Goal: Task Accomplishment & Management: Manage account settings

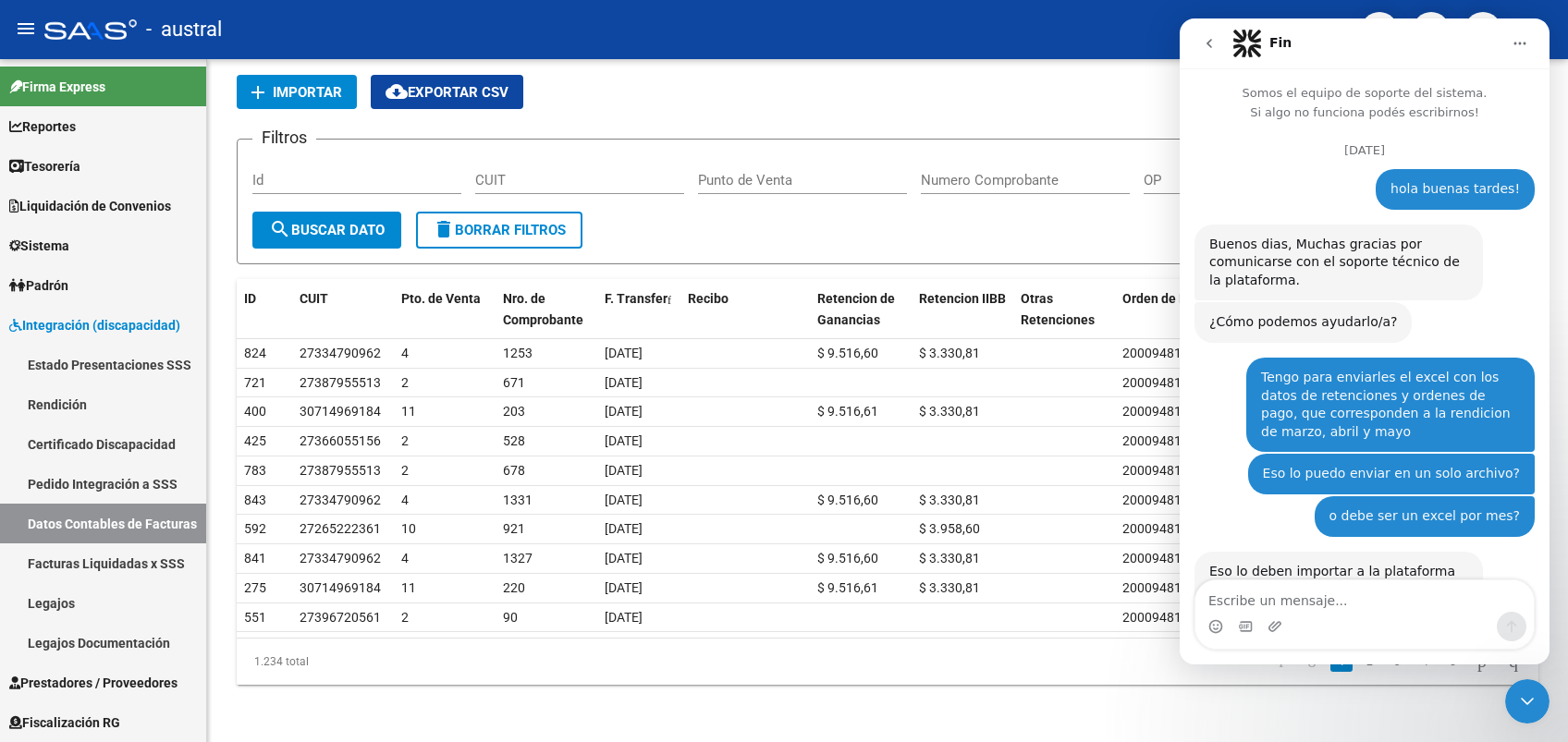
scroll to position [2, 0]
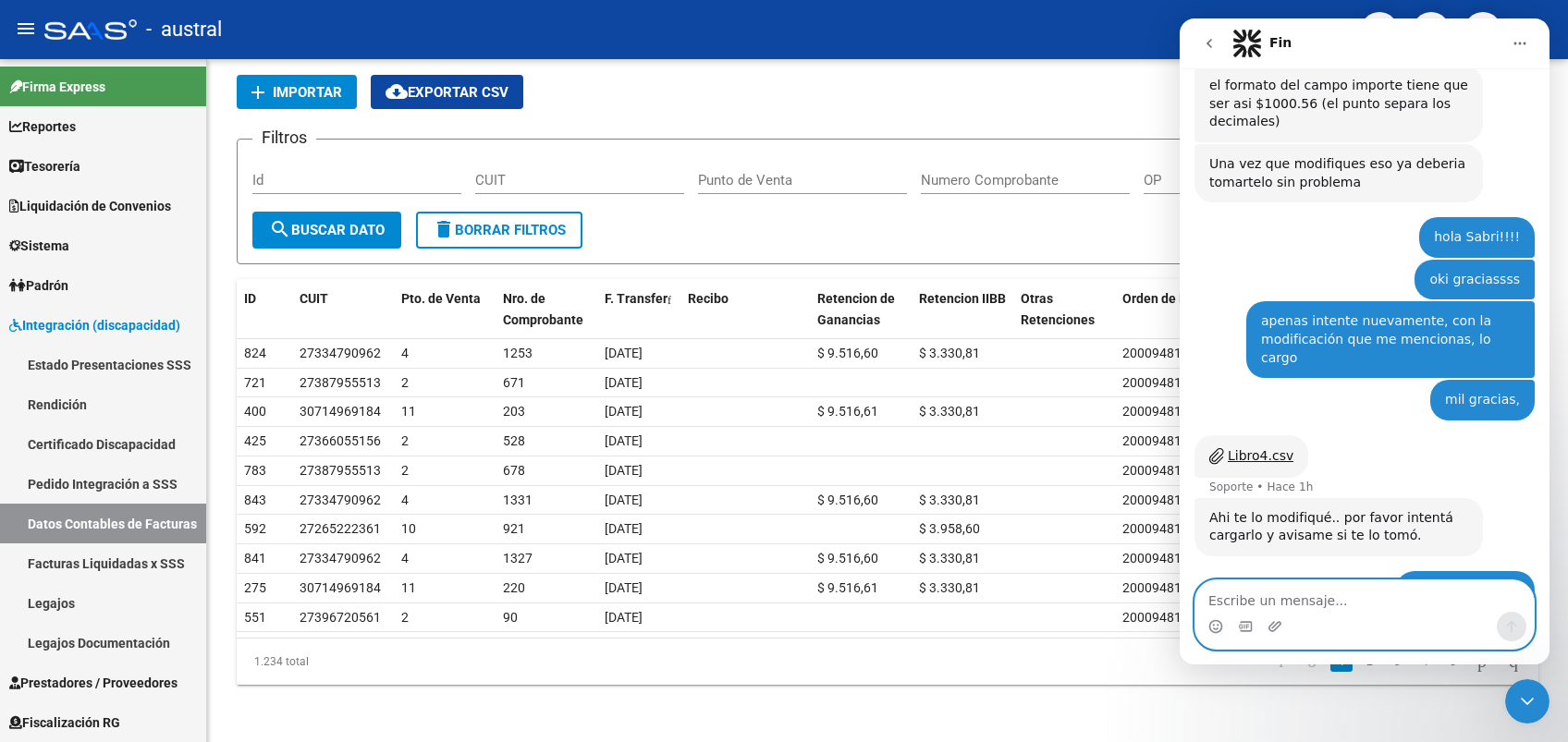
click at [1383, 599] on textarea "Escribe un mensaje..." at bounding box center [1365, 596] width 339 height 31
click at [1525, 698] on icon "Cerrar Intercom Messenger" at bounding box center [1527, 701] width 23 height 23
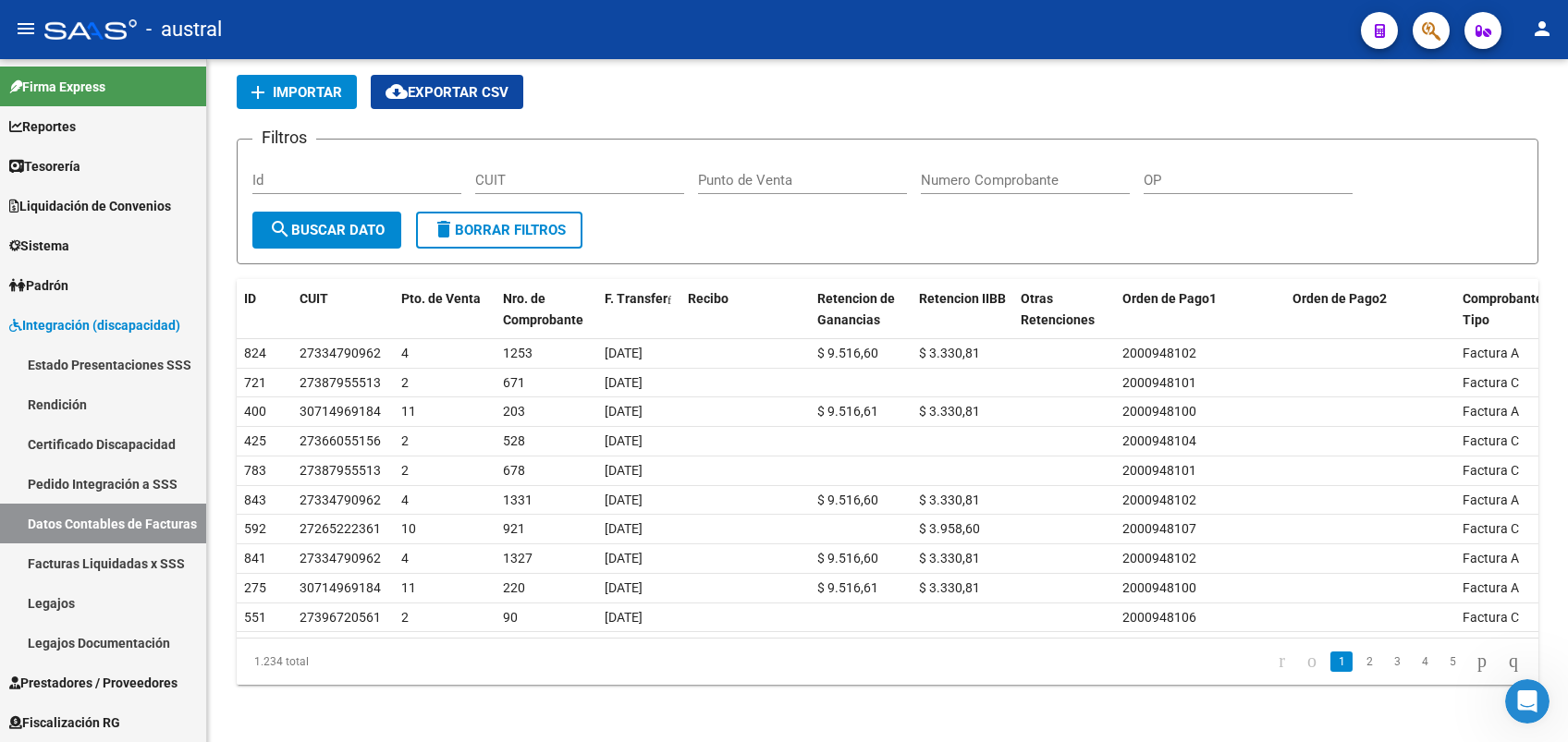
click at [1524, 711] on icon "Abrir Intercom Messenger" at bounding box center [1528, 702] width 30 height 30
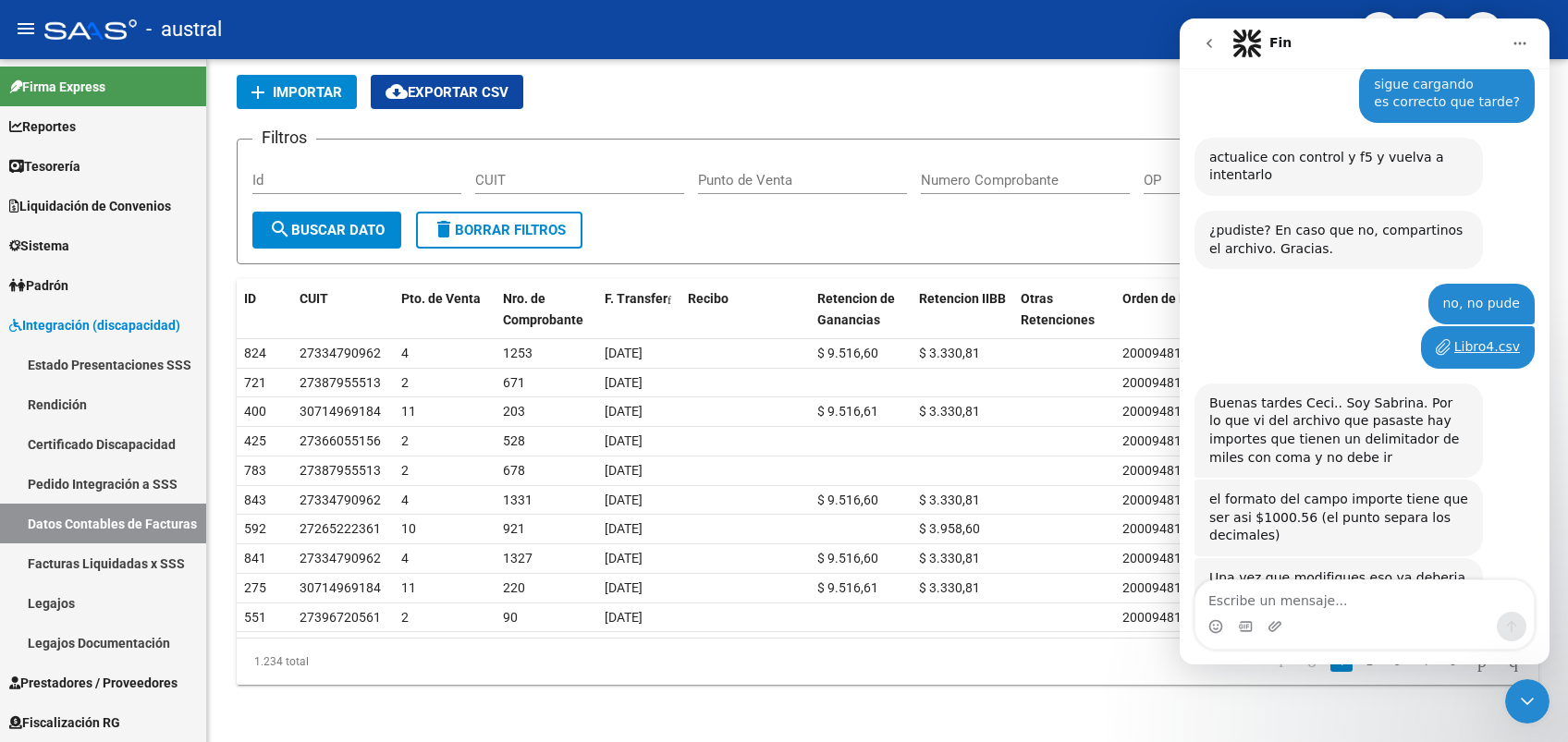
click at [1331, 606] on textarea "Escribe un mensaje..." at bounding box center [1365, 596] width 339 height 31
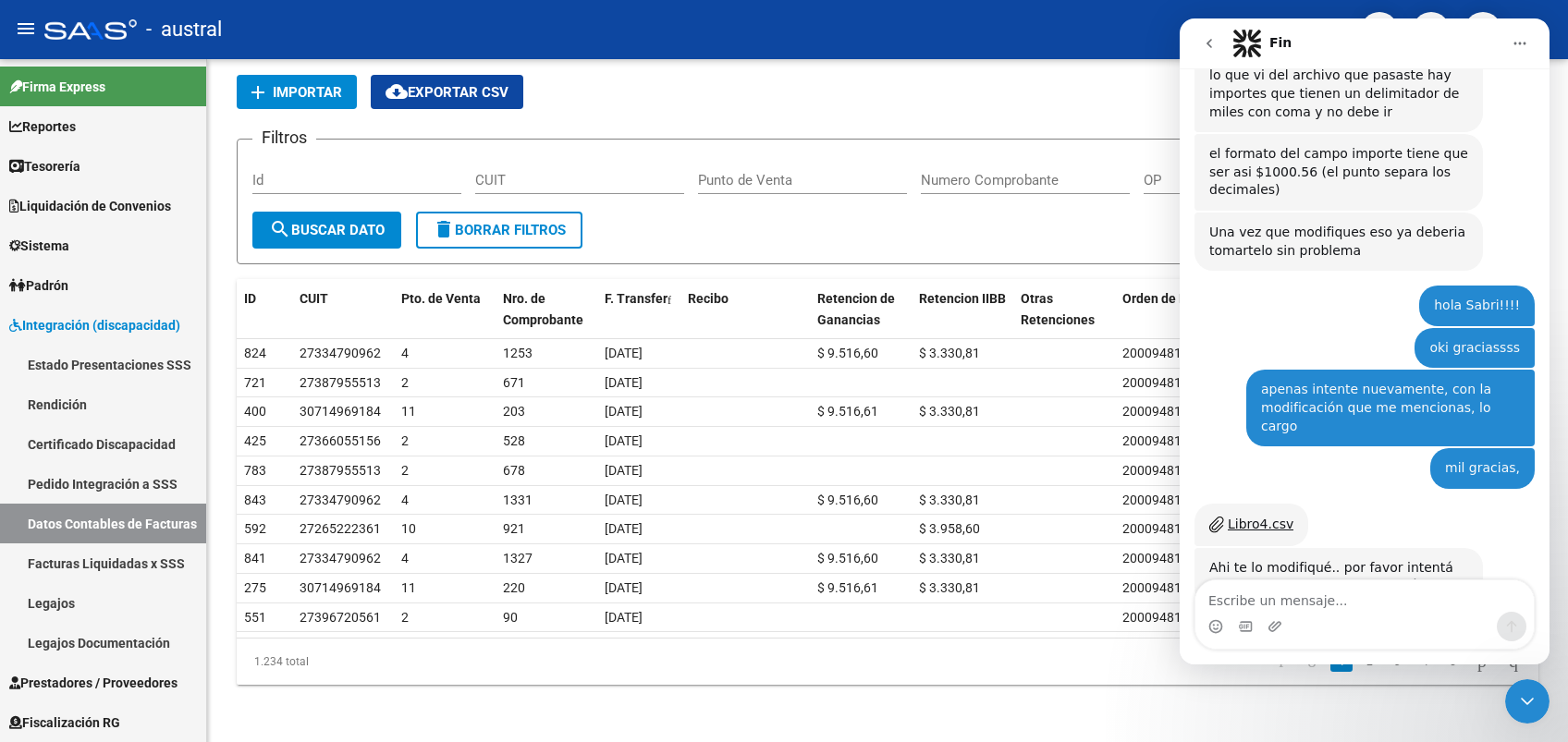
scroll to position [4425, 0]
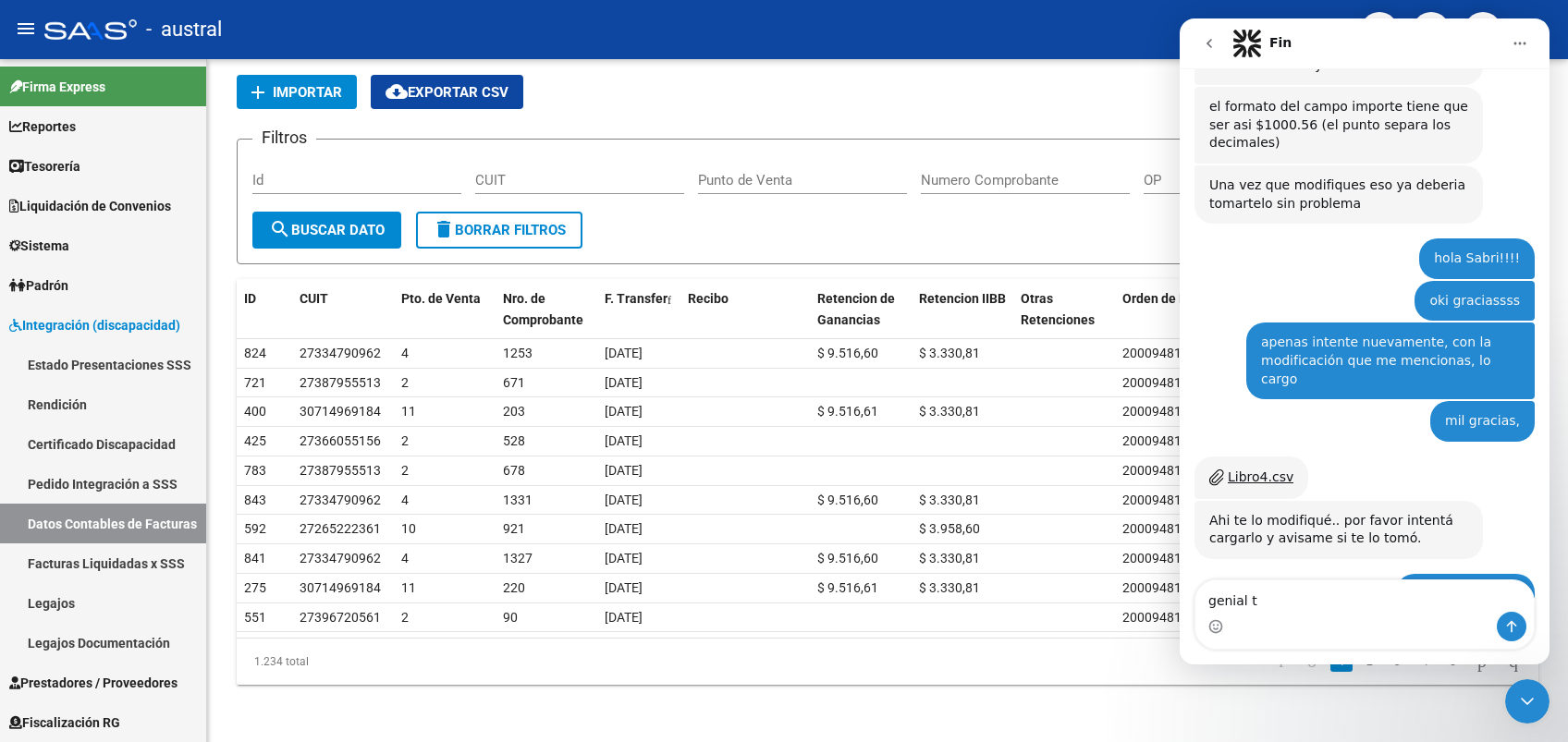
type textarea "genial"
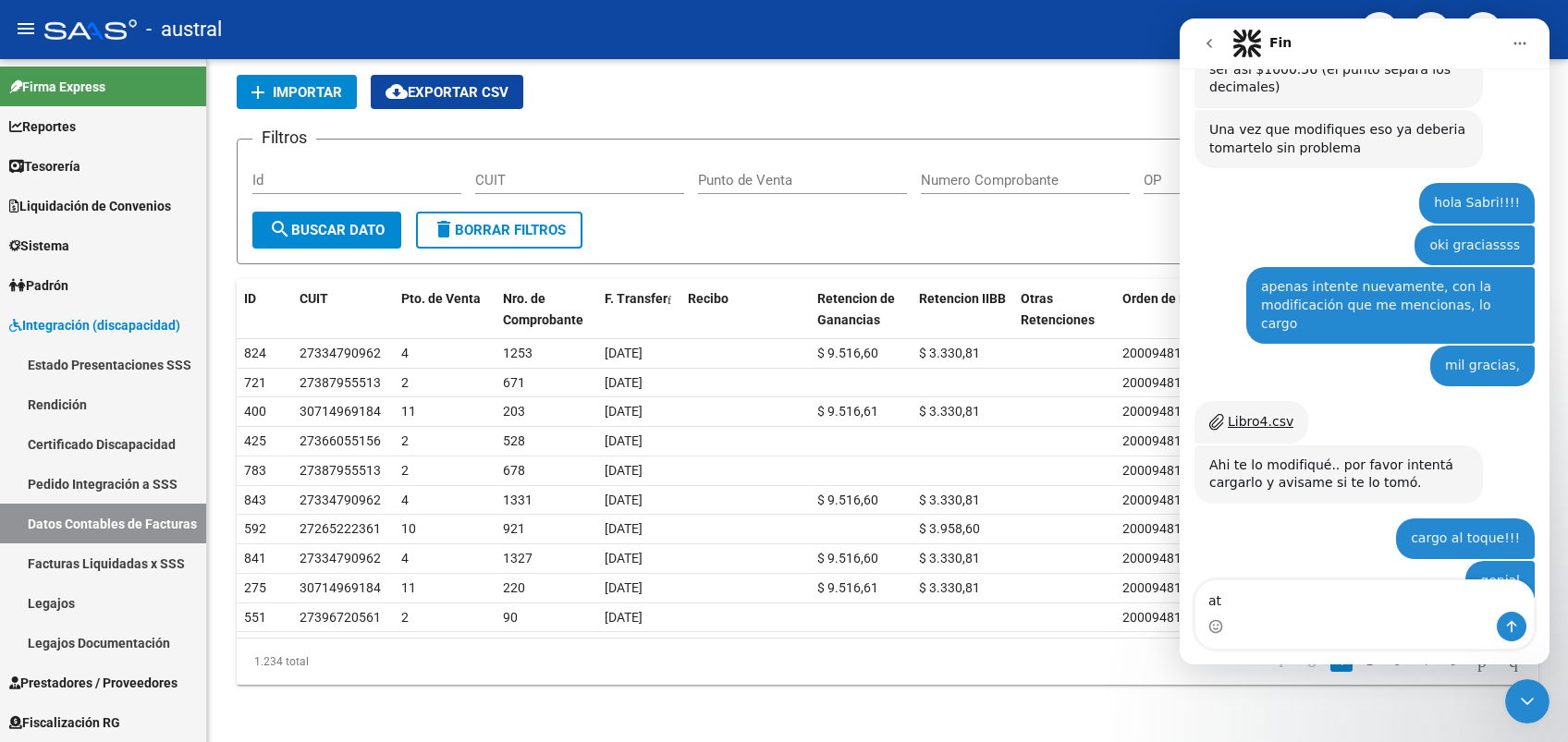
type textarea "a"
type textarea "despues de cargar eso tengo que procesar algo mas?"
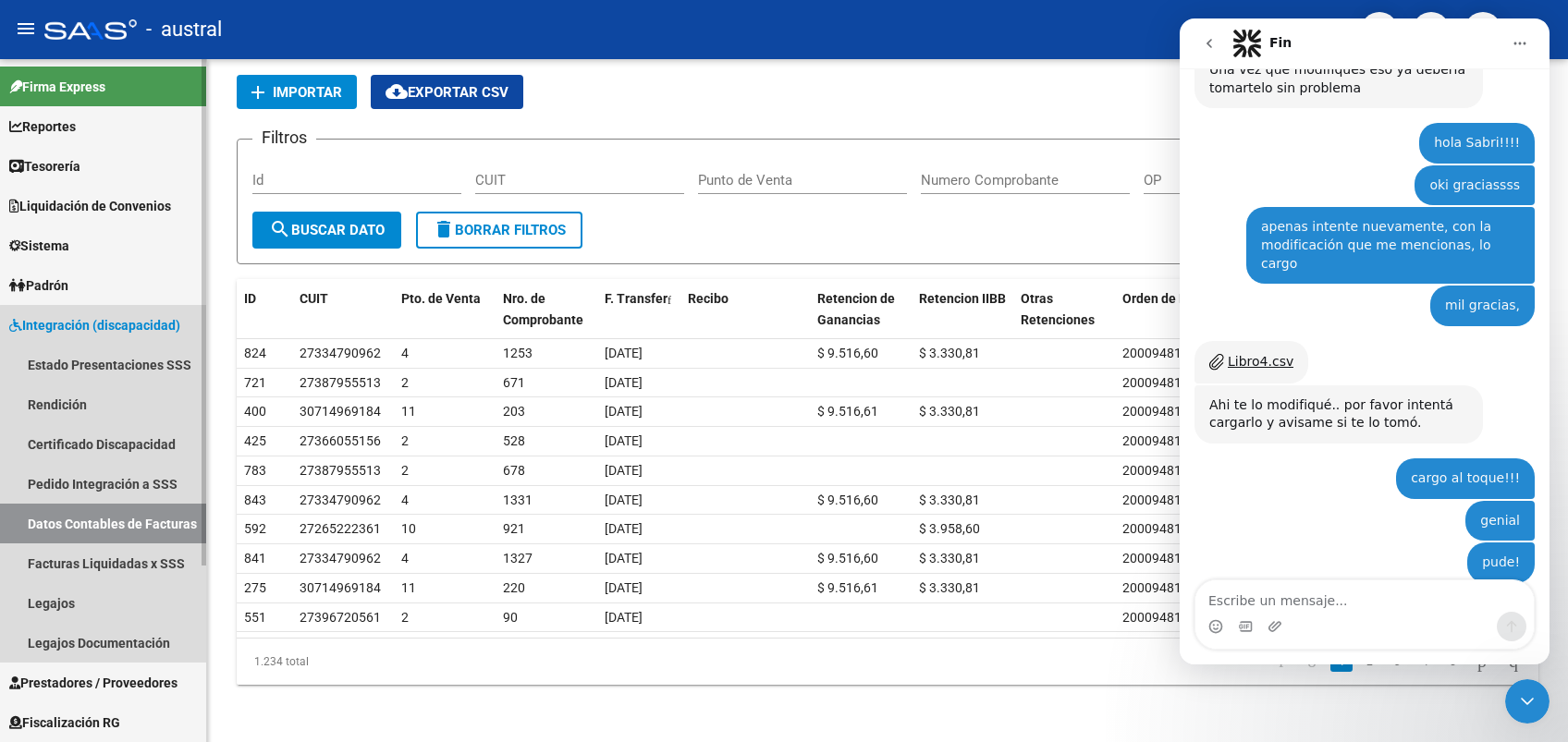
click at [138, 519] on link "Datos Contables de Facturas" at bounding box center [103, 523] width 206 height 39
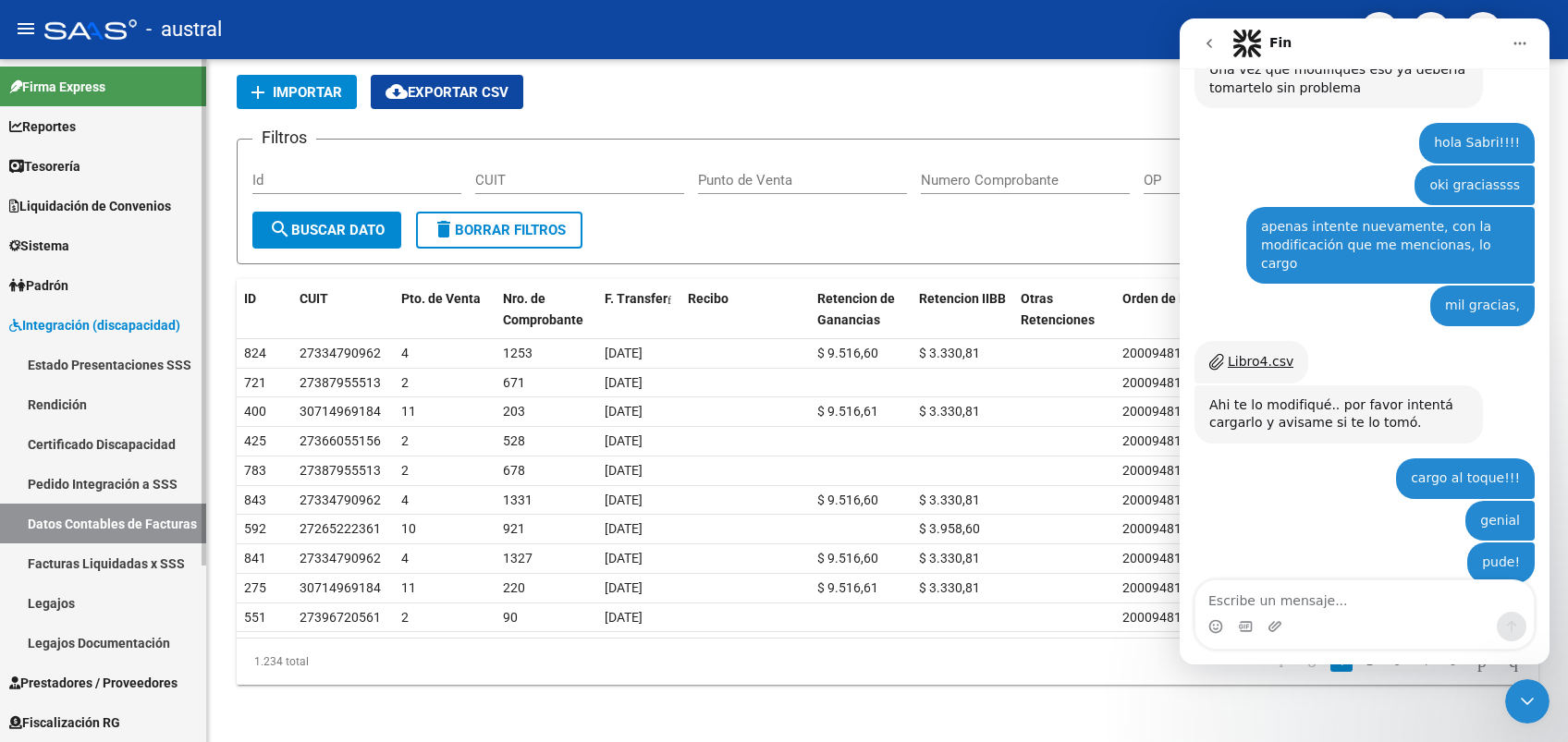
click at [53, 399] on link "Rendición" at bounding box center [103, 404] width 206 height 39
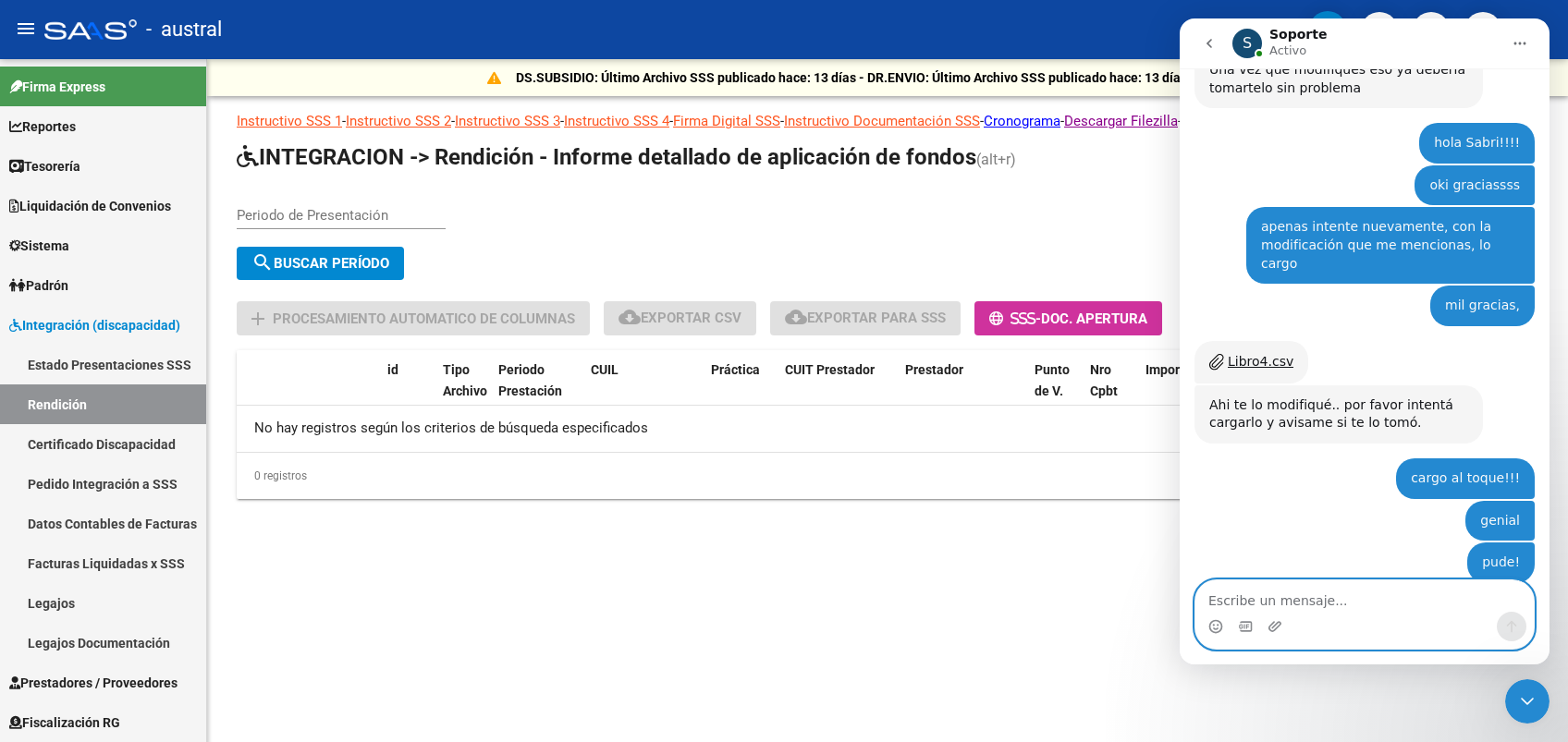
click at [1398, 610] on textarea "Escribe un mensaje..." at bounding box center [1365, 596] width 339 height 31
type textarea "en la parte de rendicion?"
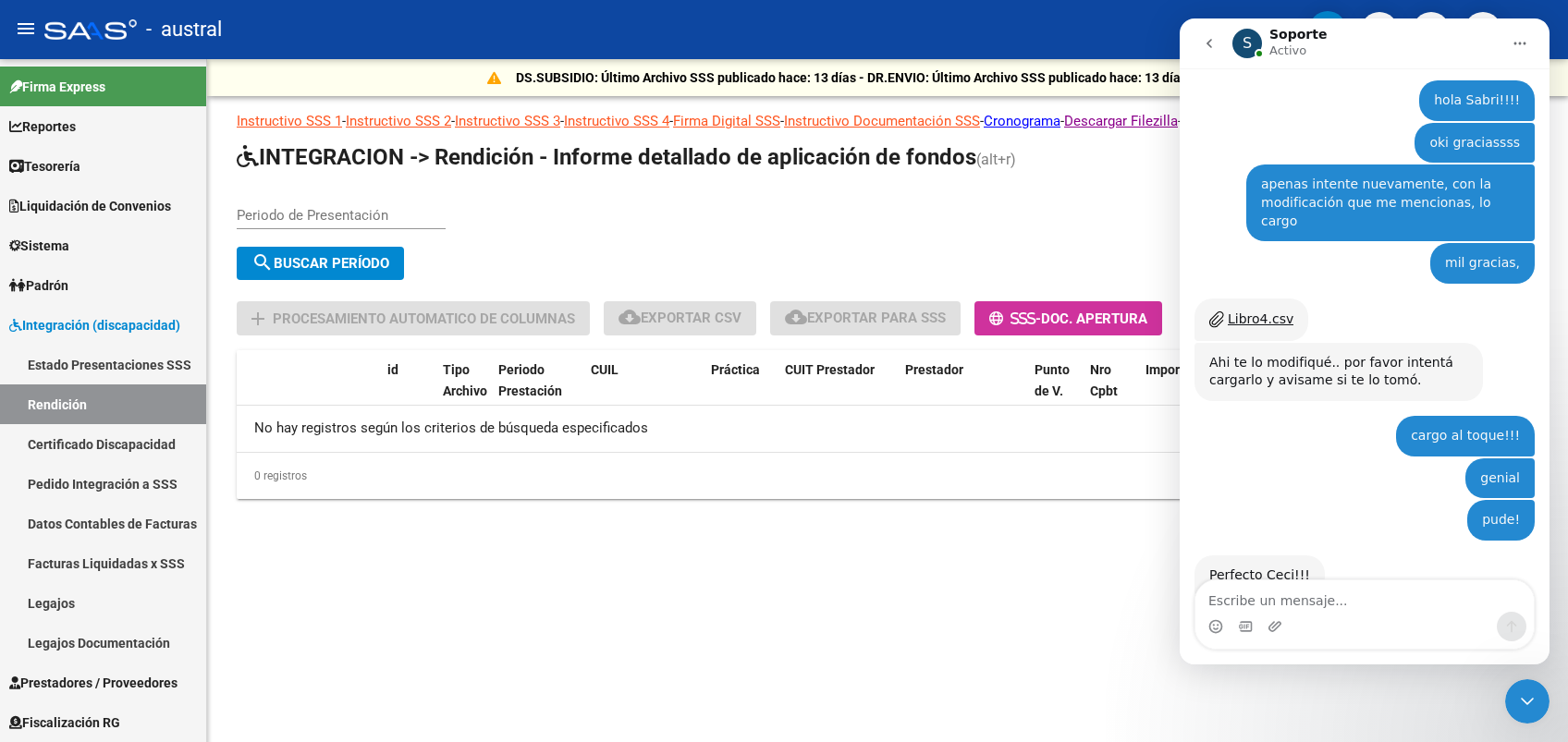
click at [390, 203] on div "Periodo de Presentación" at bounding box center [341, 209] width 209 height 39
type input "202504"
click at [354, 265] on span "search Buscar Período" at bounding box center [320, 263] width 137 height 17
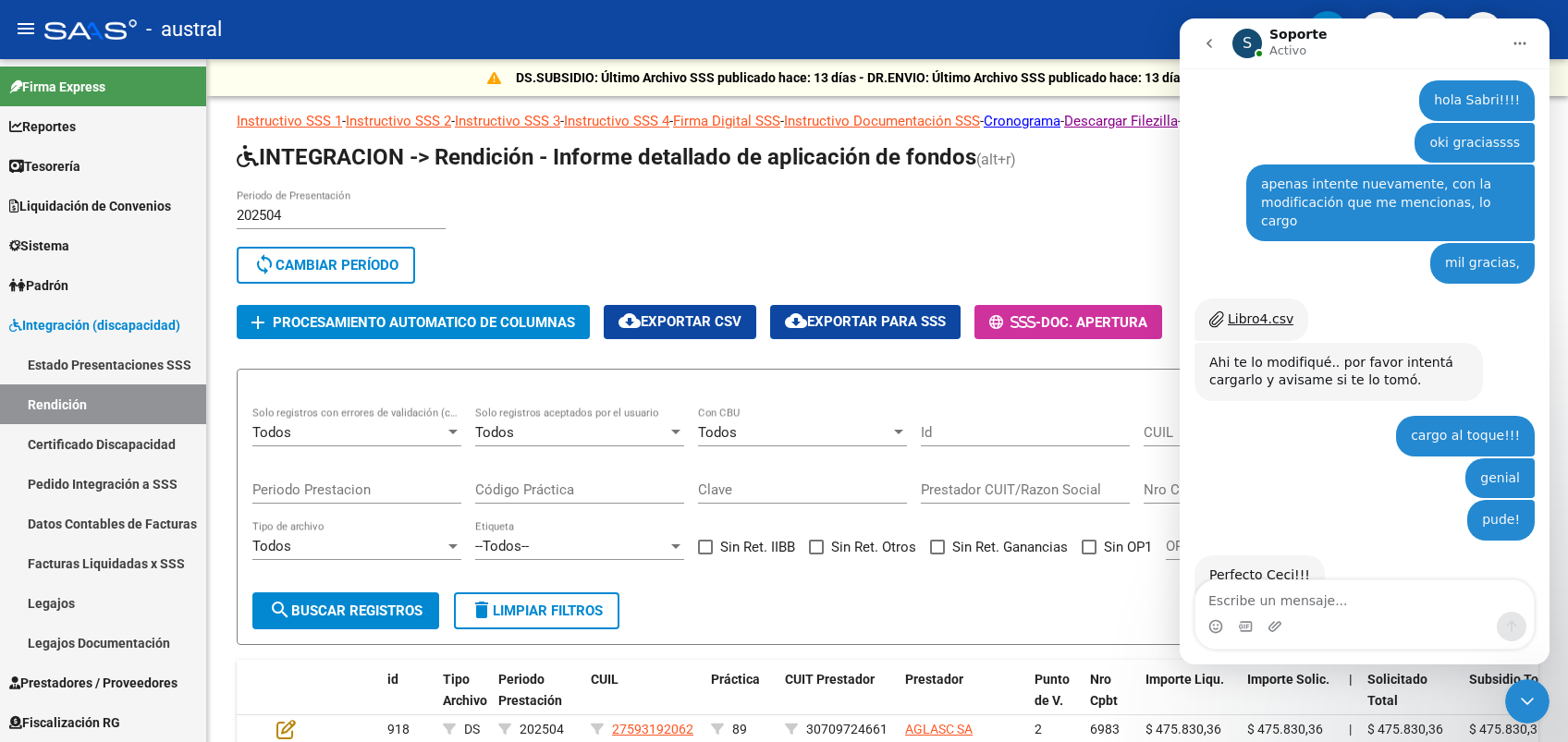
click at [1406, 37] on div "S Soporte Activo" at bounding box center [1366, 43] width 268 height 32
click at [1195, 36] on button "go back" at bounding box center [1210, 43] width 35 height 35
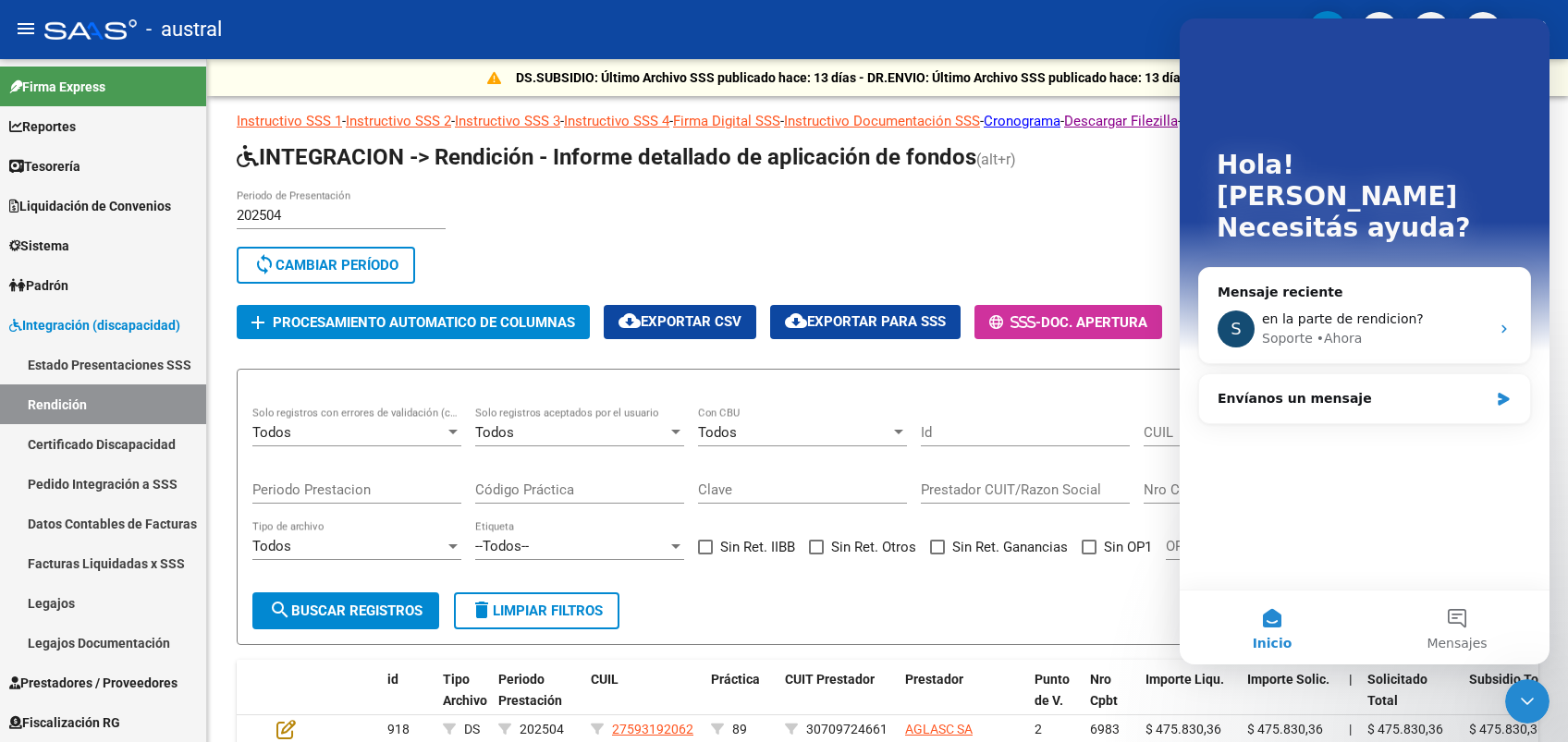
drag, startPoint x: 1518, startPoint y: 693, endPoint x: 2705, endPoint y: 1212, distance: 1295.5
click at [1518, 693] on icon "Cerrar Intercom Messenger" at bounding box center [1527, 701] width 23 height 23
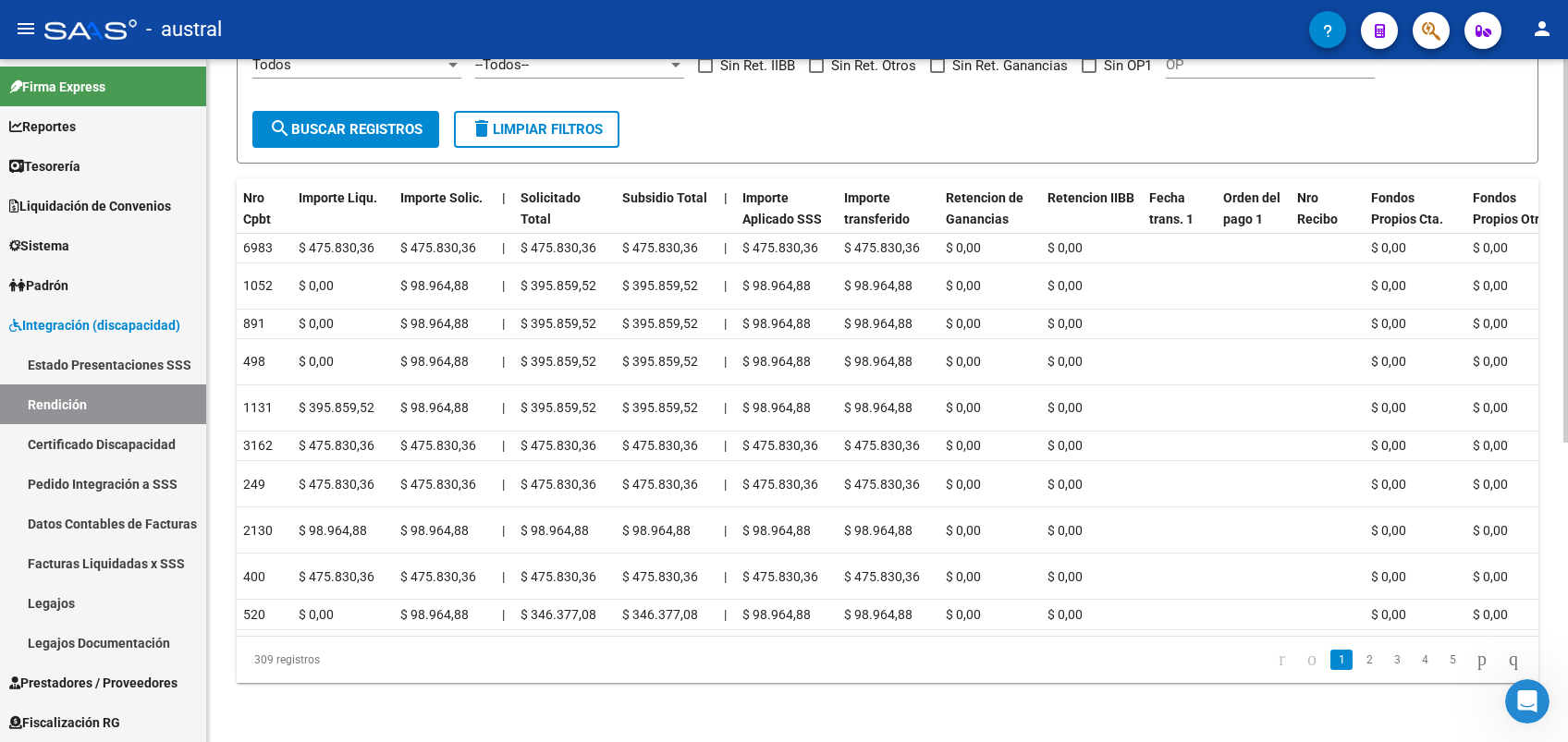
scroll to position [0, 882]
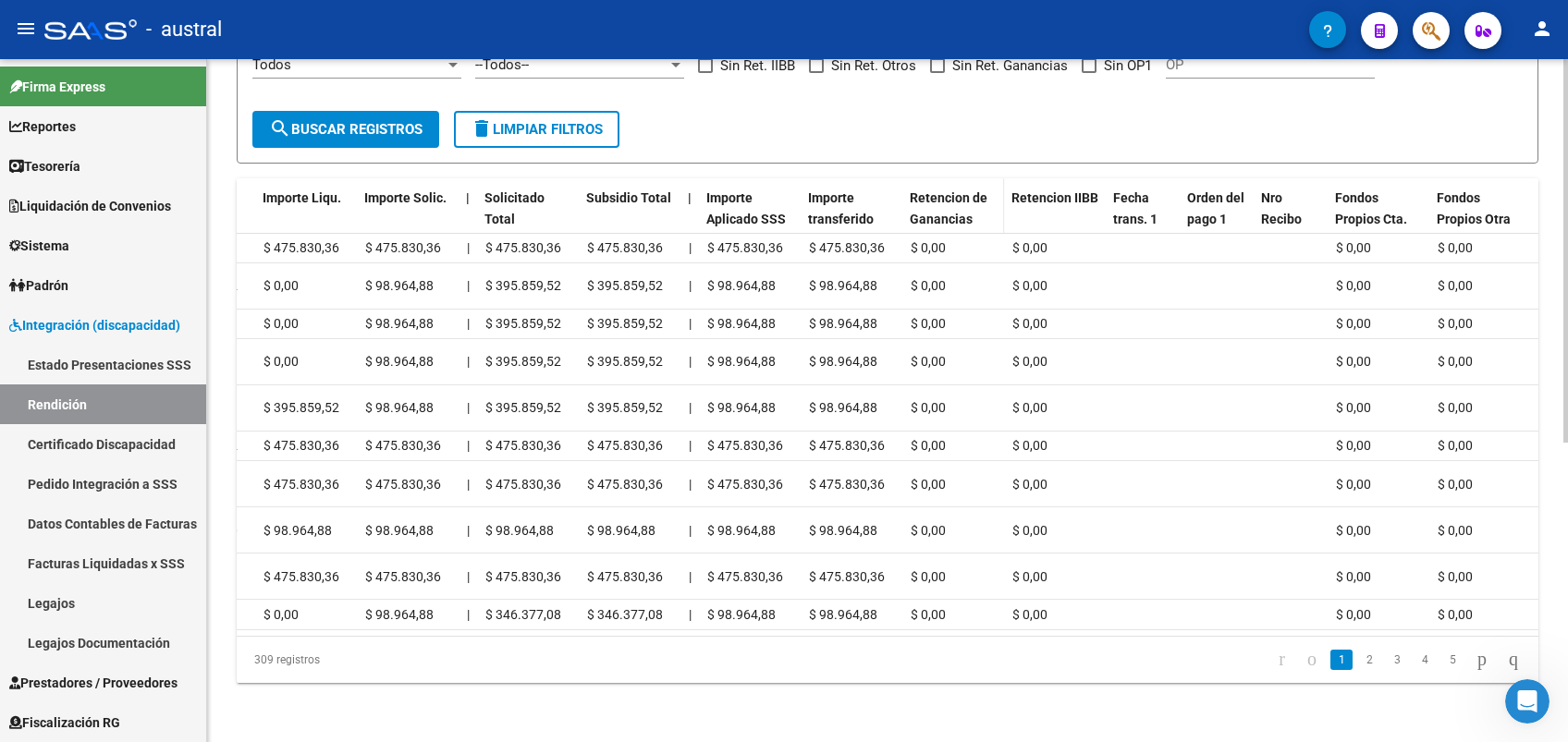
click at [952, 190] on span "Retencion de Ganancias" at bounding box center [948, 208] width 78 height 36
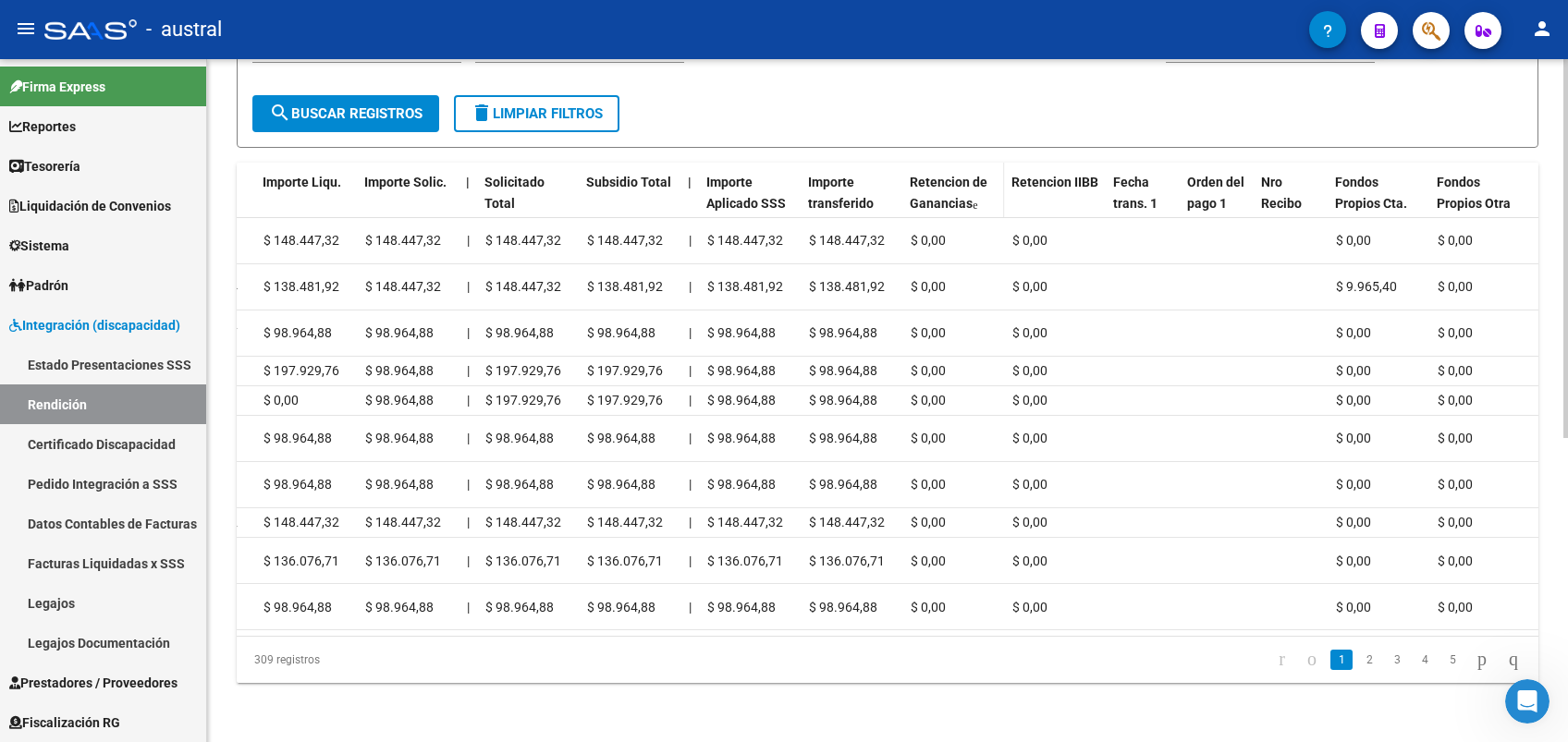
click at [952, 175] on span "Retencion de Ganancias" at bounding box center [948, 192] width 78 height 36
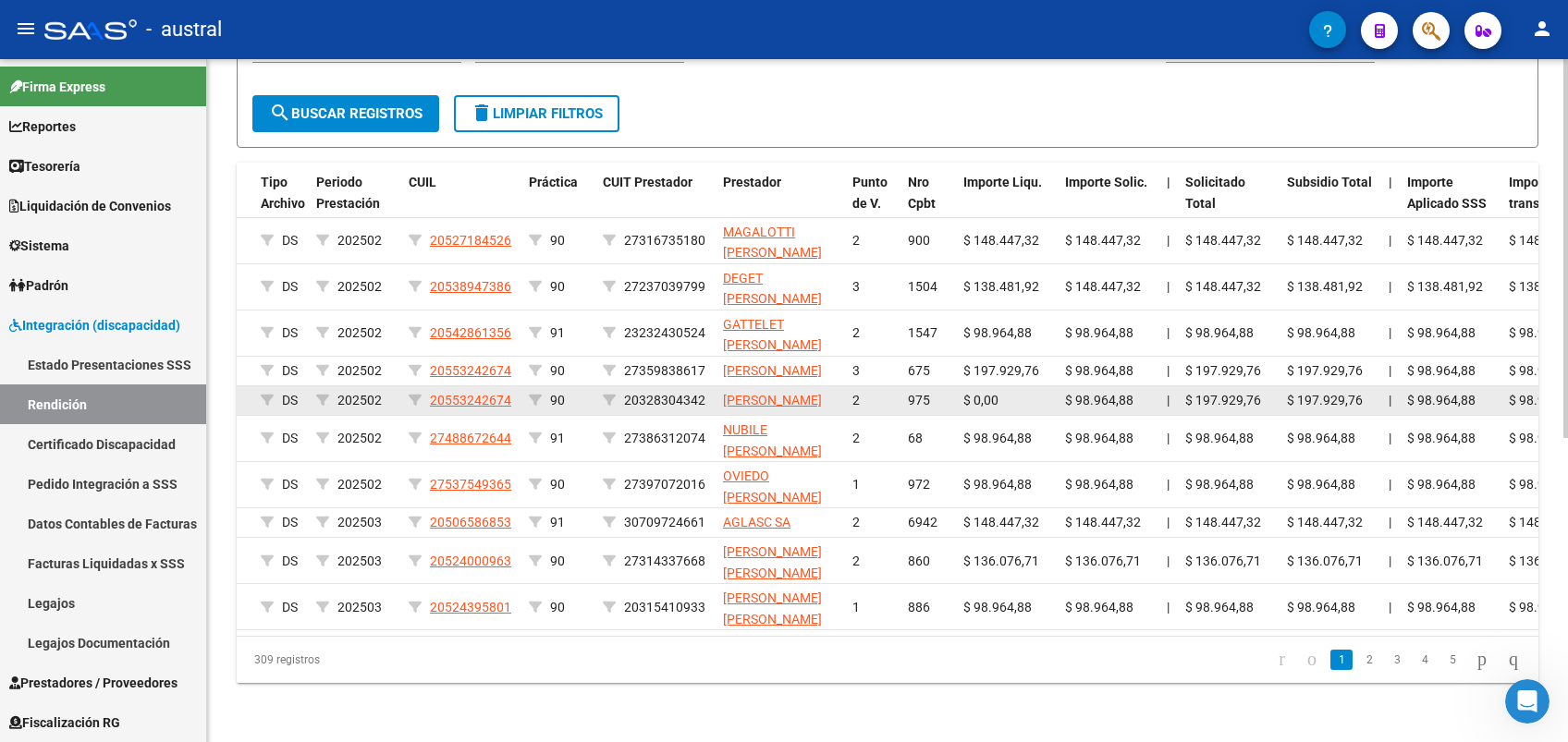
scroll to position [0, 0]
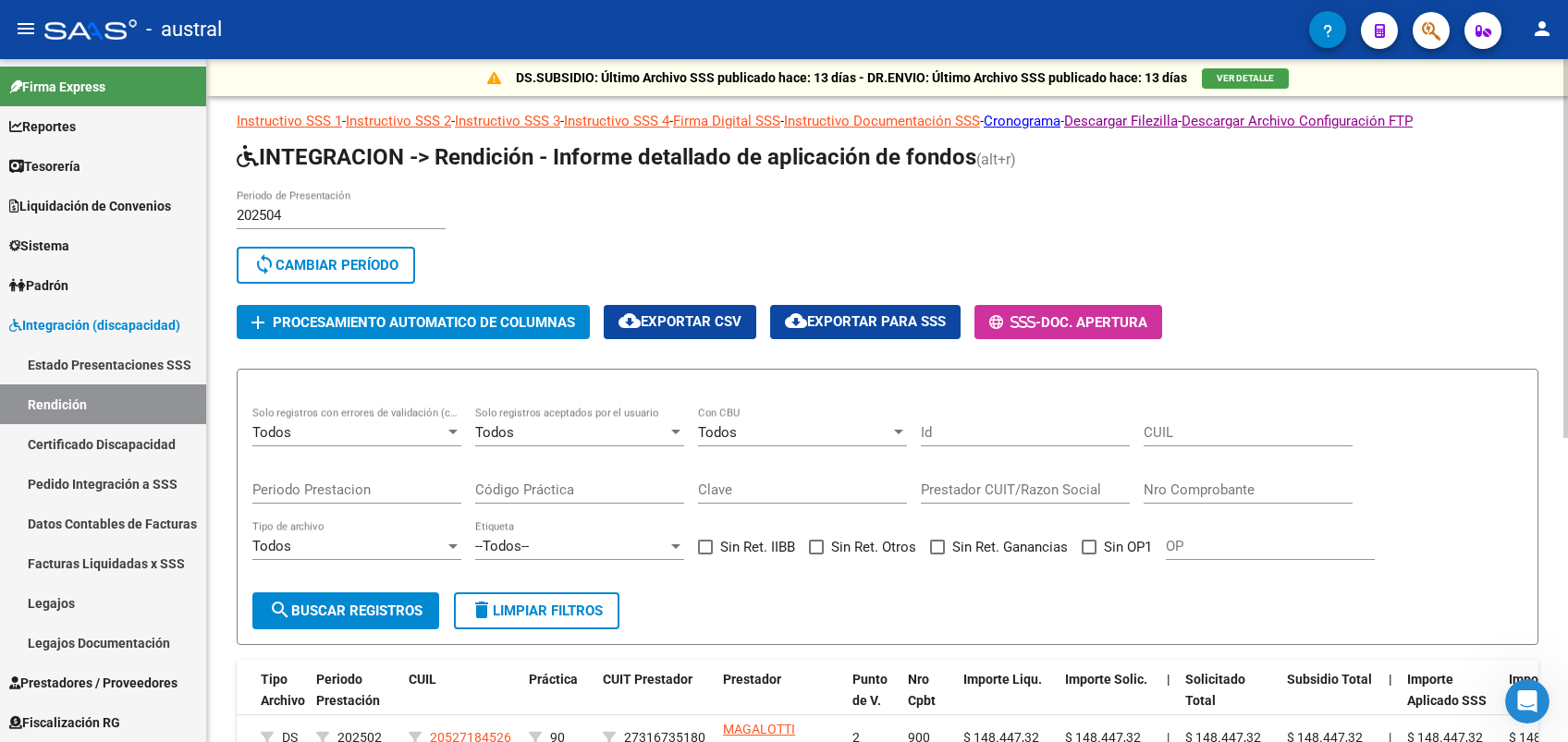
click at [420, 319] on span "Procesamiento automatico de columnas" at bounding box center [424, 322] width 302 height 17
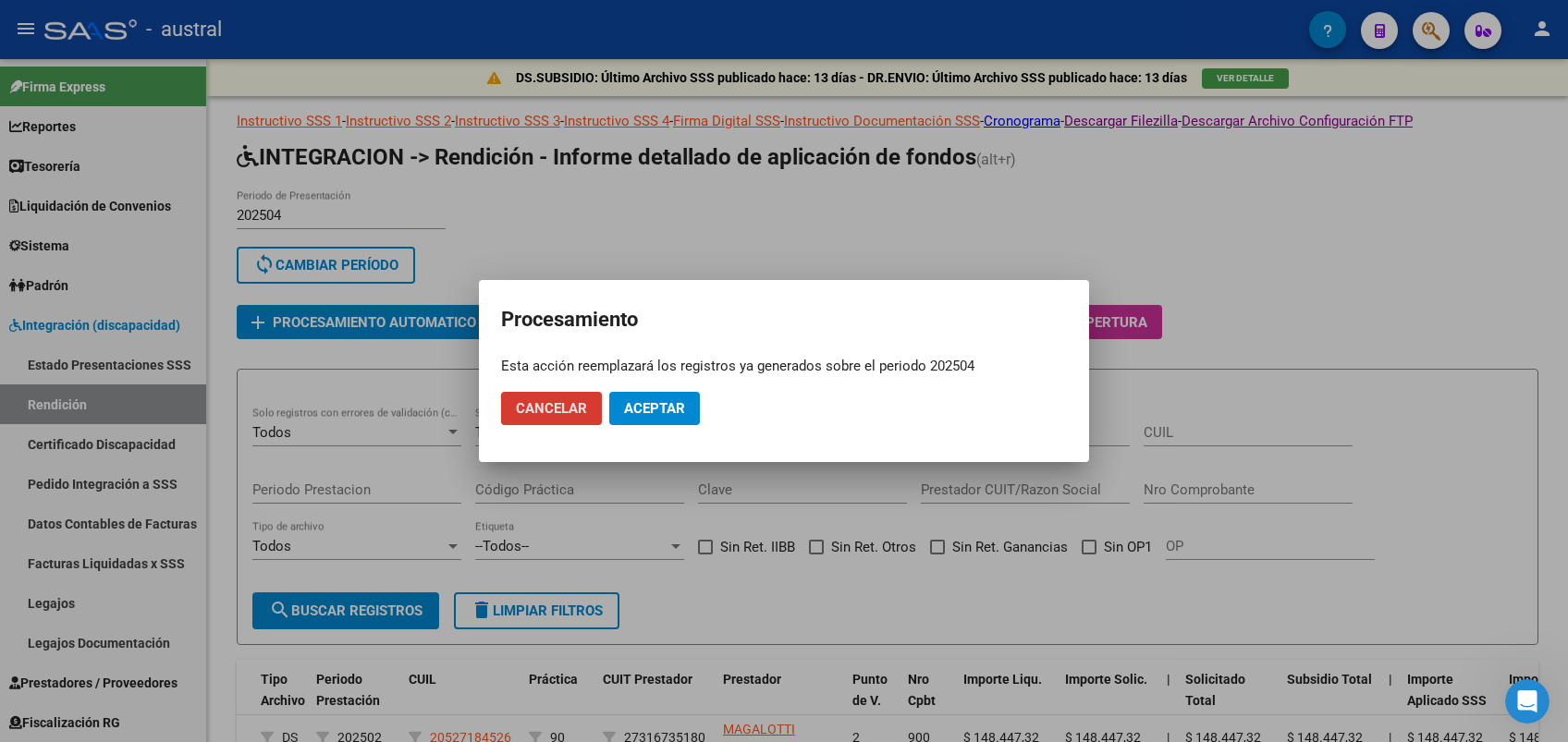
click at [674, 410] on span "Aceptar" at bounding box center [655, 408] width 61 height 17
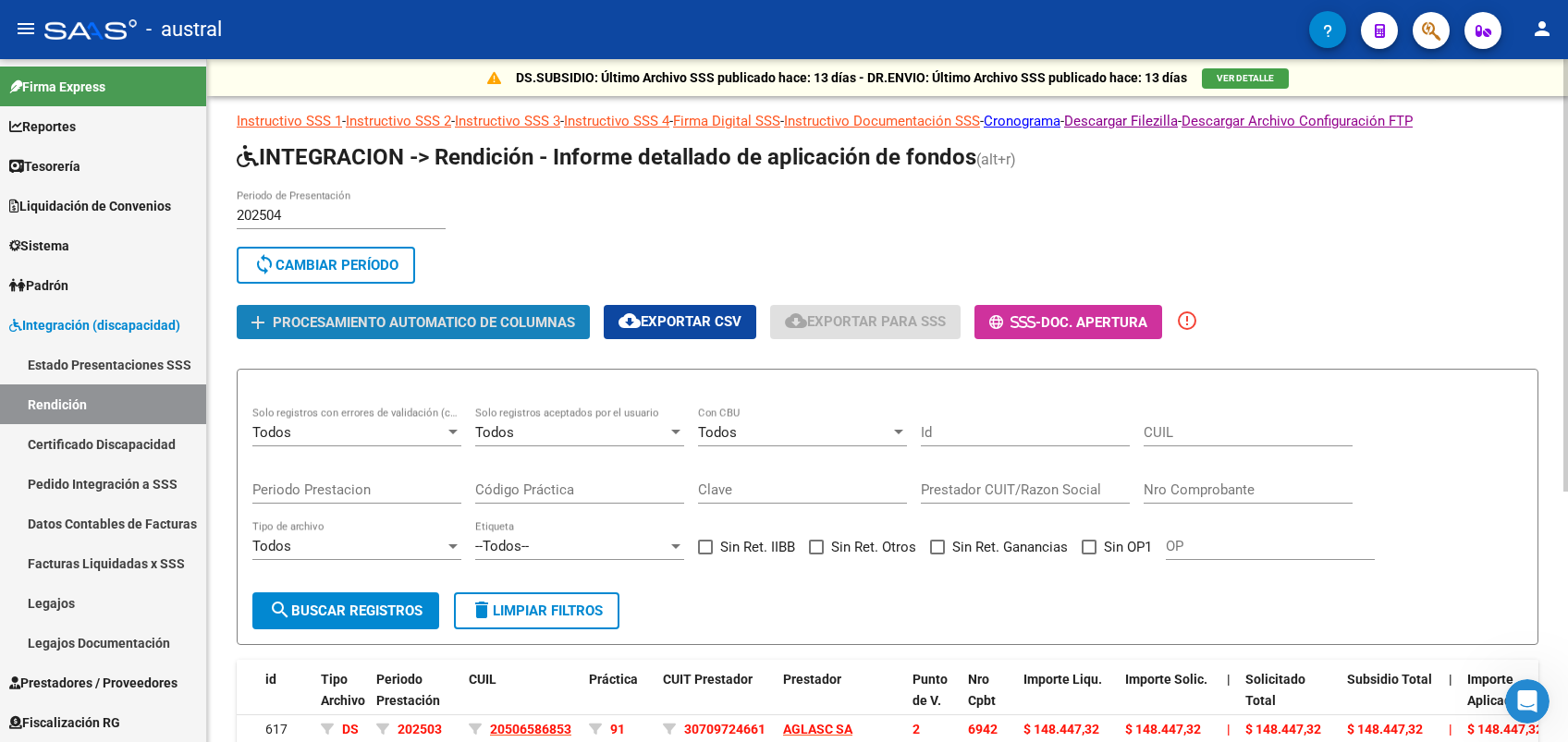
click at [442, 318] on span "Procesamiento automatico de columnas" at bounding box center [424, 322] width 302 height 17
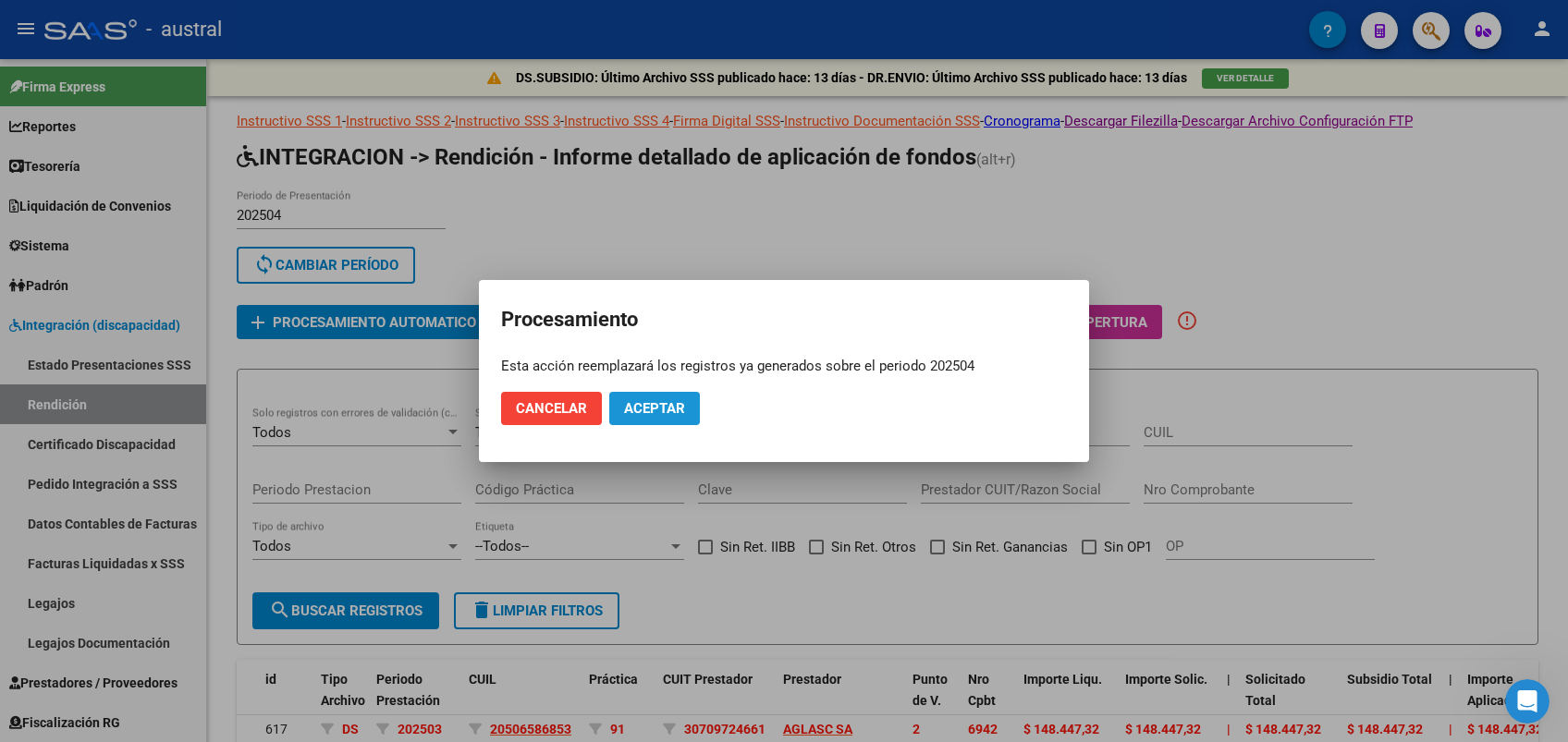
click at [647, 410] on span "Aceptar" at bounding box center [655, 408] width 61 height 17
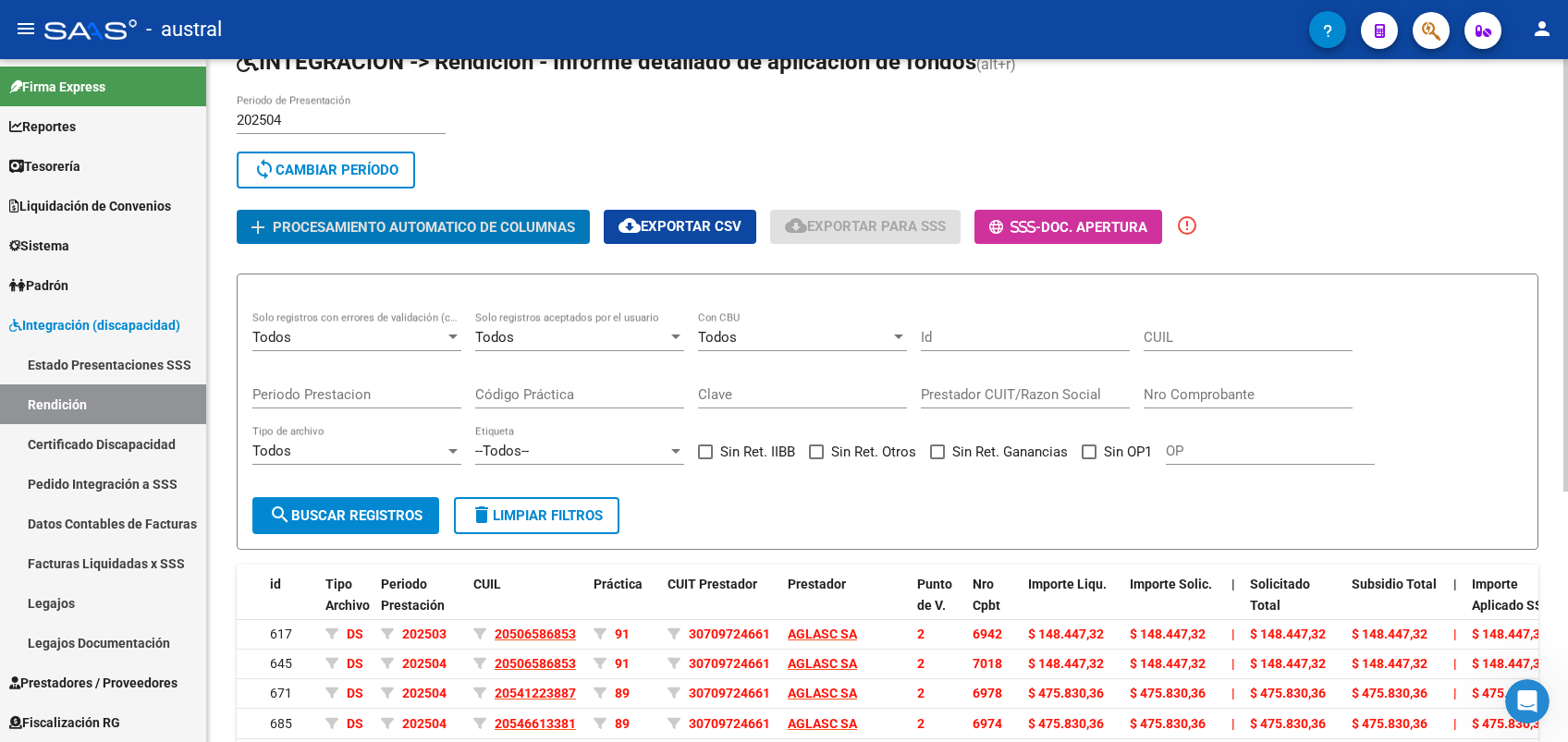
scroll to position [150, 0]
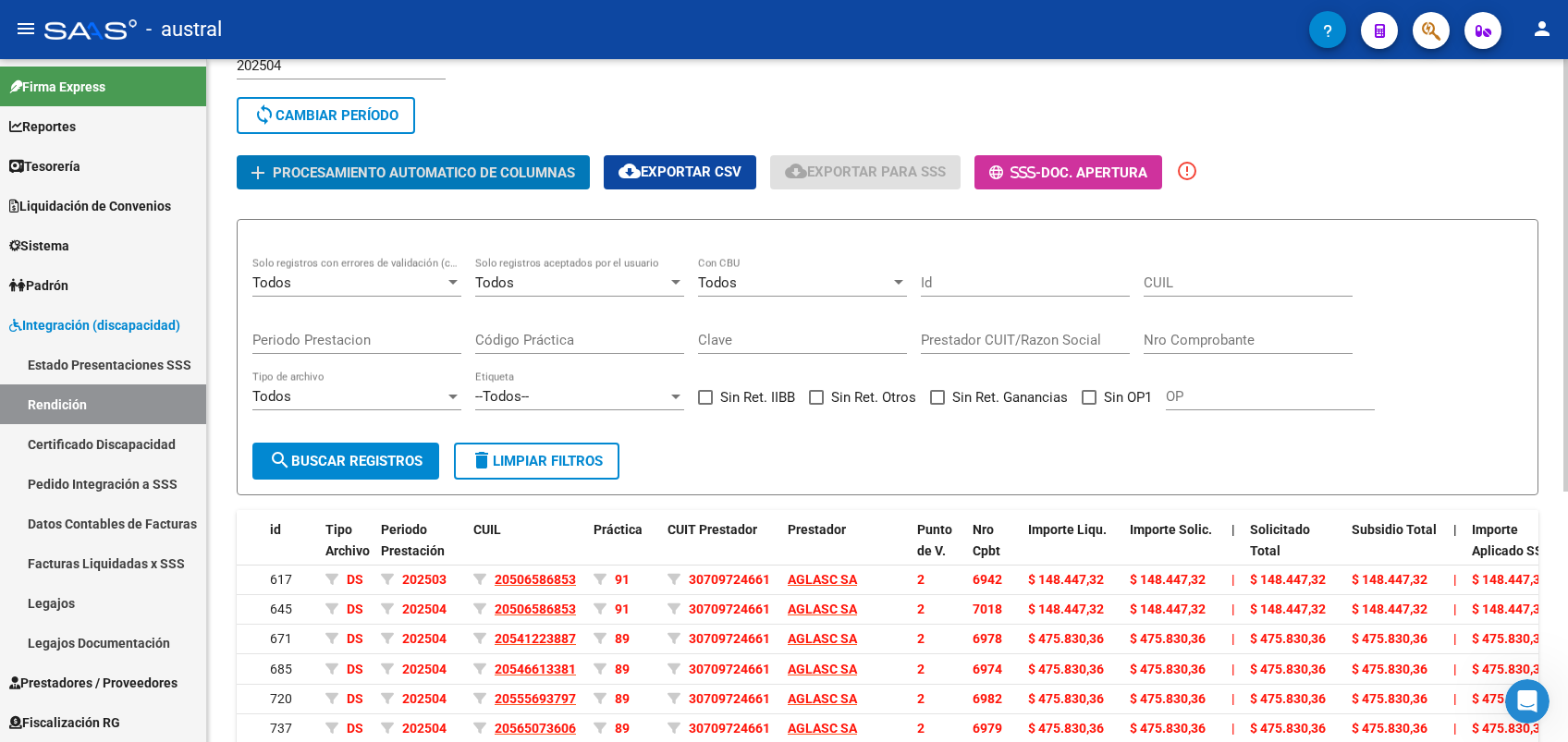
click at [634, 407] on div "--Todos-- Etiqueta" at bounding box center [579, 391] width 209 height 39
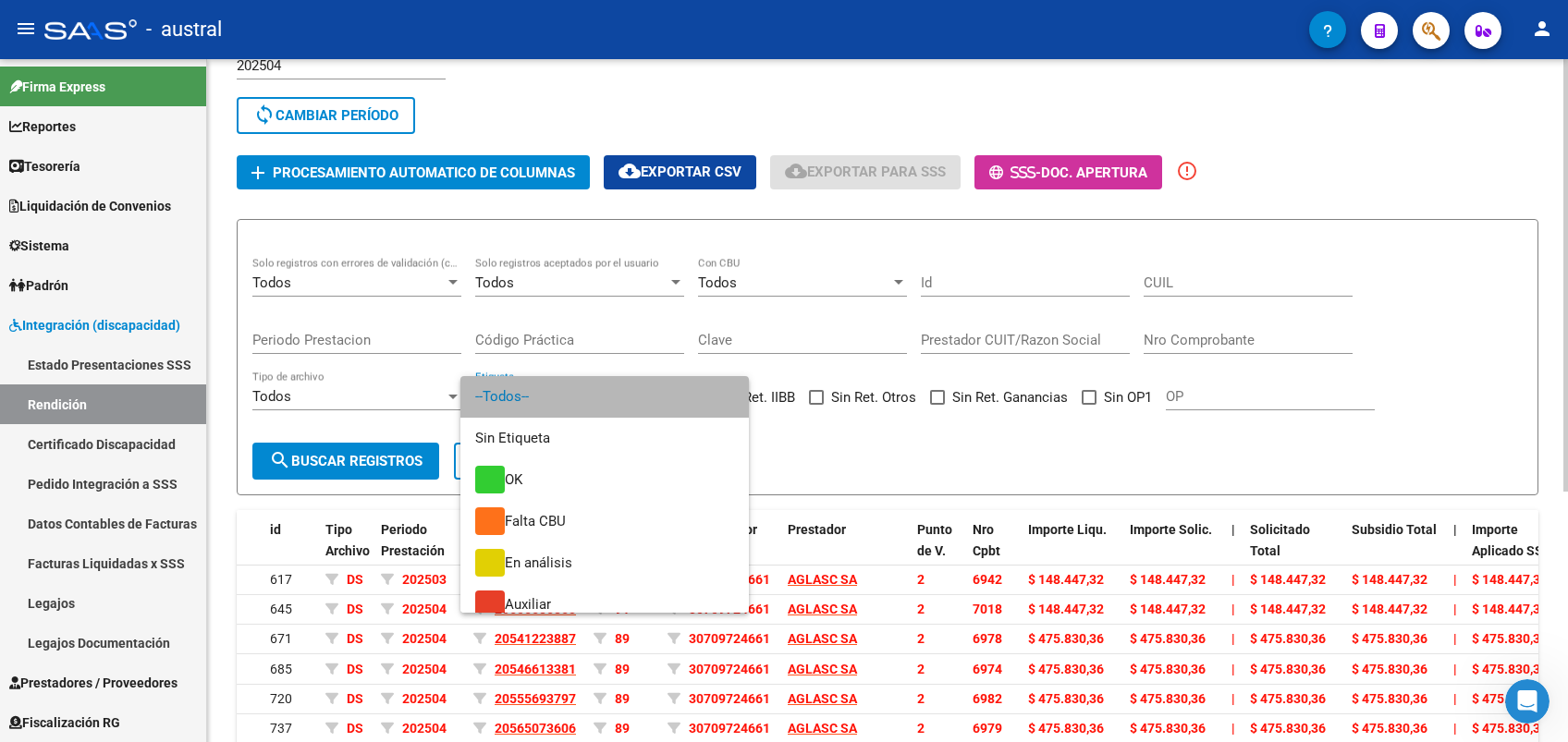
click at [634, 407] on span "--Todos--" at bounding box center [605, 397] width 259 height 41
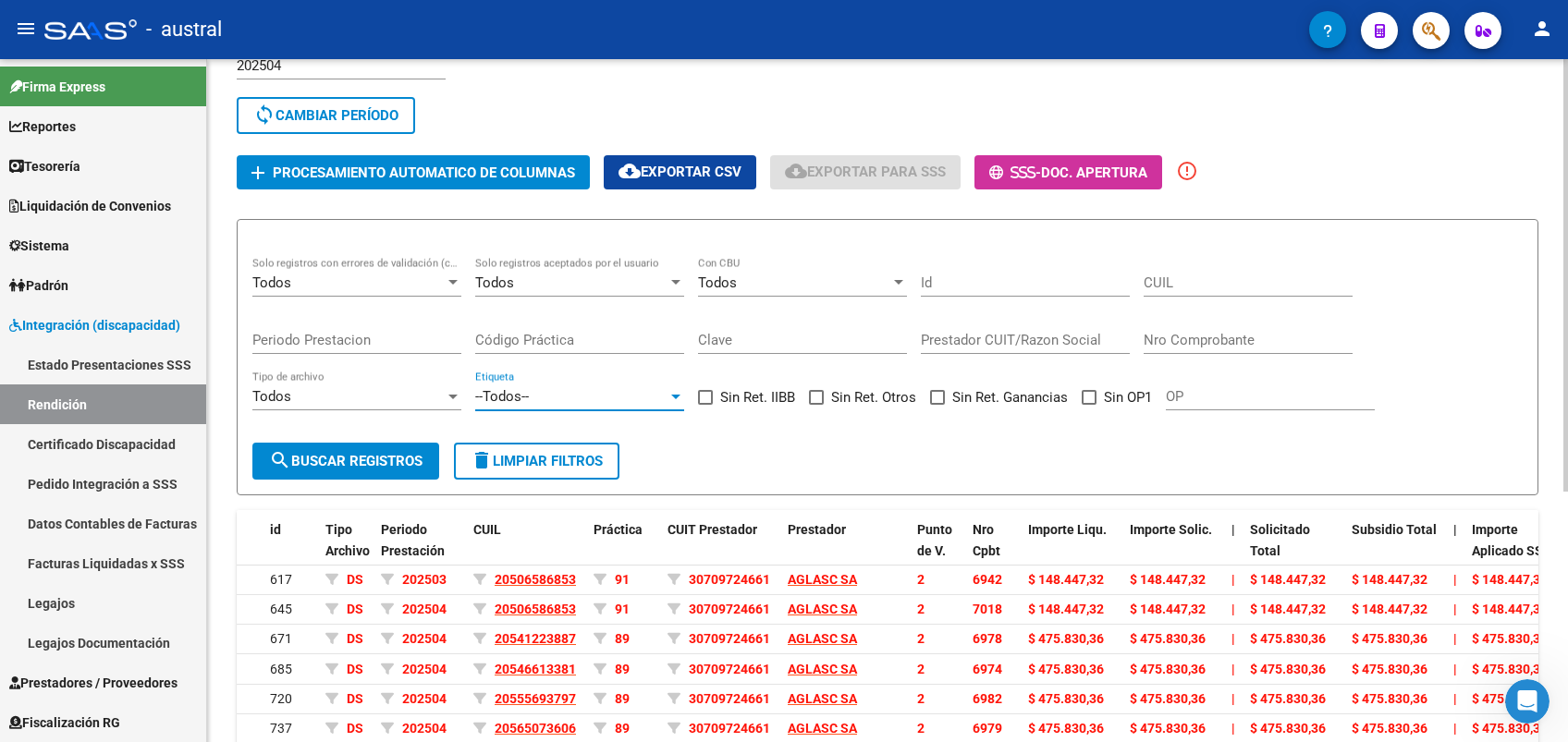
click at [634, 407] on div "--Todos-- Etiqueta" at bounding box center [579, 391] width 209 height 39
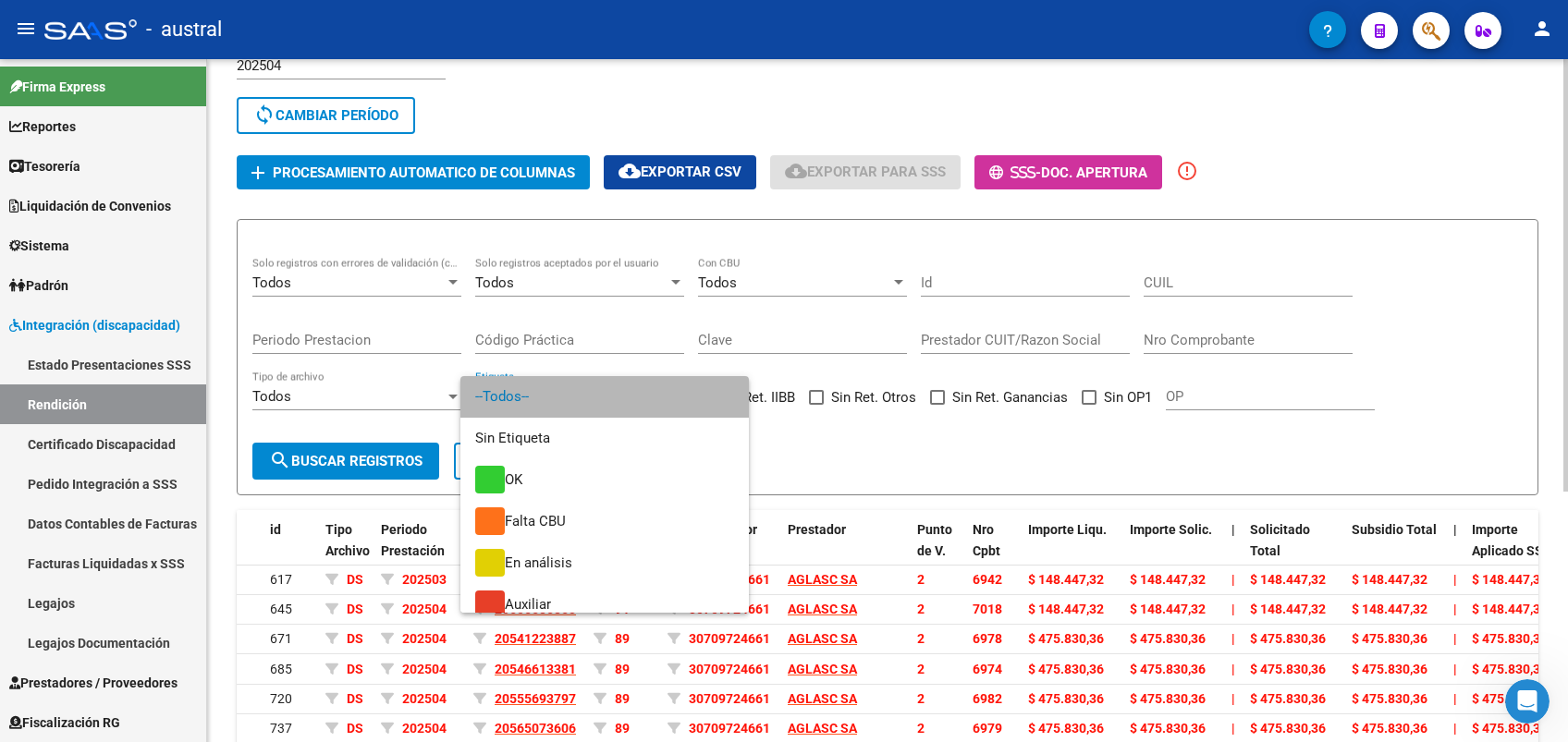
click at [634, 407] on span "--Todos--" at bounding box center [605, 397] width 259 height 41
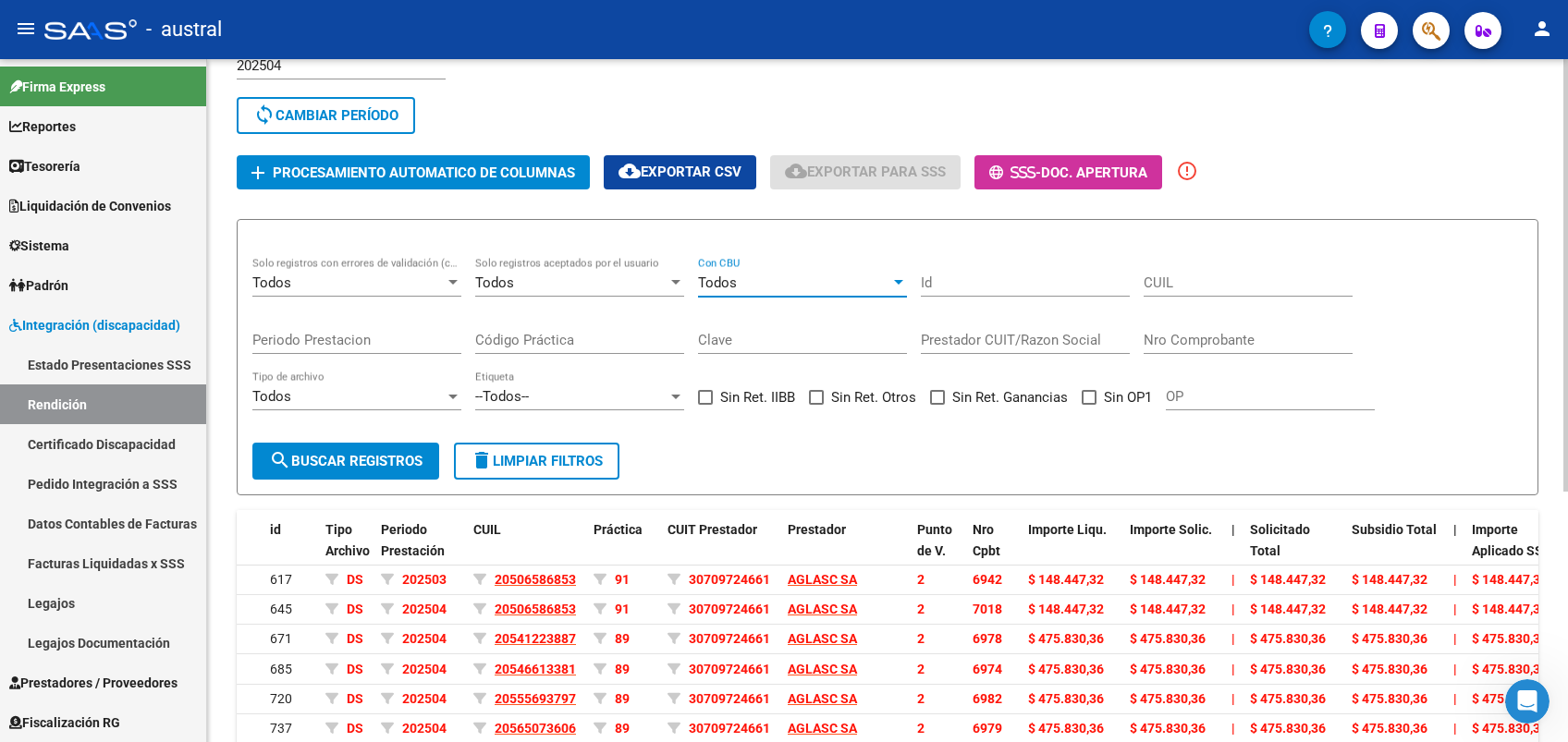
click at [752, 281] on div "Todos" at bounding box center [794, 283] width 192 height 17
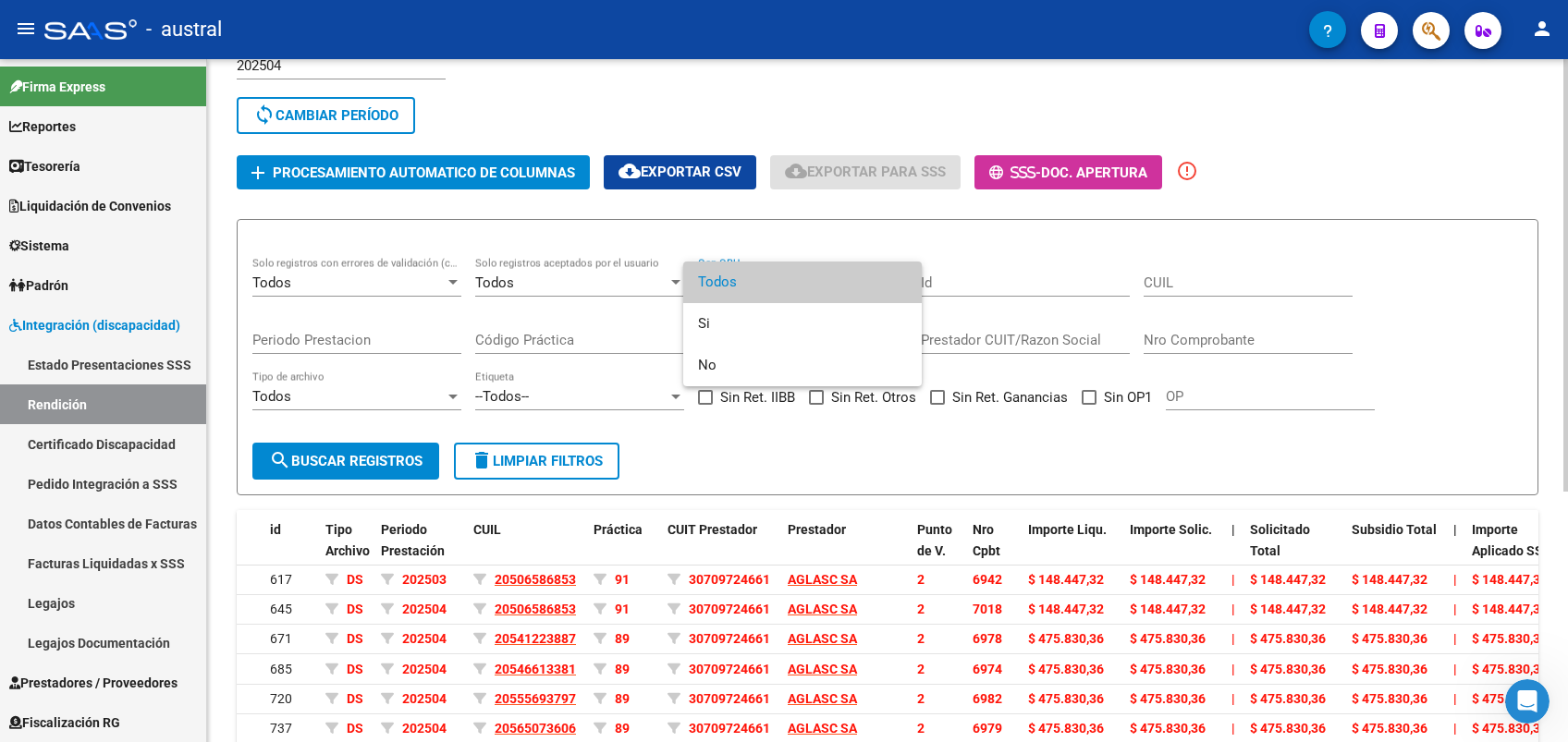
click at [752, 281] on span "Todos" at bounding box center [802, 283] width 209 height 41
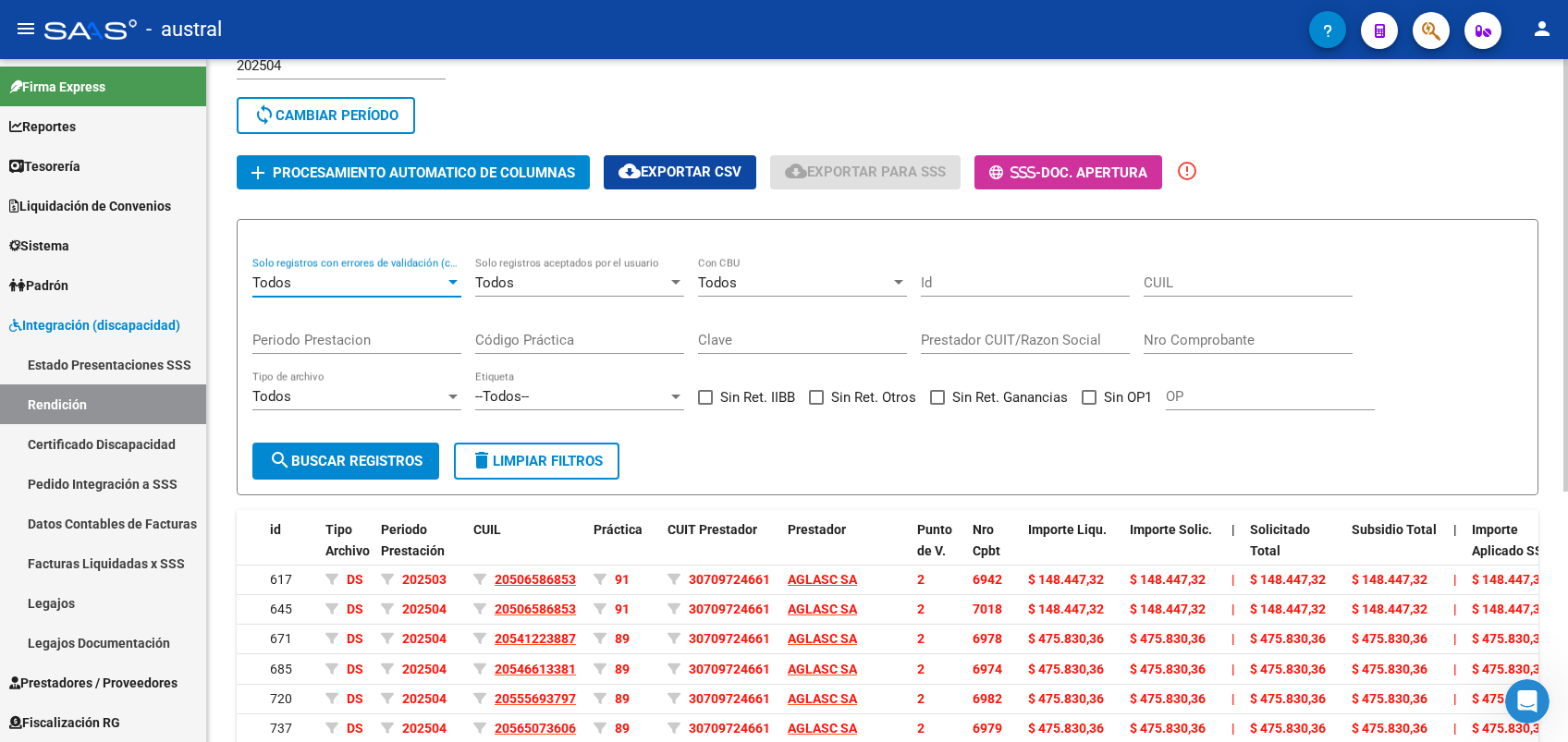
click at [428, 281] on div "Todos" at bounding box center [349, 283] width 192 height 17
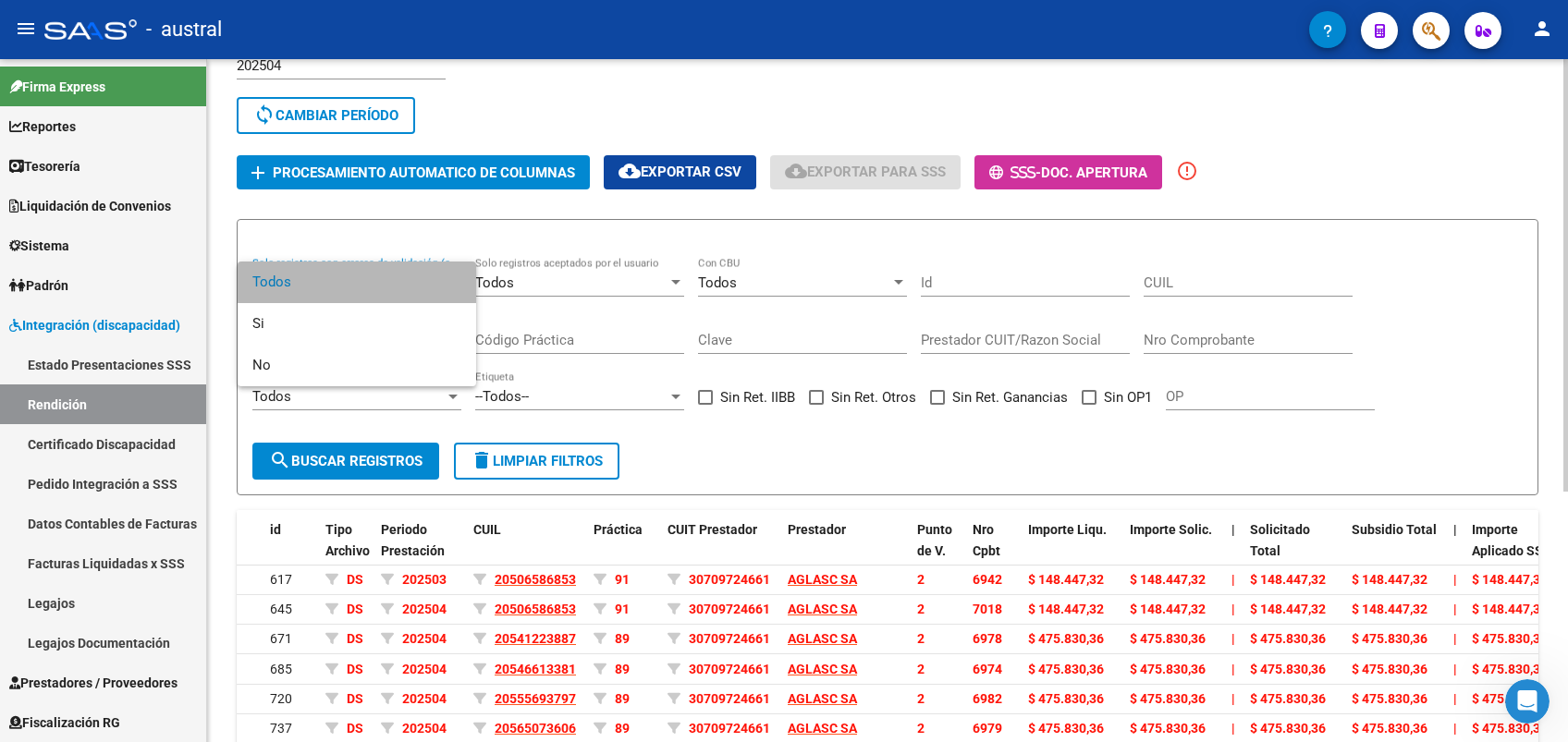
click at [428, 281] on span "Todos" at bounding box center [356, 283] width 209 height 41
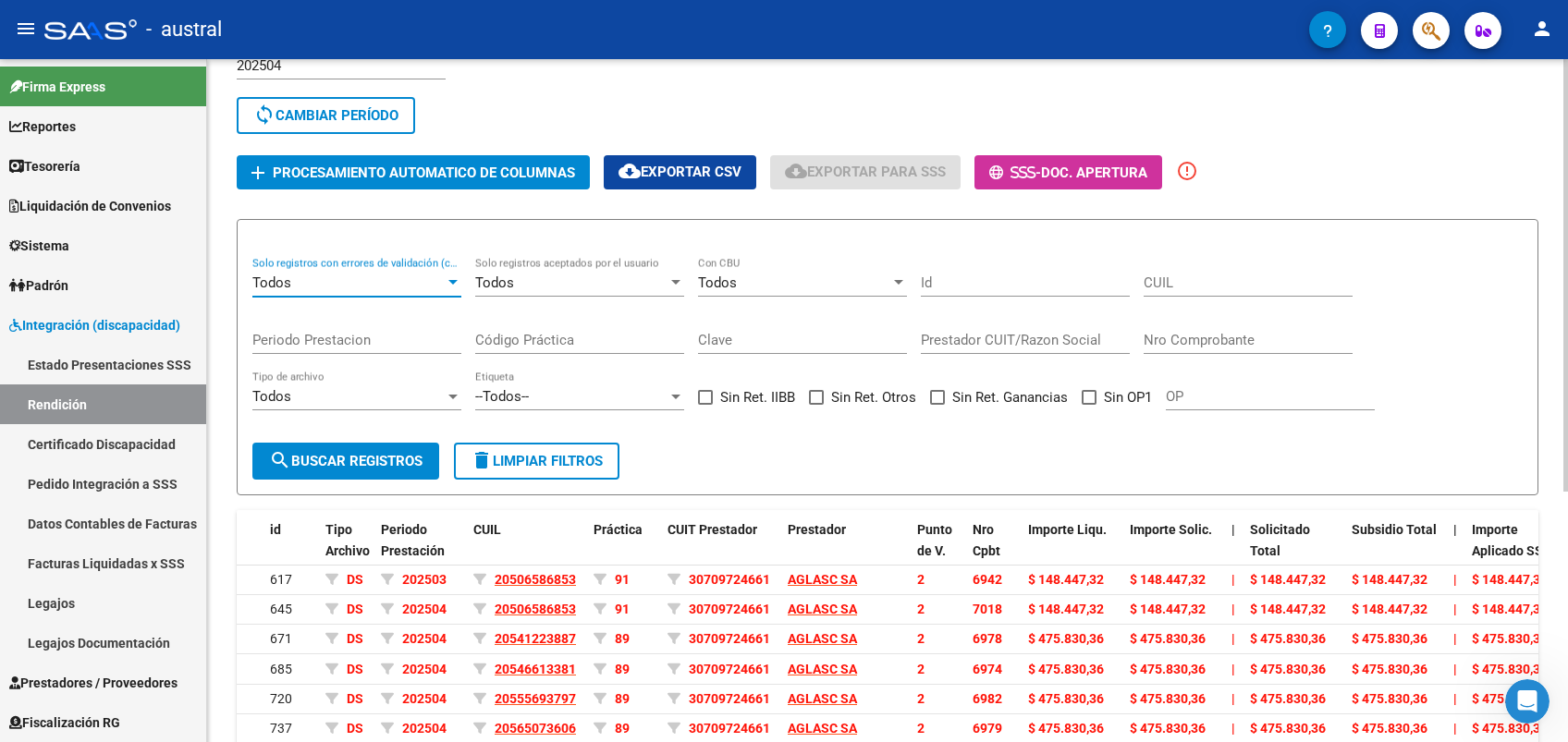
click at [428, 281] on div "Todos" at bounding box center [349, 283] width 192 height 17
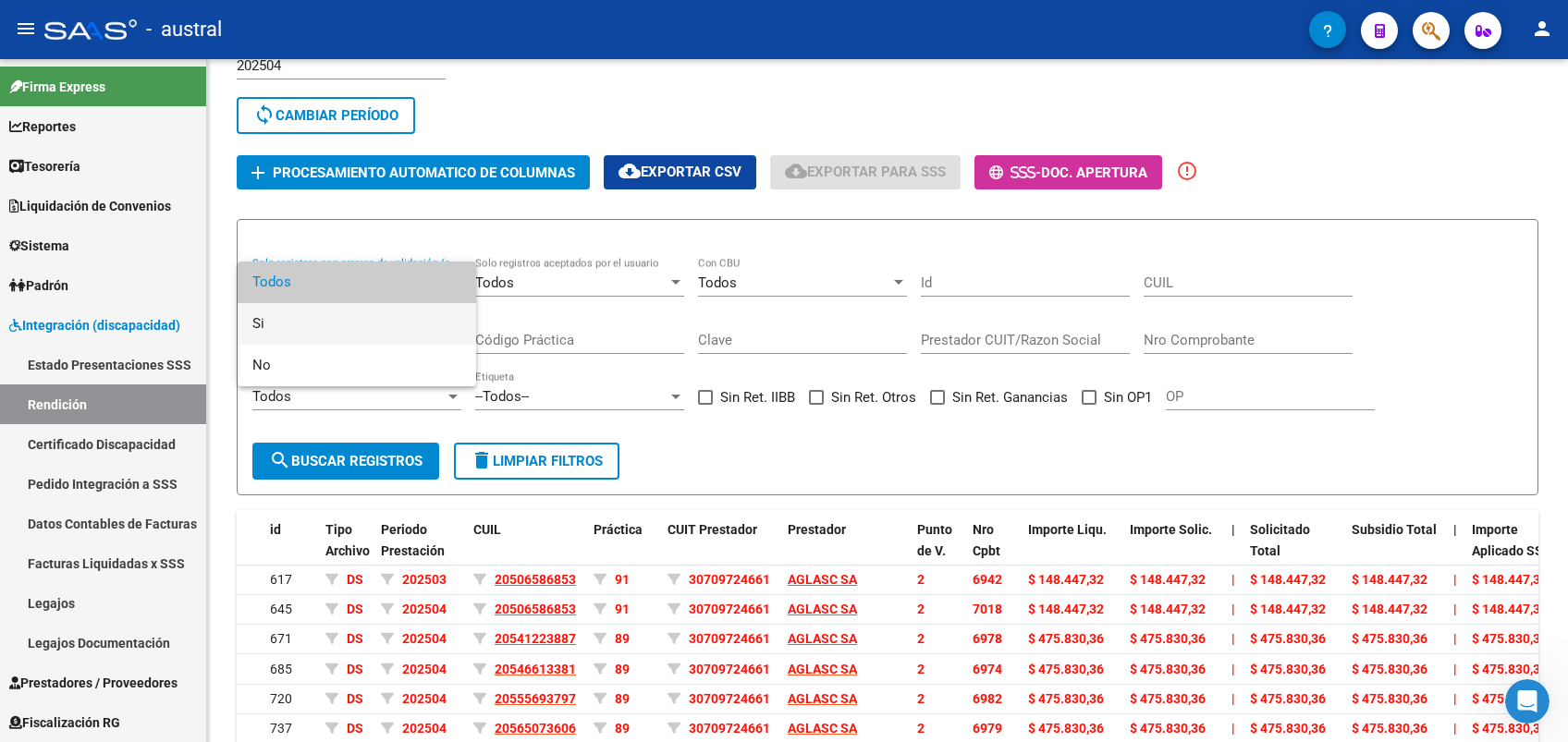
click at [251, 317] on mat-option "Si" at bounding box center [356, 324] width 239 height 41
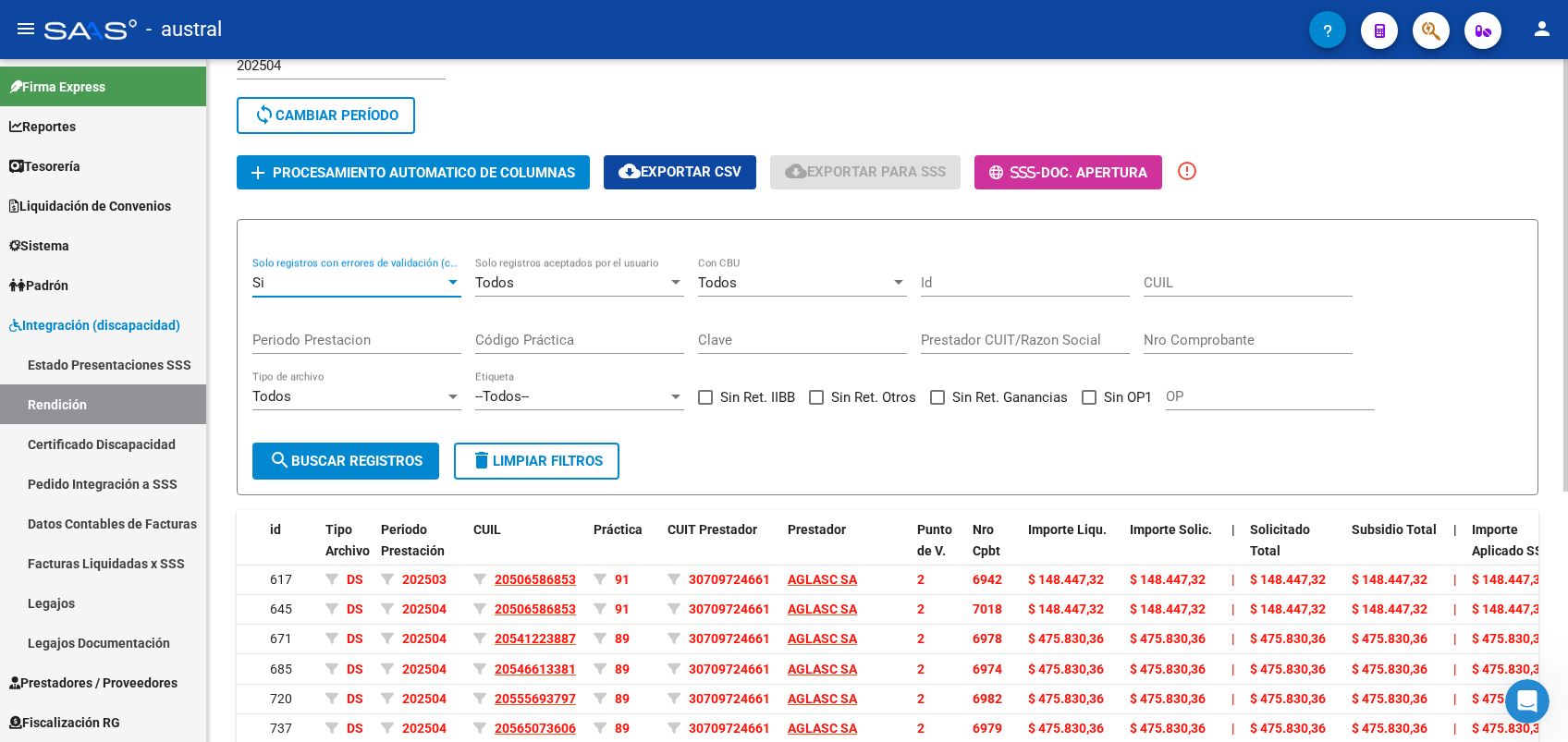
click at [312, 466] on span "search Buscar registros" at bounding box center [346, 460] width 153 height 17
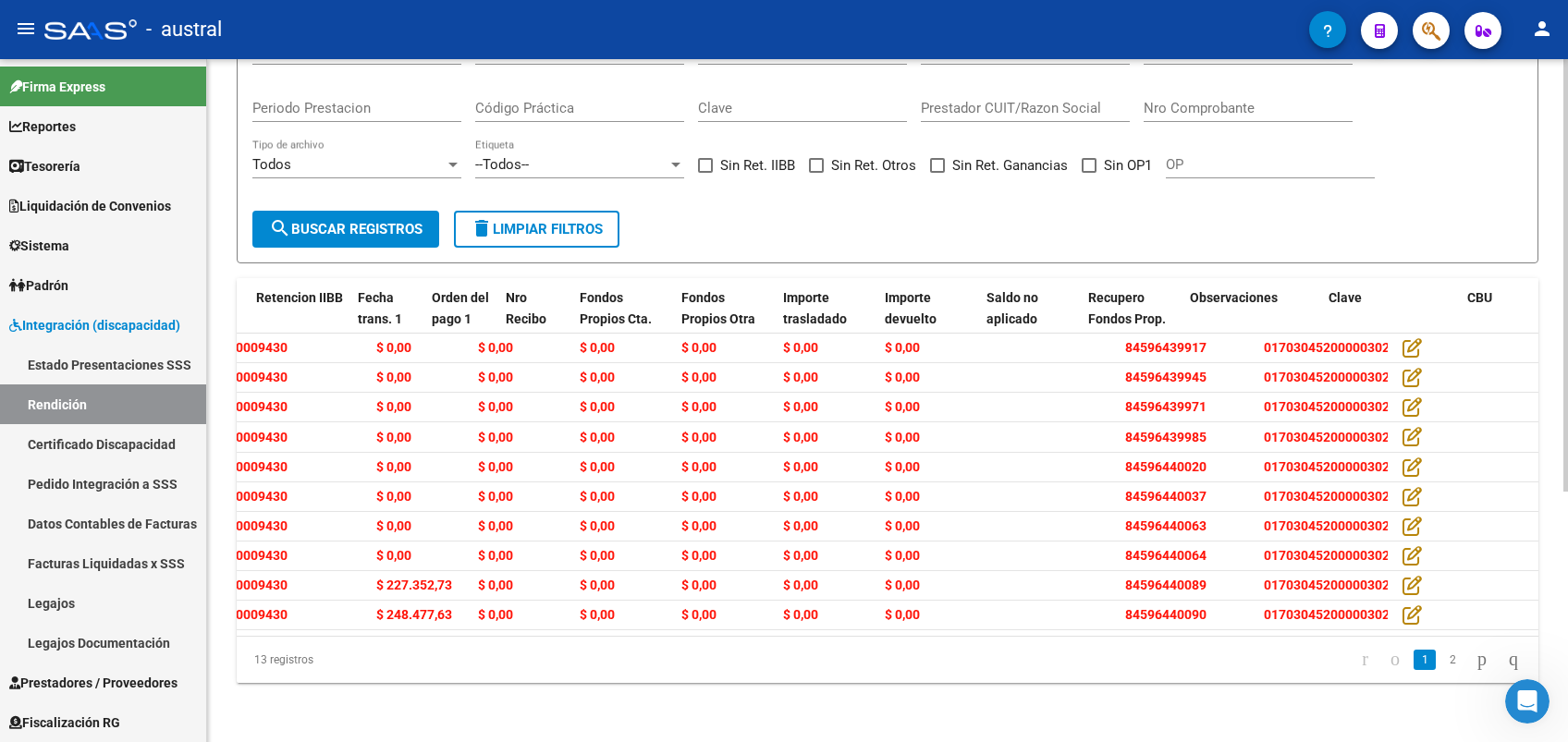
scroll to position [0, 1462]
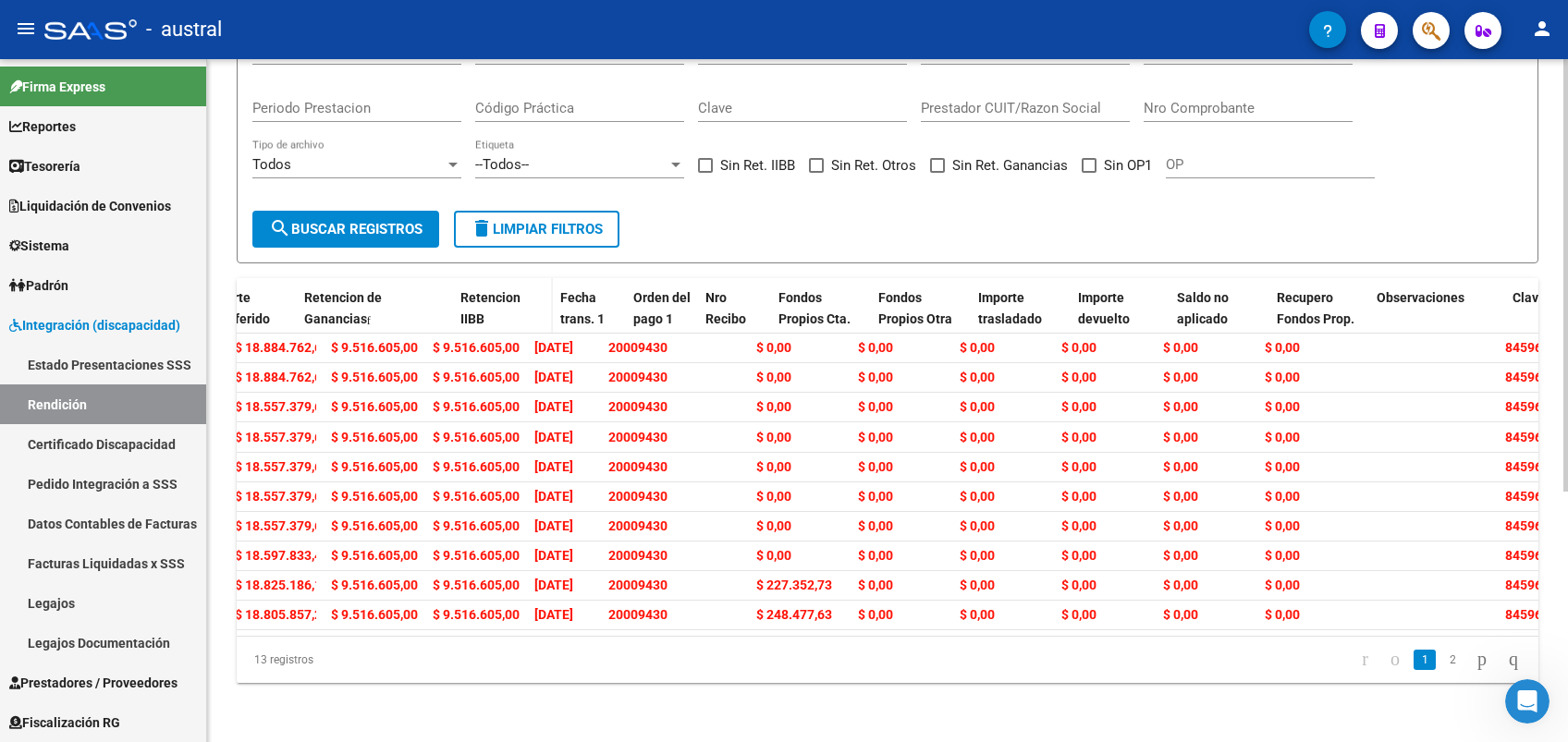
drag, startPoint x: 420, startPoint y: 292, endPoint x: 499, endPoint y: 291, distance: 79.0
click at [499, 291] on div "id Tipo Archivo Periodo Prestación CUIL Práctica CUIT Prestador Prestador Punto…" at bounding box center [347, 318] width 3144 height 81
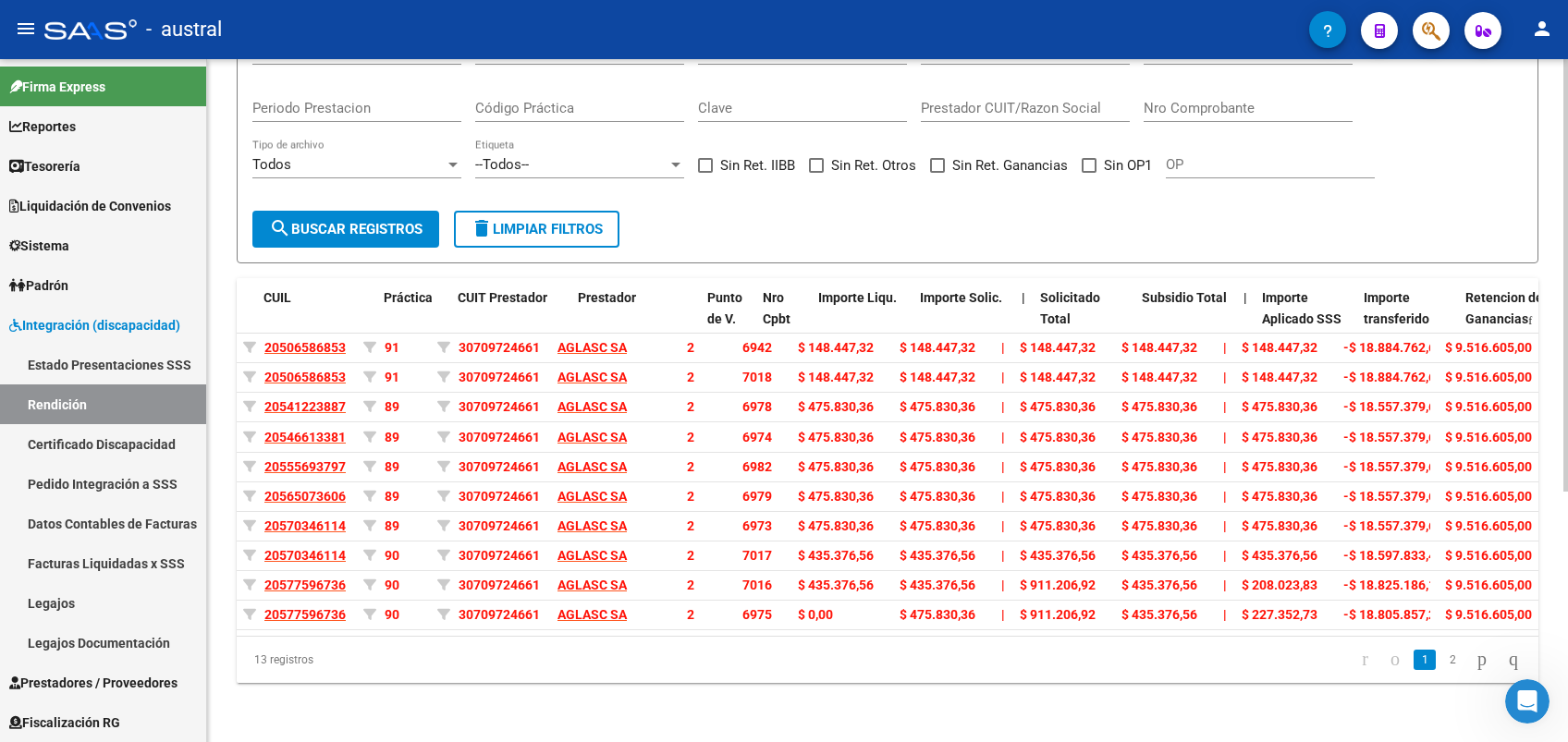
scroll to position [0, 223]
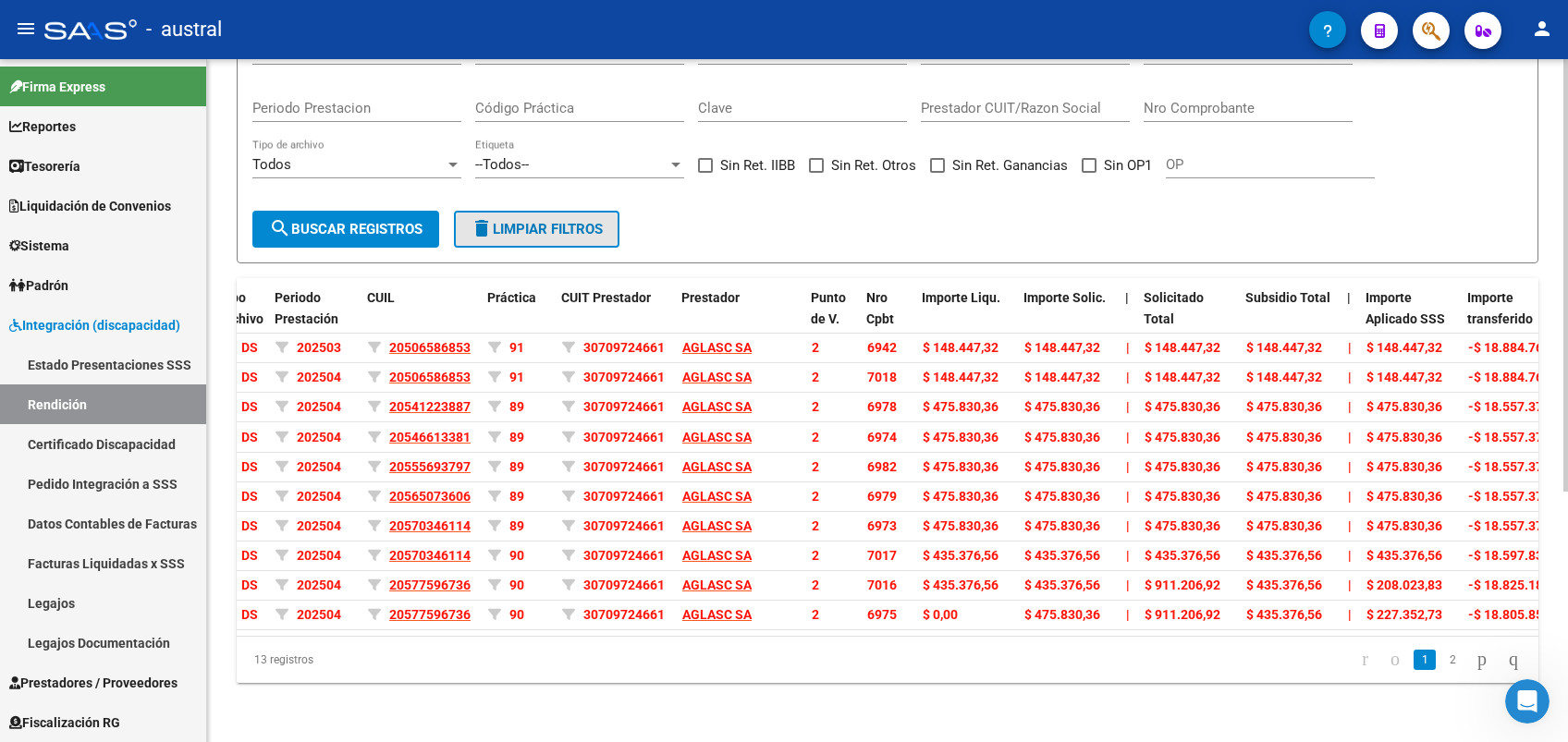
click at [590, 221] on span "delete Limpiar filtros" at bounding box center [536, 229] width 133 height 17
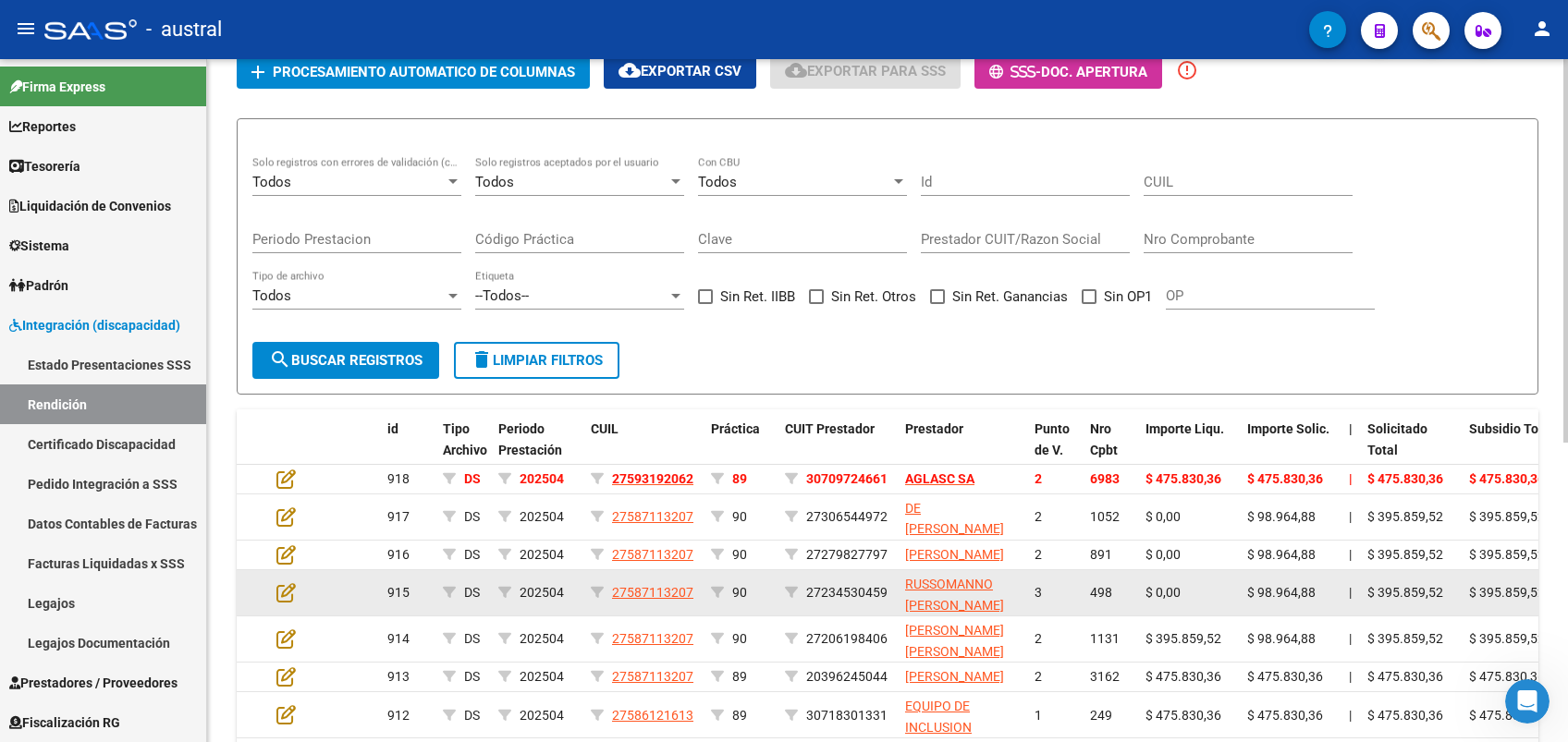
scroll to position [0, 0]
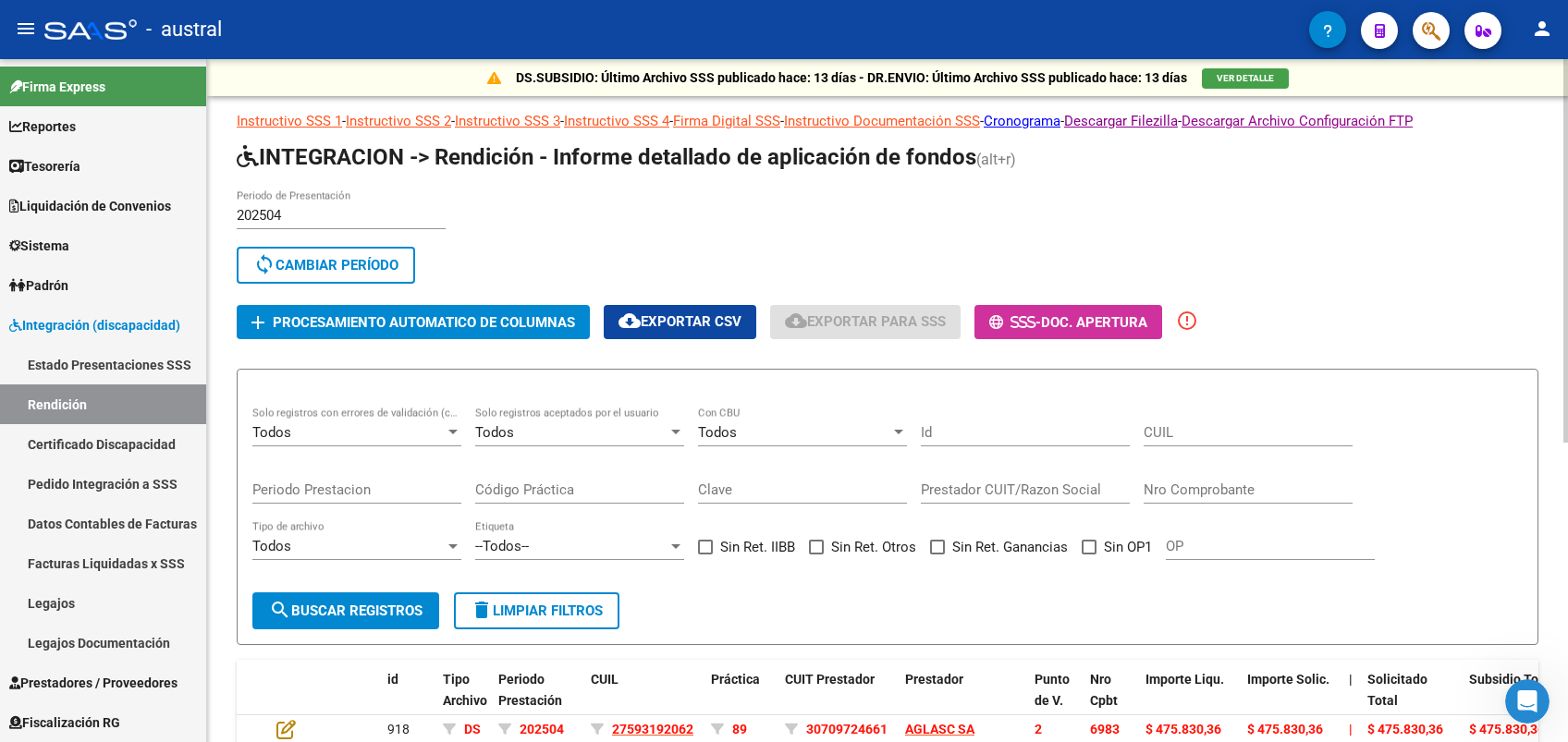
click at [347, 214] on input "202504" at bounding box center [341, 215] width 209 height 17
click at [348, 214] on input "202504" at bounding box center [341, 215] width 209 height 17
click at [353, 259] on span "sync Cambiar Período" at bounding box center [326, 265] width 145 height 17
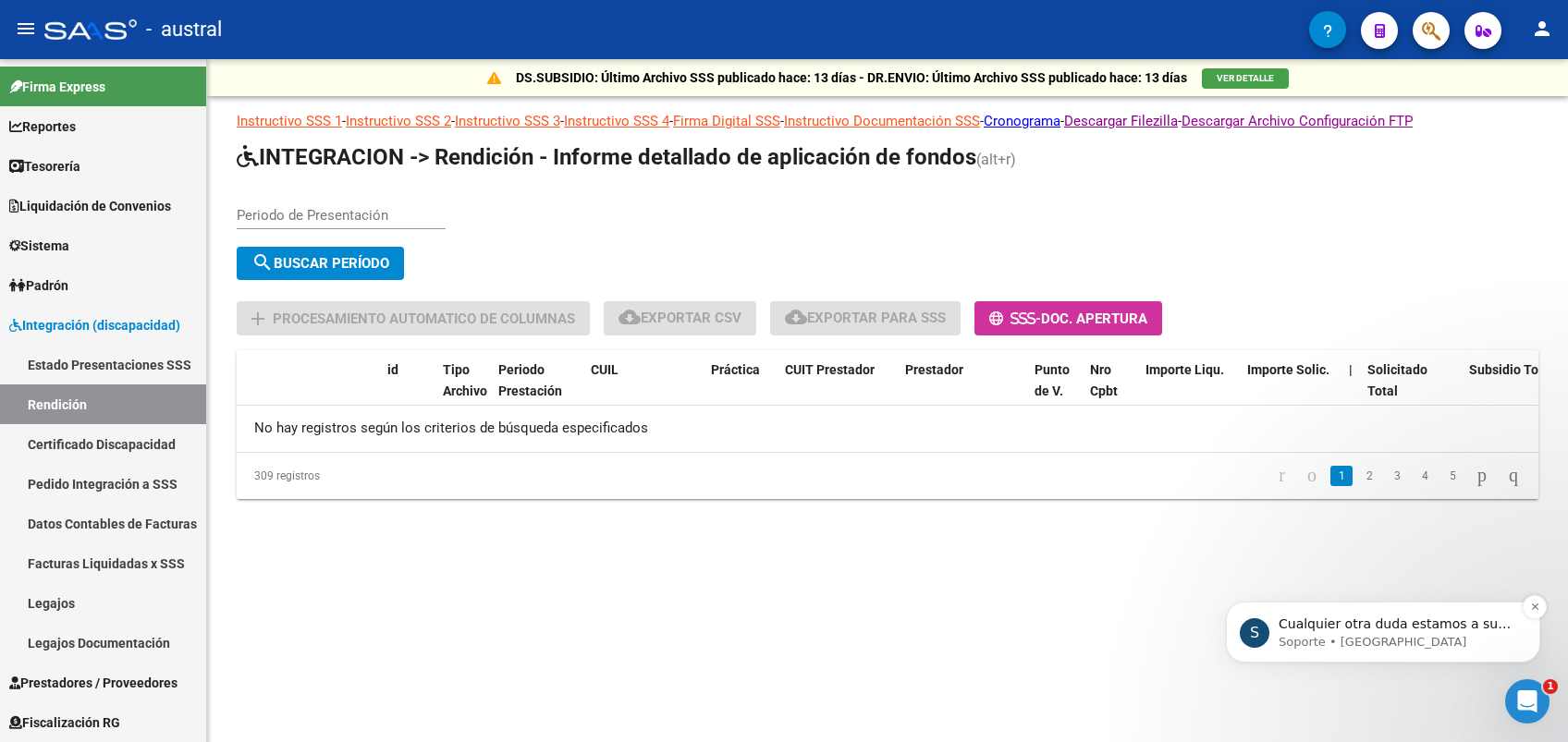
click at [1307, 622] on p "Cualquier otra duda estamos a su disposición." at bounding box center [1397, 624] width 239 height 19
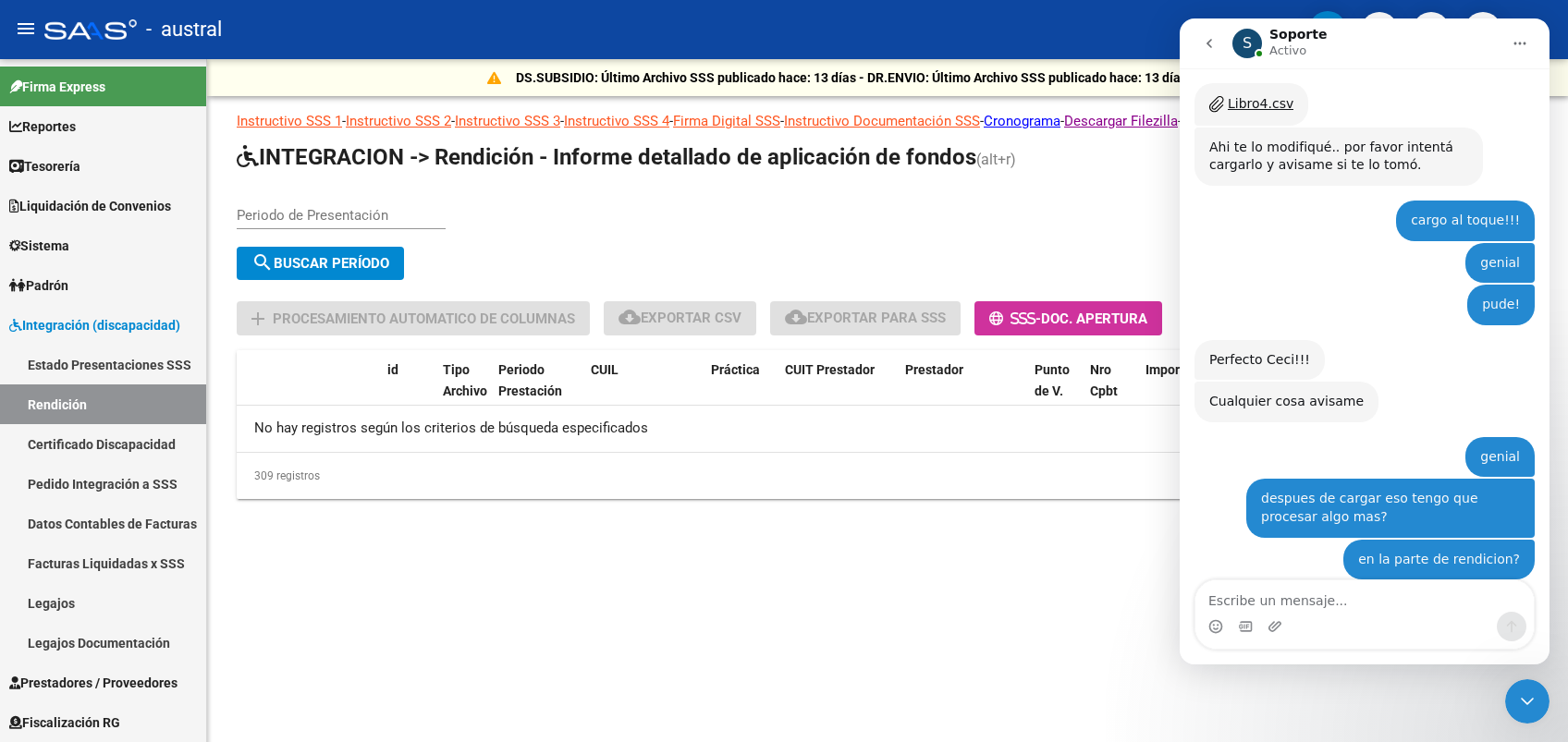
scroll to position [4795, 0]
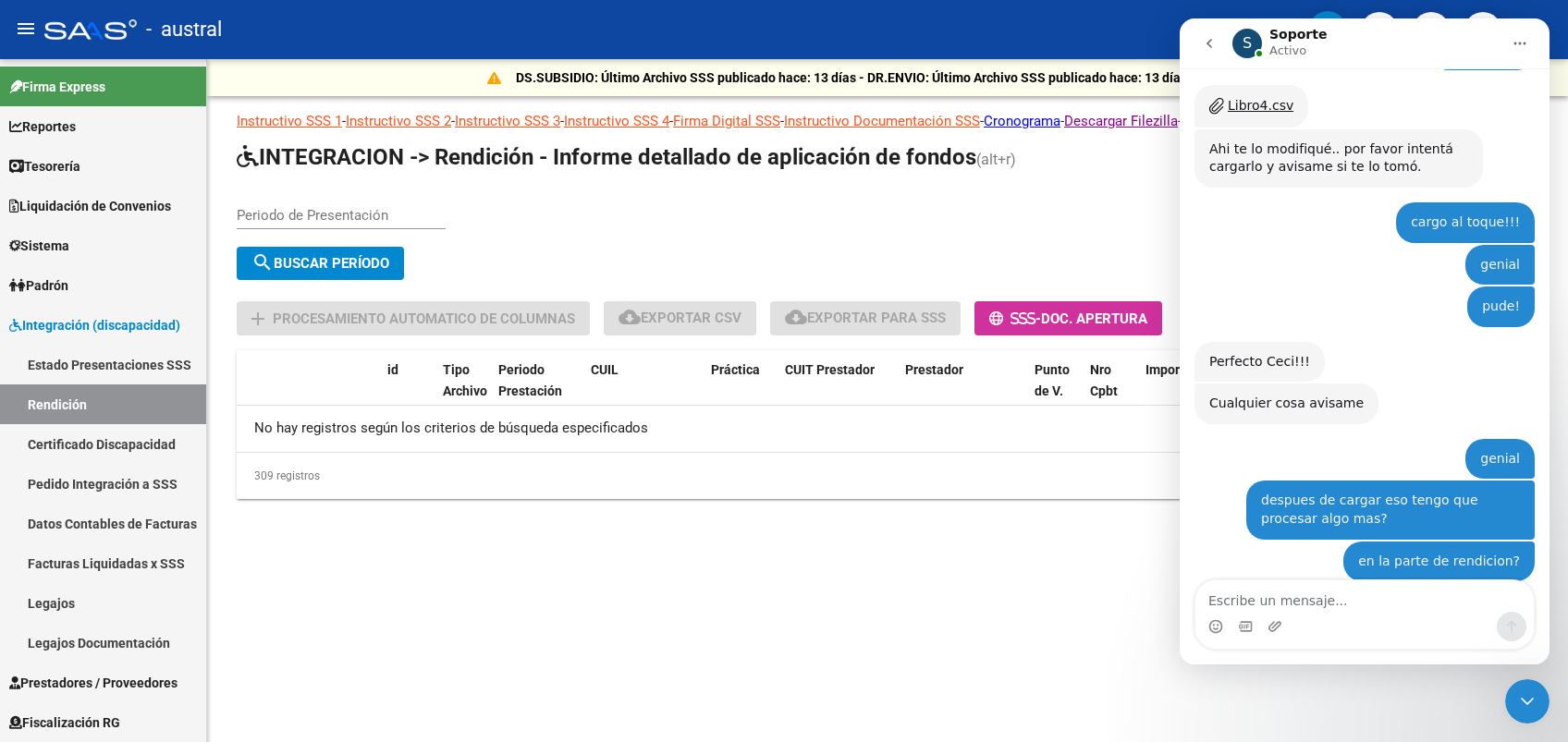
click at [1103, 579] on mat-sidenav-content "DS.SUBSIDIO: Último Archivo SSS publicado hace: 13 días - DR.ENVIO: Último Arch…" at bounding box center [888, 400] width 1361 height 683
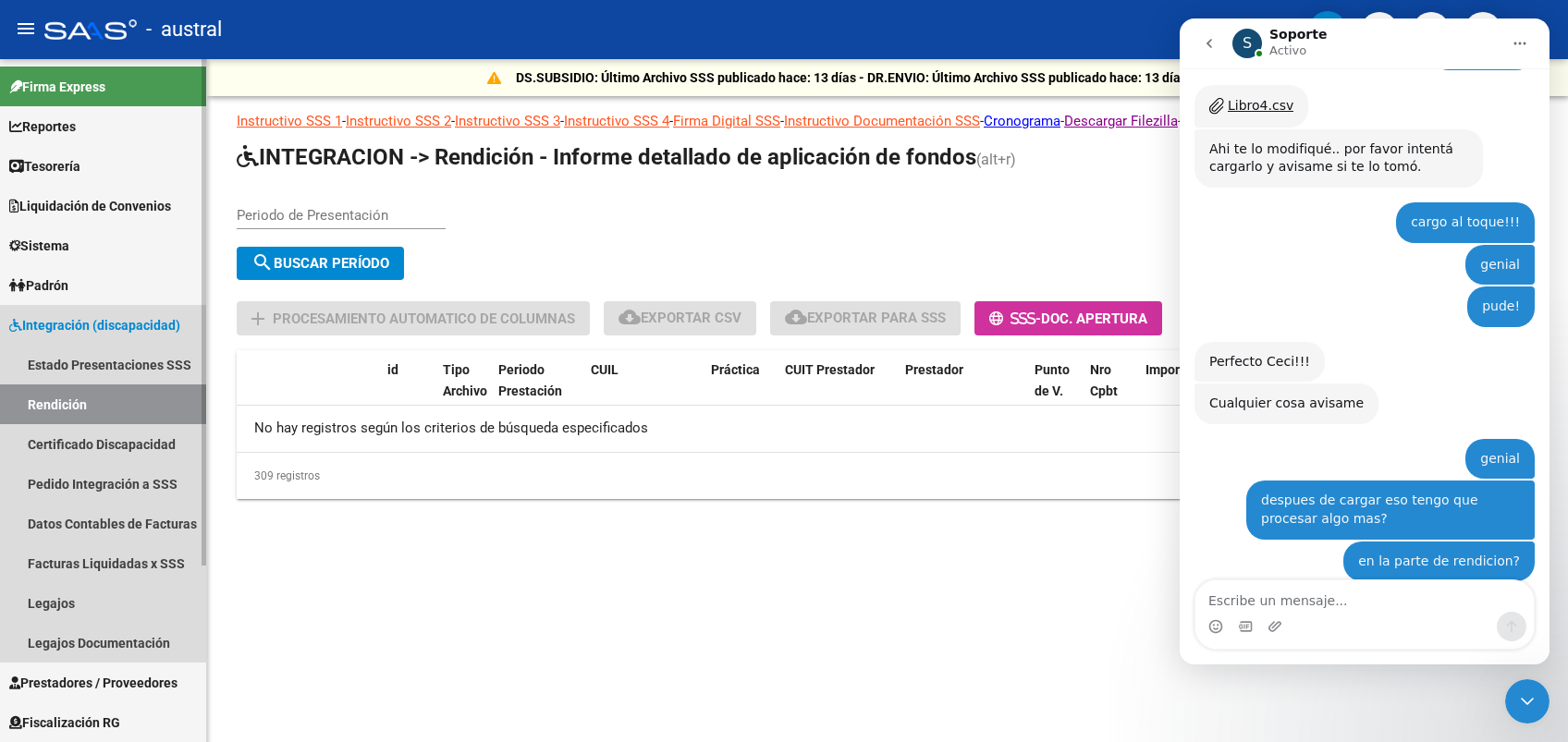
click at [88, 398] on link "Rendición" at bounding box center [103, 404] width 206 height 39
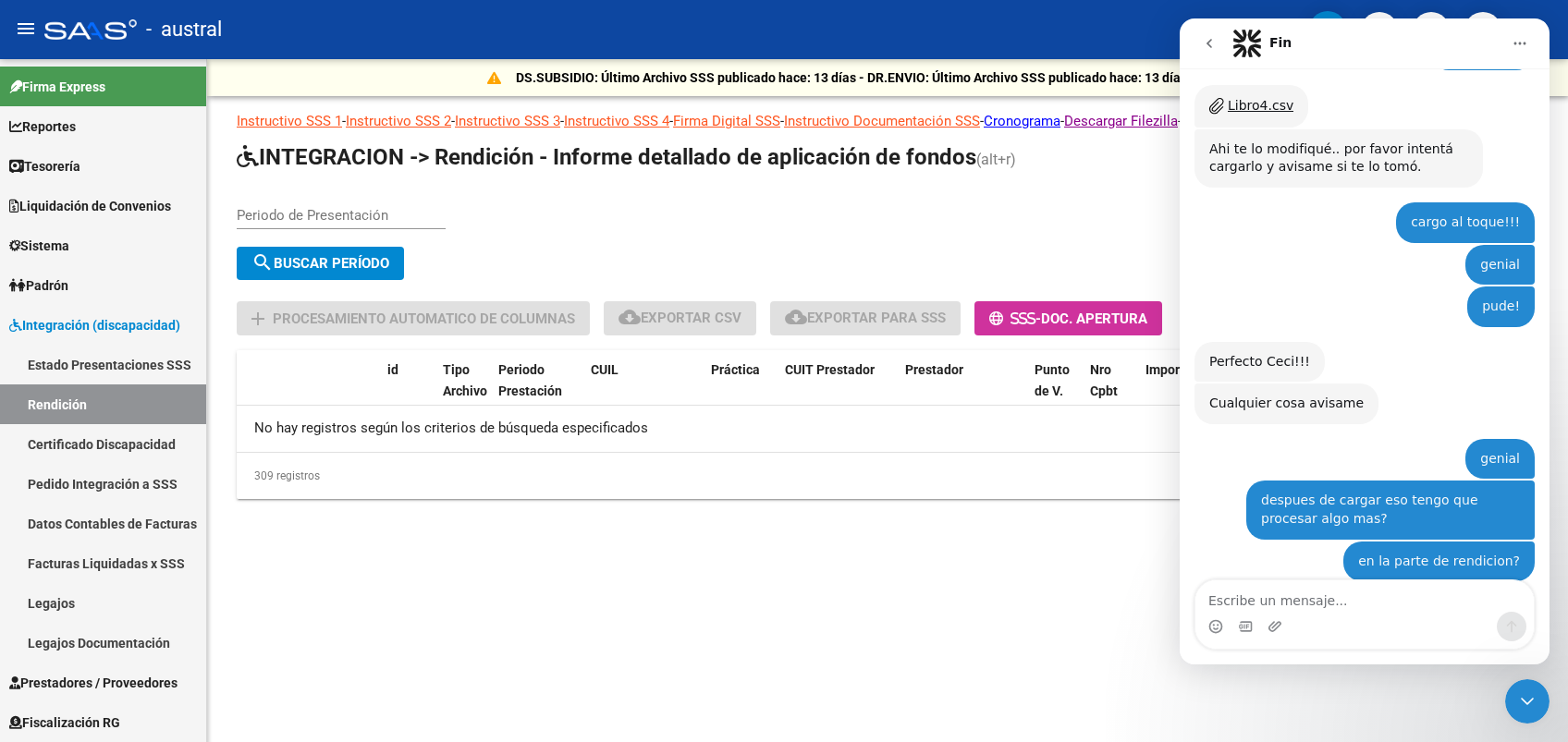
click at [1209, 50] on icon "go back" at bounding box center [1209, 43] width 15 height 15
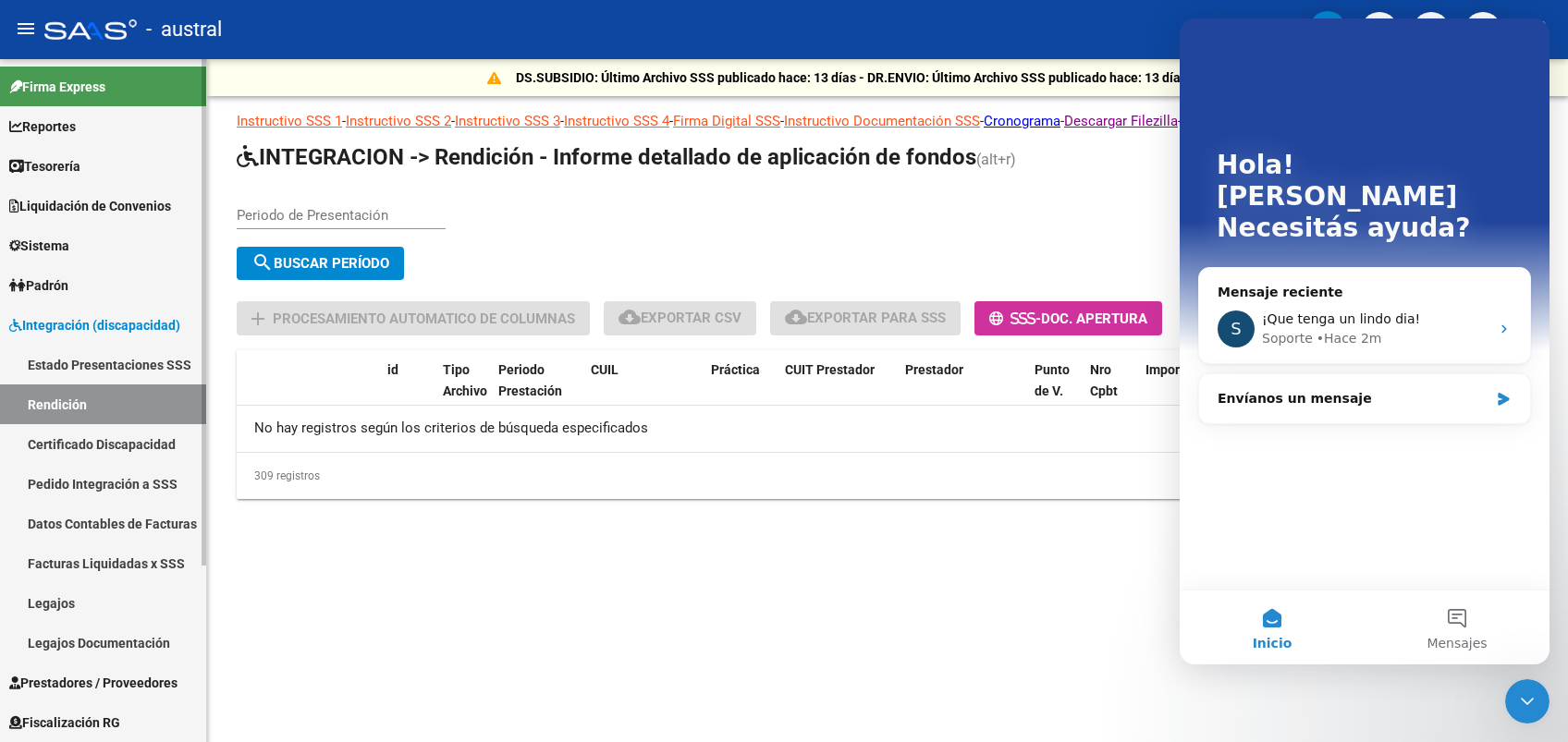
scroll to position [0, 0]
click at [283, 214] on input "Periodo de Presentación" at bounding box center [341, 215] width 209 height 17
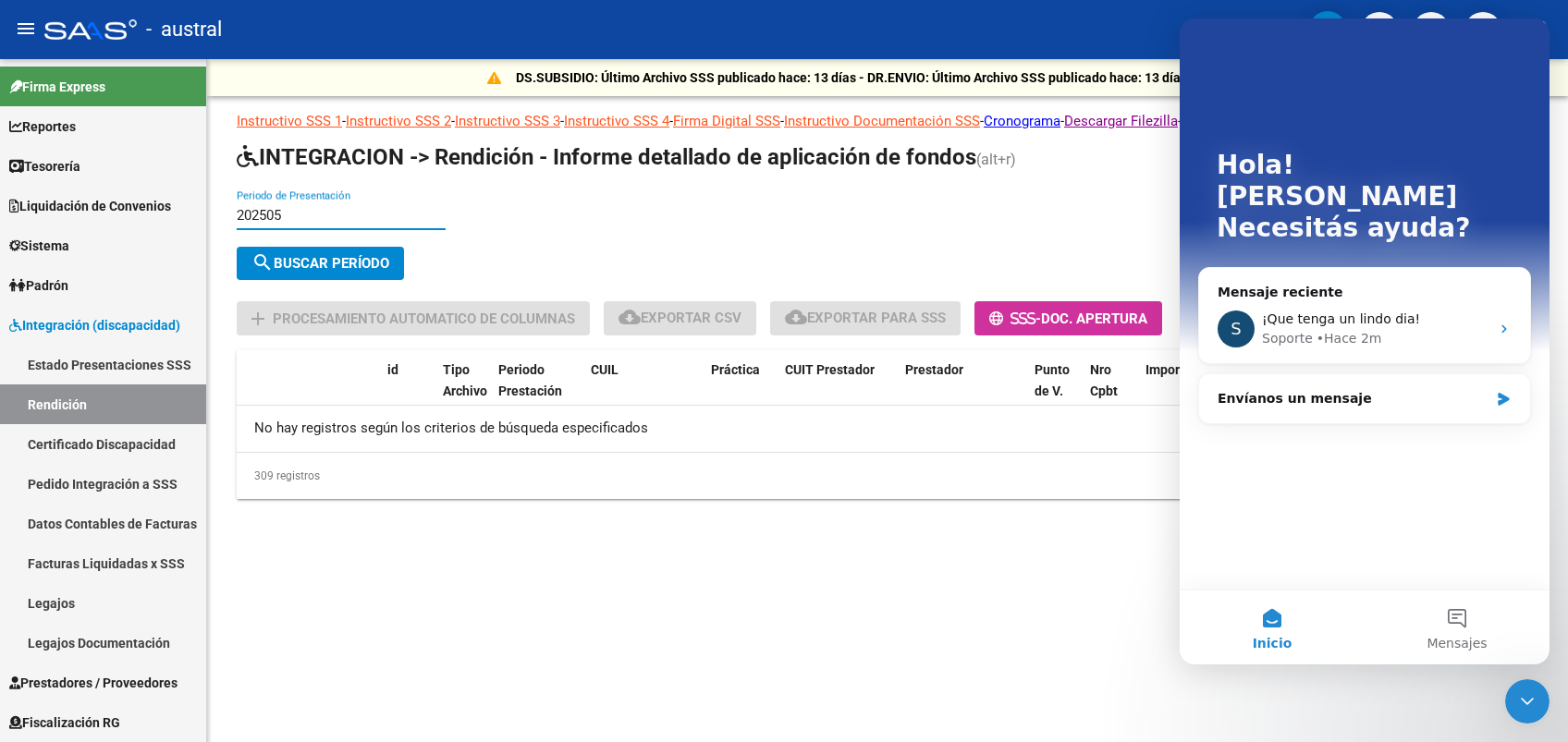
type input "202505"
click at [306, 258] on span "search Buscar Período" at bounding box center [320, 263] width 137 height 17
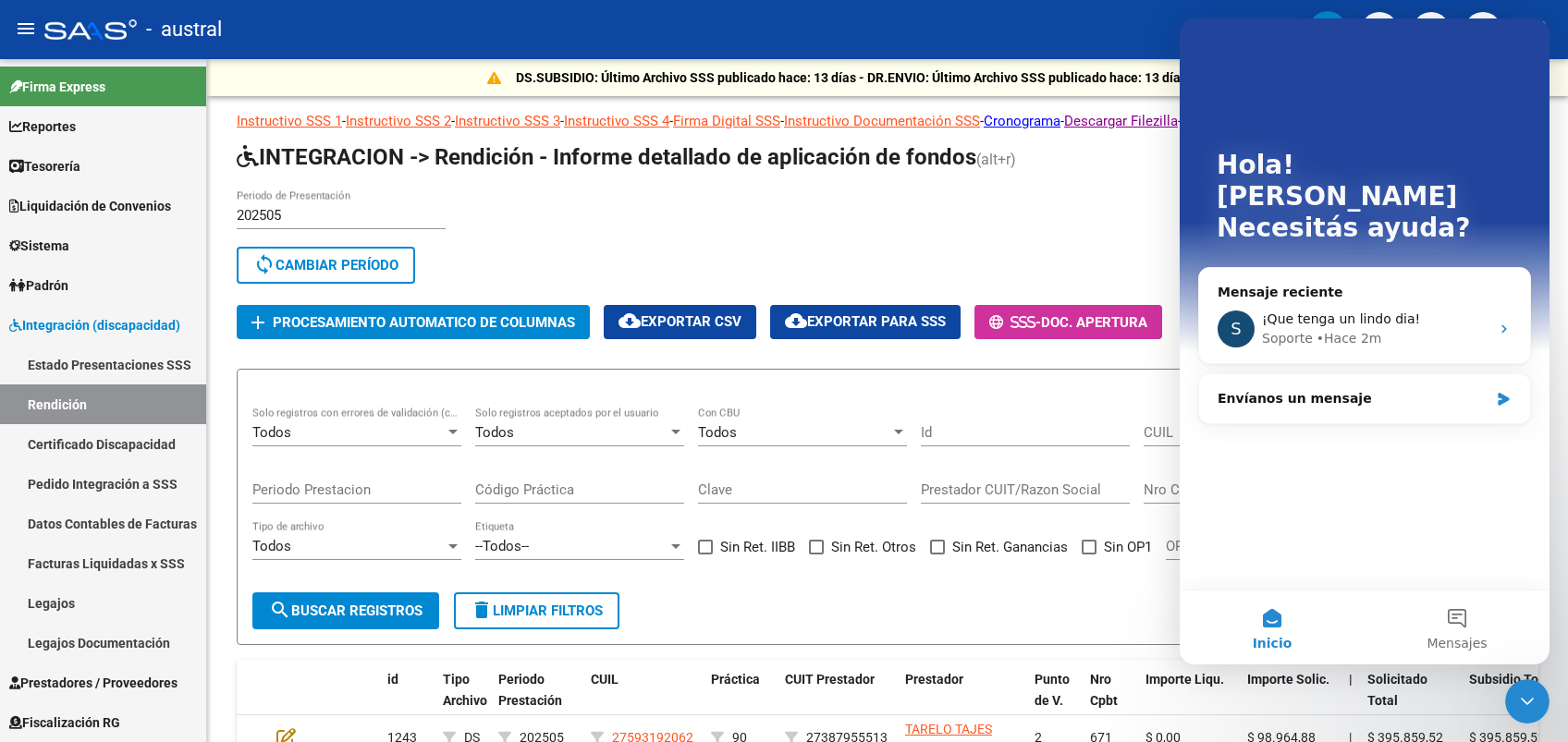
click at [1524, 688] on div "Cerrar Intercom Messenger" at bounding box center [1527, 701] width 44 height 44
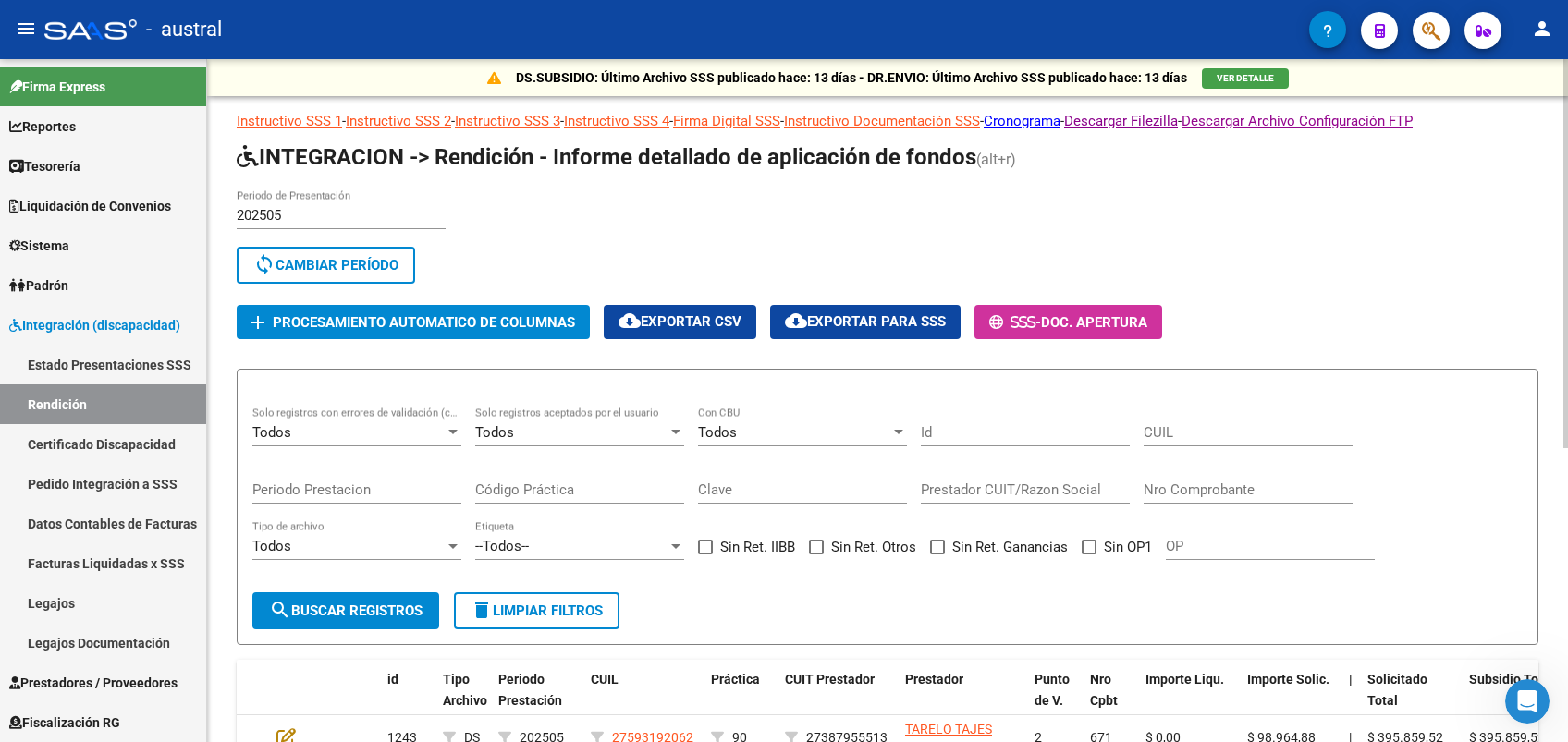
click at [460, 339] on button "add Procesamiento automatico de columnas" at bounding box center [413, 322] width 353 height 34
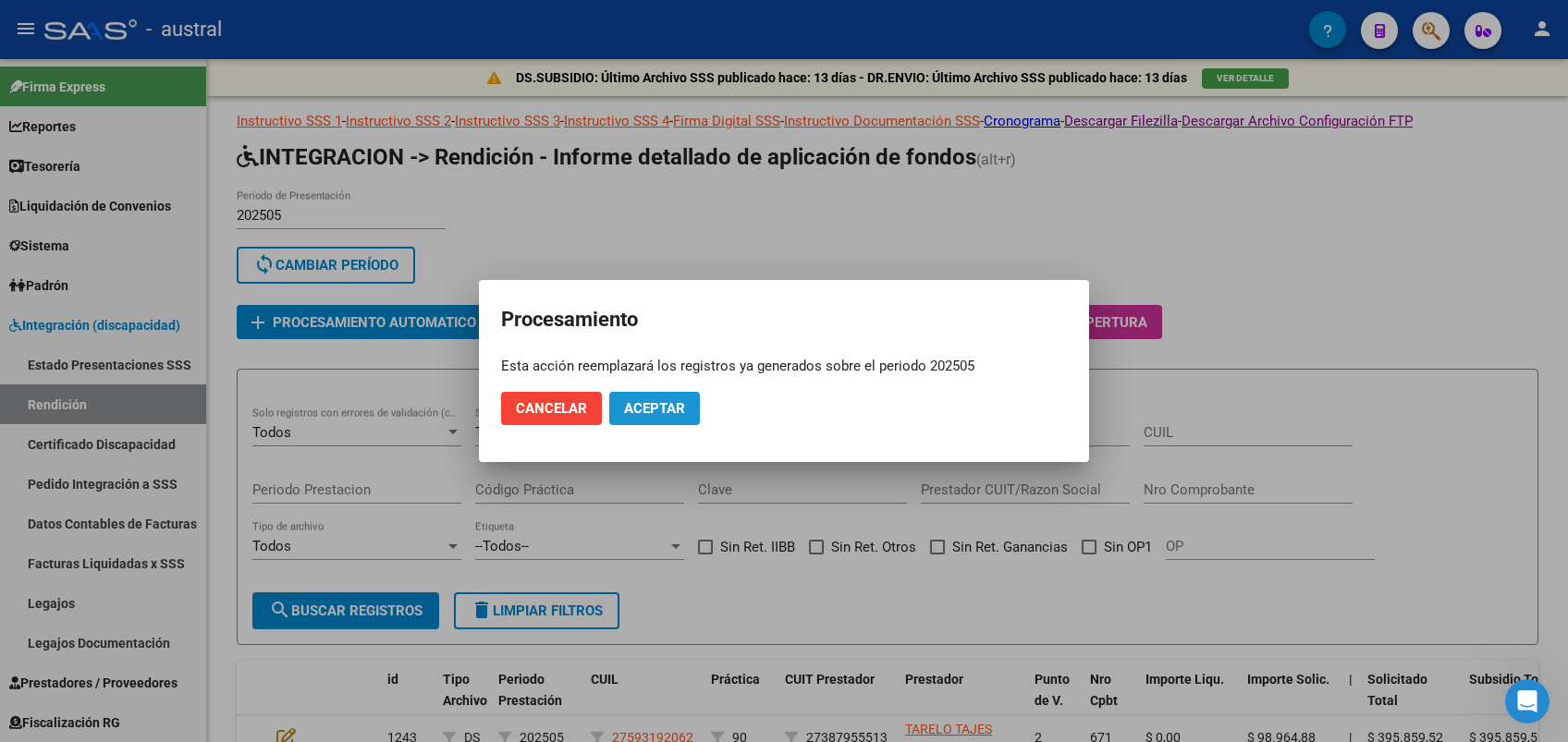
click at [660, 412] on span "Aceptar" at bounding box center [655, 408] width 61 height 17
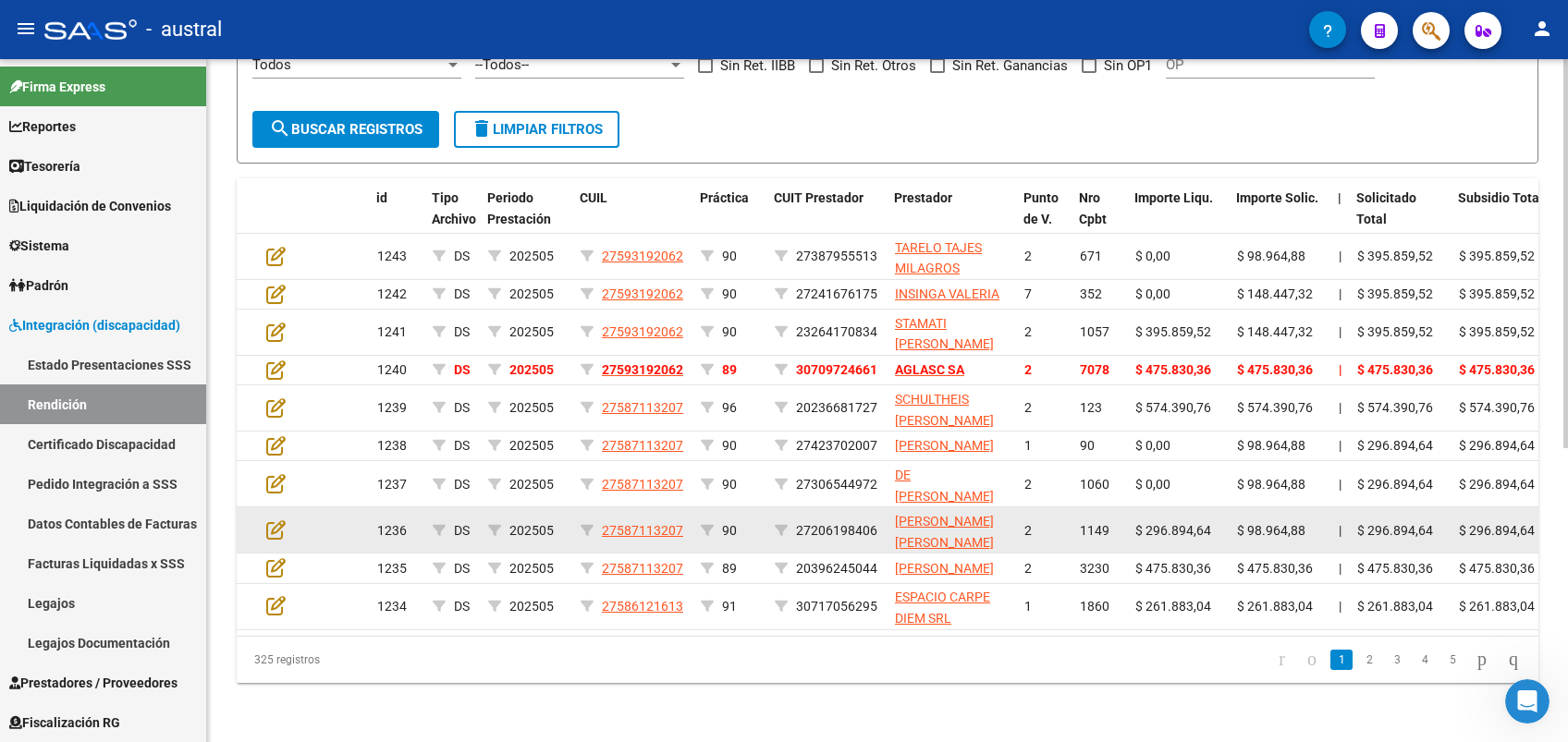
scroll to position [145, 0]
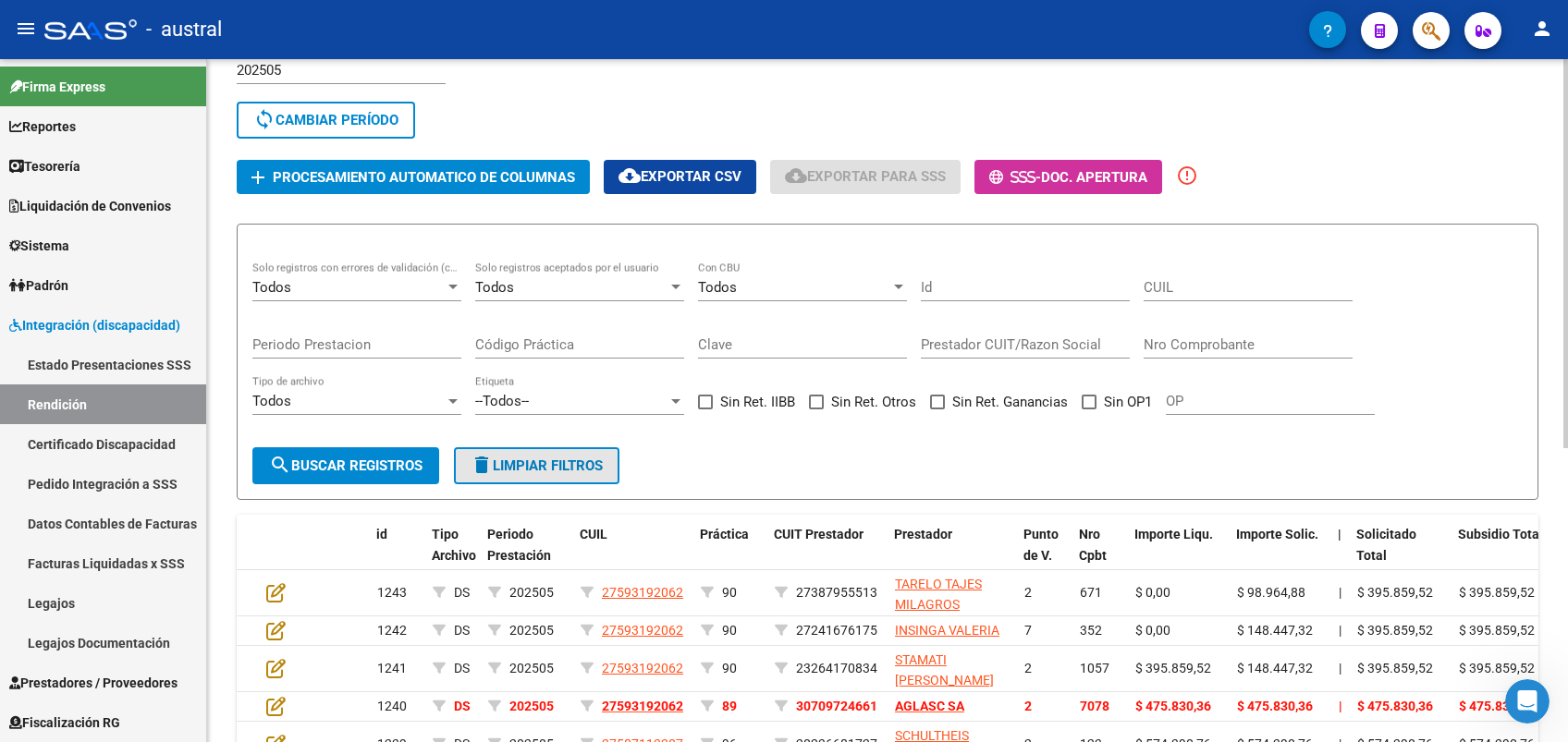
click at [582, 473] on button "delete Limpiar filtros" at bounding box center [536, 466] width 166 height 37
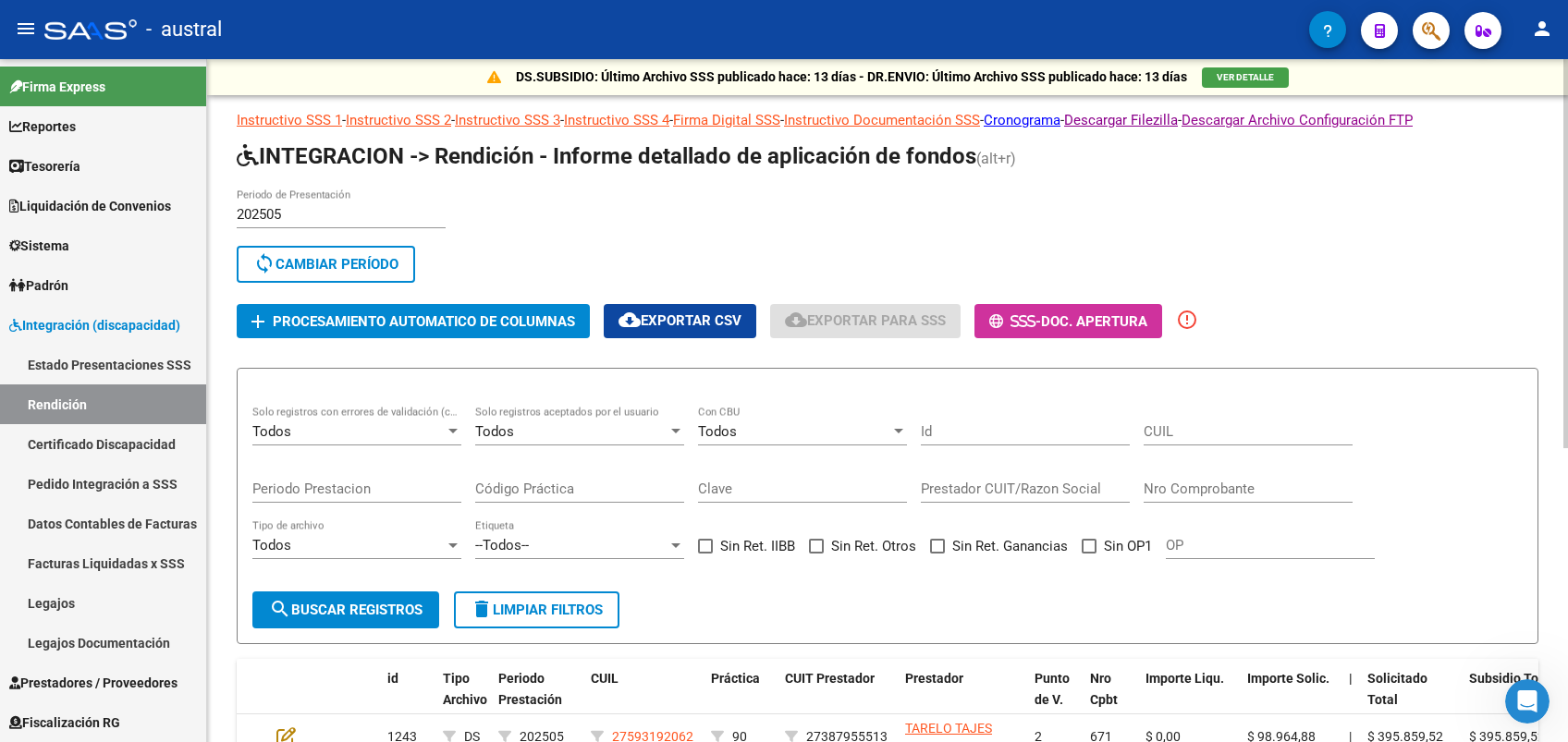
scroll to position [0, 0]
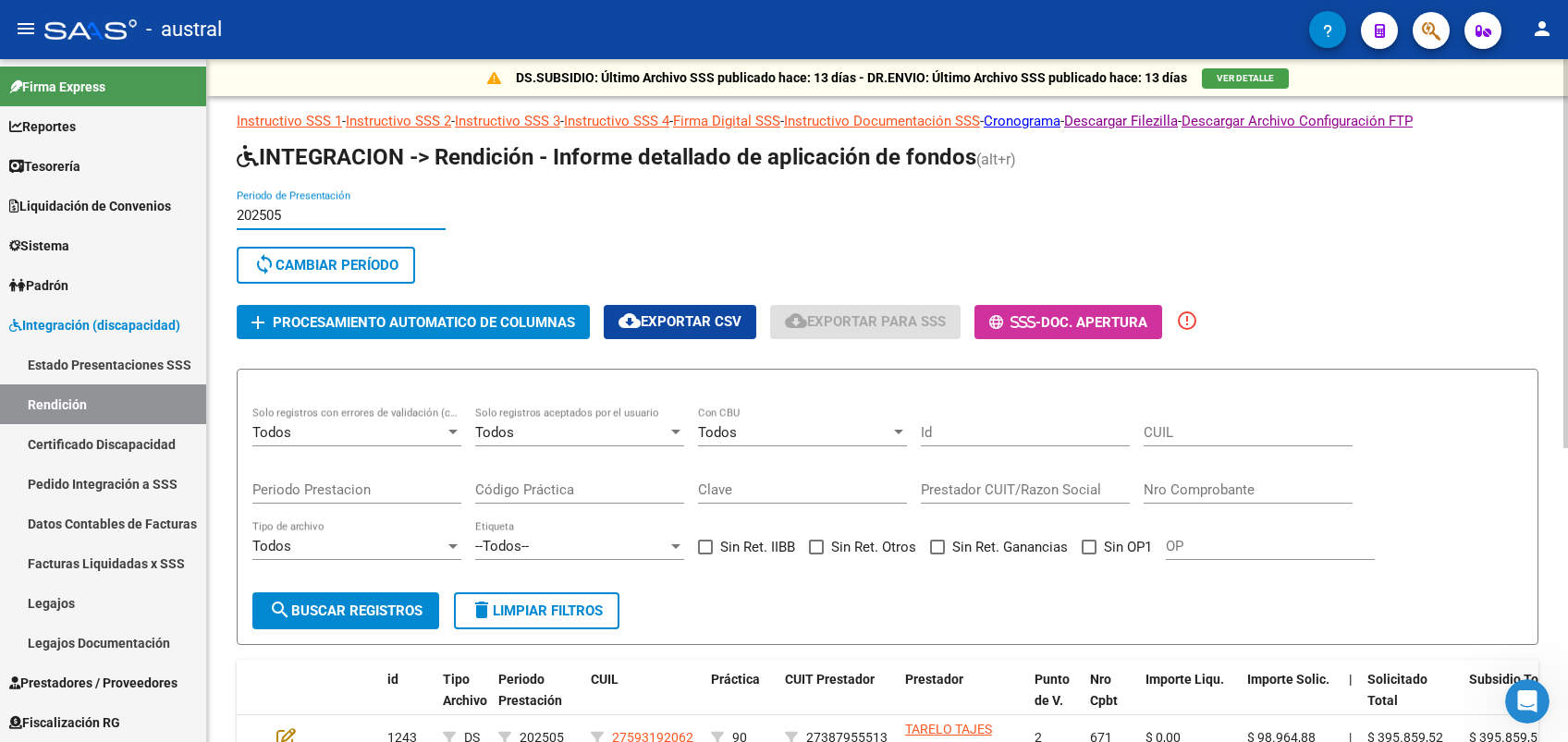
click at [349, 219] on input "202505" at bounding box center [341, 215] width 209 height 17
drag, startPoint x: 349, startPoint y: 220, endPoint x: 147, endPoint y: 211, distance: 202.2
click at [147, 211] on mat-sidenav-container "Firma Express Reportes Tablero de Control Ingresos Percibidos Análisis de todos…" at bounding box center [784, 400] width 1568 height 683
drag, startPoint x: 147, startPoint y: 211, endPoint x: 242, endPoint y: 259, distance: 106.4
click at [242, 259] on button "sync Cambiar Período" at bounding box center [326, 265] width 179 height 37
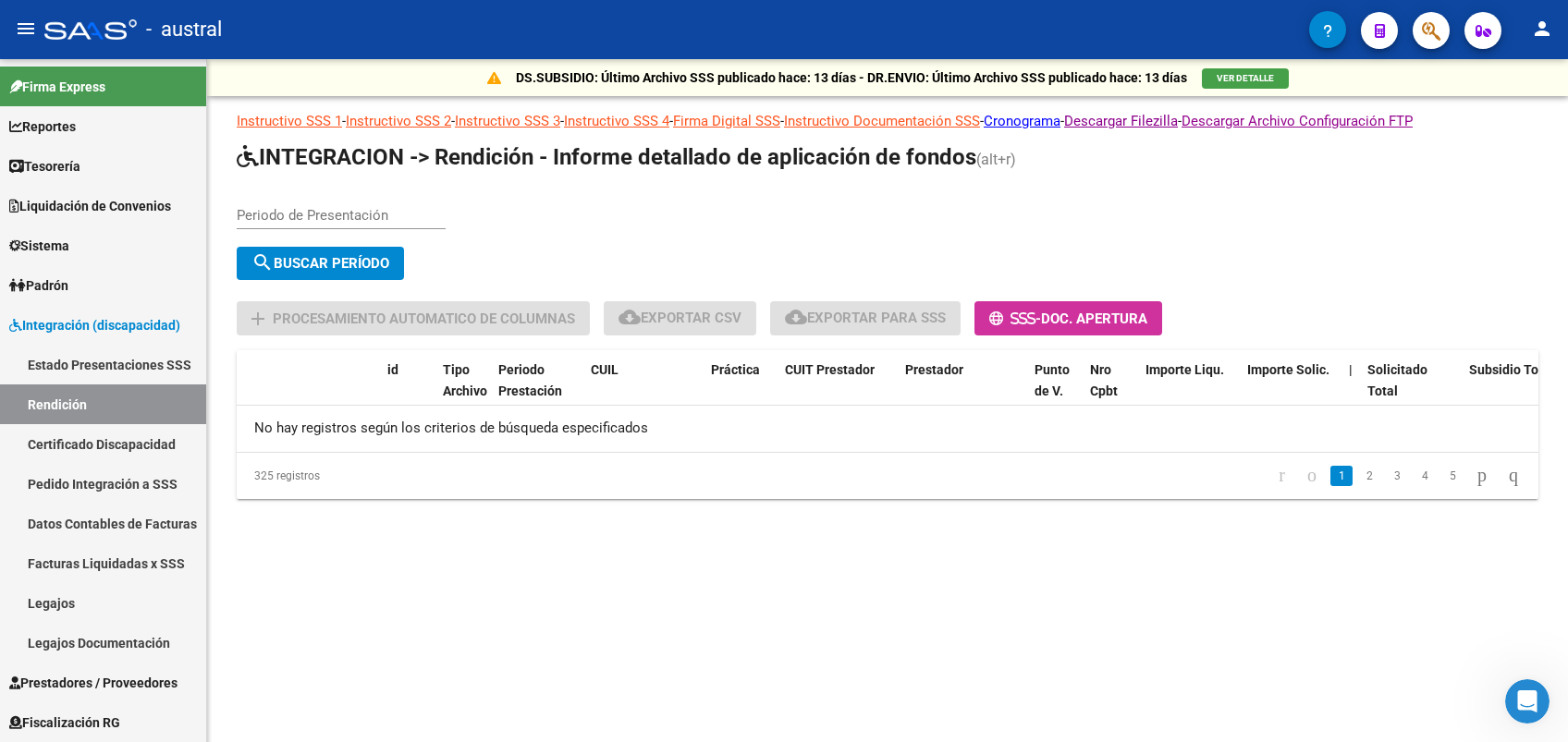
click at [296, 214] on input "Periodo de Presentación" at bounding box center [341, 215] width 209 height 17
type input "202506"
click at [318, 251] on button "search Buscar Período" at bounding box center [320, 263] width 167 height 33
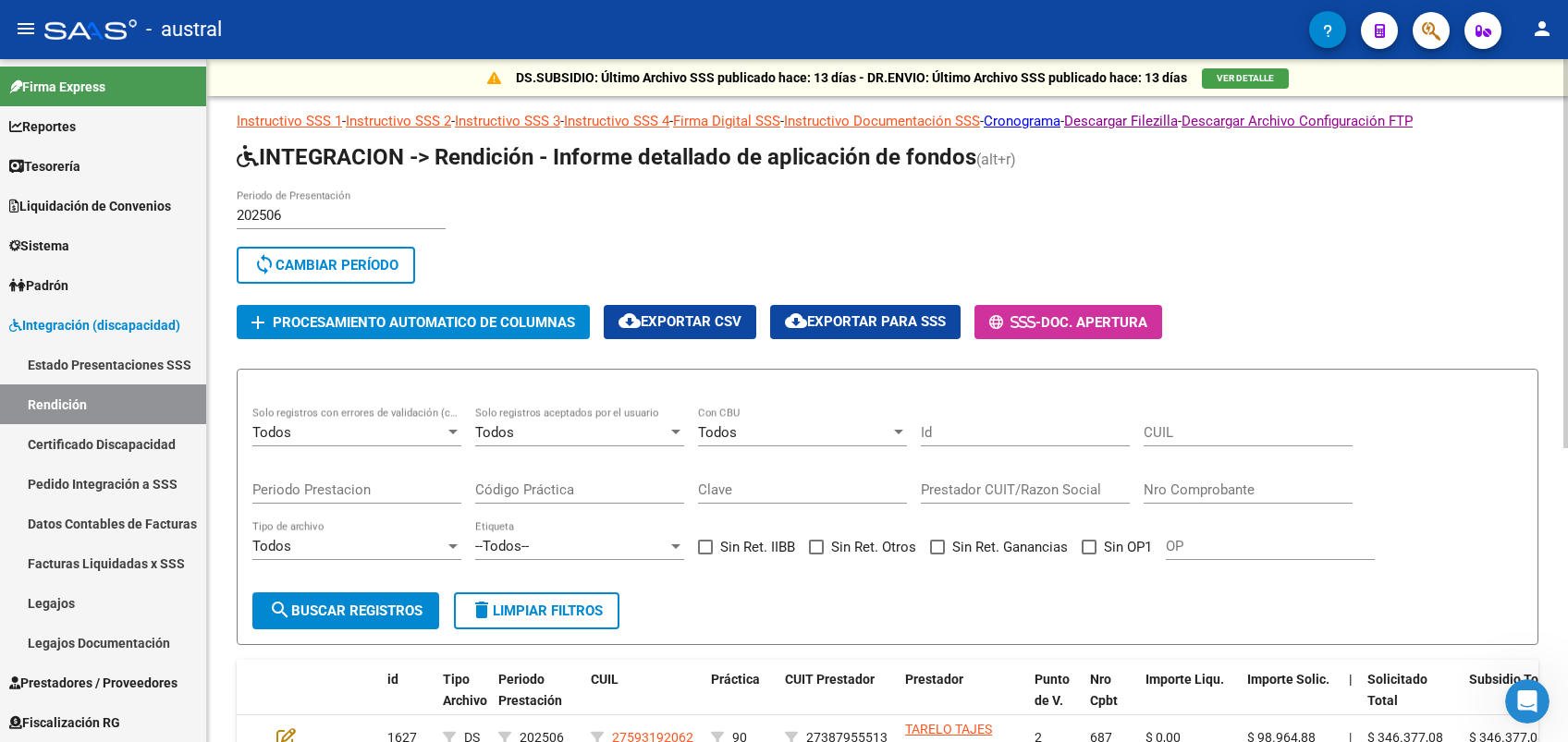
click at [565, 320] on span "Procesamiento automatico de columnas" at bounding box center [424, 322] width 302 height 17
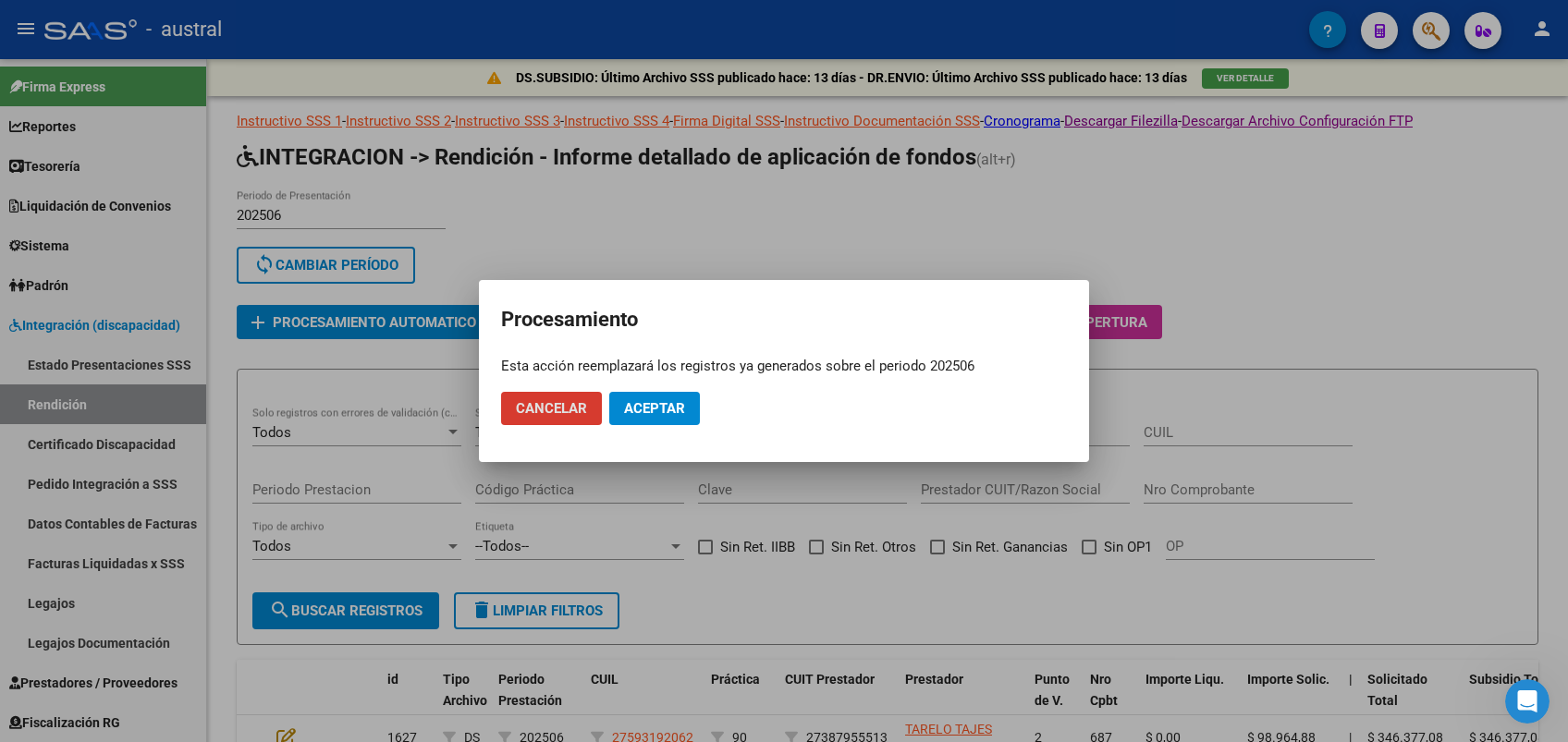
click at [666, 424] on button "Aceptar" at bounding box center [655, 408] width 90 height 33
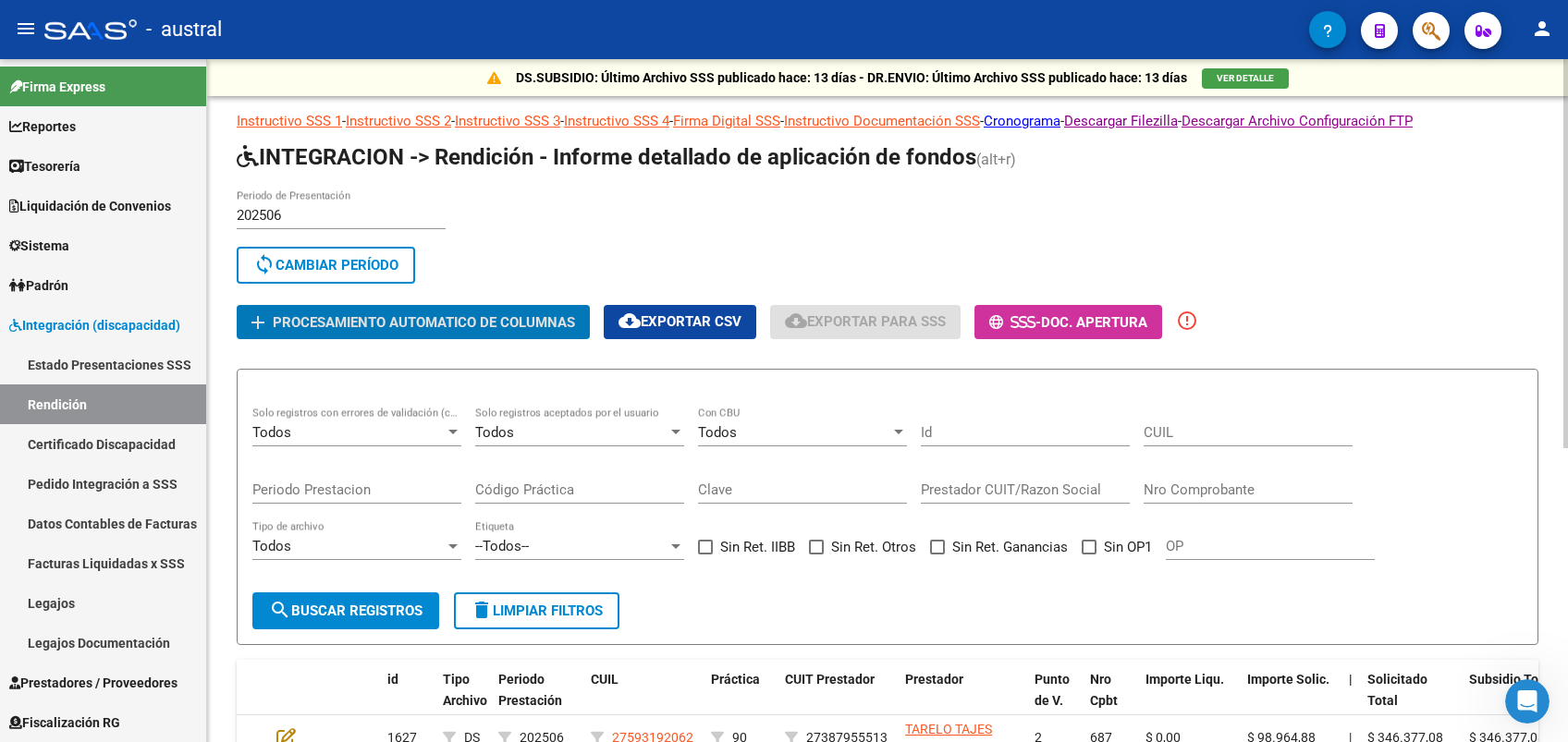
scroll to position [123, 0]
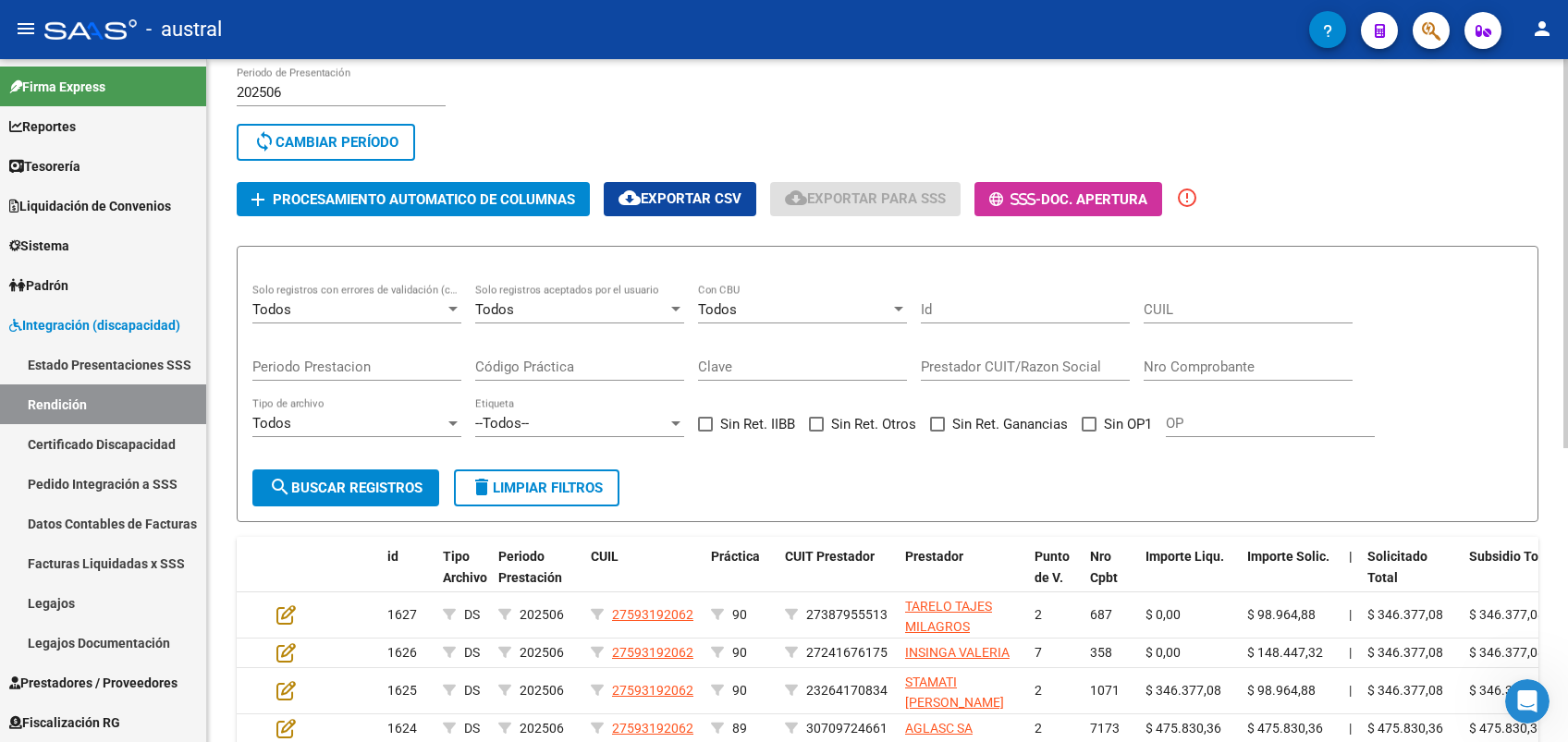
click at [761, 319] on div "Todos Con CBU" at bounding box center [802, 303] width 209 height 39
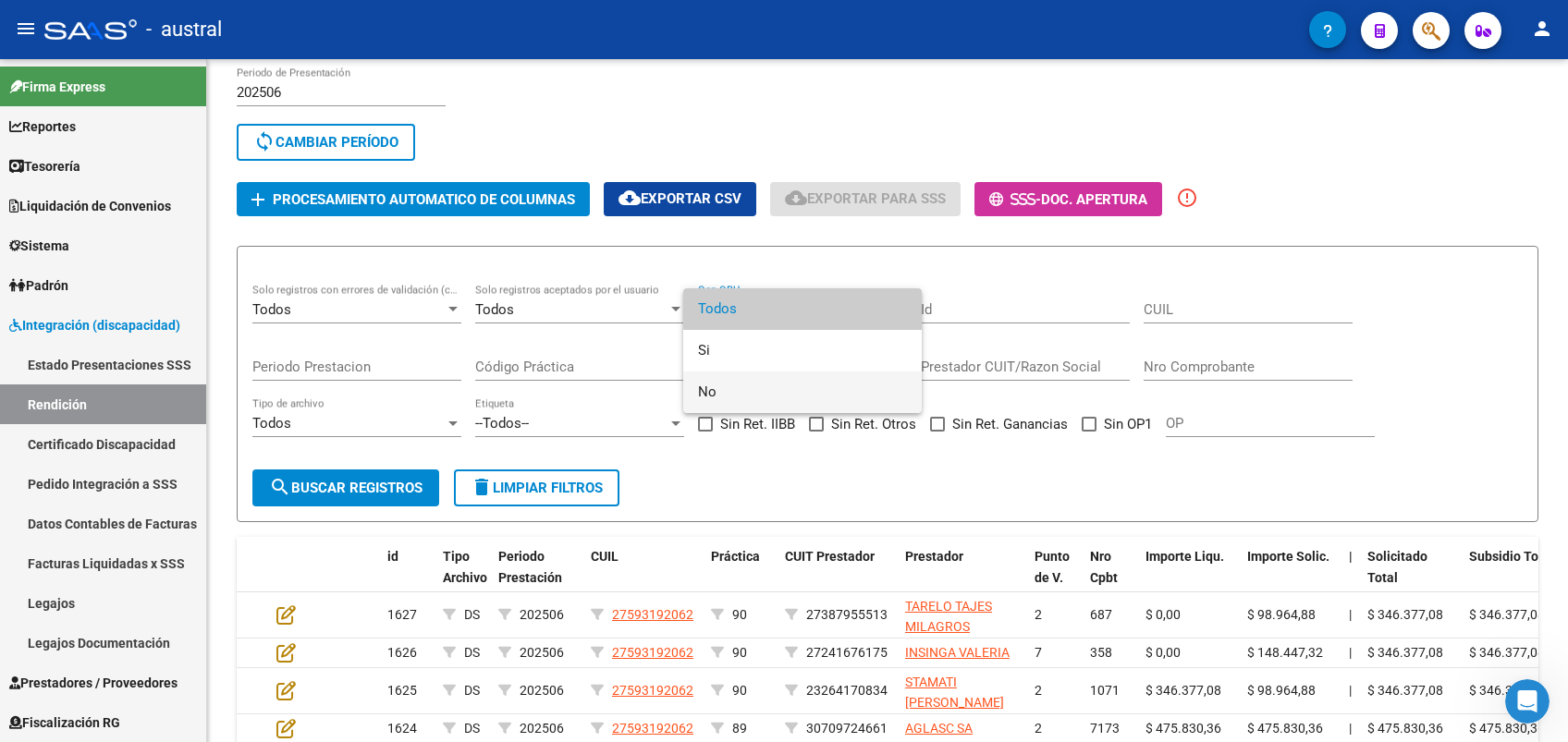
click at [742, 377] on span "No" at bounding box center [802, 393] width 209 height 41
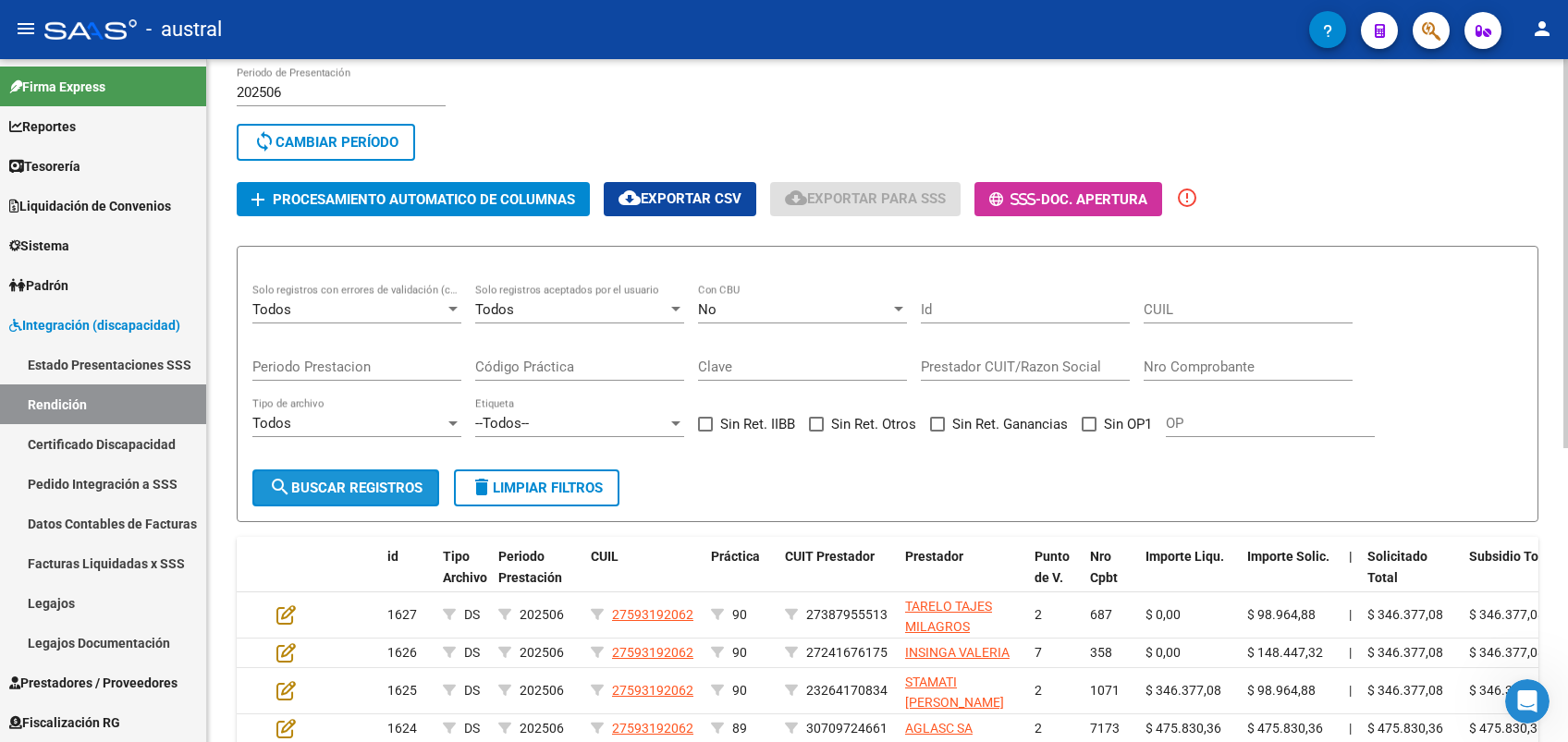
click at [387, 489] on span "search Buscar registros" at bounding box center [346, 488] width 153 height 17
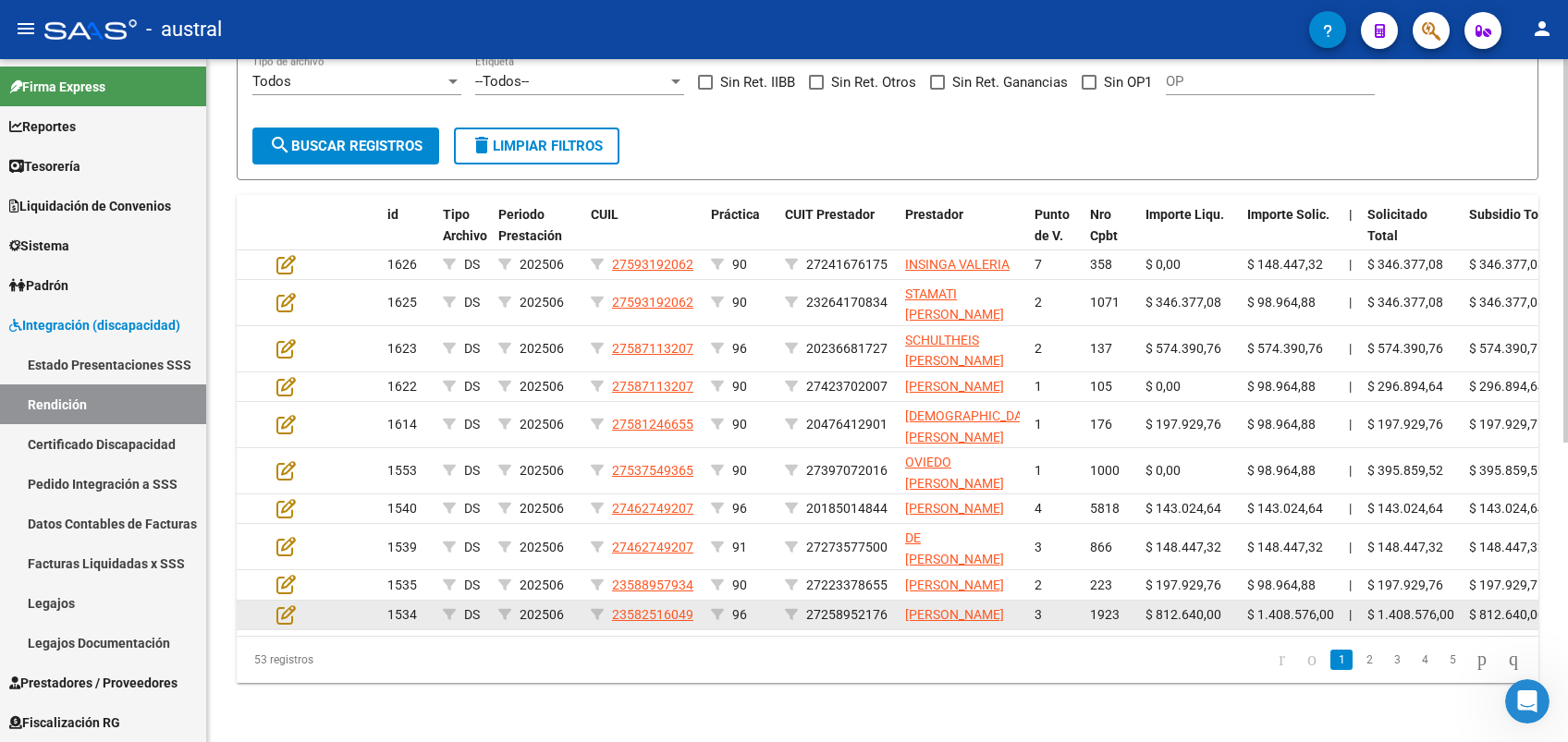
scroll to position [39, 0]
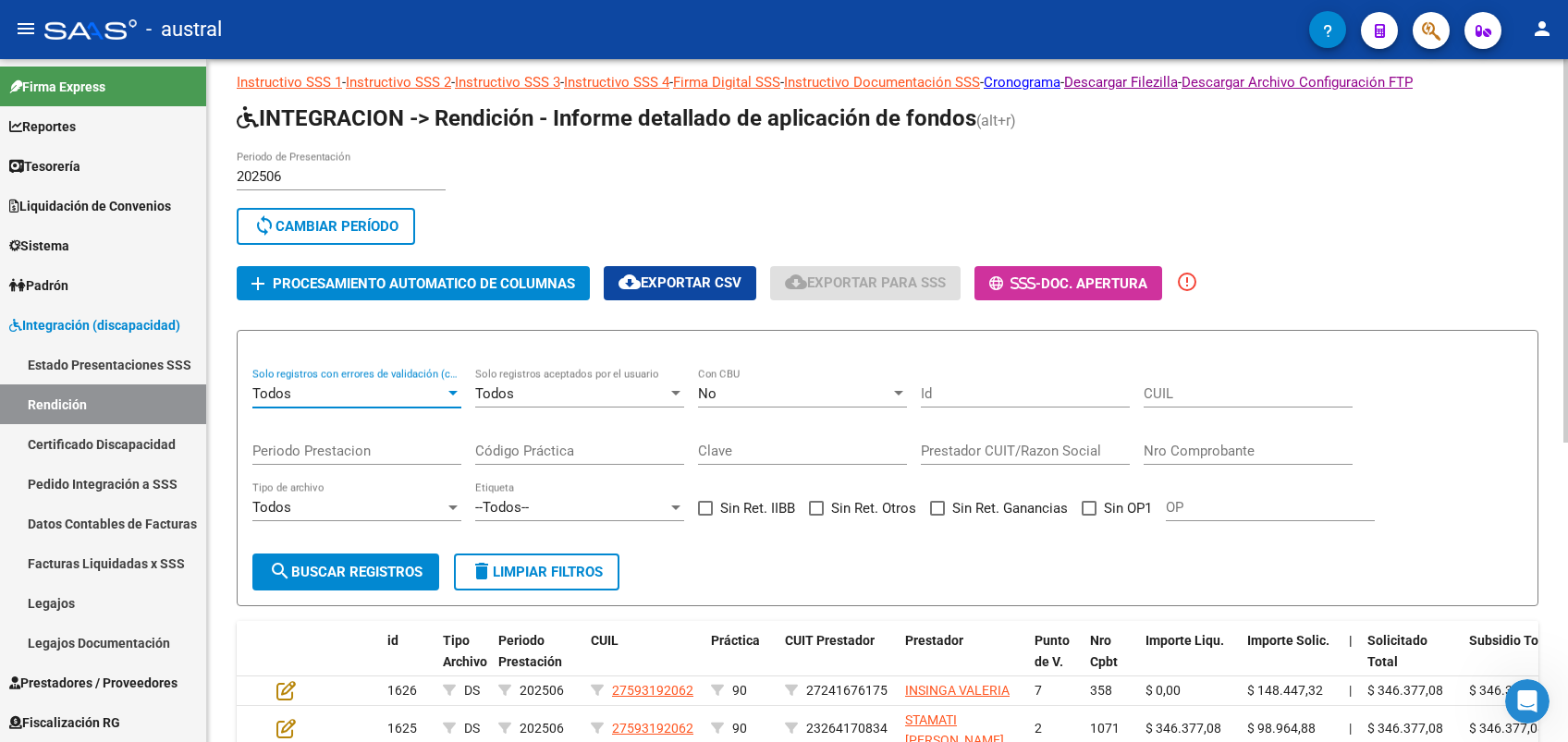
click at [356, 399] on div "Todos" at bounding box center [349, 394] width 192 height 17
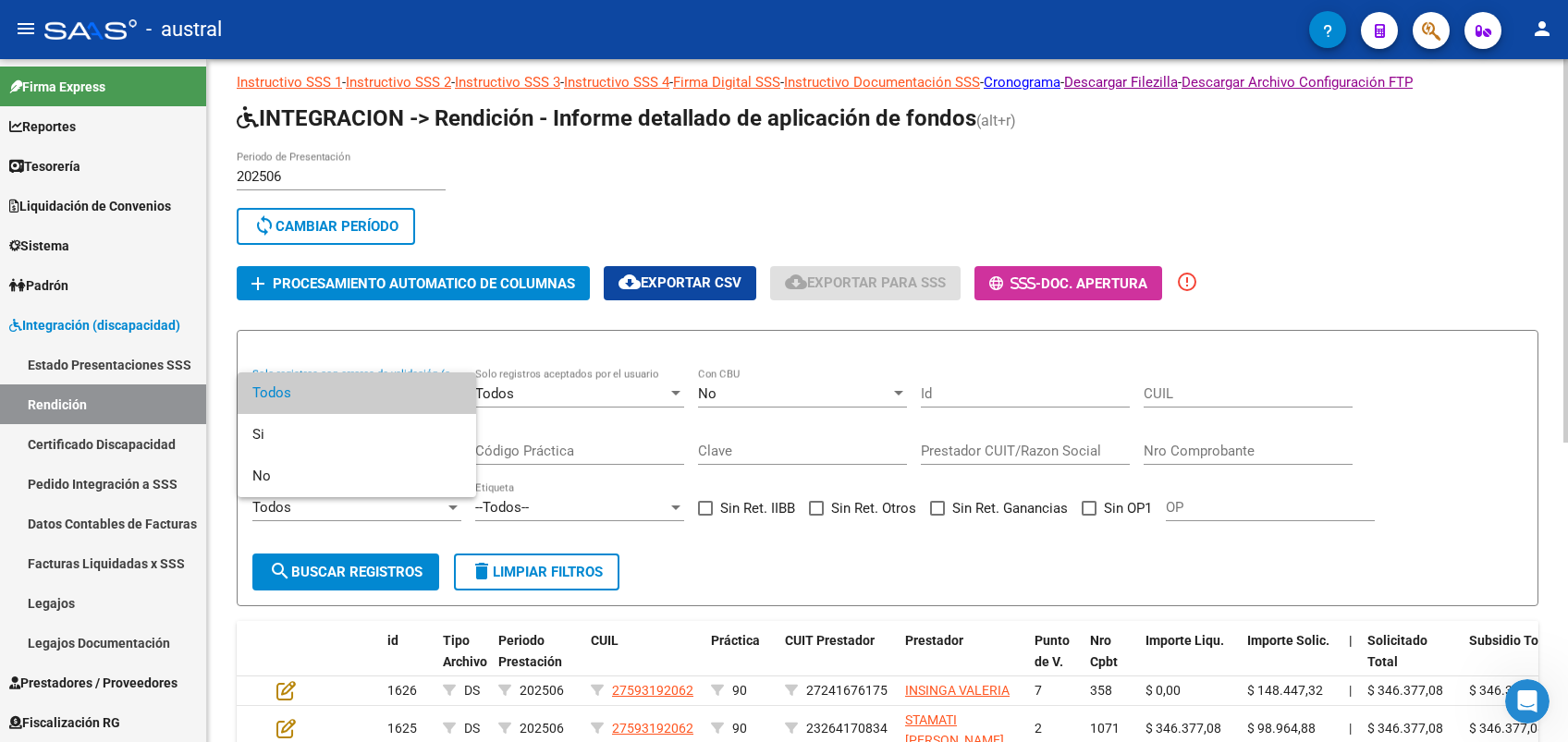
click at [356, 399] on span "Todos" at bounding box center [356, 394] width 209 height 41
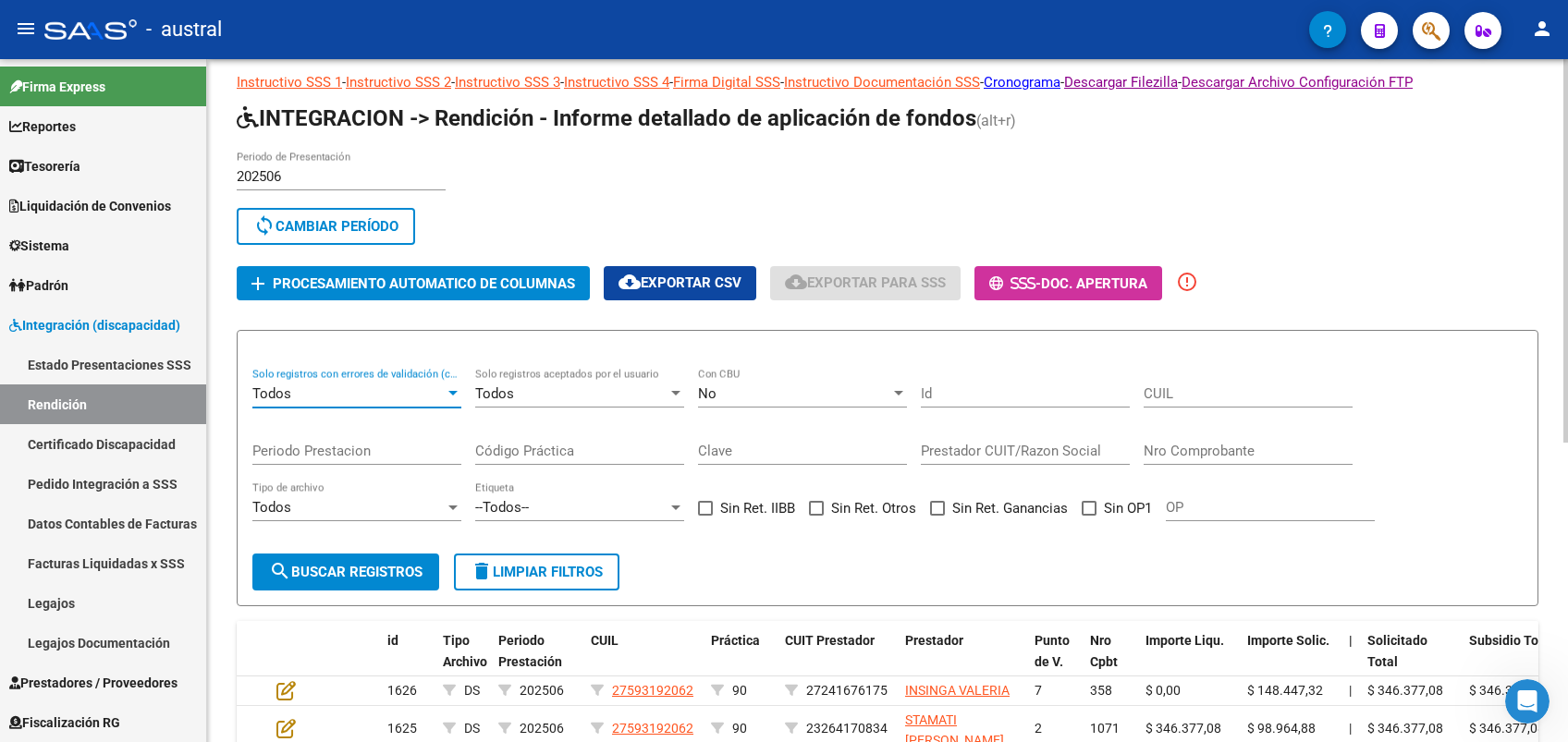
click at [545, 571] on span "delete Limpiar filtros" at bounding box center [536, 571] width 133 height 17
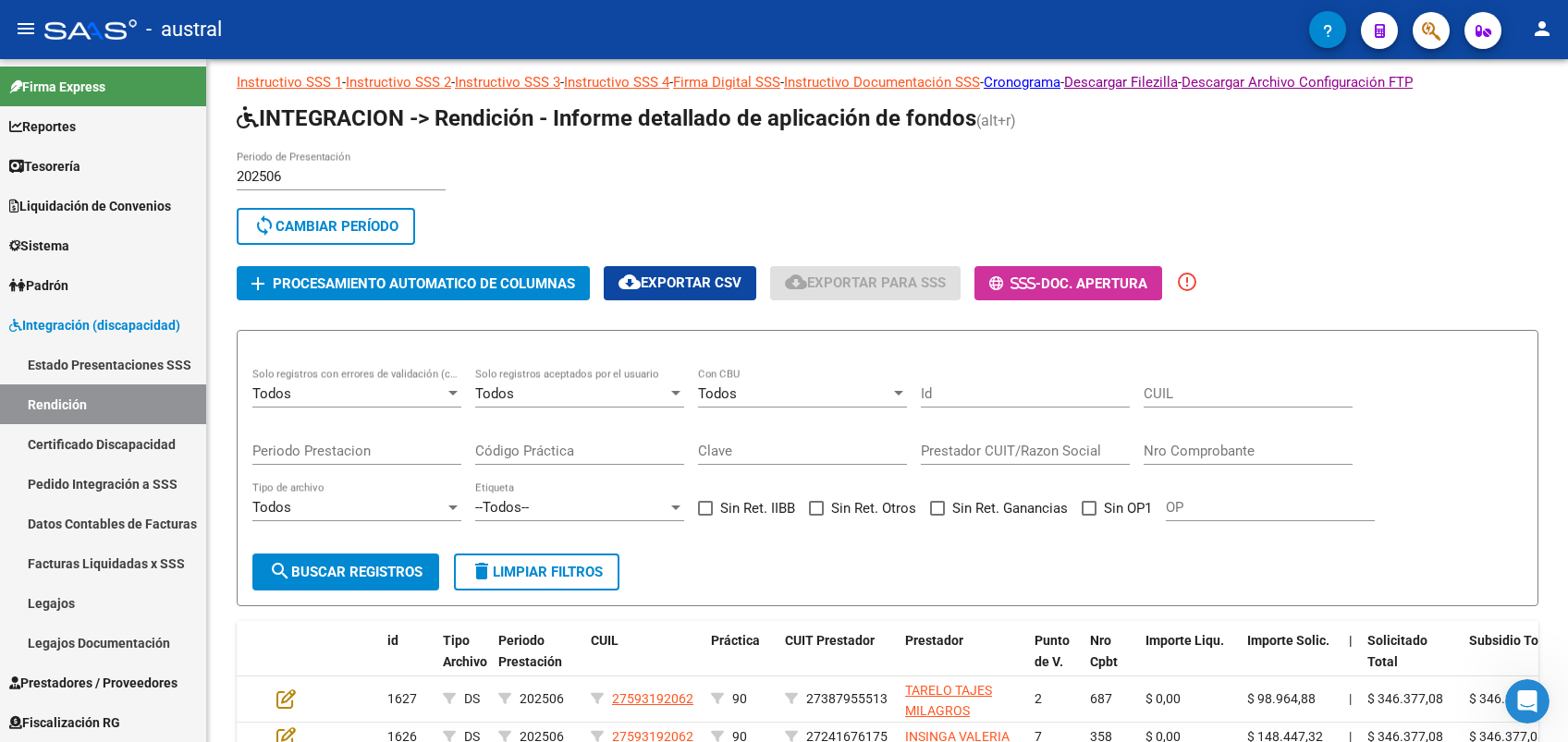
click at [1531, 705] on icon "Abrir Intercom Messenger" at bounding box center [1528, 702] width 30 height 30
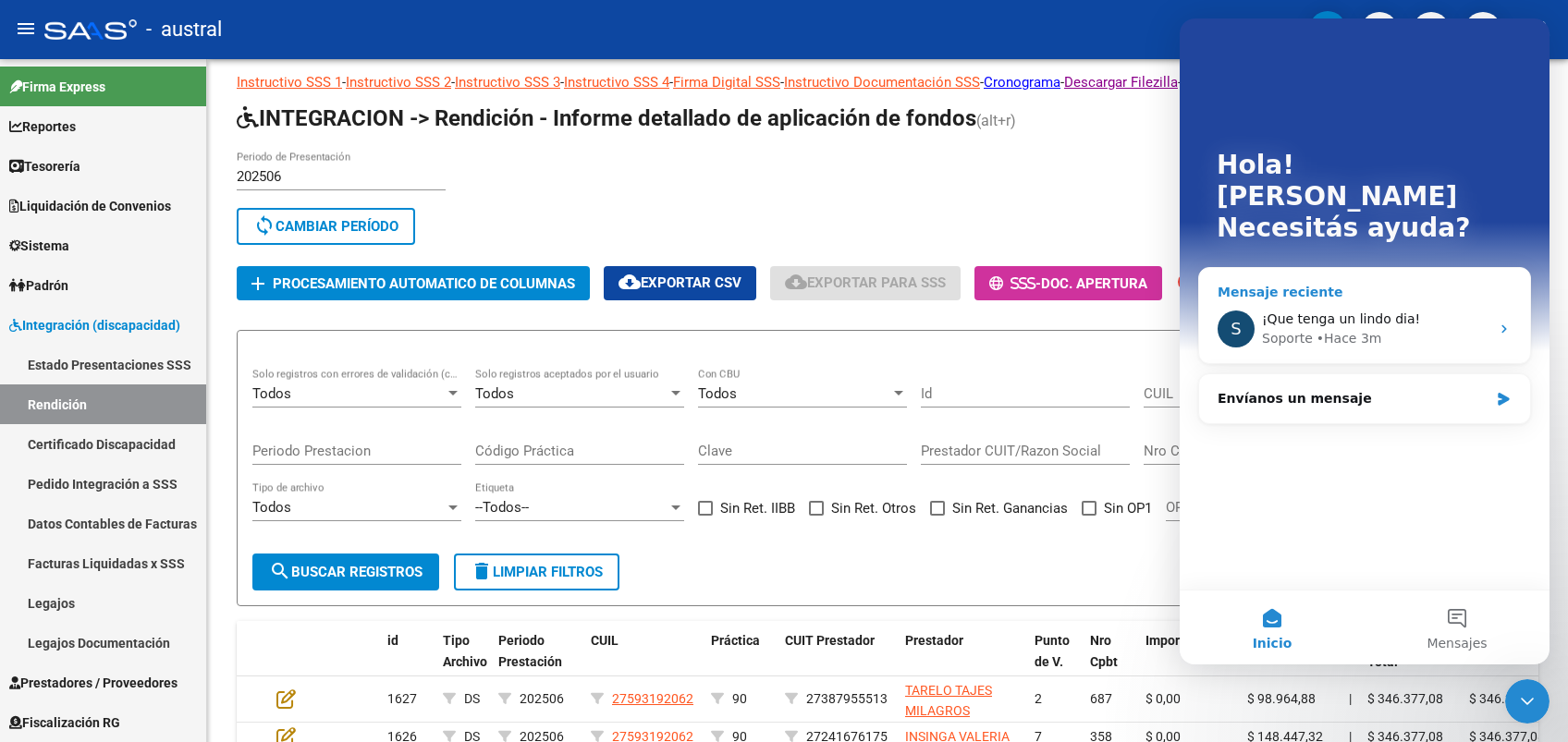
click at [1330, 329] on div "• Hace 3m" at bounding box center [1349, 339] width 66 height 20
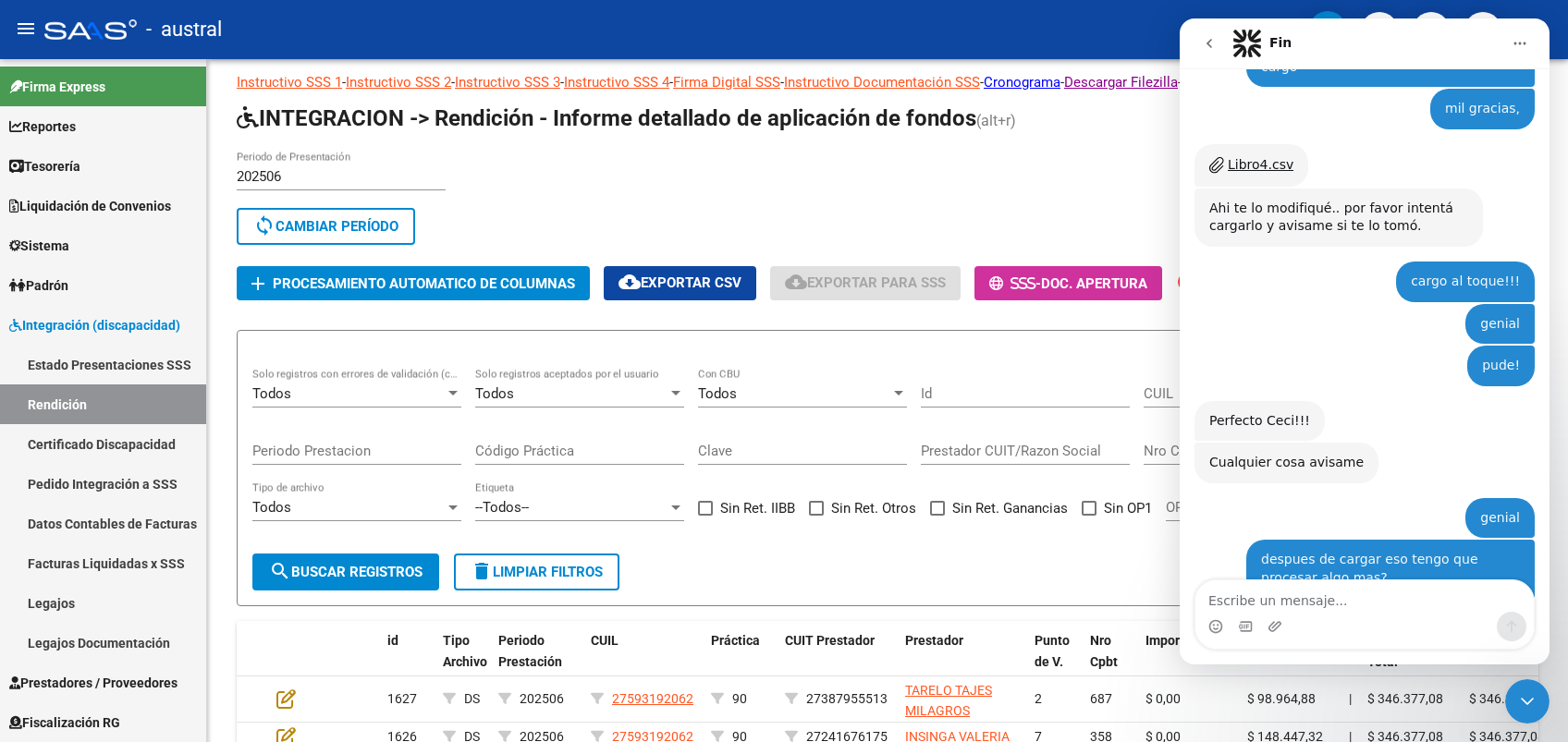
scroll to position [4795, 0]
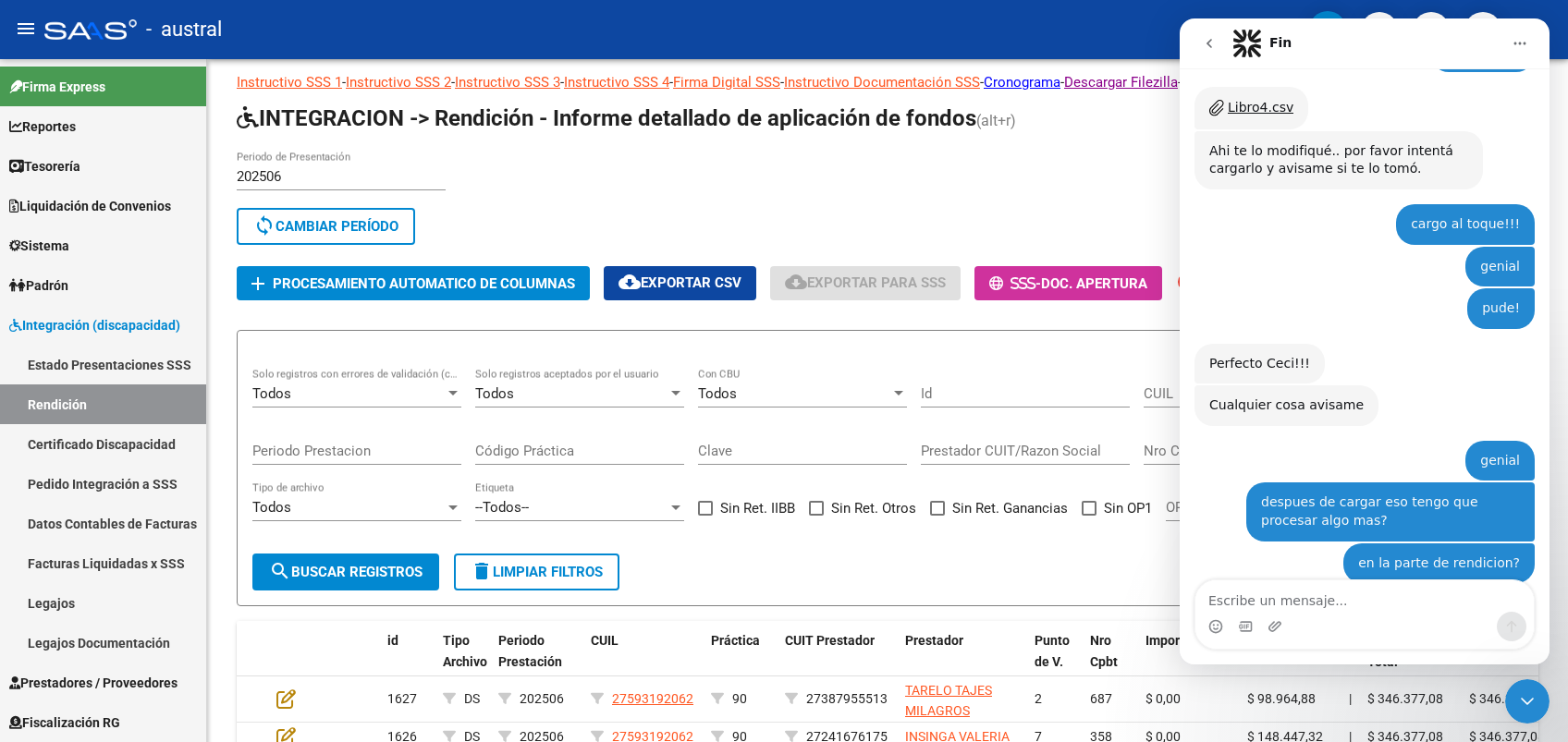
click at [1531, 698] on icon "Cerrar Intercom Messenger" at bounding box center [1527, 701] width 23 height 23
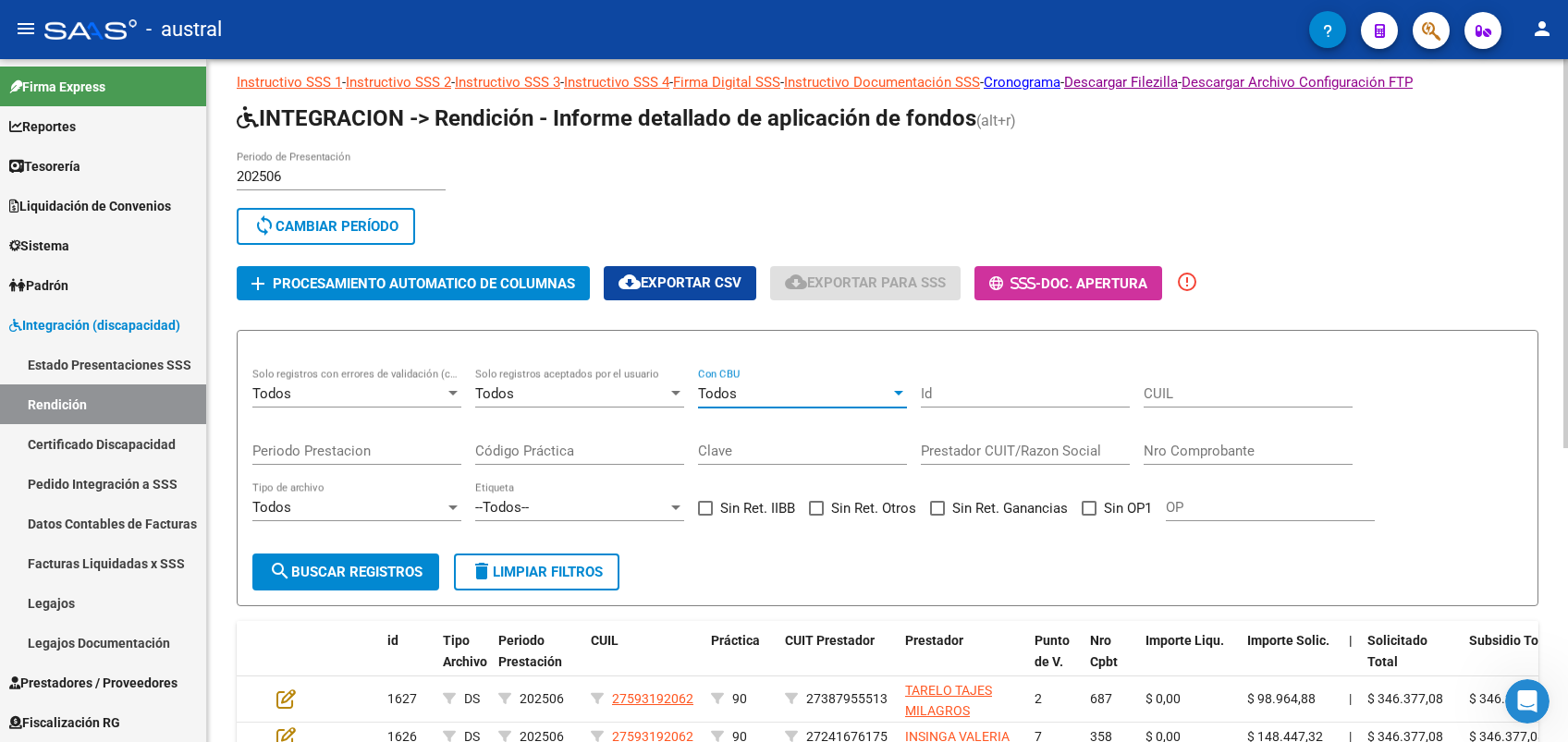
click at [794, 391] on div "Todos" at bounding box center [794, 394] width 192 height 17
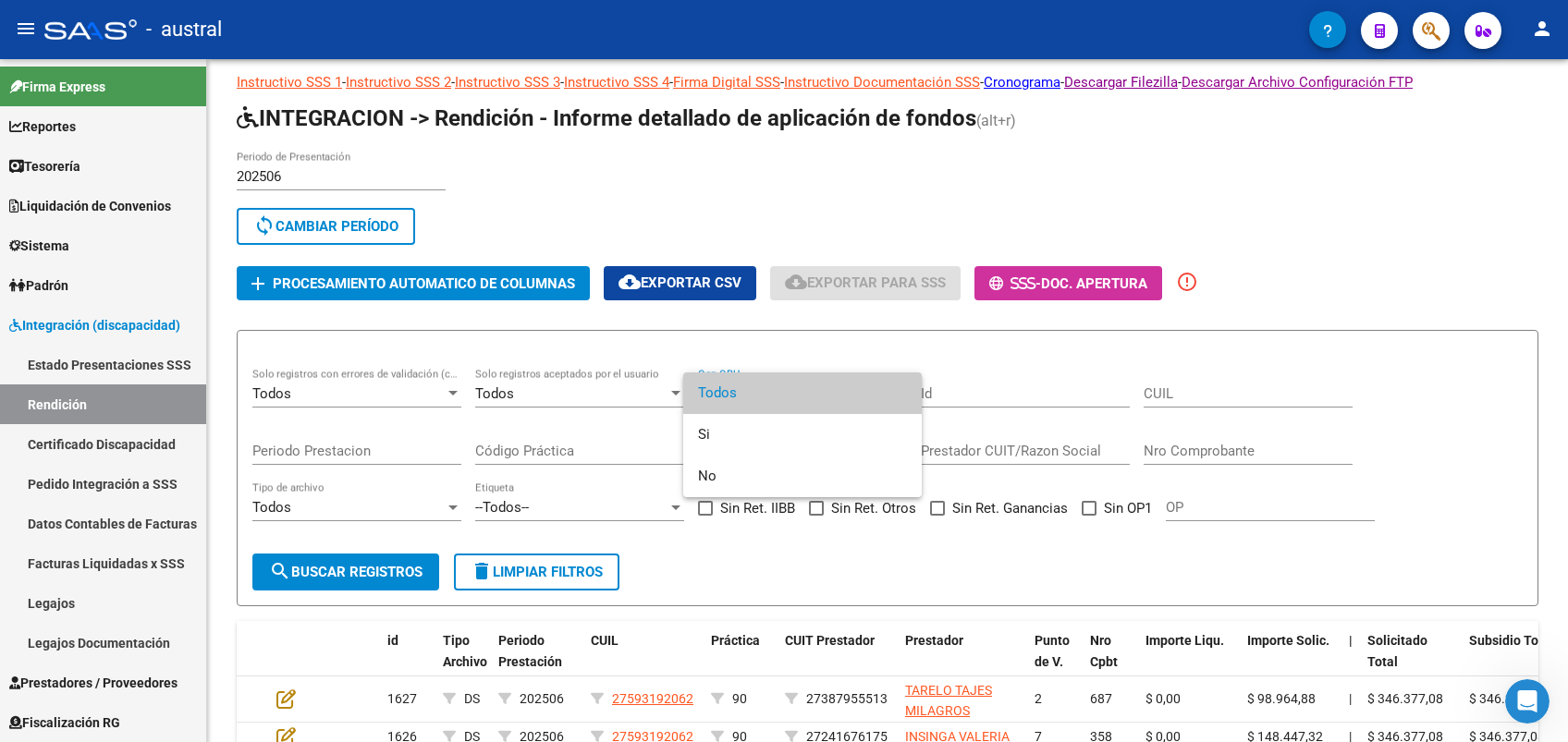
click at [1046, 344] on div at bounding box center [784, 371] width 1568 height 742
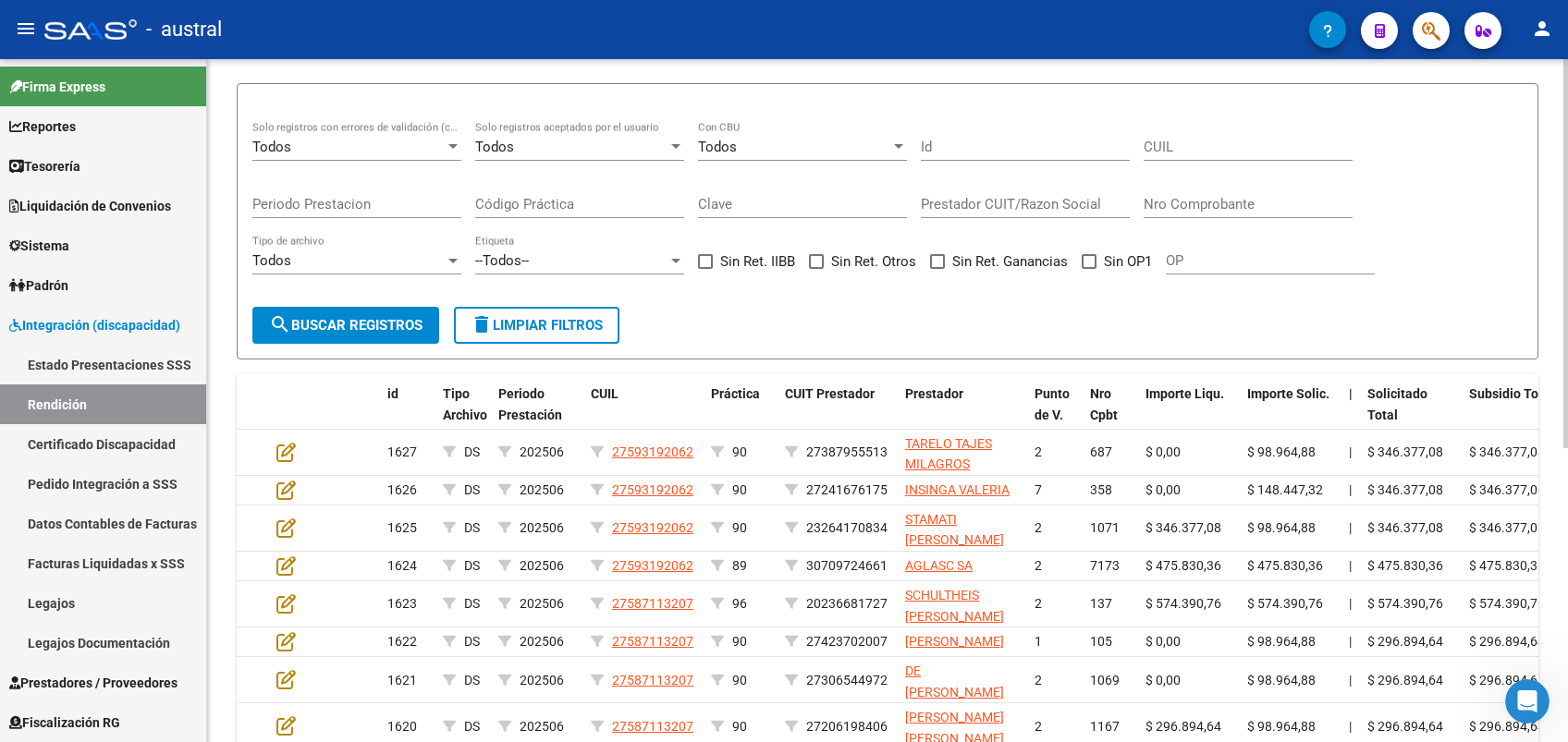
scroll to position [39, 0]
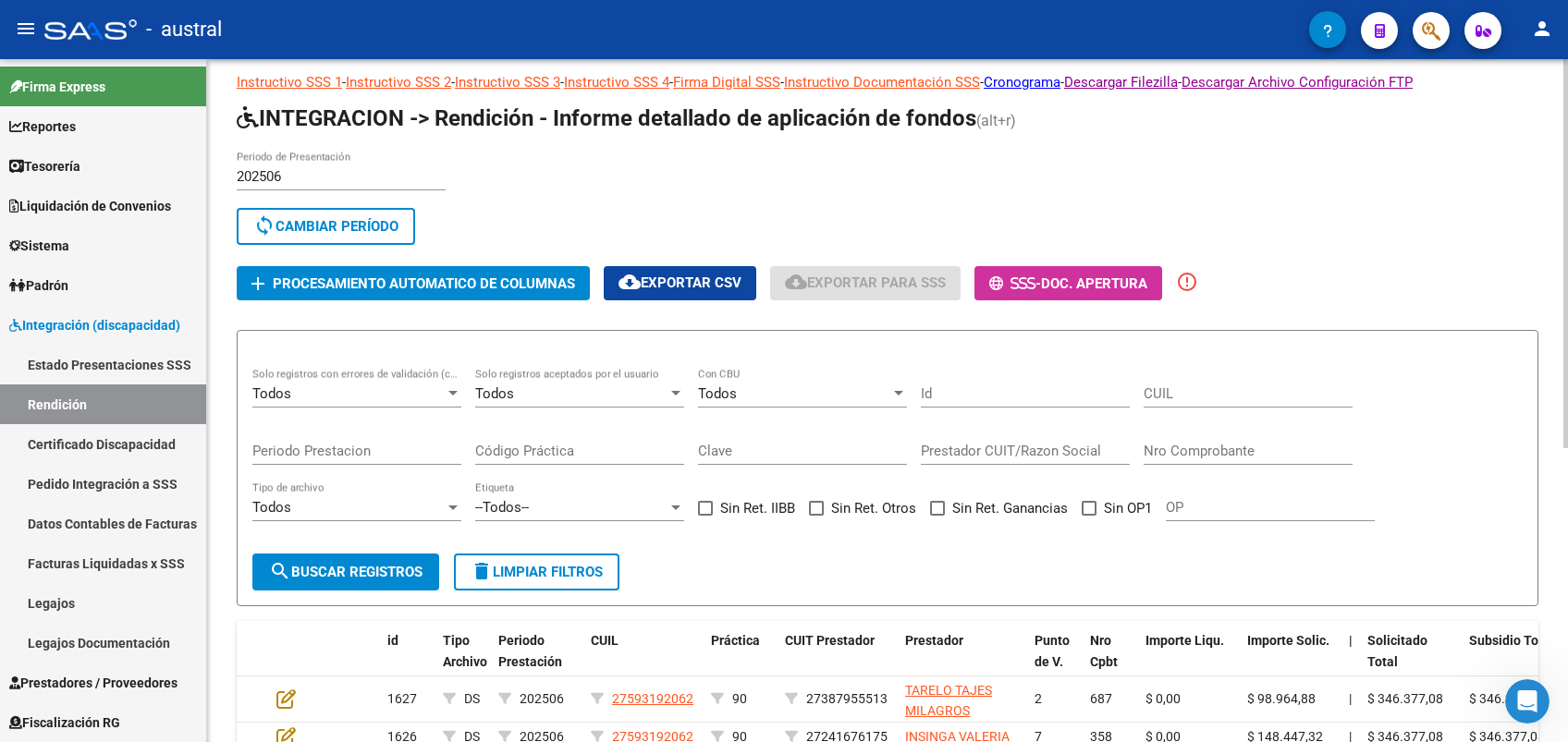
click at [373, 233] on button "sync Cambiar Período" at bounding box center [326, 227] width 179 height 37
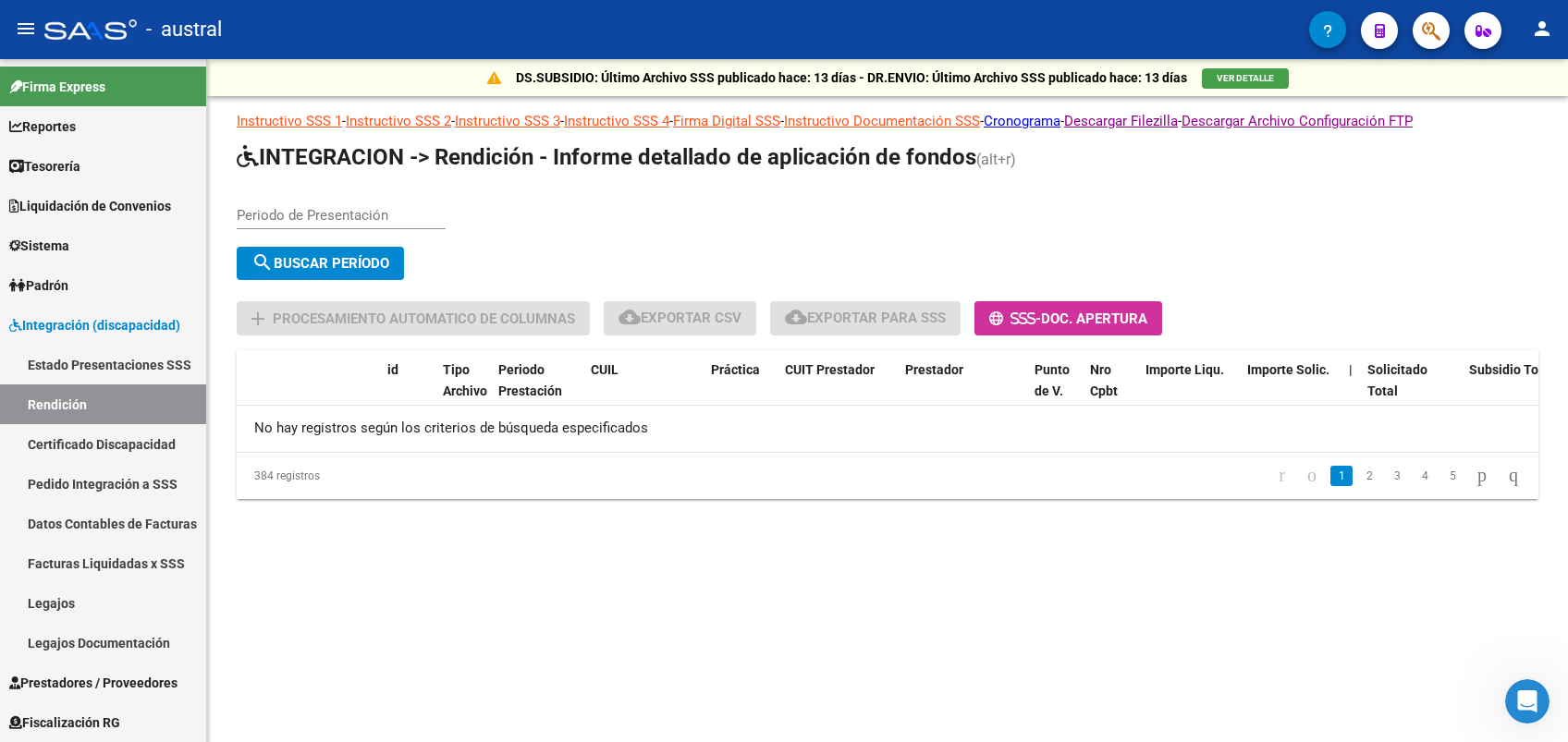
scroll to position [0, 0]
click at [328, 212] on input "Periodo de Presentación" at bounding box center [341, 215] width 209 height 17
type input "202506"
click at [396, 258] on button "search Buscar Período" at bounding box center [320, 263] width 167 height 33
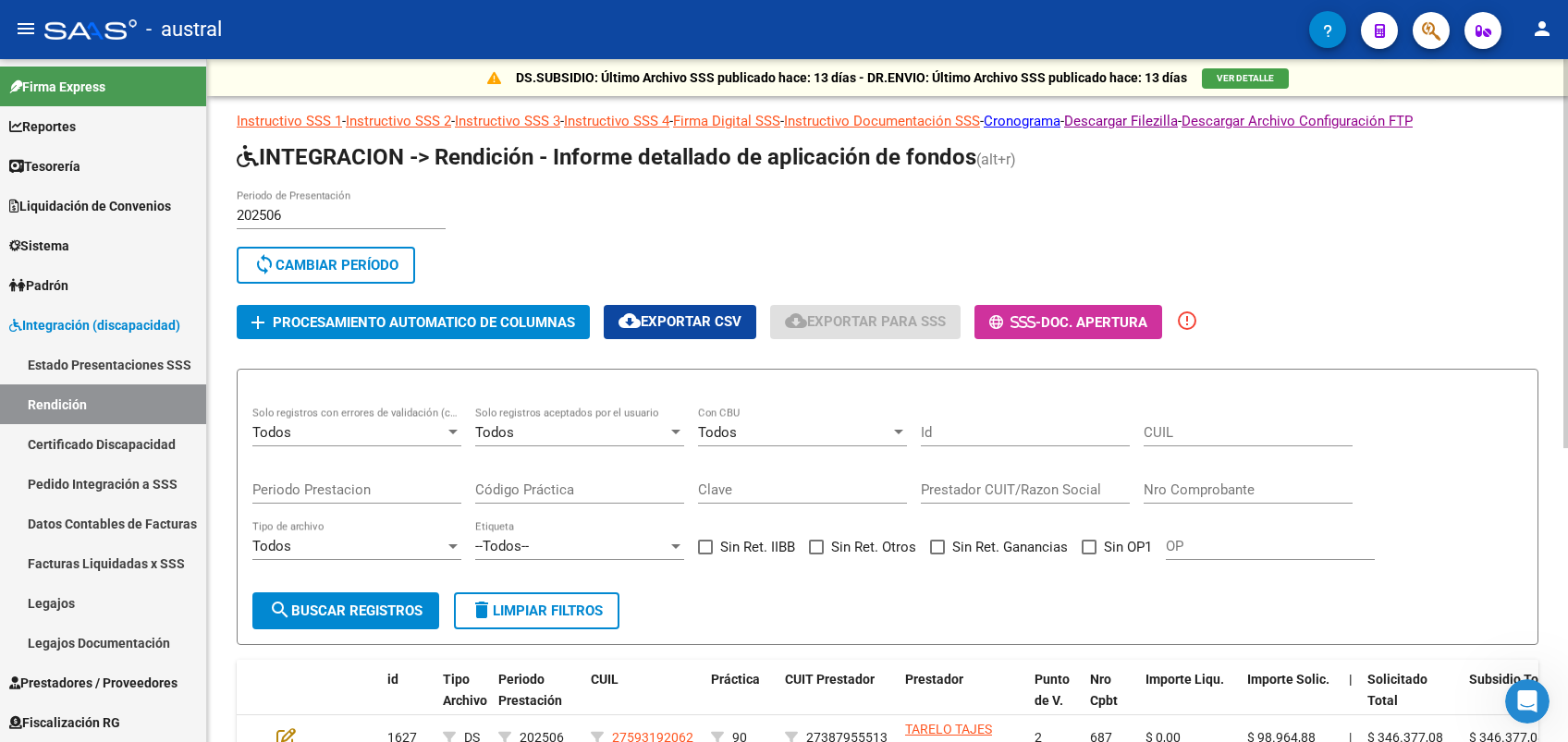
scroll to position [123, 0]
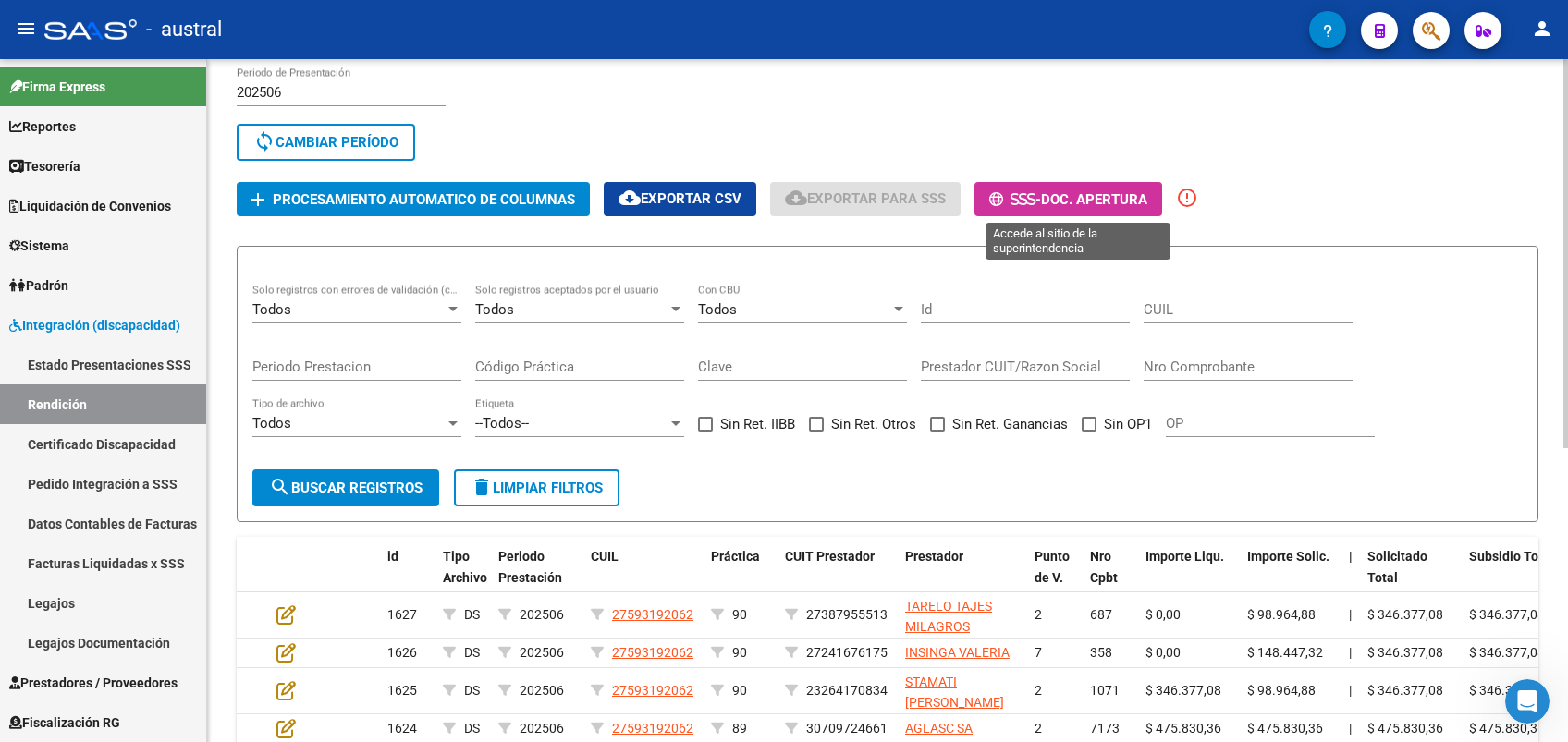
click at [1148, 199] on span "Doc. Apertura" at bounding box center [1094, 199] width 106 height 17
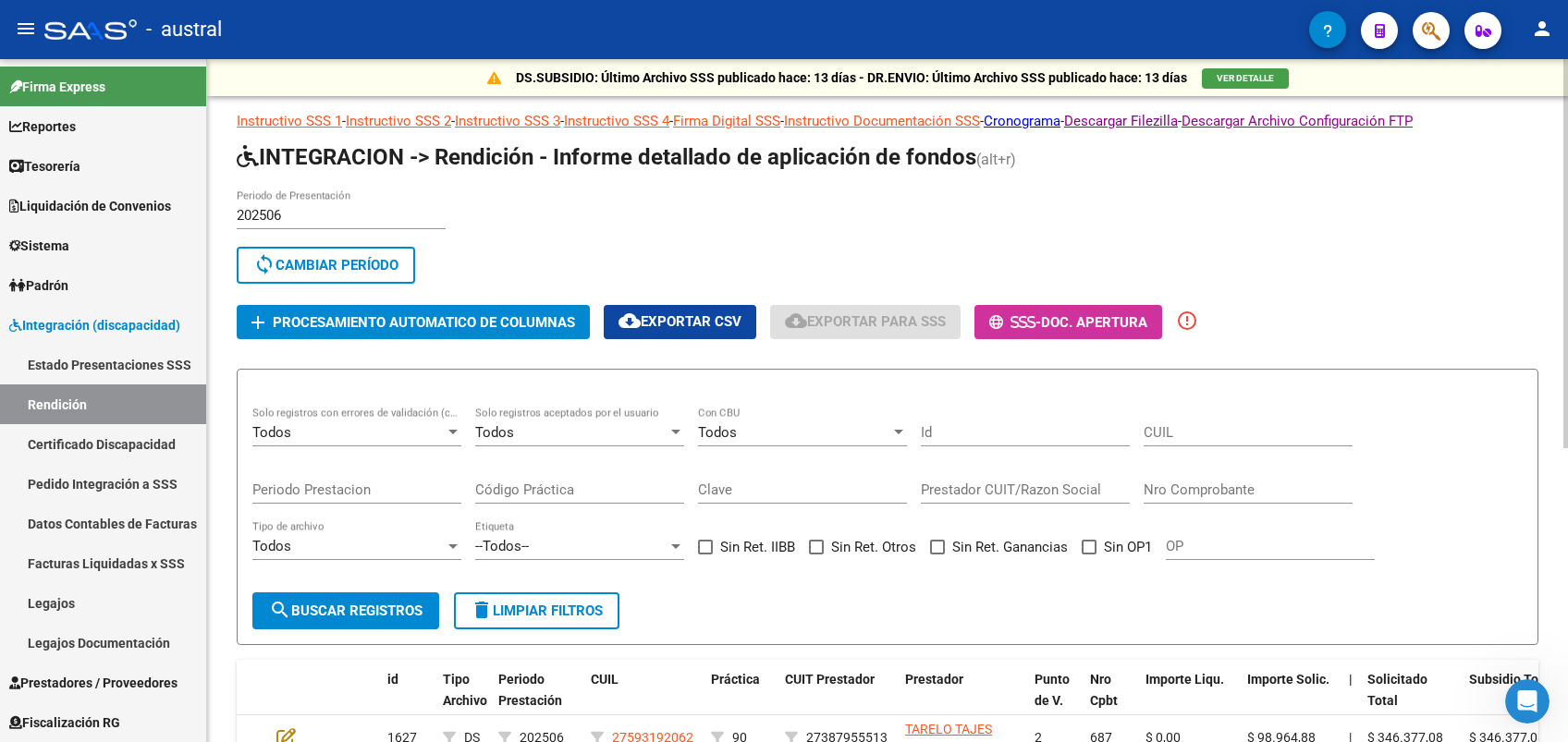
click at [457, 325] on span "Procesamiento automatico de columnas" at bounding box center [424, 322] width 302 height 17
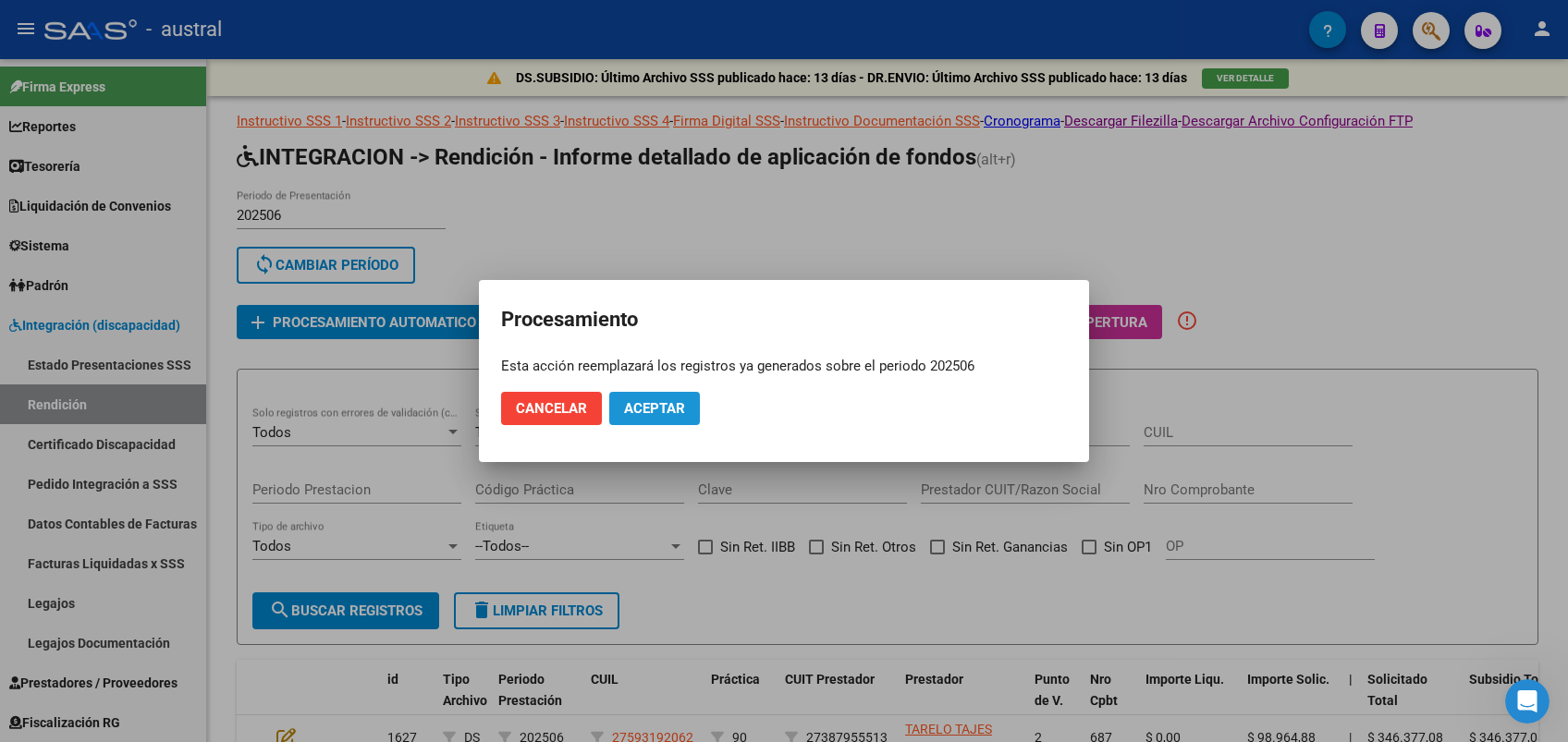
click at [665, 406] on span "Aceptar" at bounding box center [655, 408] width 61 height 17
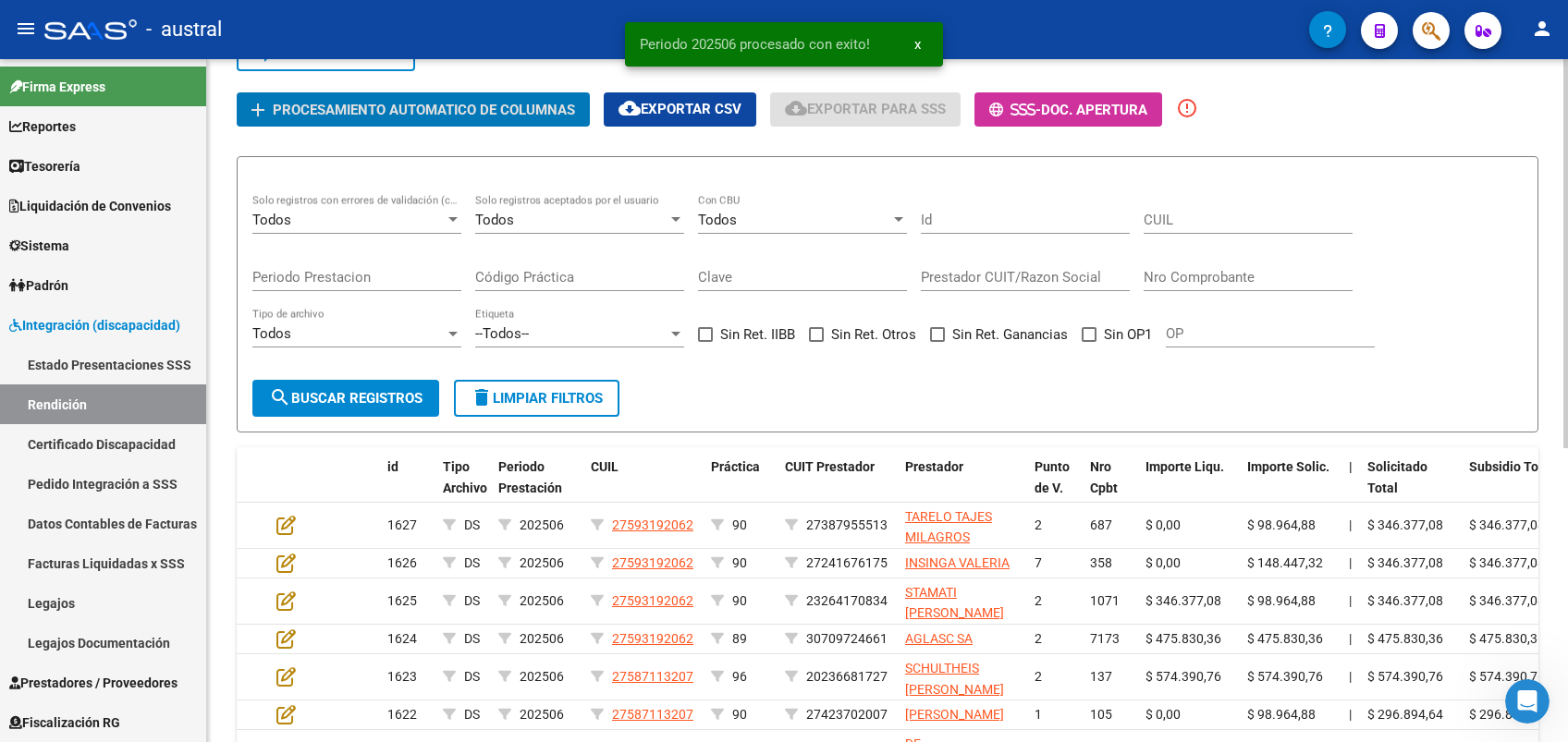
scroll to position [515, 0]
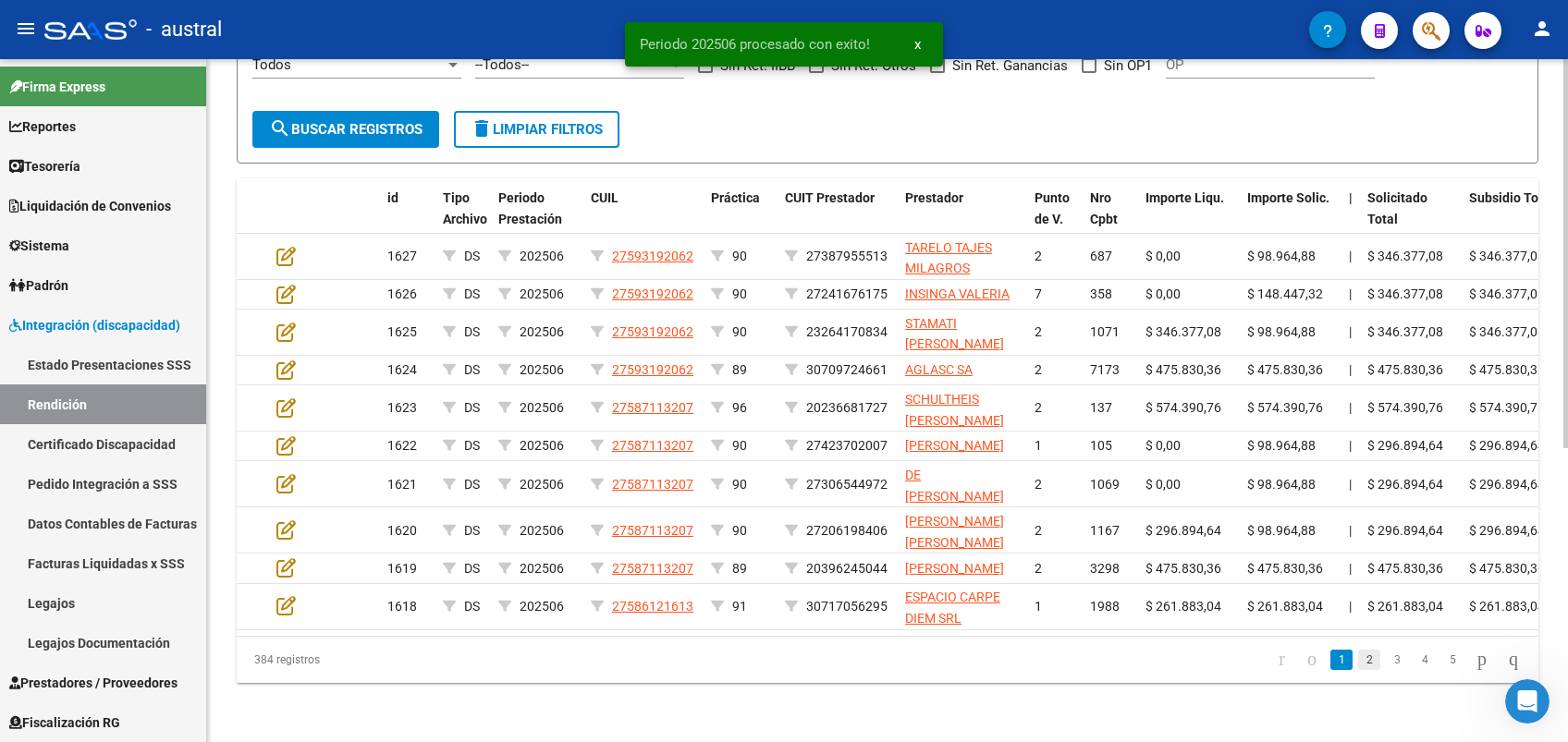
click at [1359, 665] on link "2" at bounding box center [1369, 660] width 23 height 21
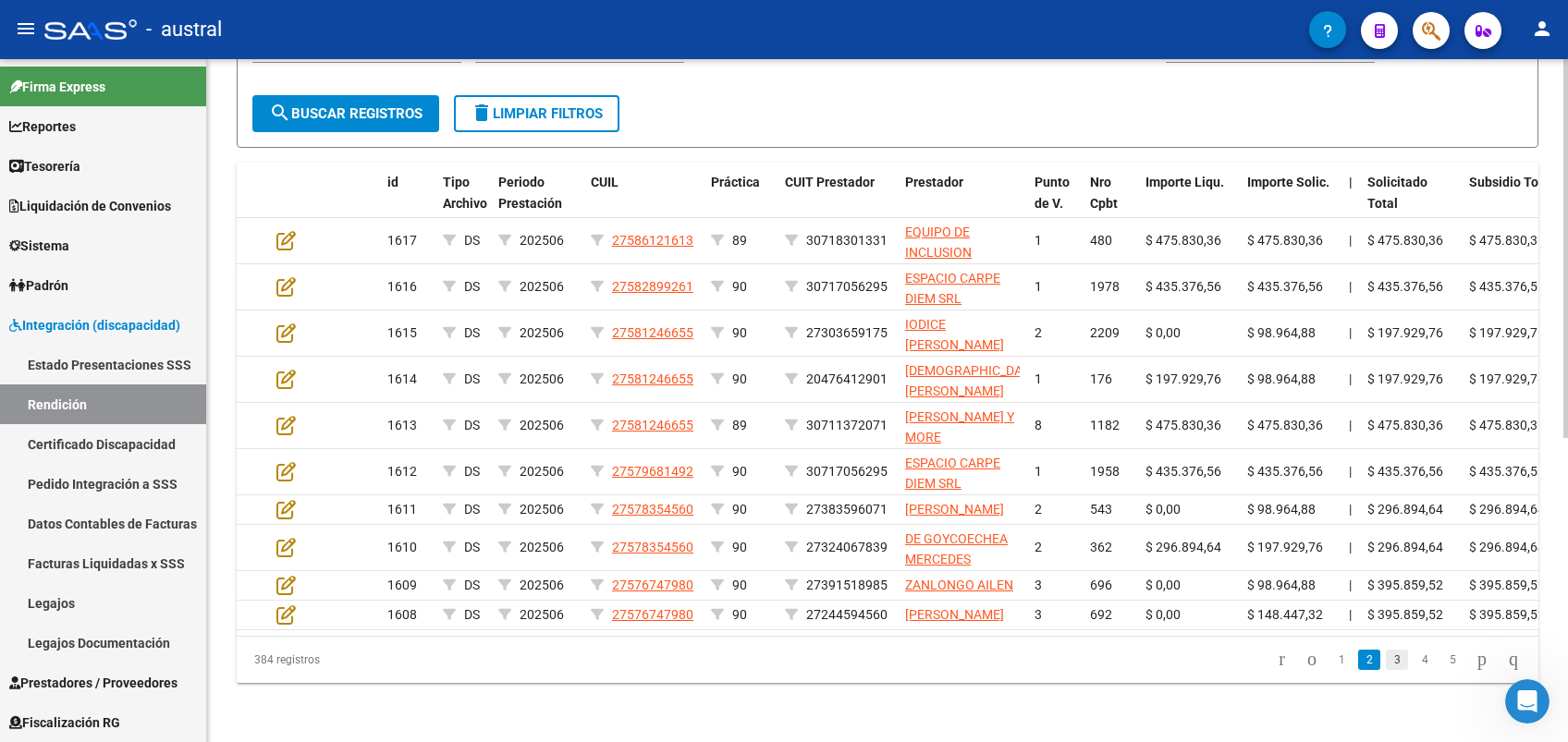
click at [1386, 670] on link "3" at bounding box center [1397, 660] width 23 height 21
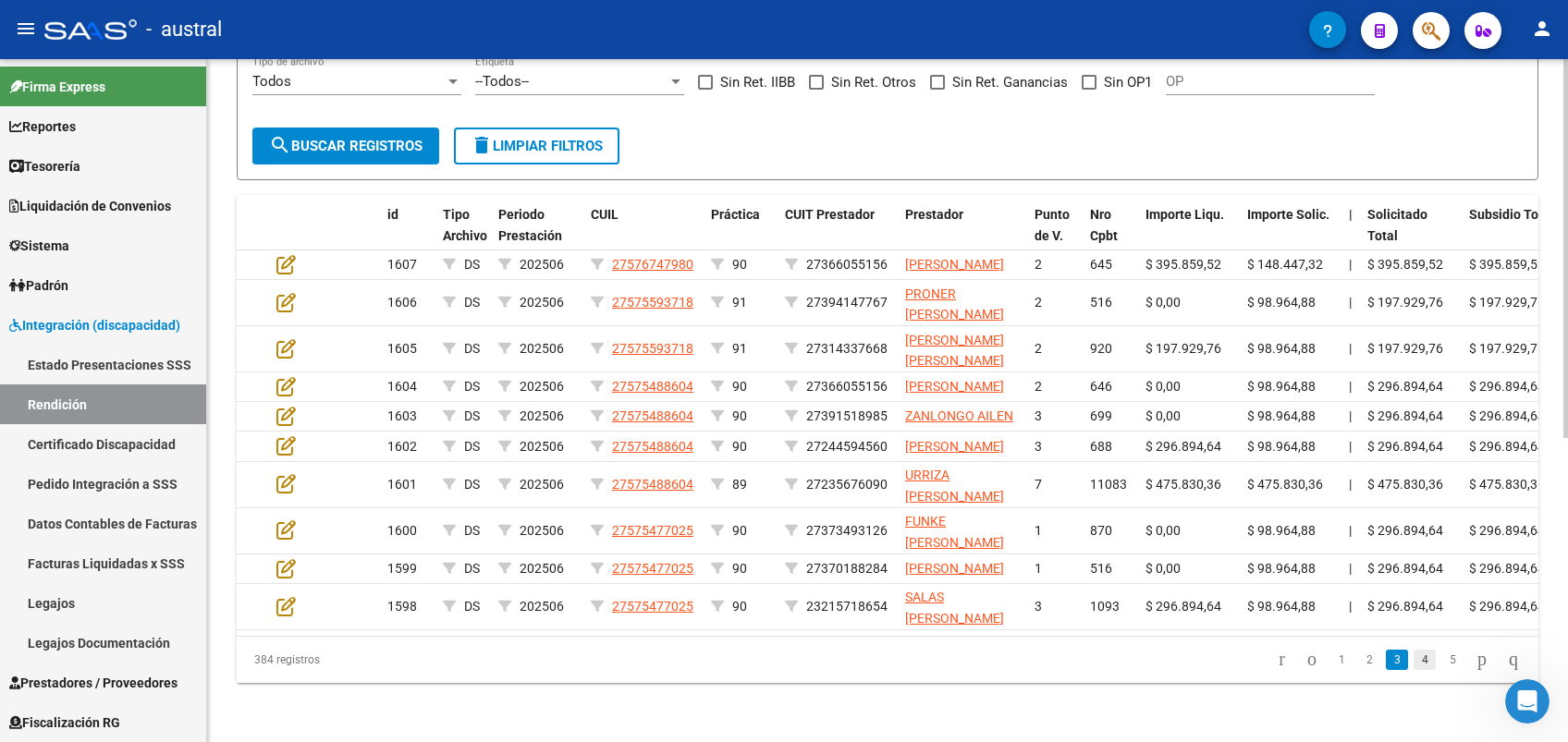
click at [1414, 670] on link "4" at bounding box center [1425, 660] width 23 height 21
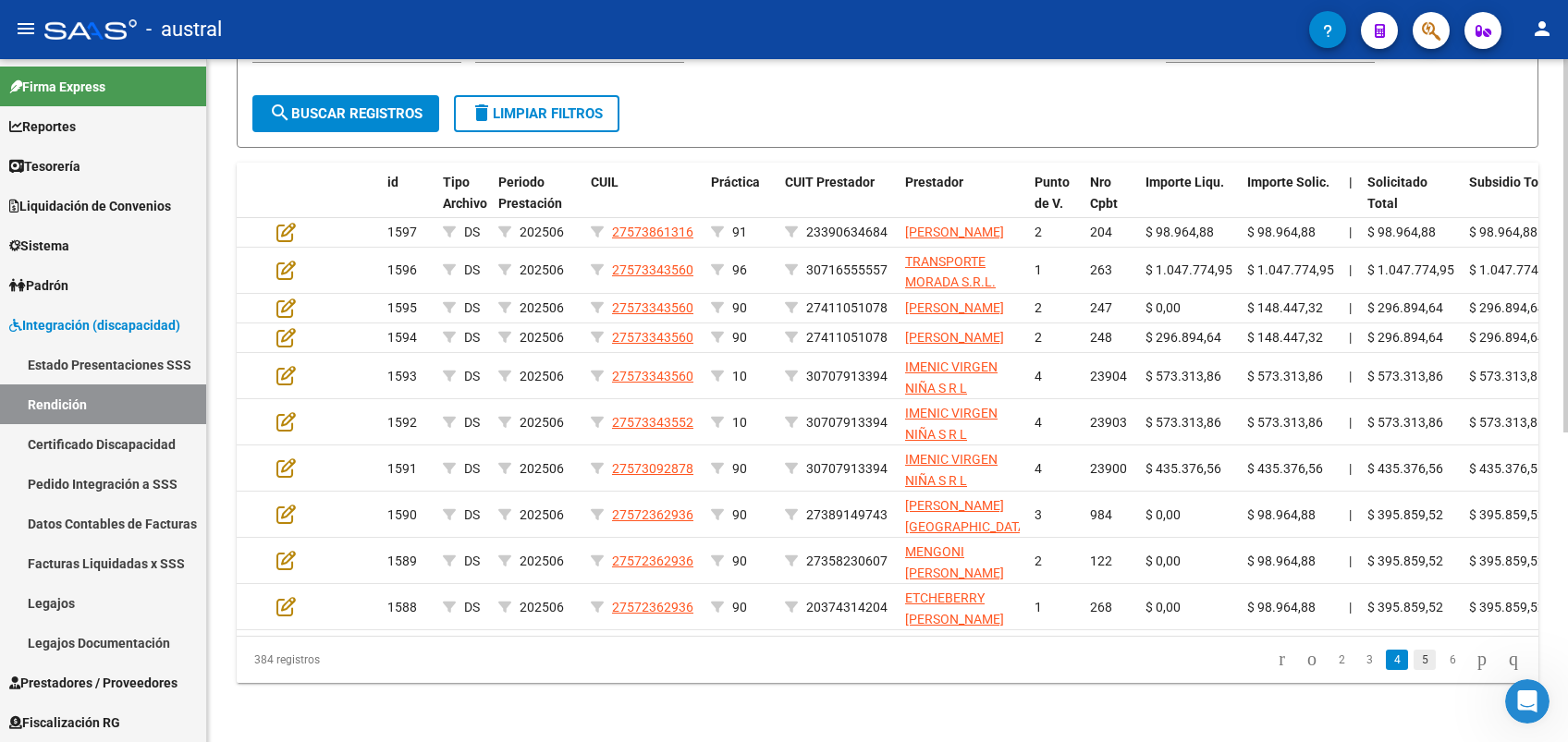
click at [1414, 670] on link "5" at bounding box center [1425, 660] width 23 height 21
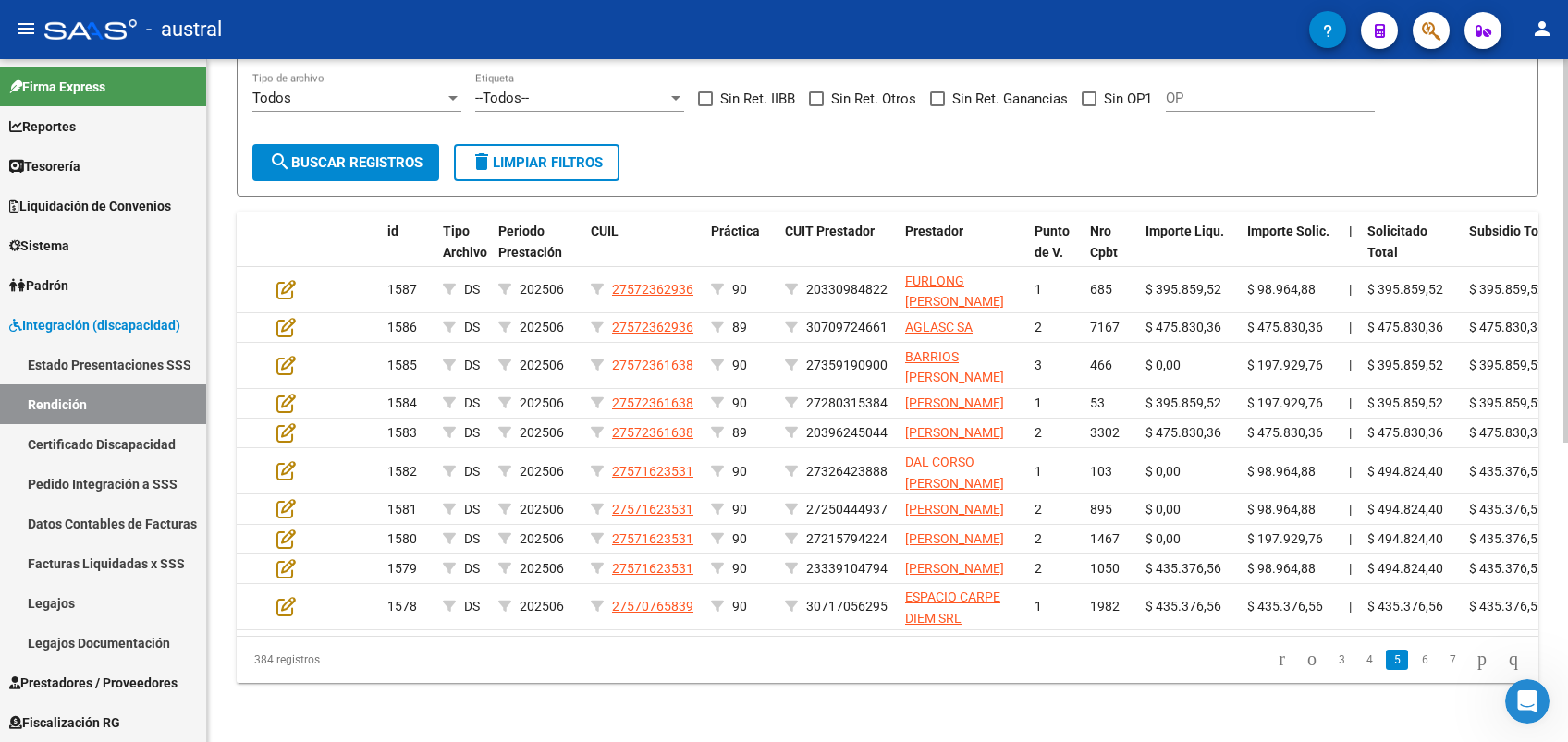
click at [1411, 675] on li "6" at bounding box center [1425, 660] width 27 height 31
click at [1414, 670] on link "6" at bounding box center [1425, 660] width 23 height 21
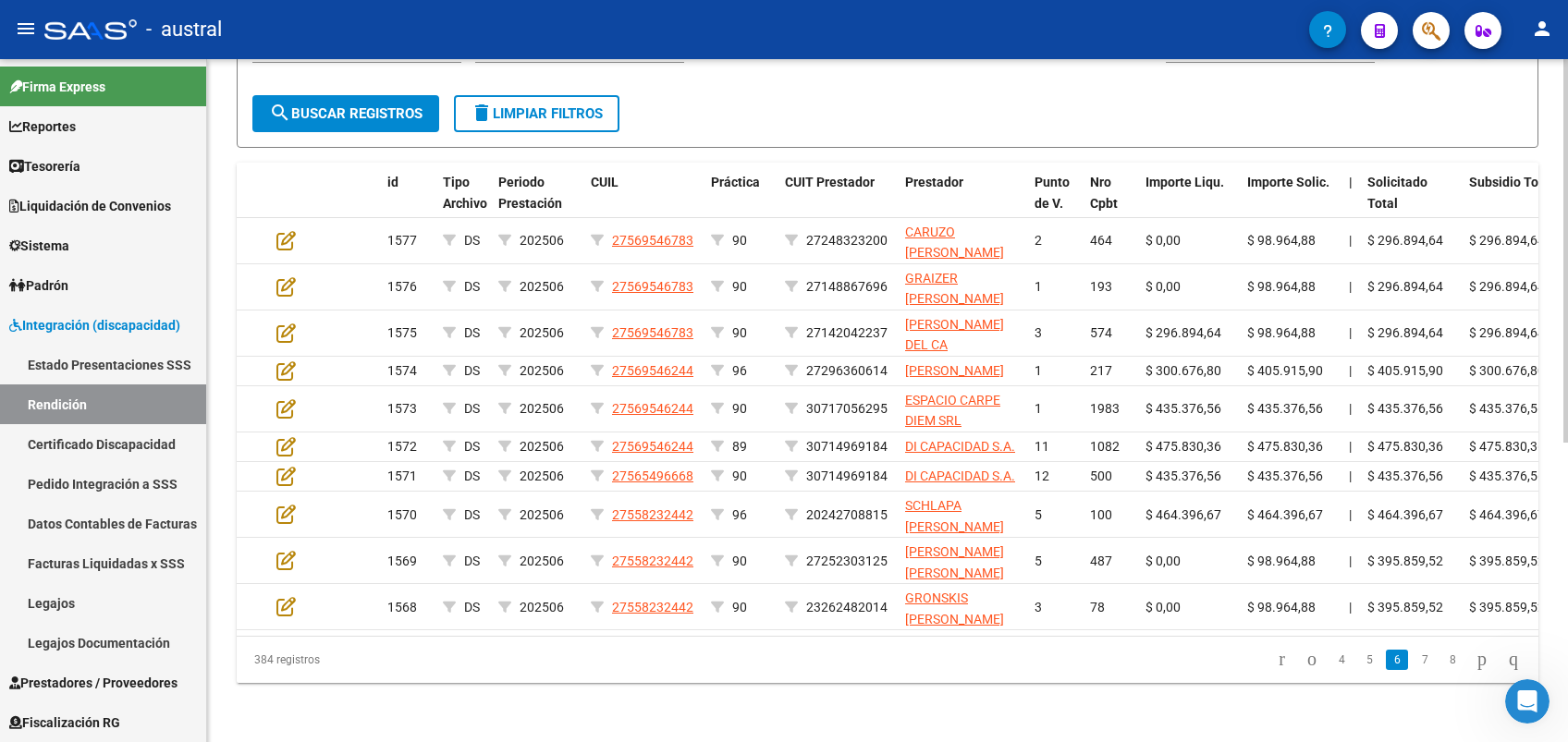
click at [1414, 670] on link "7" at bounding box center [1425, 660] width 23 height 21
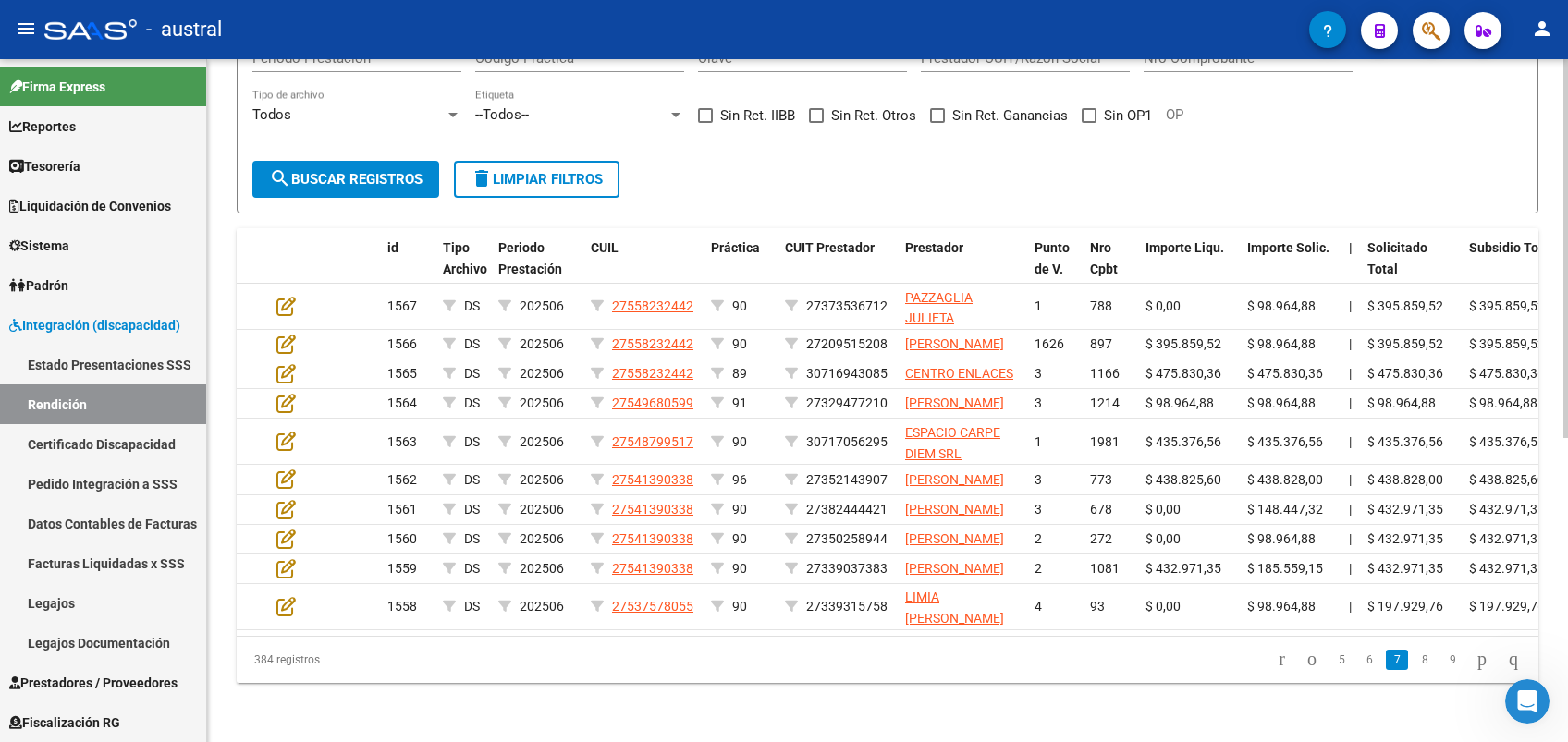
click at [1411, 675] on li "8" at bounding box center [1425, 660] width 27 height 31
click at [1414, 670] on link "8" at bounding box center [1425, 660] width 23 height 21
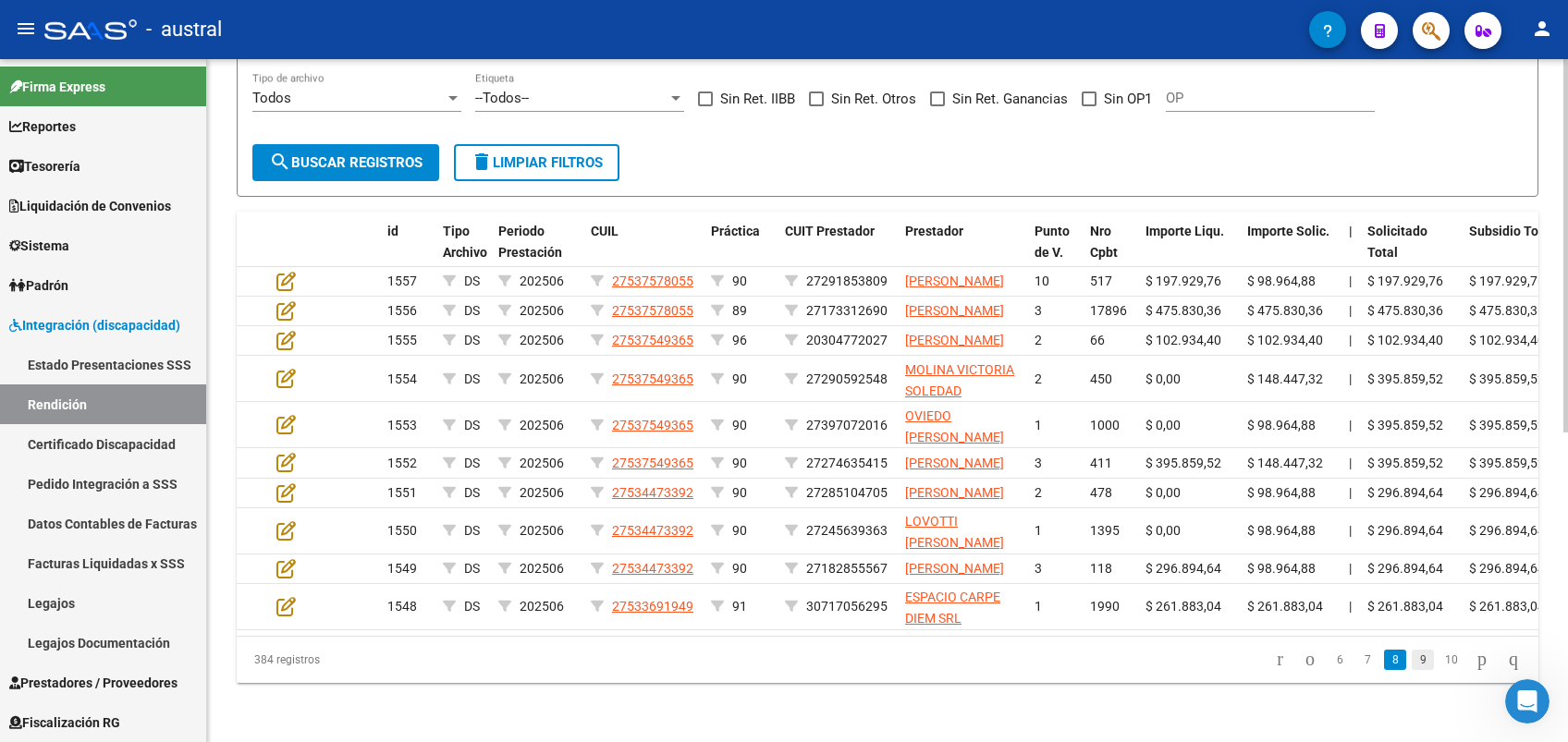
click at [1412, 670] on link "9" at bounding box center [1423, 660] width 23 height 21
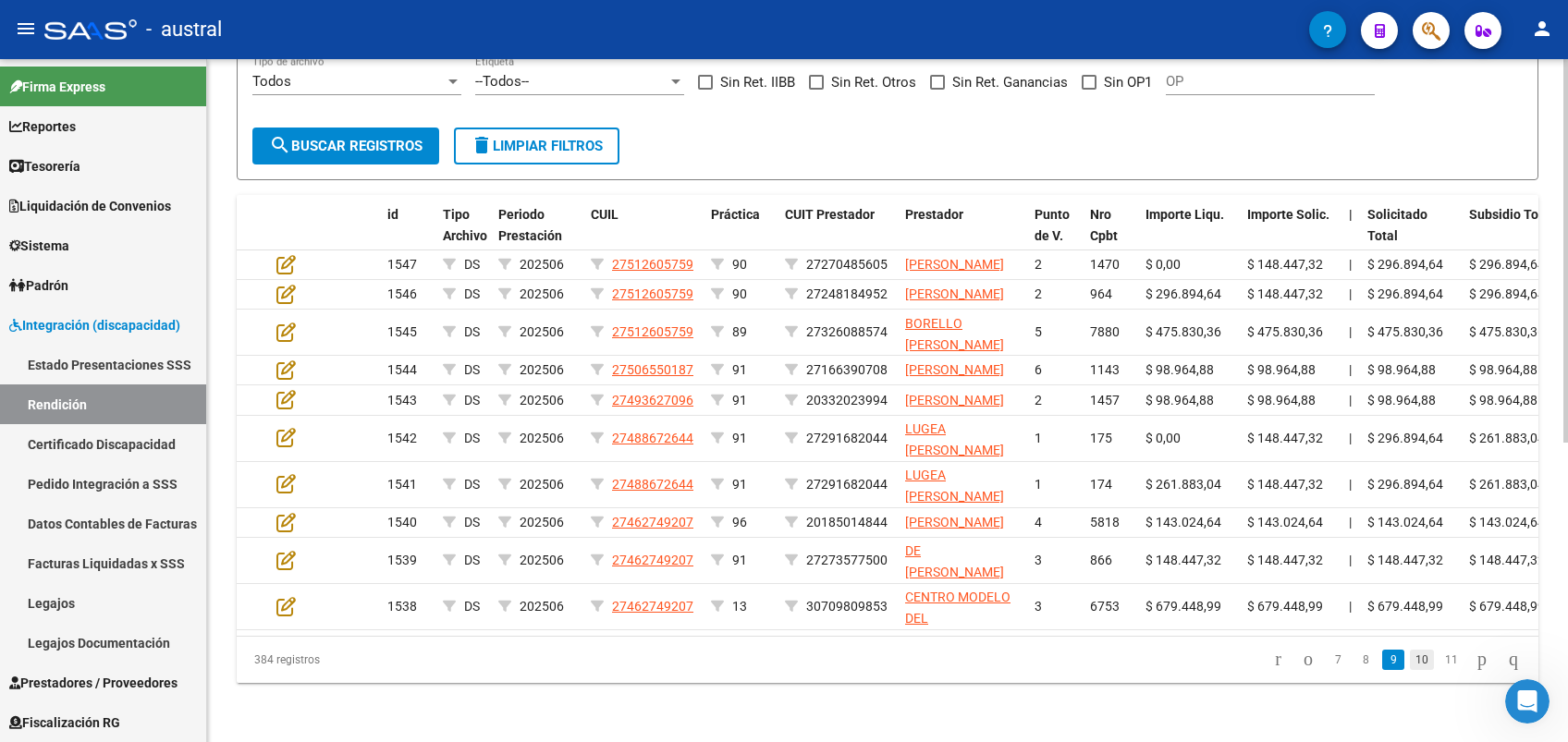
click at [1411, 670] on link "10" at bounding box center [1422, 660] width 24 height 21
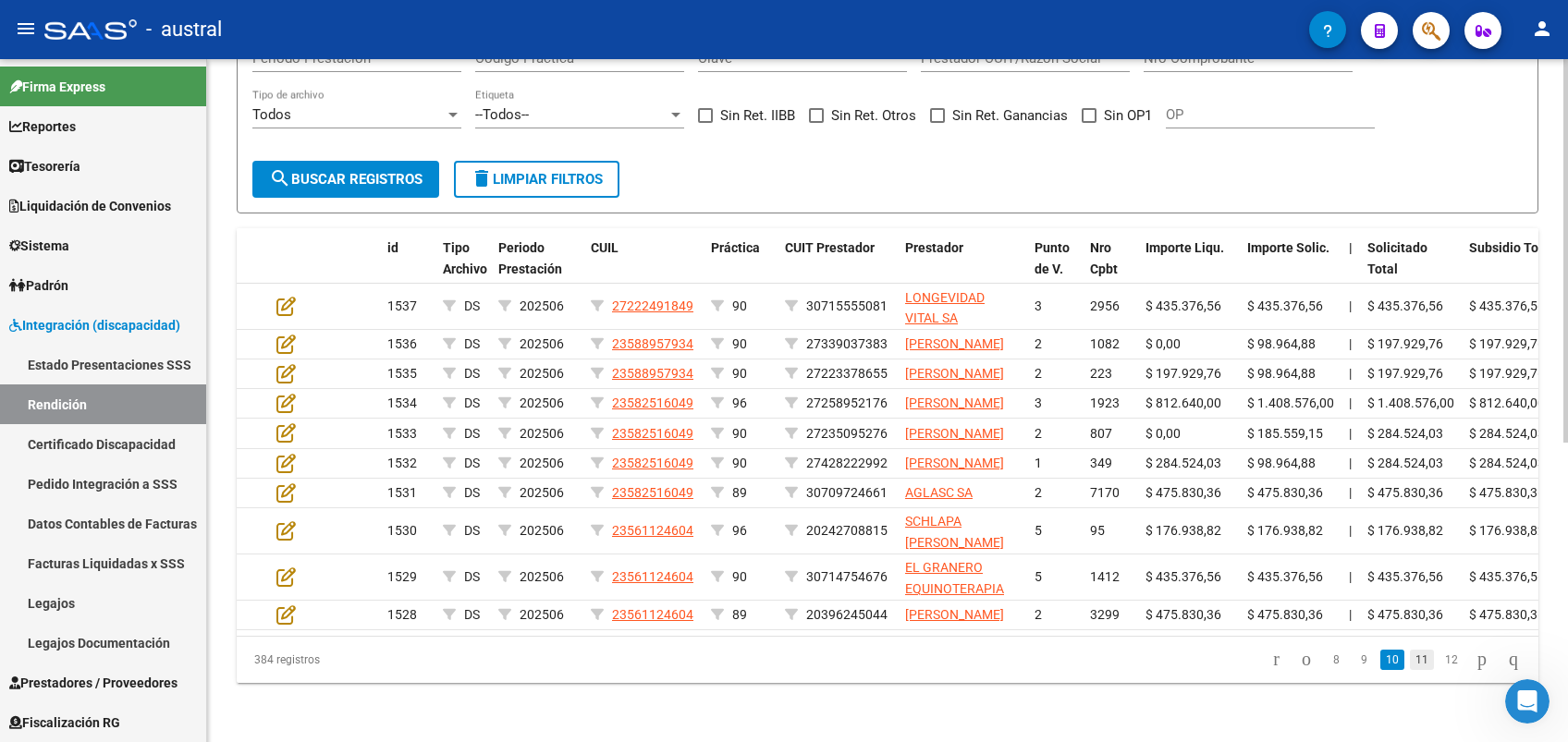
click at [1410, 670] on link "11" at bounding box center [1422, 660] width 24 height 21
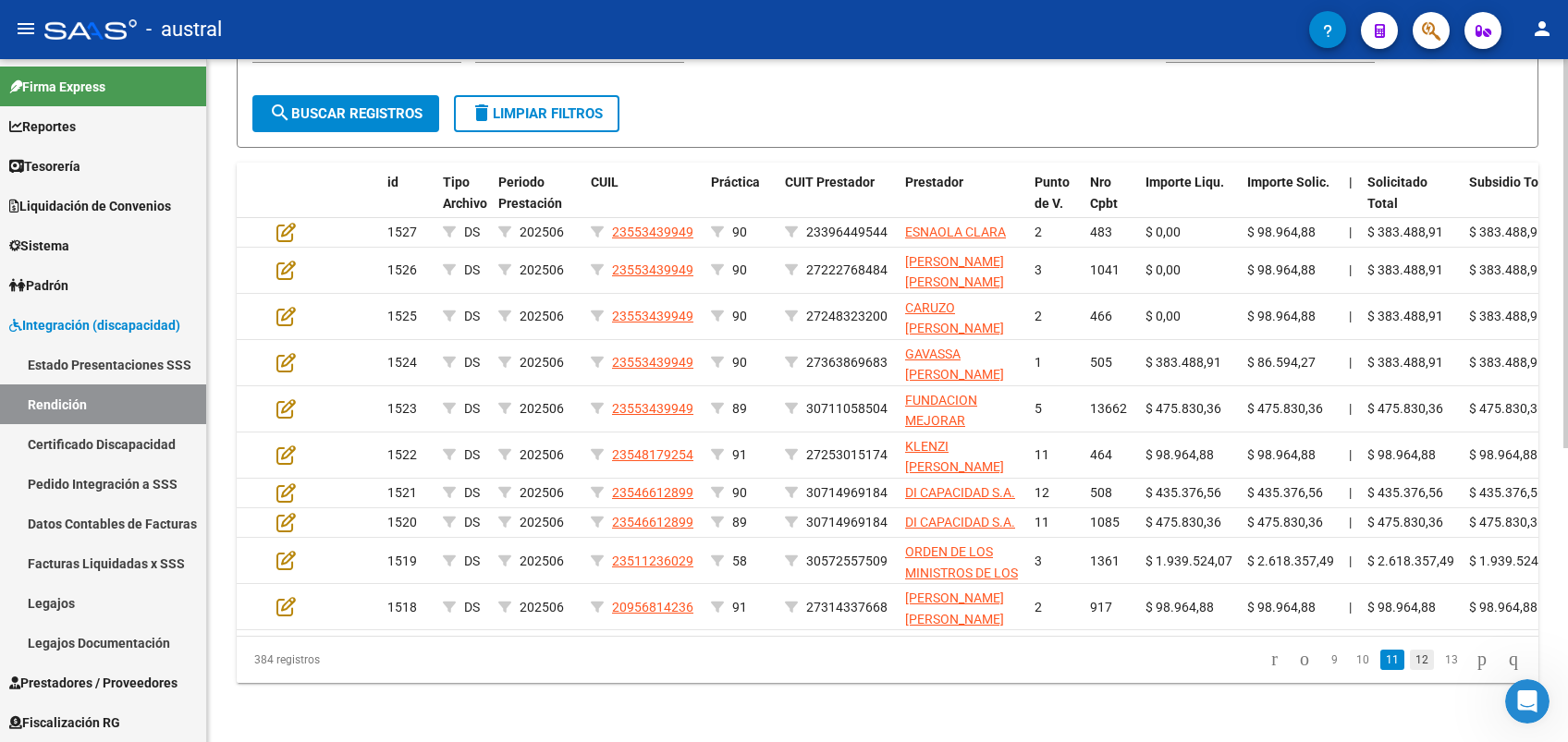
click at [1410, 663] on link "12" at bounding box center [1422, 660] width 24 height 21
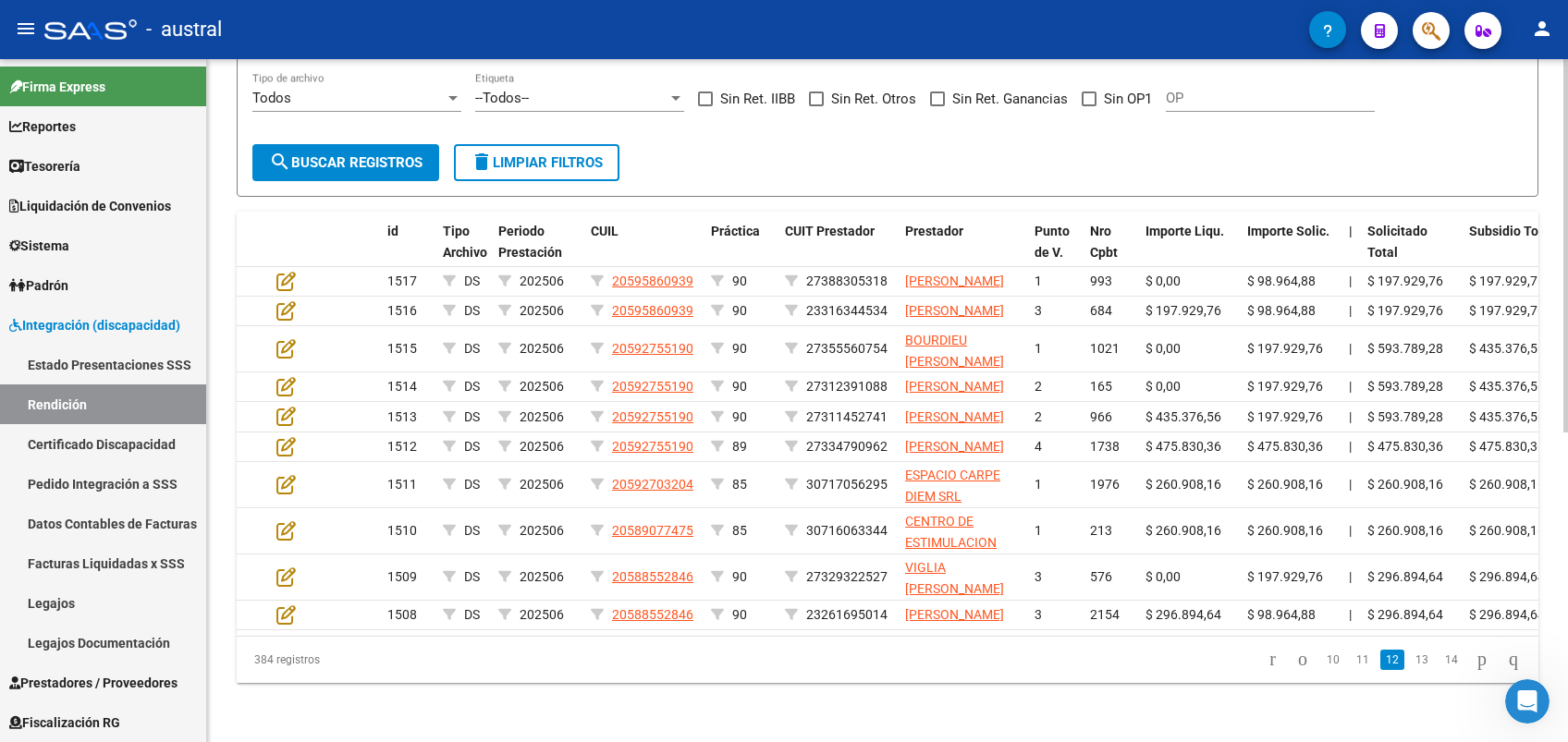
click at [1404, 634] on datatable-selection "1517 DS 202506 20595860939 90 27388305318 [PERSON_NAME] 1 993 $ 0,00 $ 98.964,8…" at bounding box center [888, 625] width 1302 height 17
click at [1410, 670] on link "13" at bounding box center [1422, 660] width 24 height 21
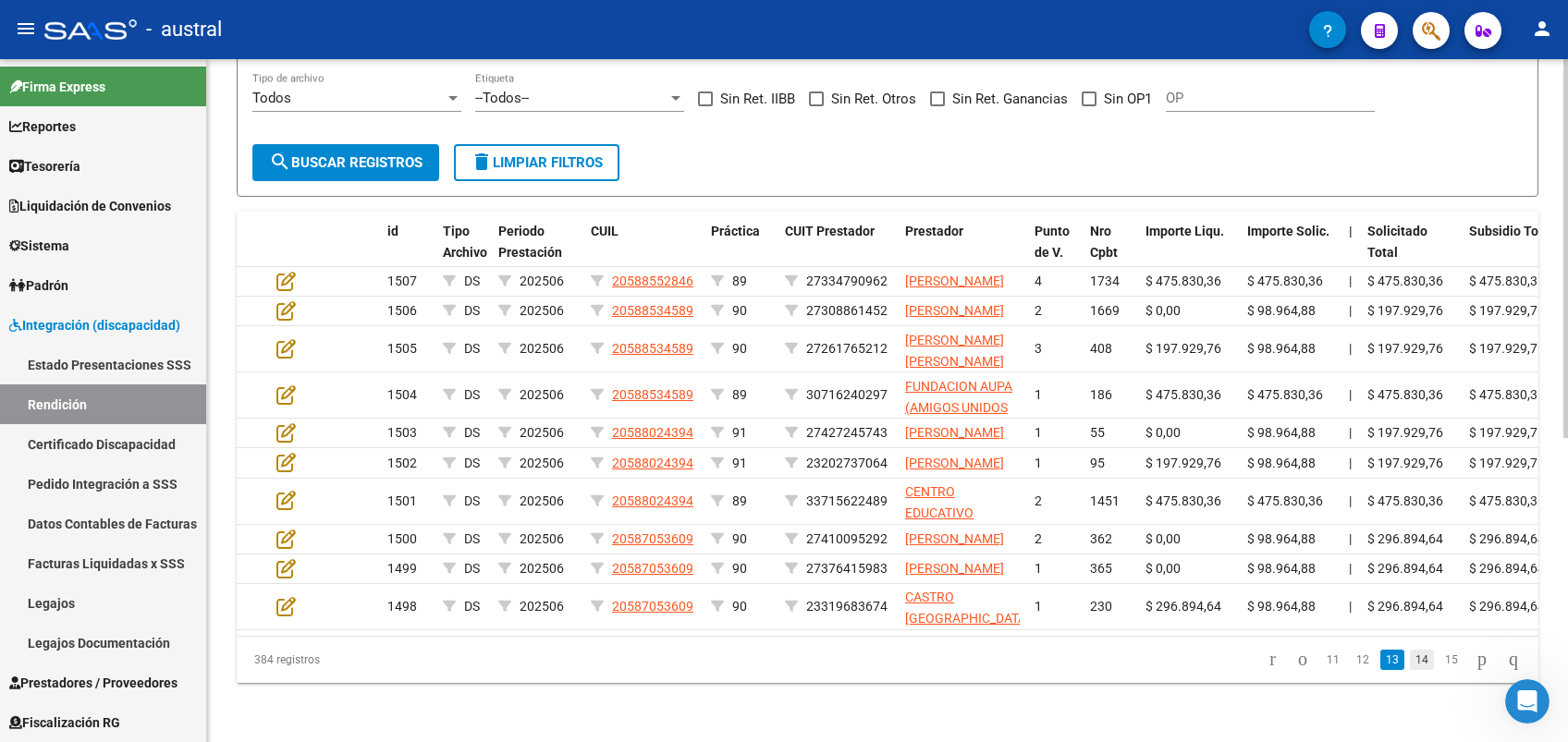
click at [1410, 670] on link "14" at bounding box center [1422, 660] width 24 height 21
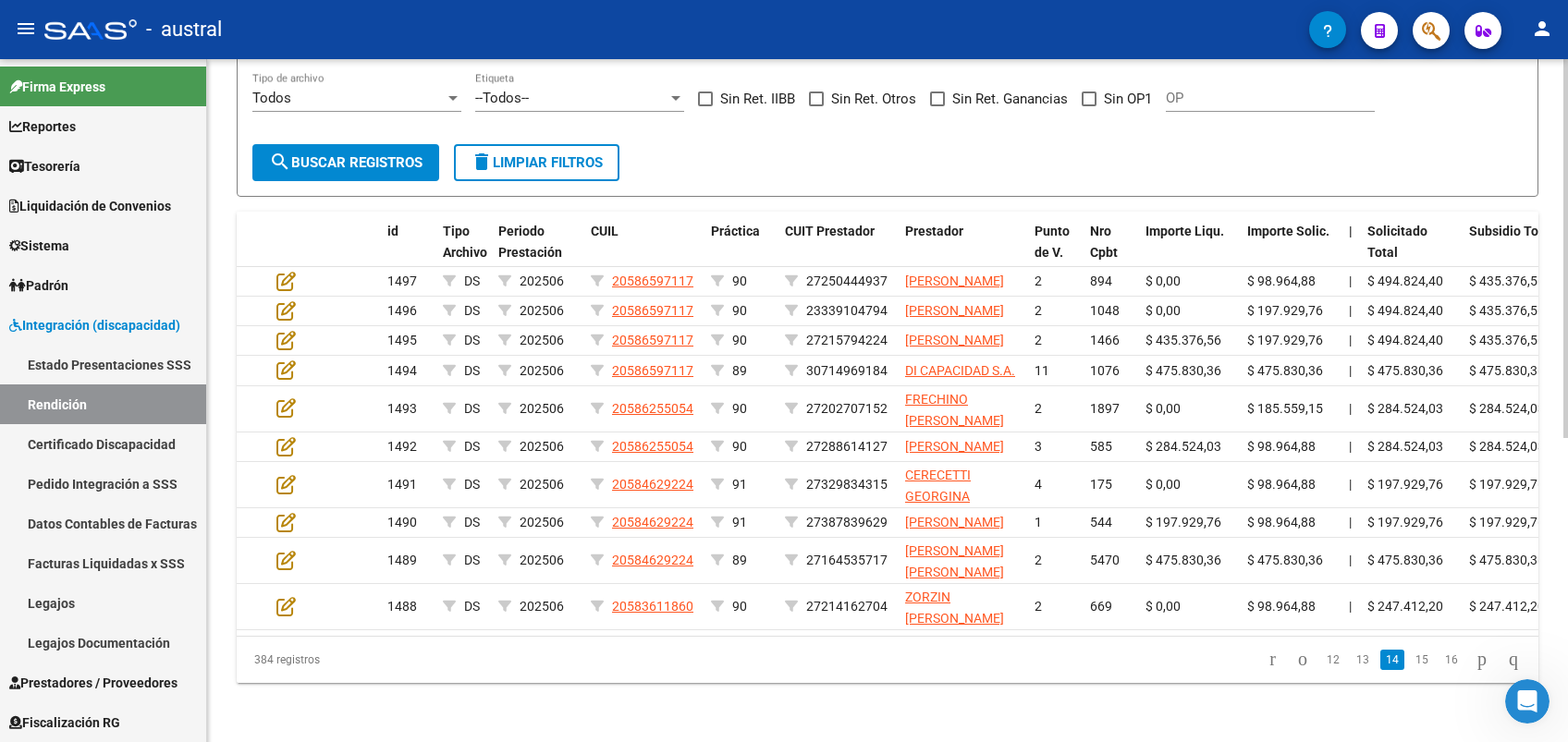
click at [1410, 670] on link "15" at bounding box center [1422, 660] width 24 height 21
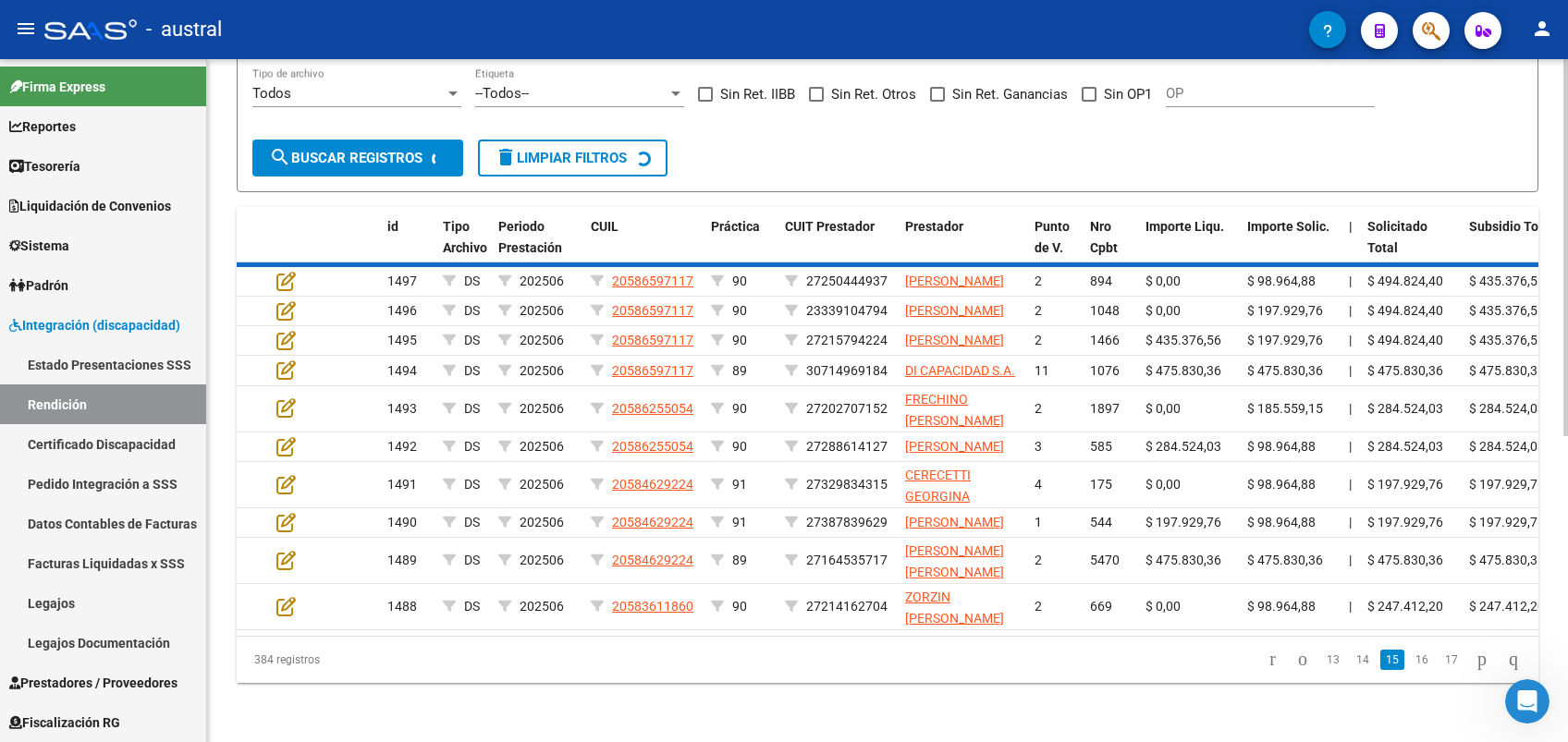
scroll to position [499, 0]
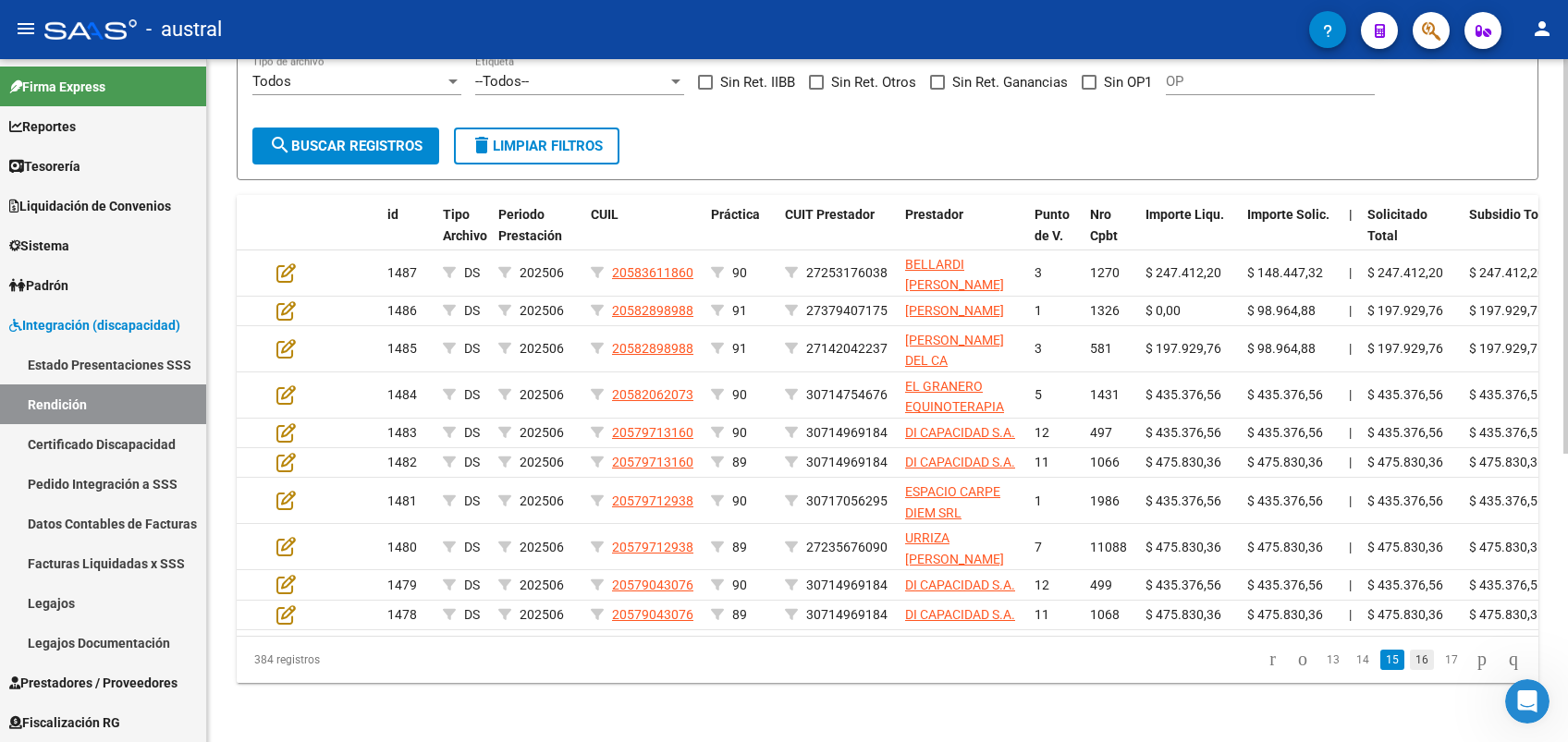
click at [1410, 663] on link "16" at bounding box center [1422, 660] width 24 height 21
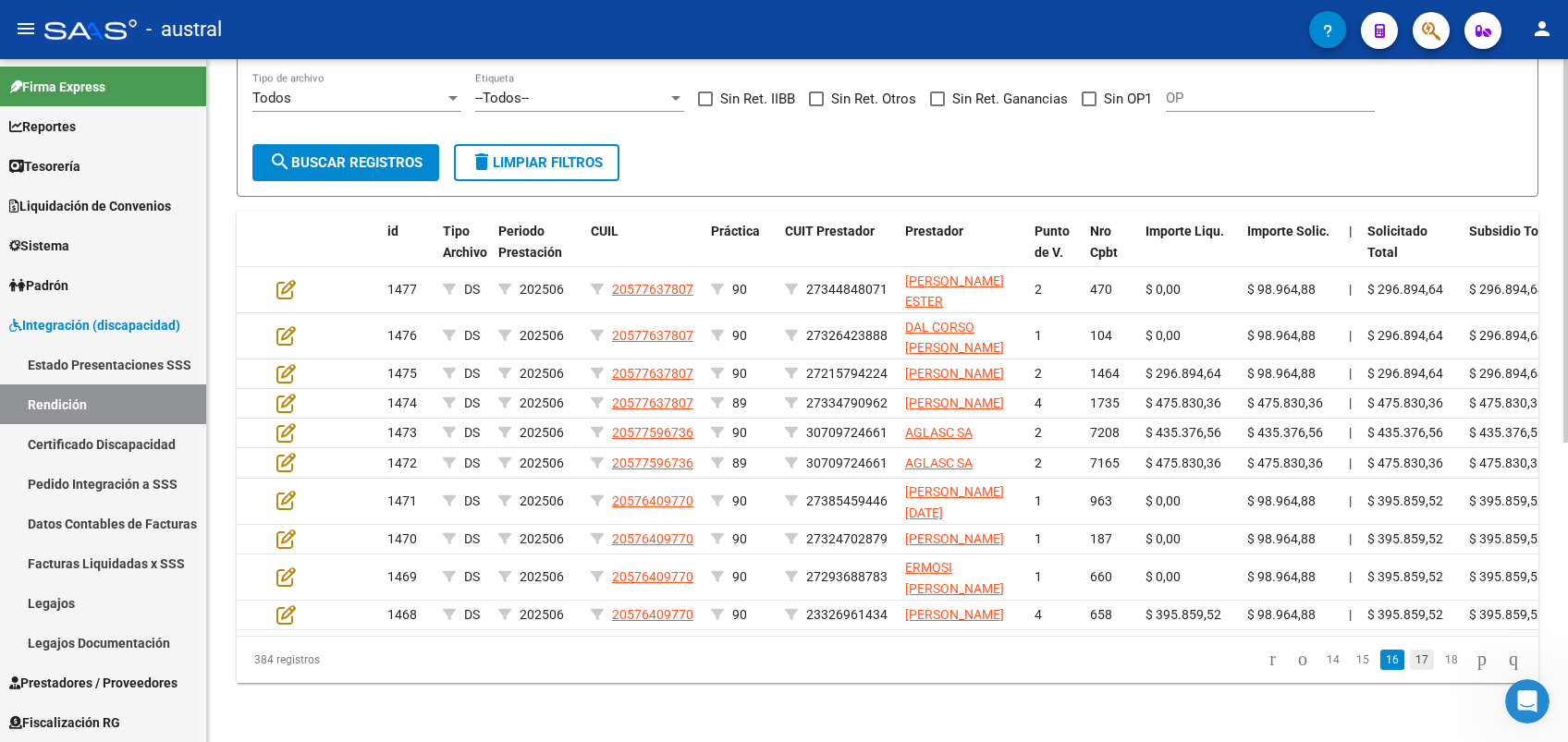
click at [1410, 670] on link "17" at bounding box center [1422, 660] width 24 height 21
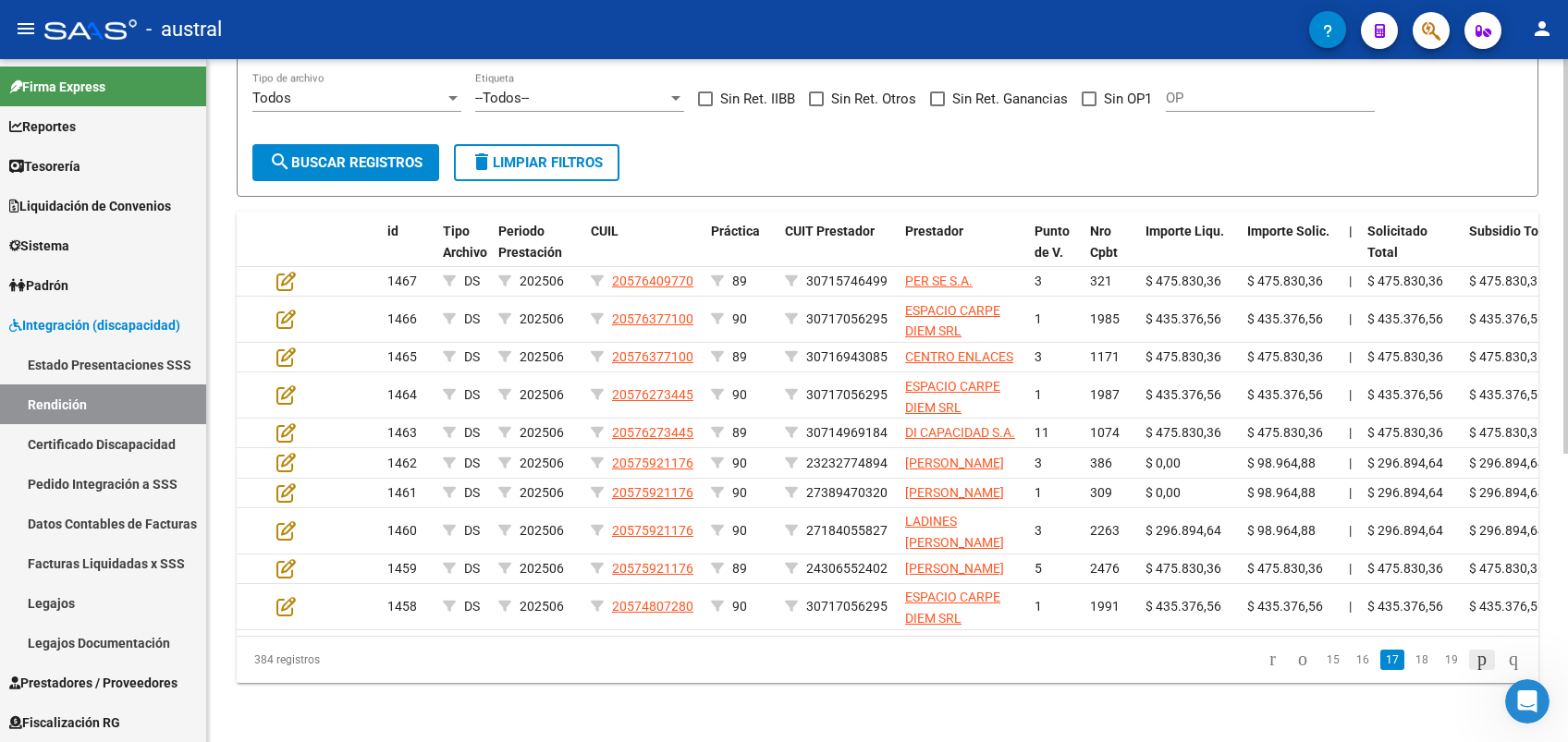
click at [1475, 657] on icon "go to next page" at bounding box center [1482, 659] width 15 height 23
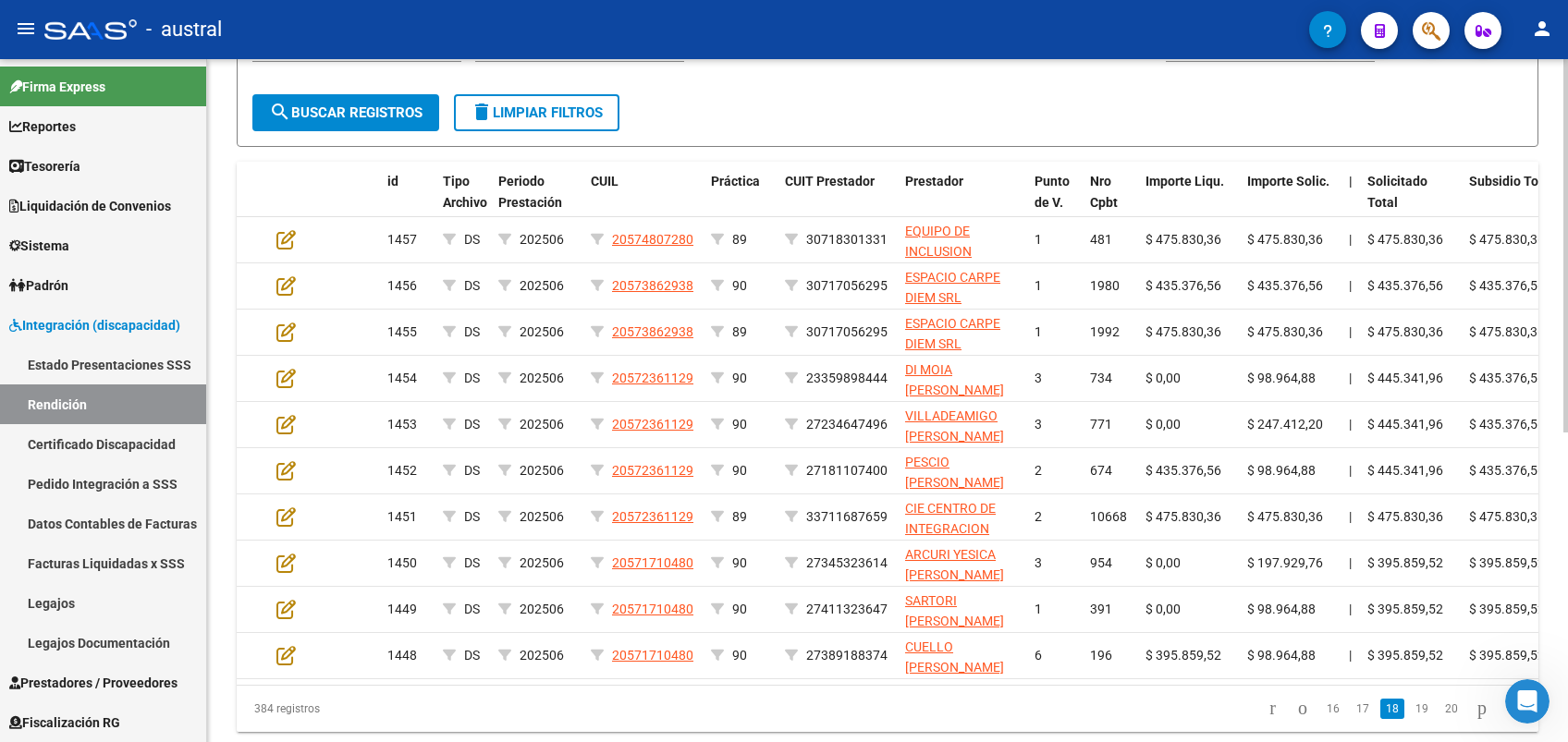
scroll to position [565, 0]
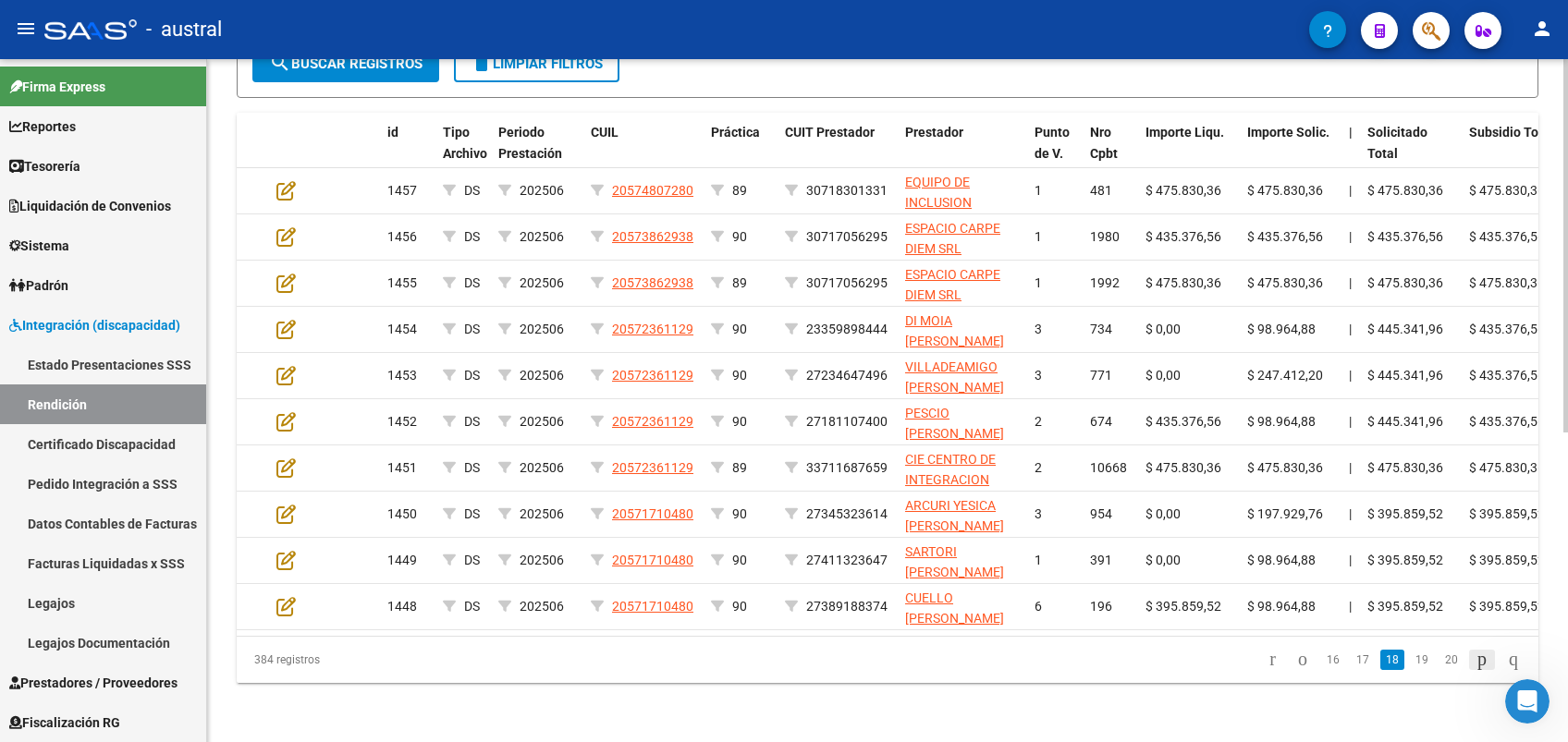
click at [1475, 670] on icon "go to next page" at bounding box center [1482, 659] width 15 height 23
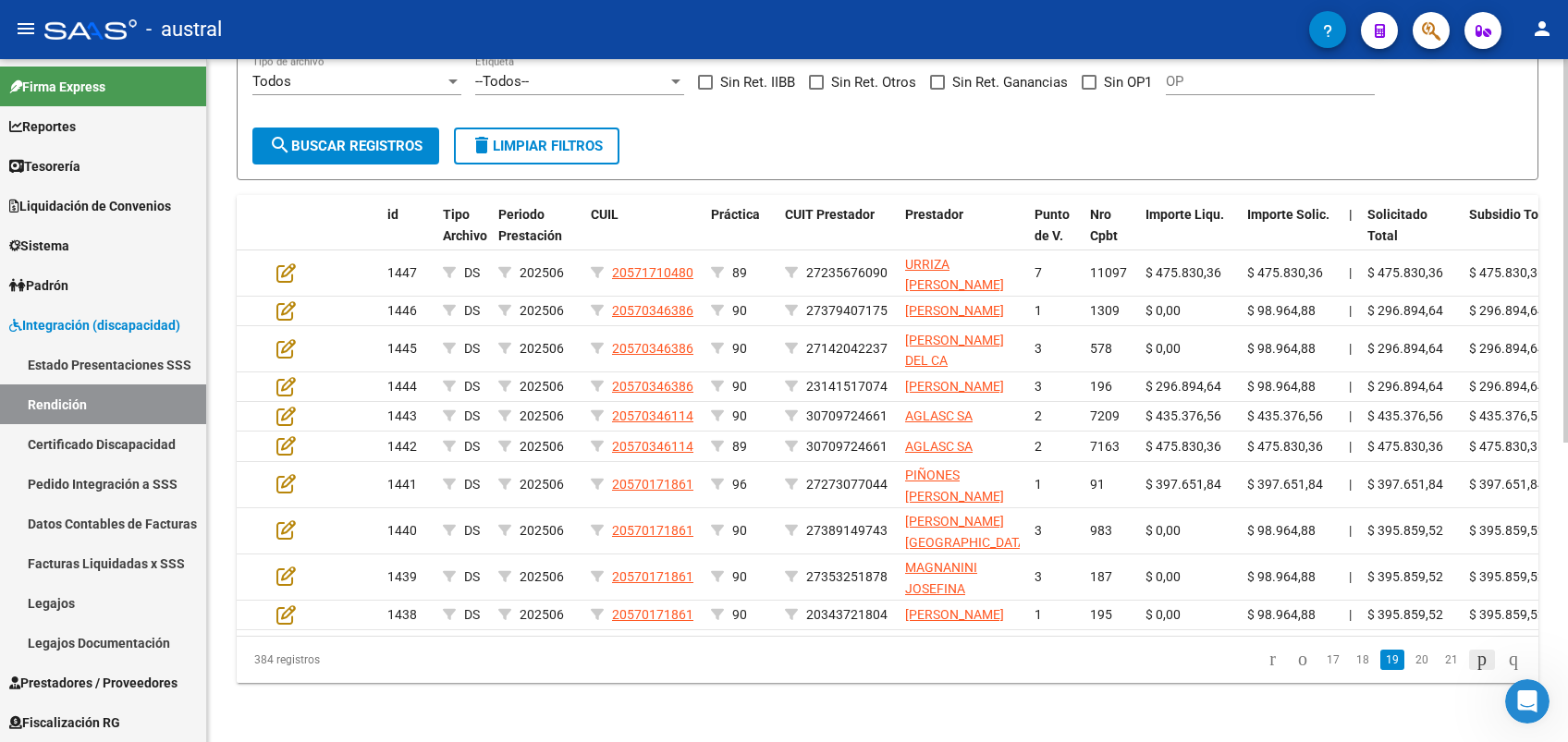
click at [1475, 670] on icon "go to next page" at bounding box center [1482, 659] width 15 height 23
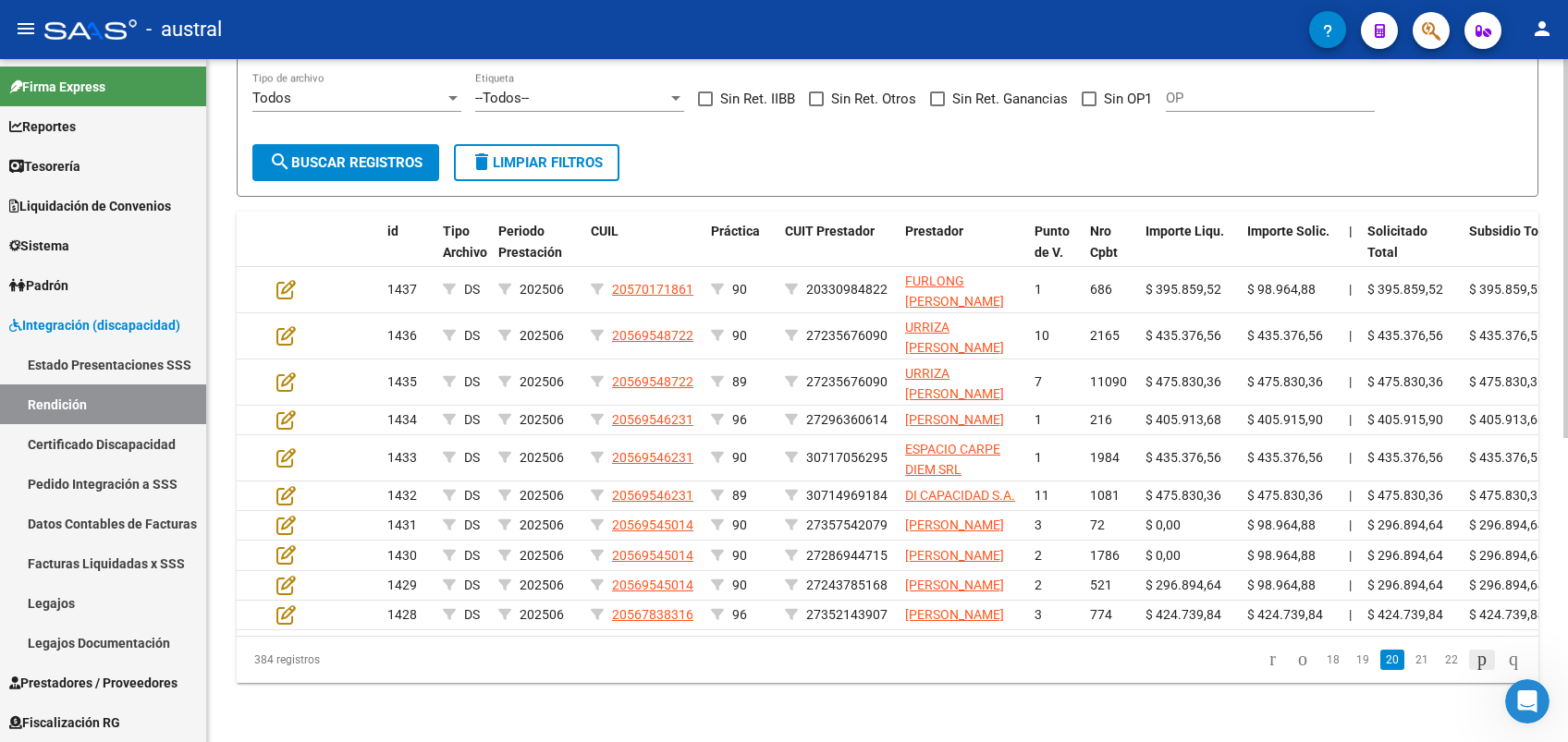
click at [1475, 670] on icon "go to next page" at bounding box center [1482, 659] width 15 height 23
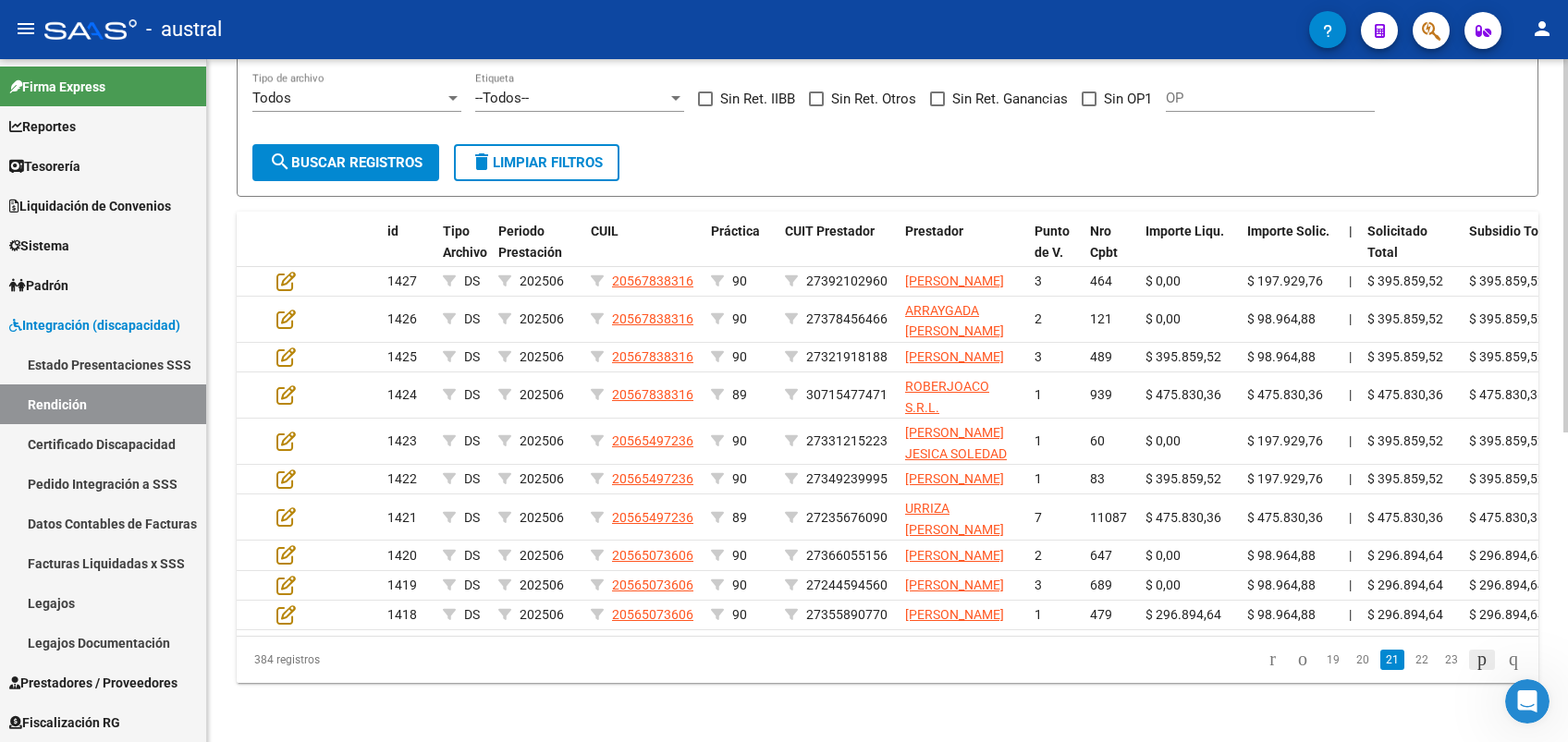
click at [1475, 670] on icon "go to next page" at bounding box center [1482, 659] width 15 height 23
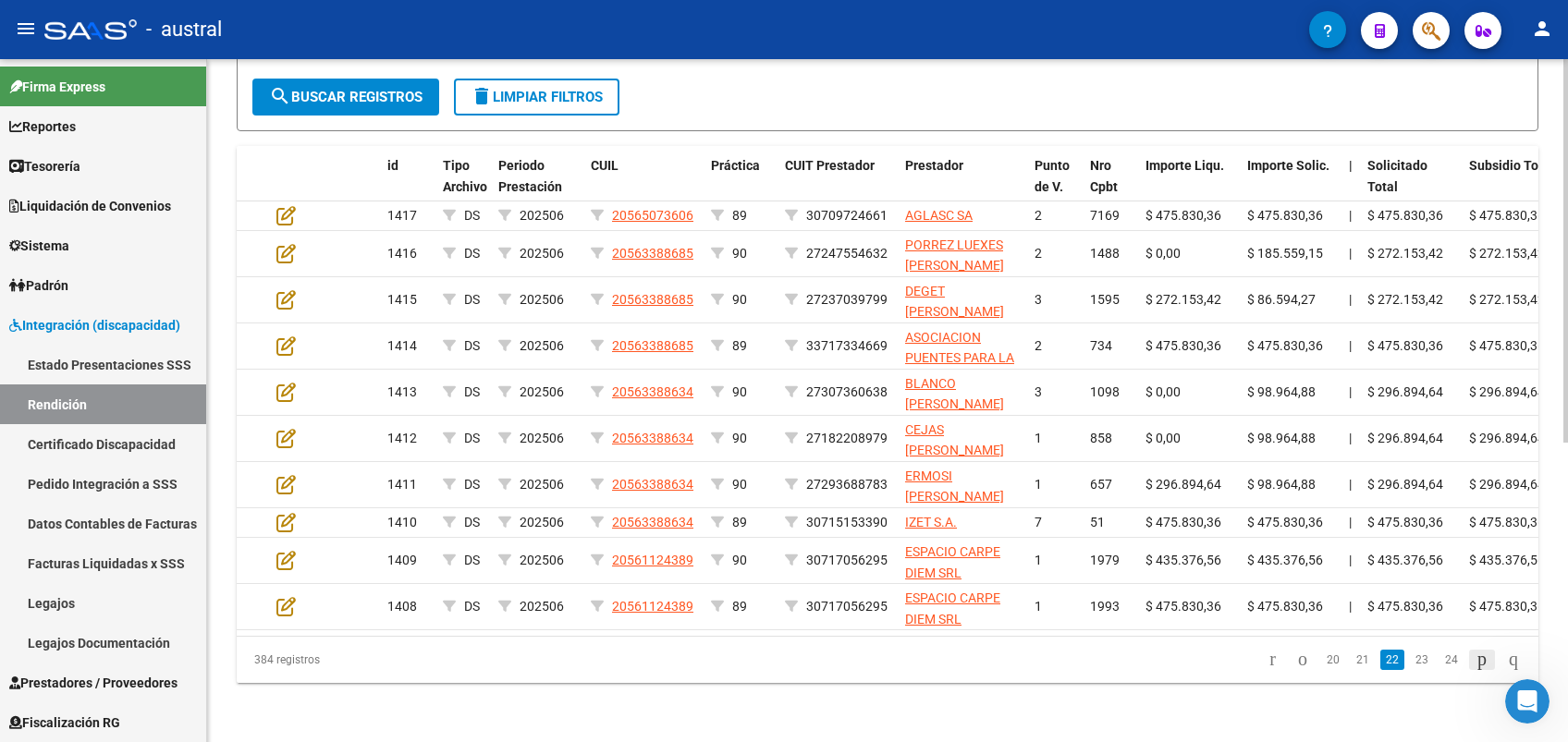
click at [1475, 668] on icon "go to next page" at bounding box center [1482, 659] width 15 height 23
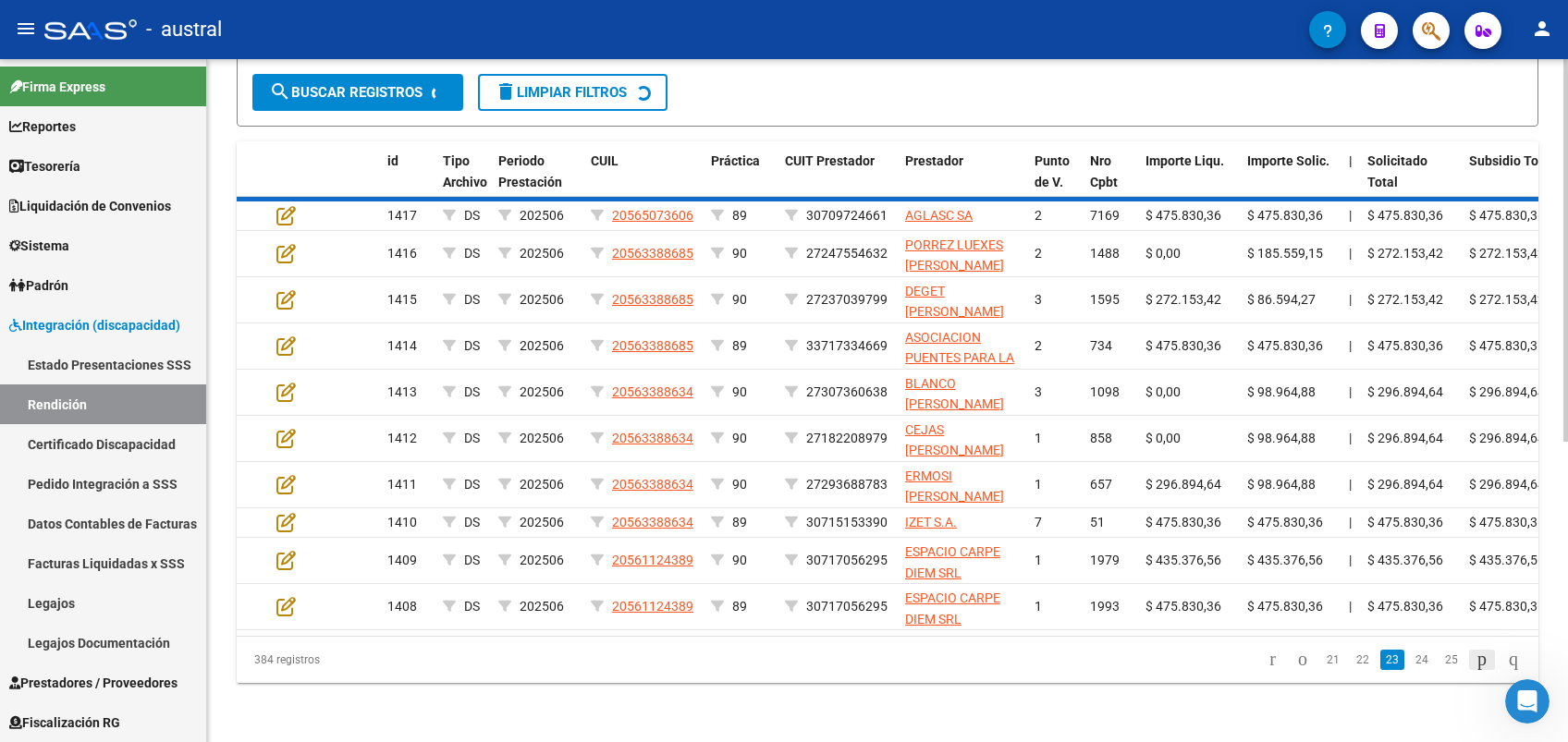
click at [1475, 668] on icon "go to next page" at bounding box center [1482, 659] width 15 height 23
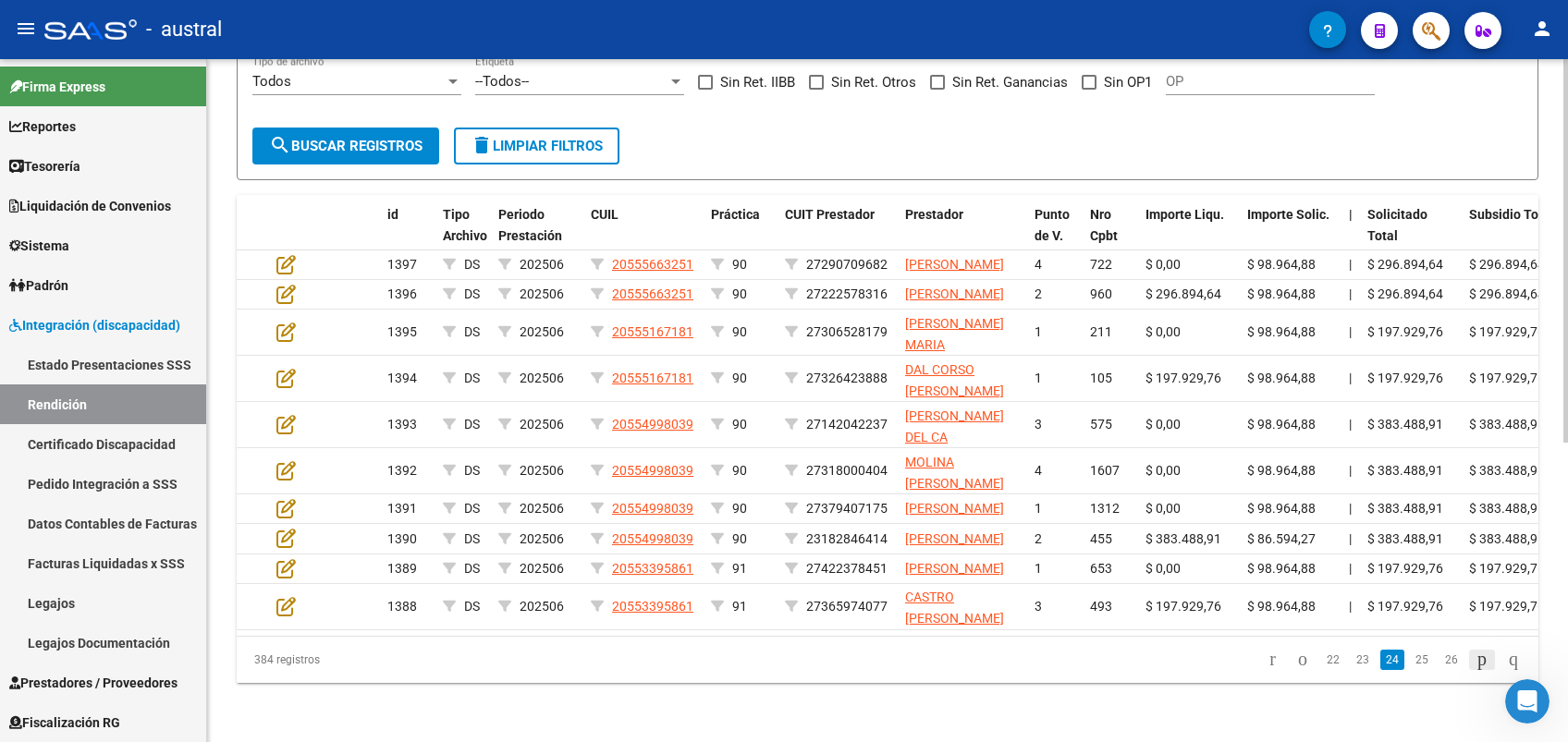
click at [1475, 668] on icon "go to next page" at bounding box center [1482, 659] width 15 height 23
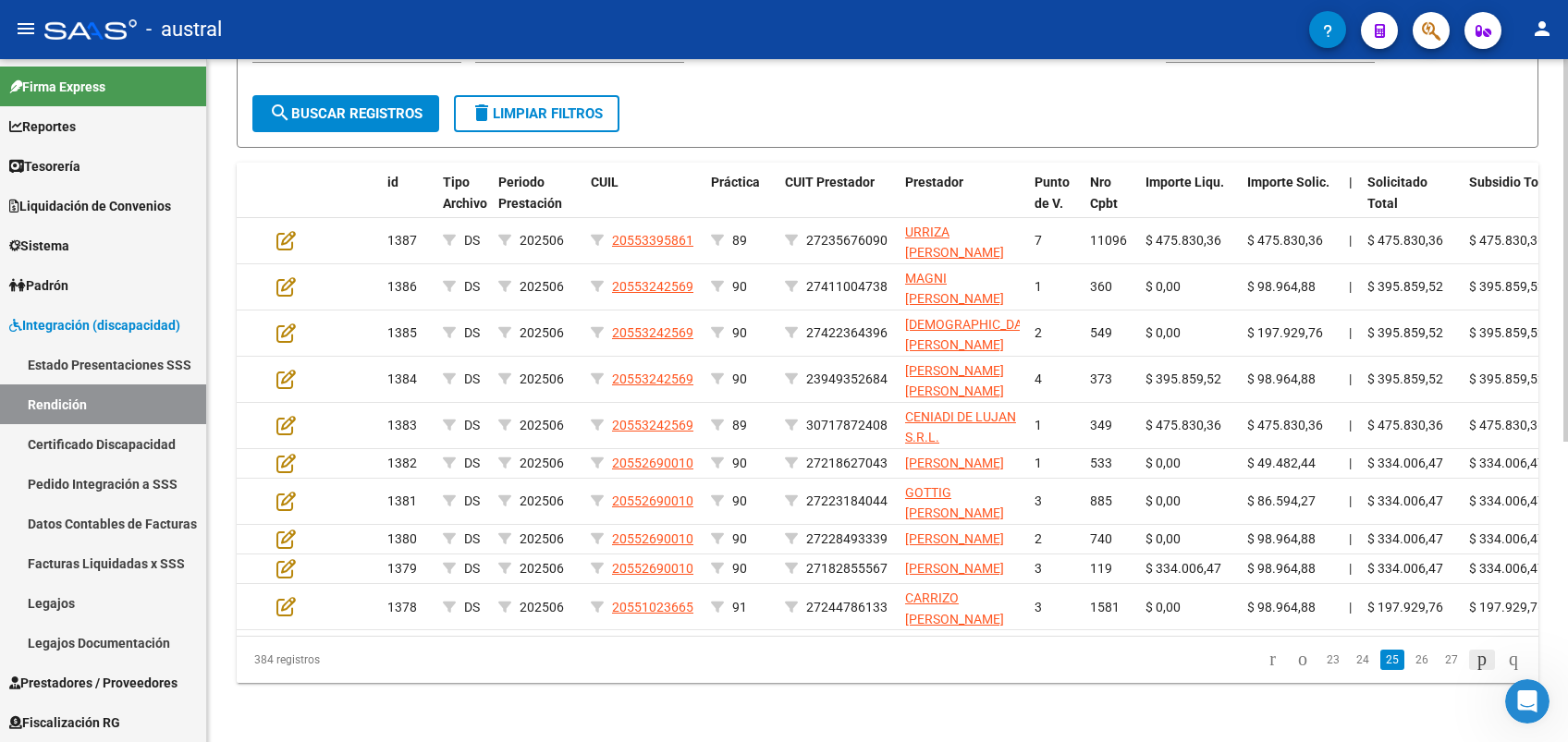
click at [1475, 668] on icon "go to next page" at bounding box center [1482, 659] width 15 height 23
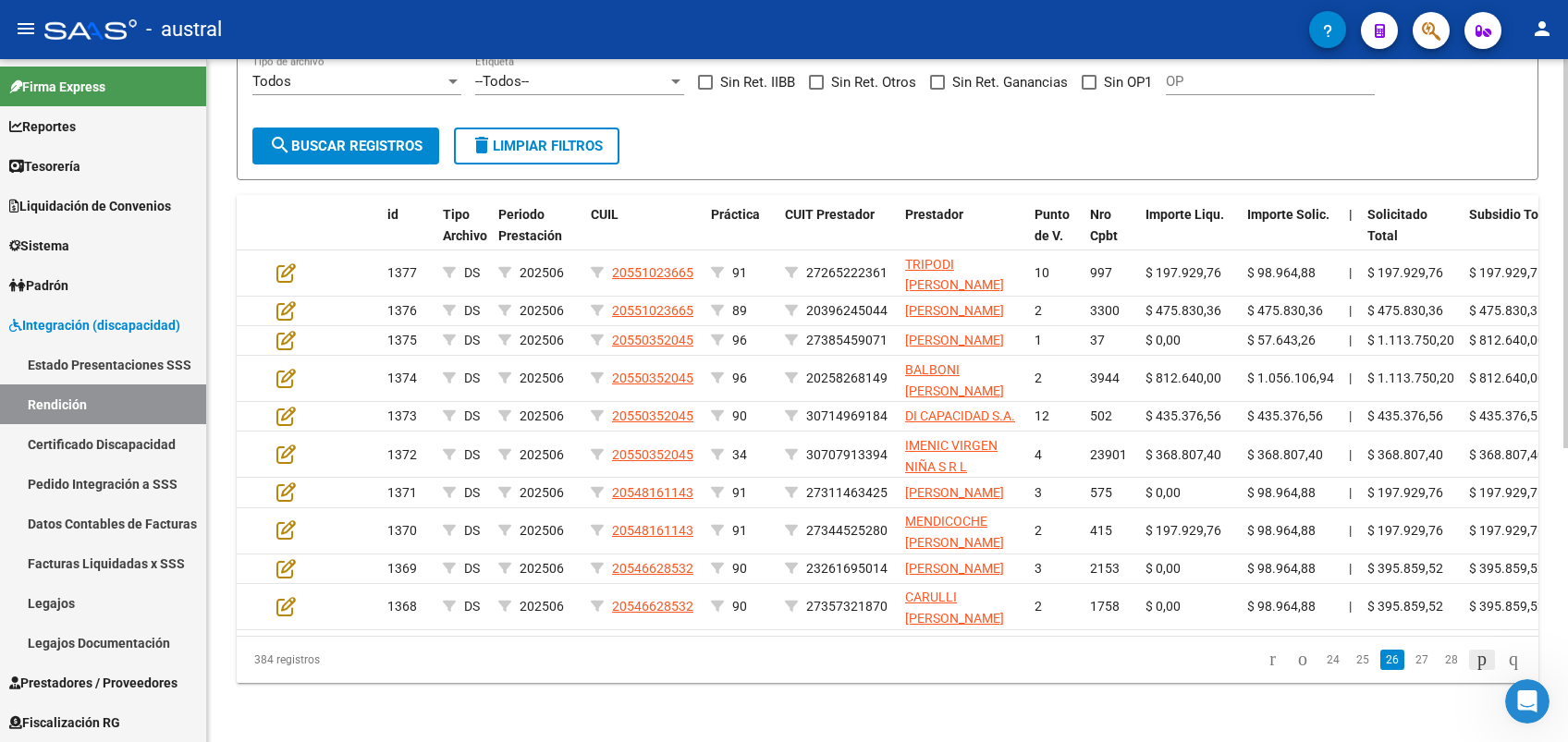
click at [1475, 668] on icon "go to next page" at bounding box center [1482, 659] width 15 height 23
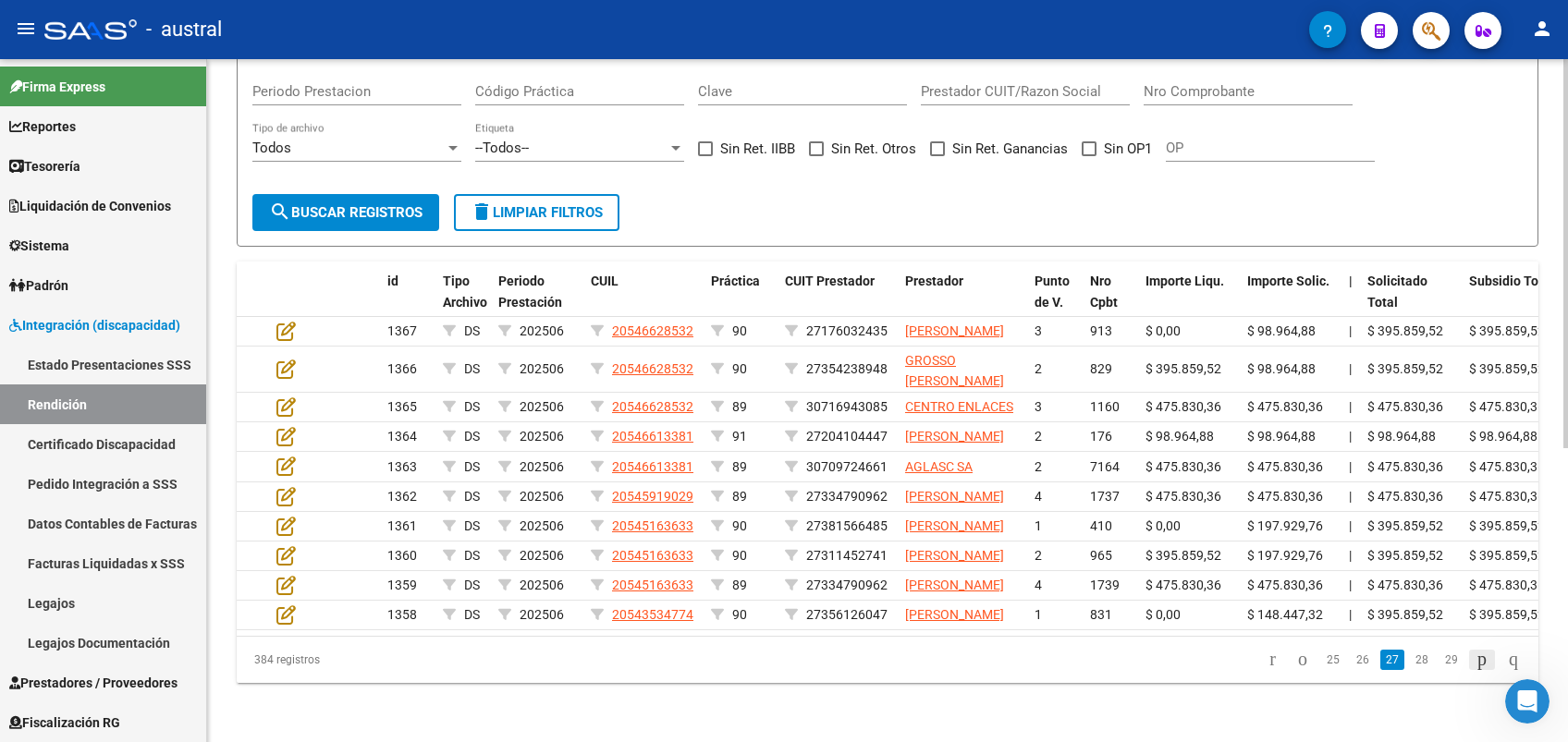
click at [1475, 668] on icon "go to next page" at bounding box center [1482, 659] width 15 height 23
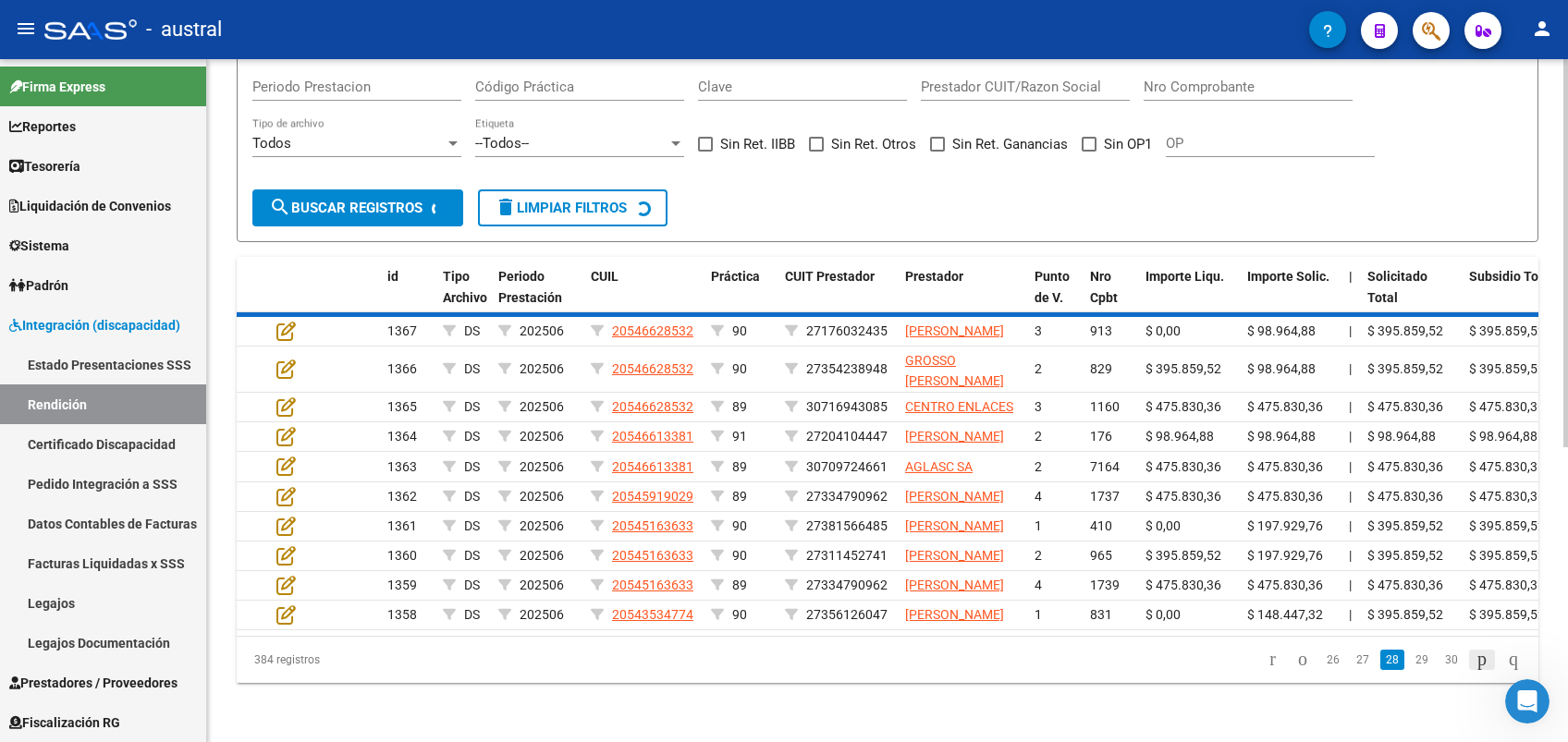
click at [1465, 668] on div "384 registros 26 27 28 29 30" at bounding box center [888, 660] width 1302 height 46
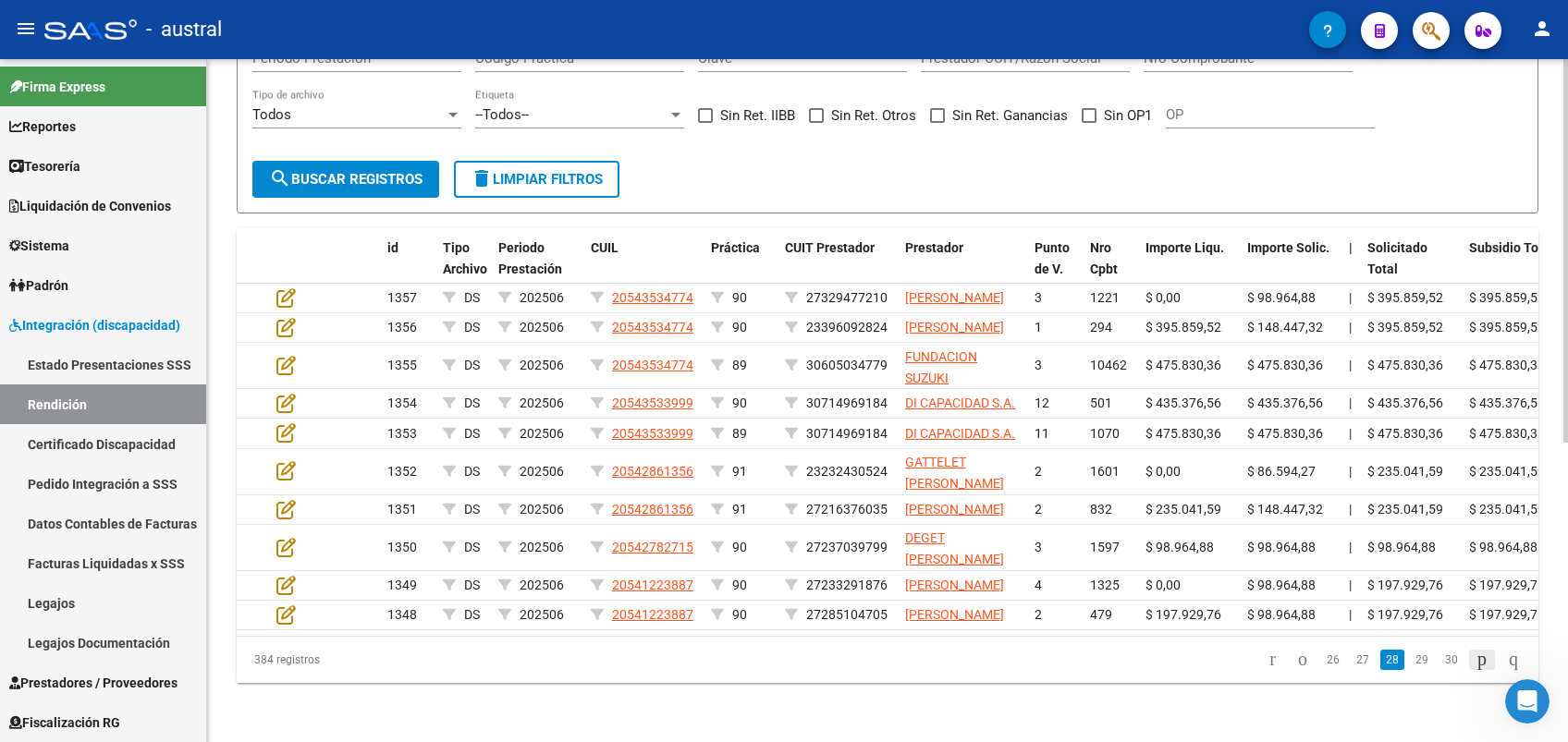
click at [1475, 668] on icon "go to next page" at bounding box center [1482, 659] width 15 height 23
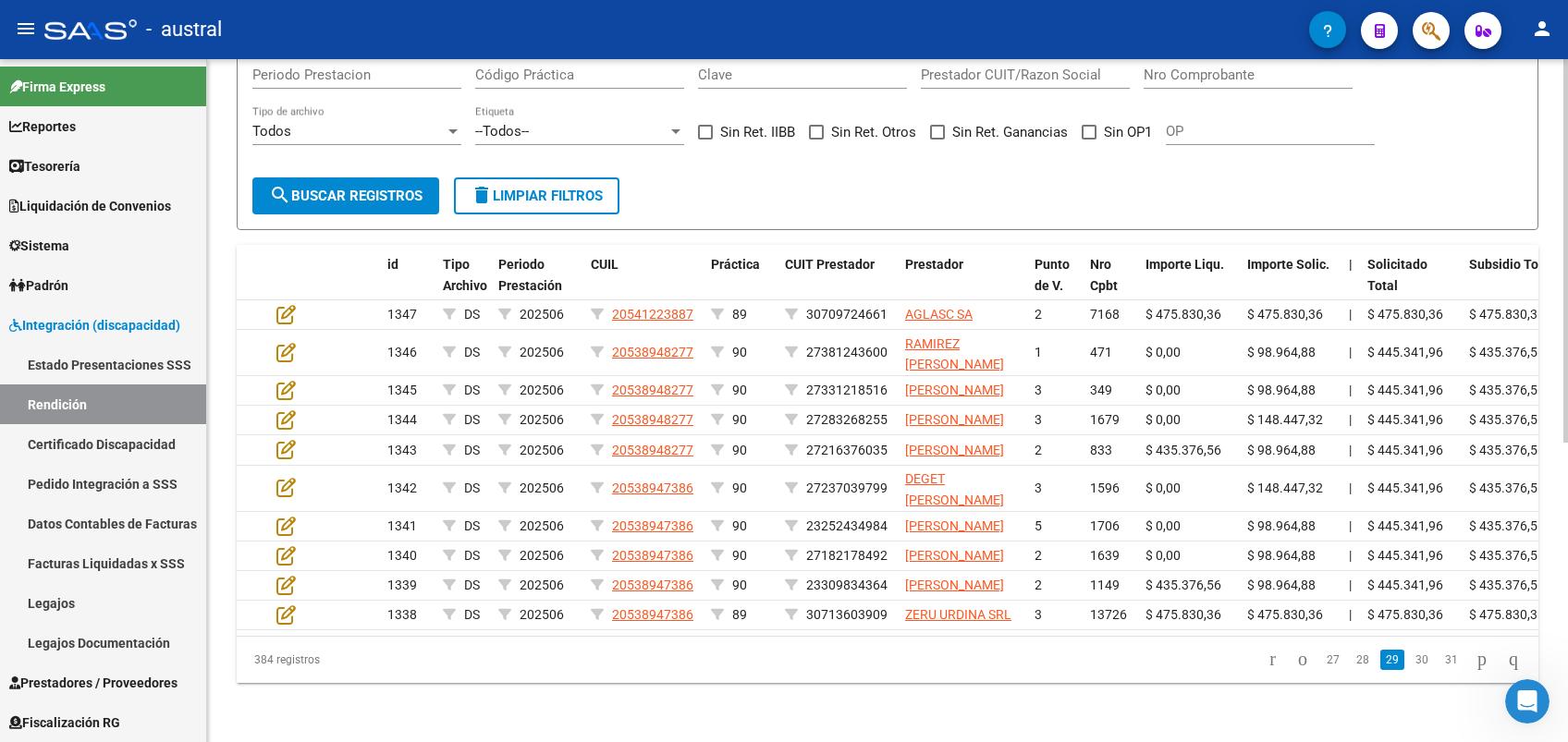
click at [1470, 675] on li at bounding box center [1483, 660] width 31 height 31
click at [1475, 670] on icon "go to next page" at bounding box center [1482, 659] width 15 height 23
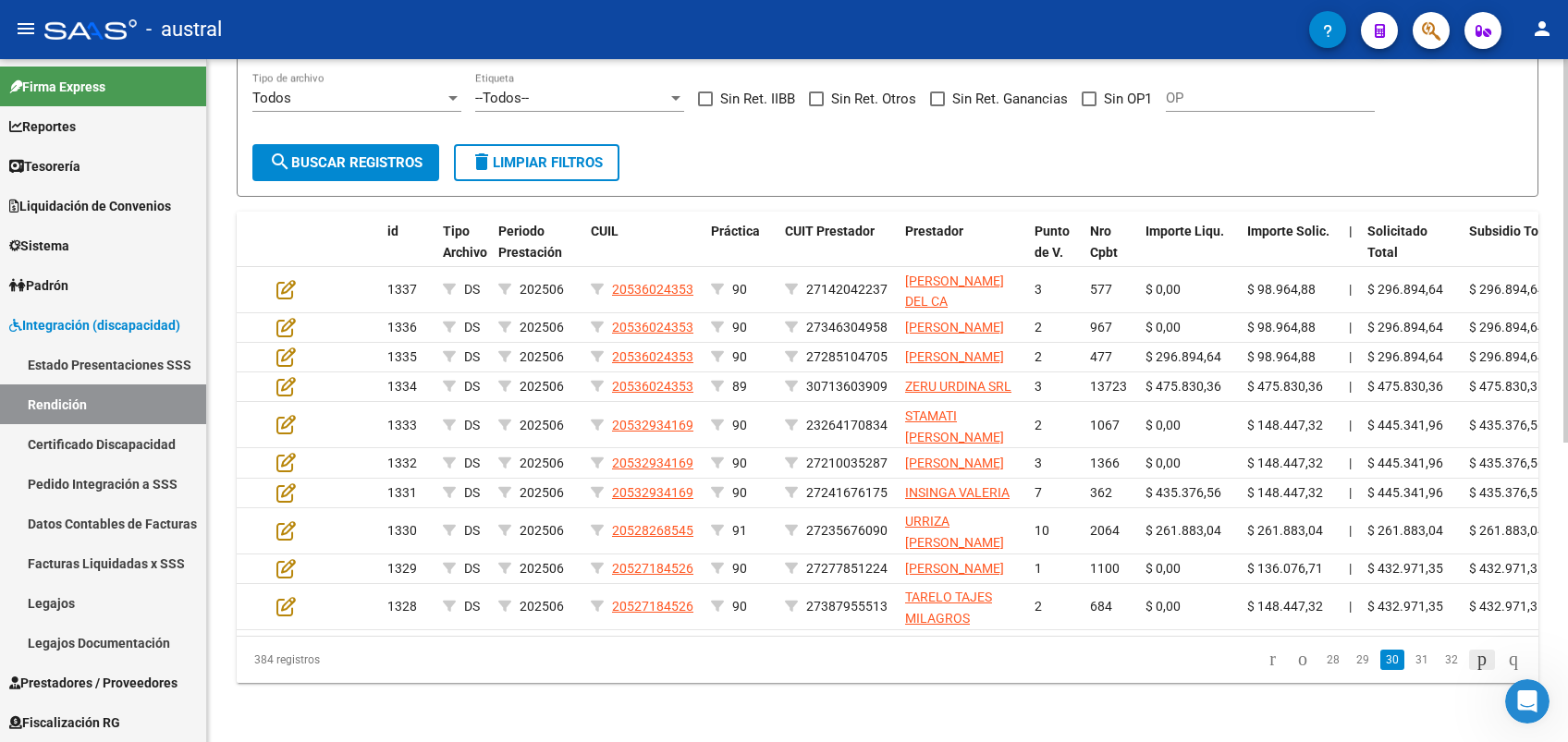
click at [1475, 670] on icon "go to next page" at bounding box center [1482, 659] width 15 height 23
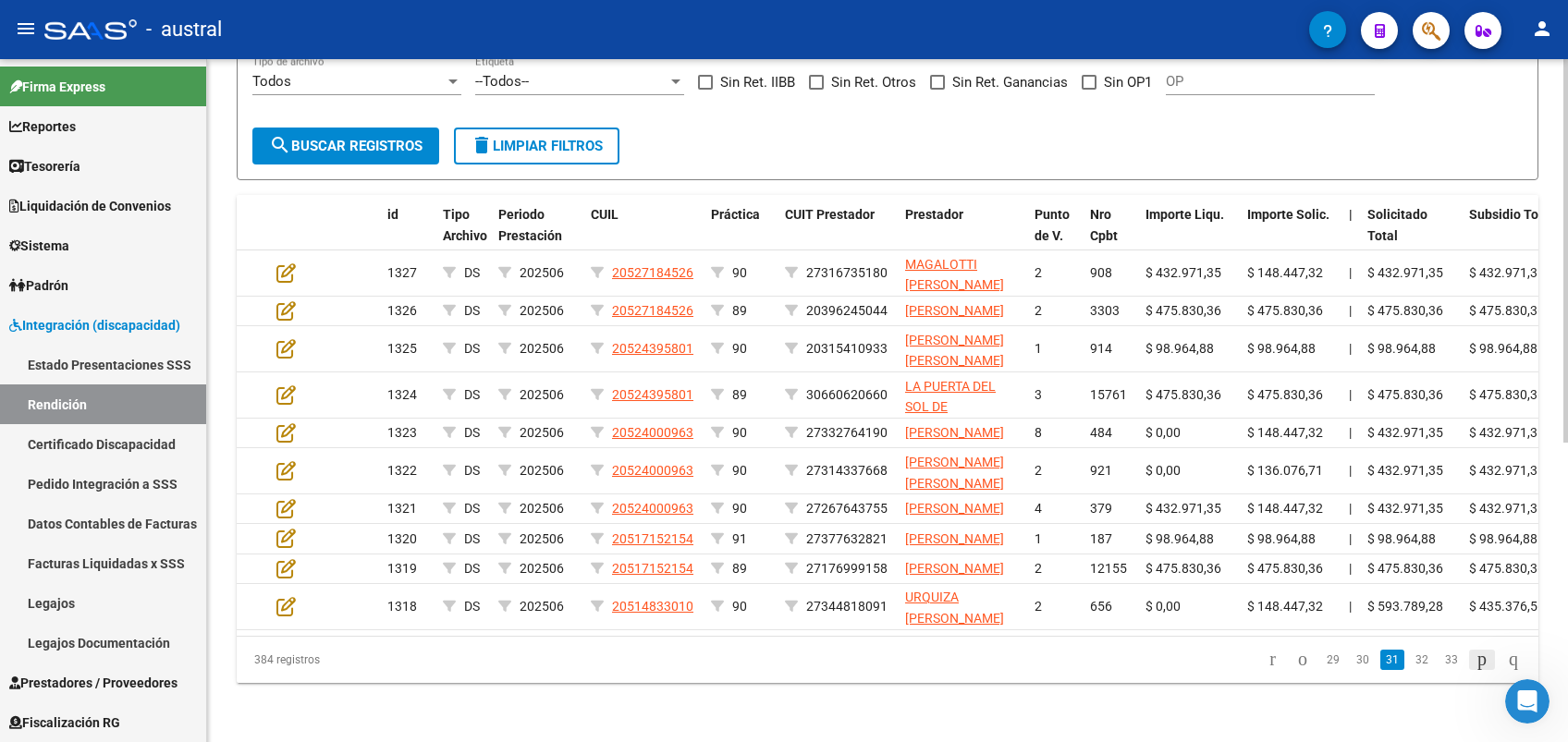
click at [1475, 670] on icon "go to next page" at bounding box center [1482, 659] width 15 height 23
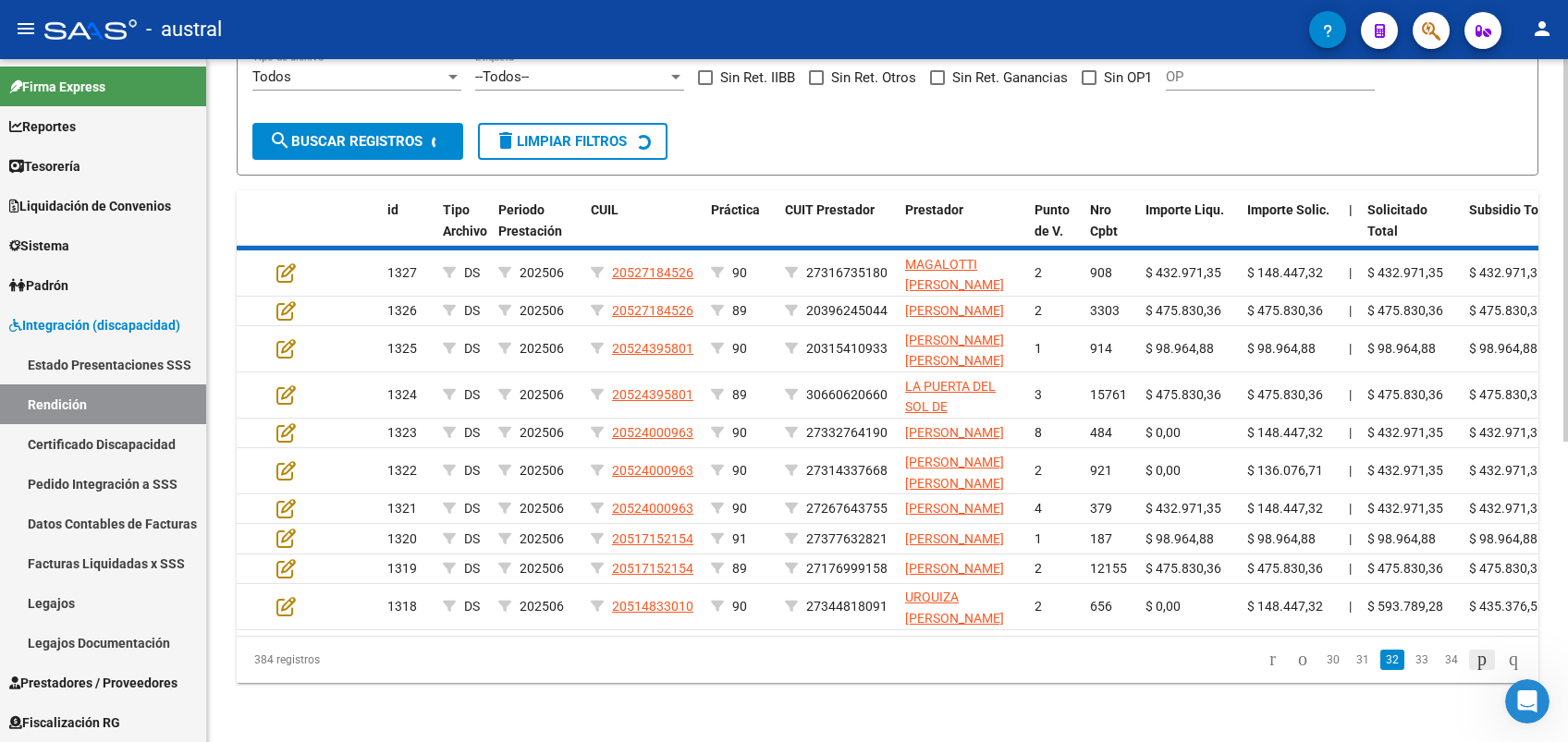
scroll to position [515, 0]
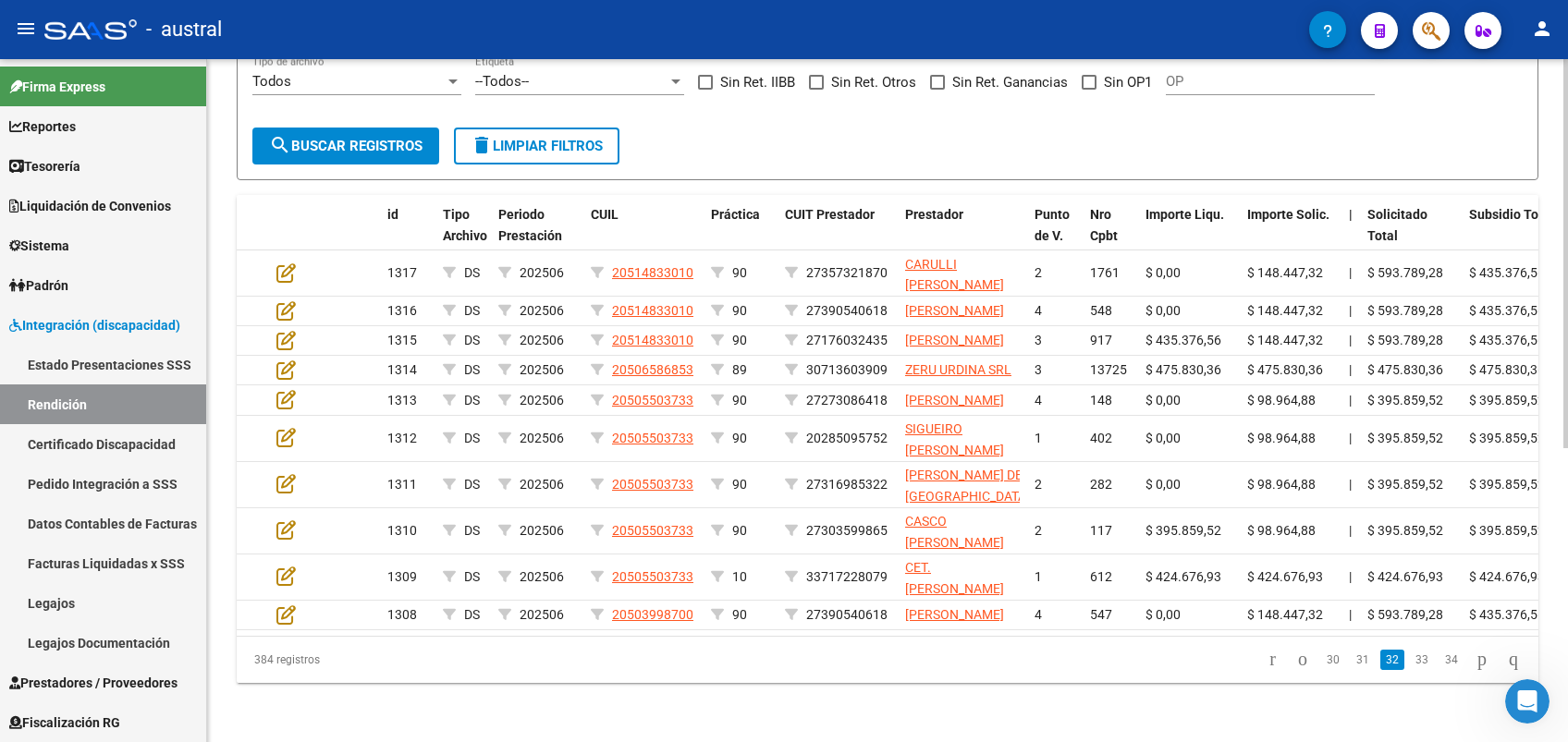
click at [1471, 674] on li at bounding box center [1483, 660] width 31 height 31
click at [1475, 669] on icon "go to next page" at bounding box center [1482, 659] width 15 height 23
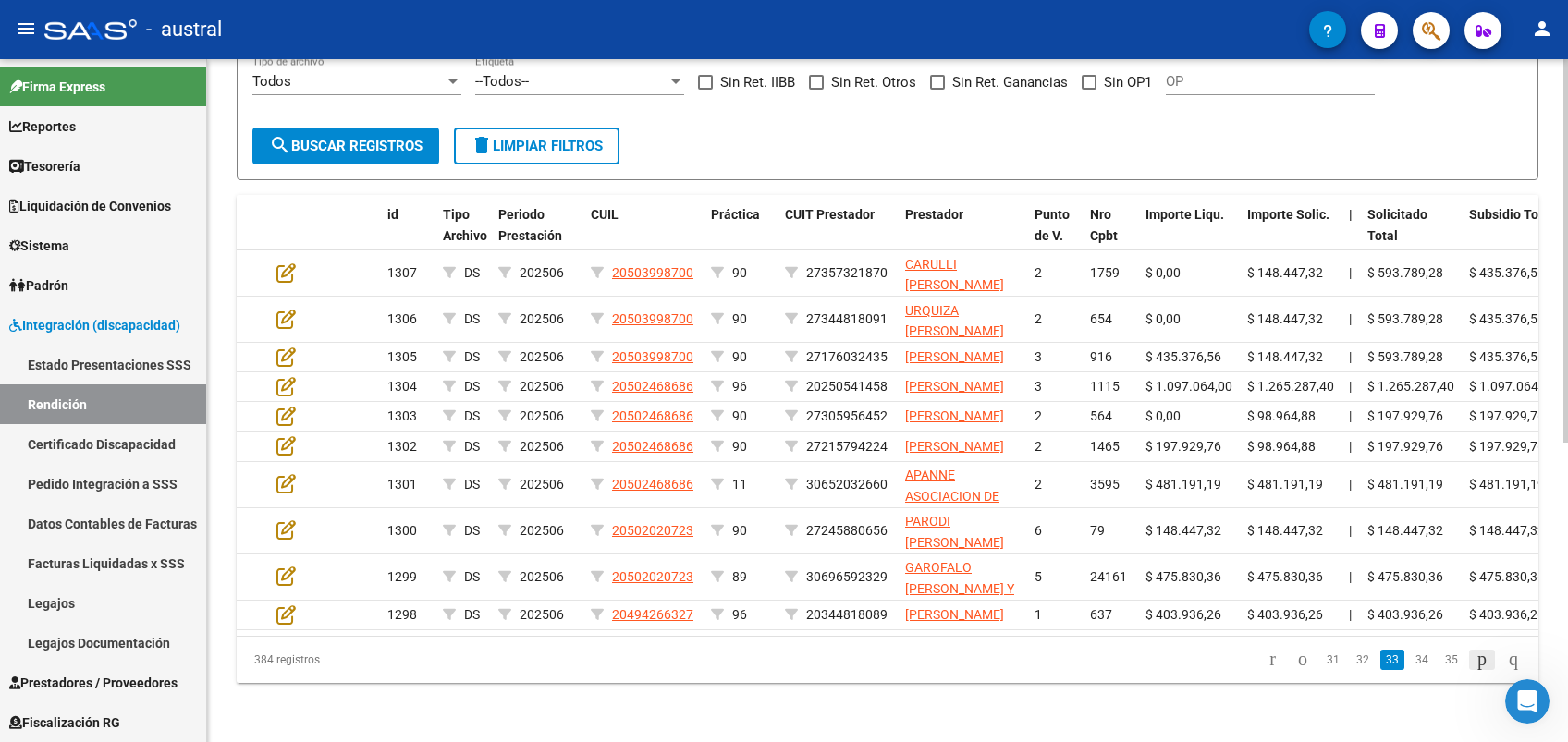
click at [1475, 669] on icon "go to next page" at bounding box center [1482, 659] width 15 height 23
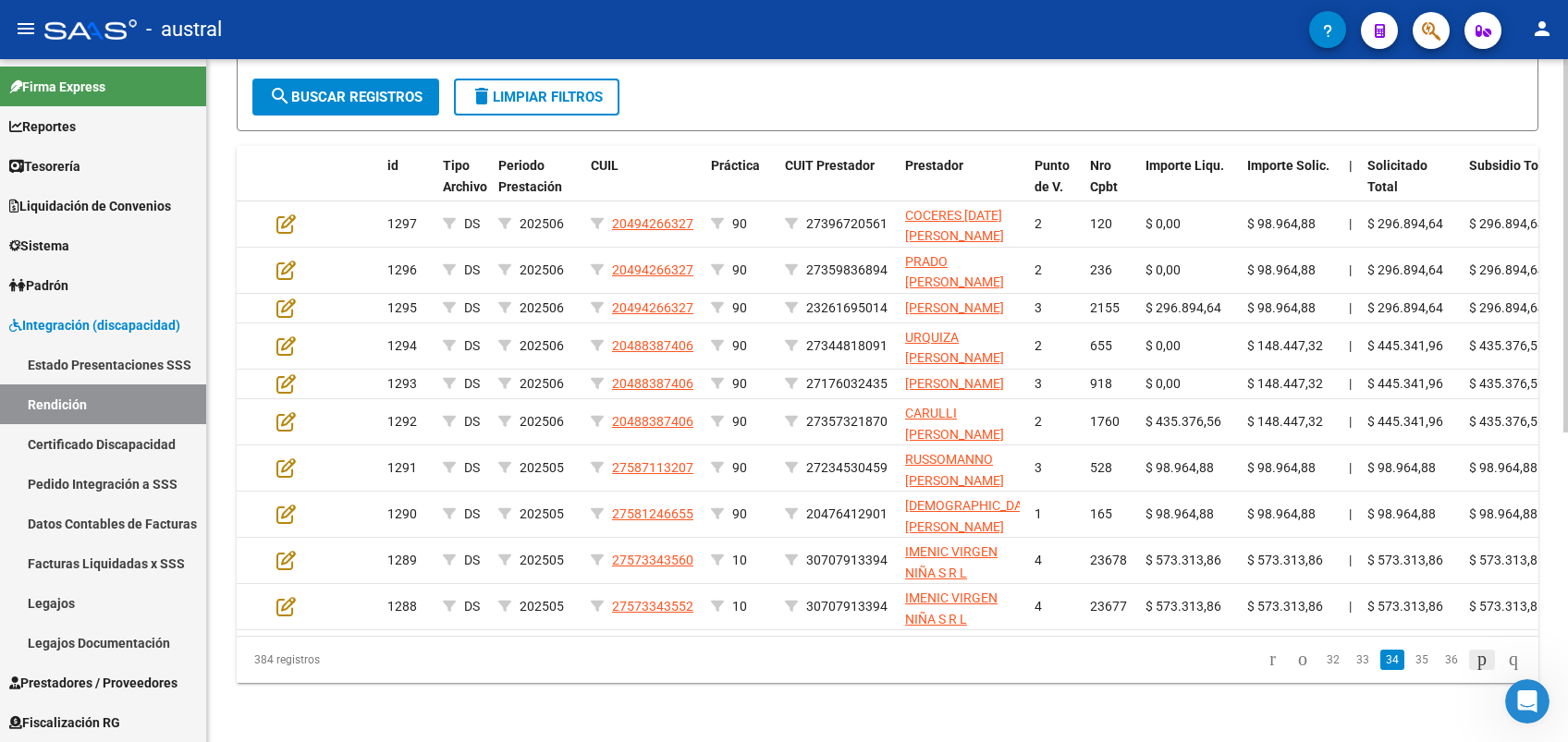
click at [1475, 670] on icon "go to next page" at bounding box center [1482, 659] width 15 height 23
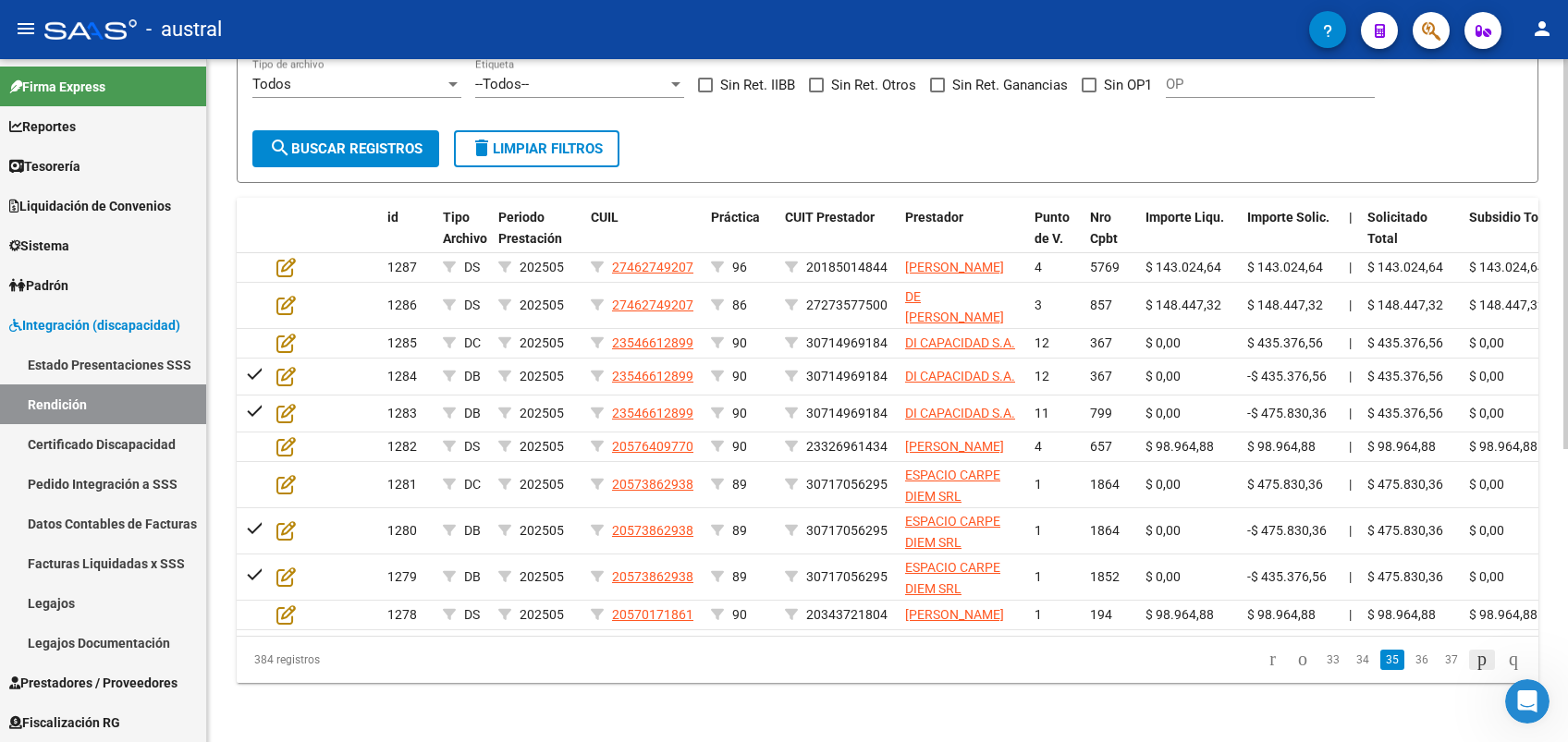
scroll to position [513, 0]
click at [1472, 707] on div "DS.SUBSIDIO: Último Archivo SSS publicado hace: 13 días - DR.ENVIO: Último Arch…" at bounding box center [888, 169] width 1361 height 1145
click at [1475, 669] on icon "go to next page" at bounding box center [1482, 659] width 15 height 23
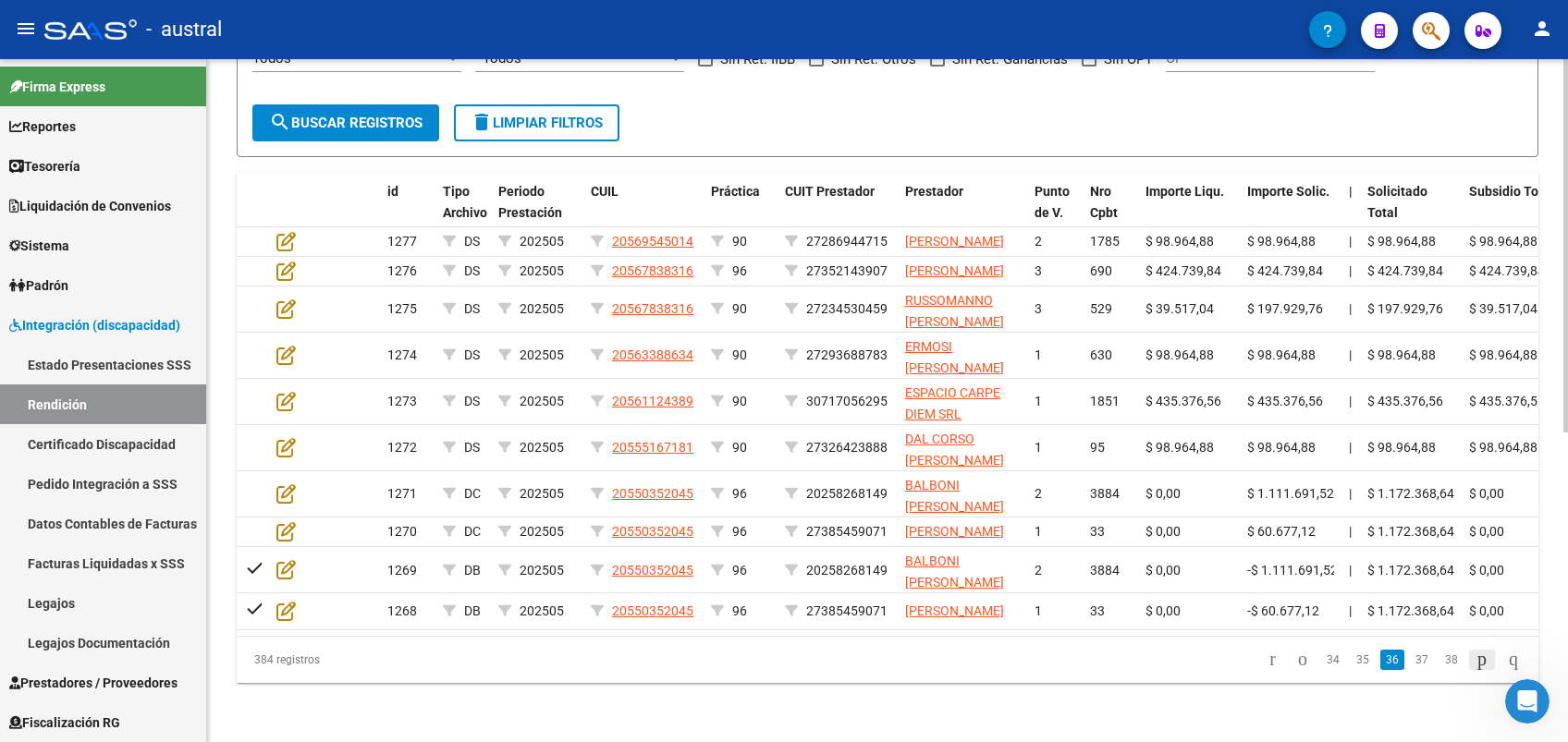
click at [1475, 670] on icon "go to next page" at bounding box center [1482, 659] width 15 height 23
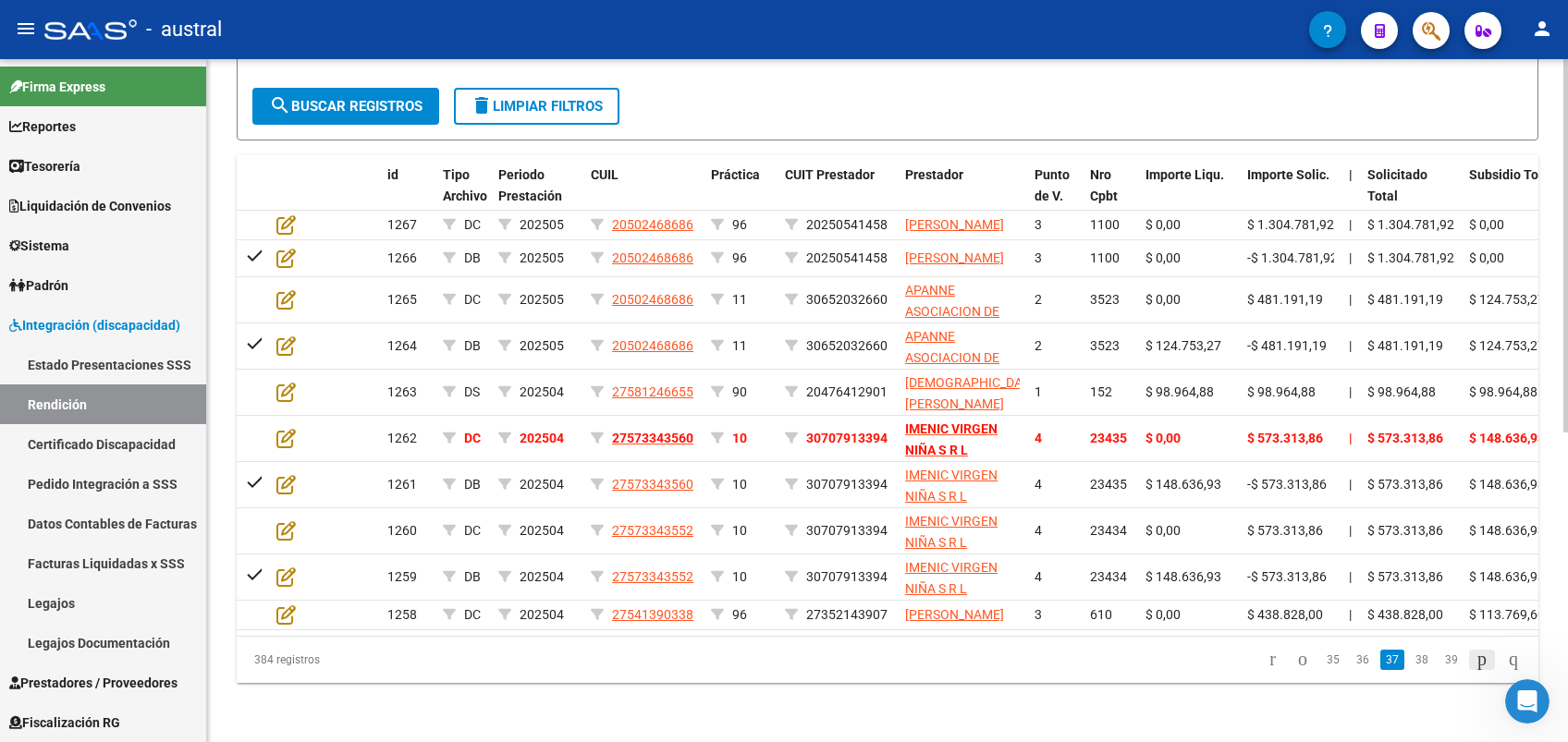
click at [1475, 670] on icon "go to next page" at bounding box center [1482, 659] width 15 height 23
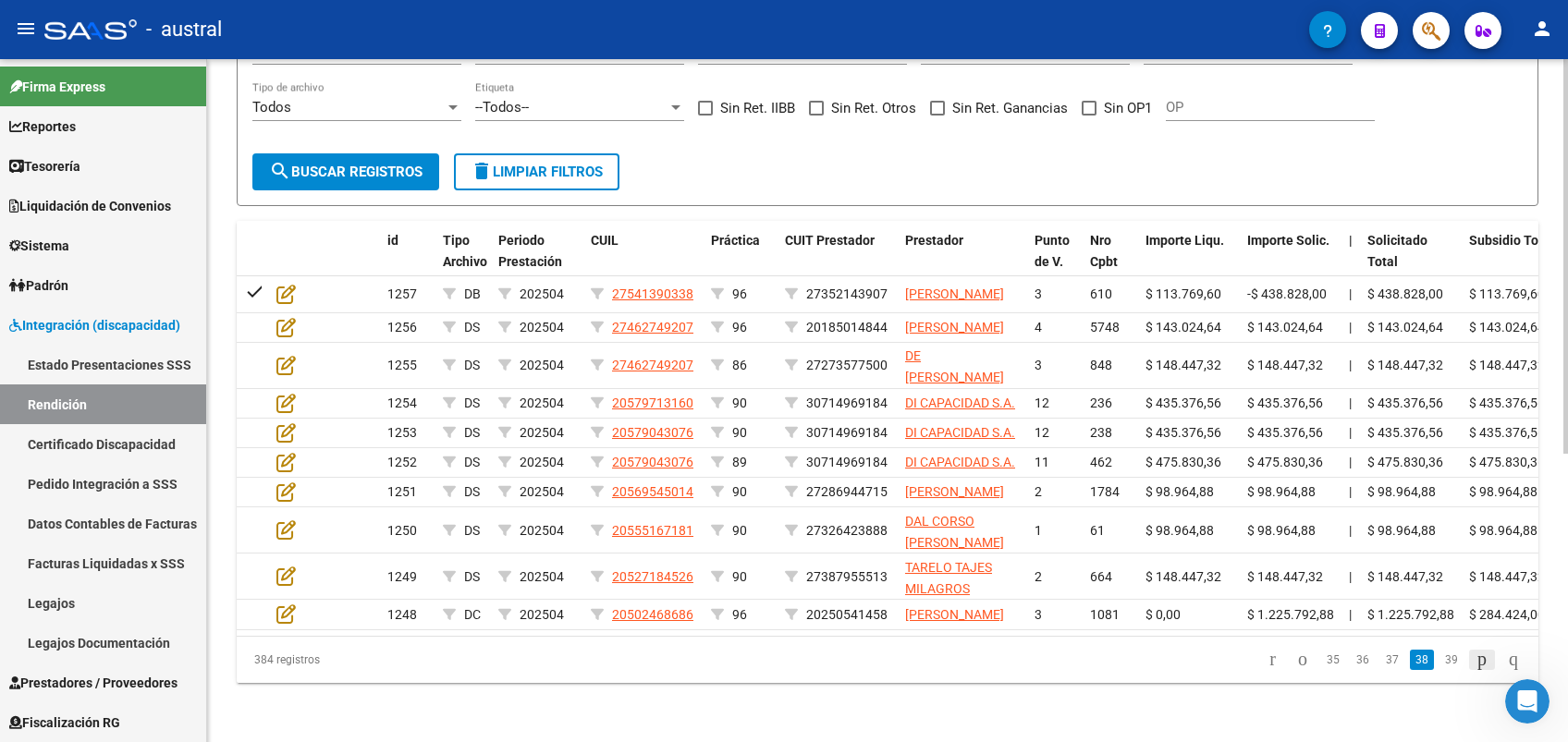
scroll to position [499, 0]
click at [1267, 662] on icon "go to first page" at bounding box center [1272, 659] width 12 height 23
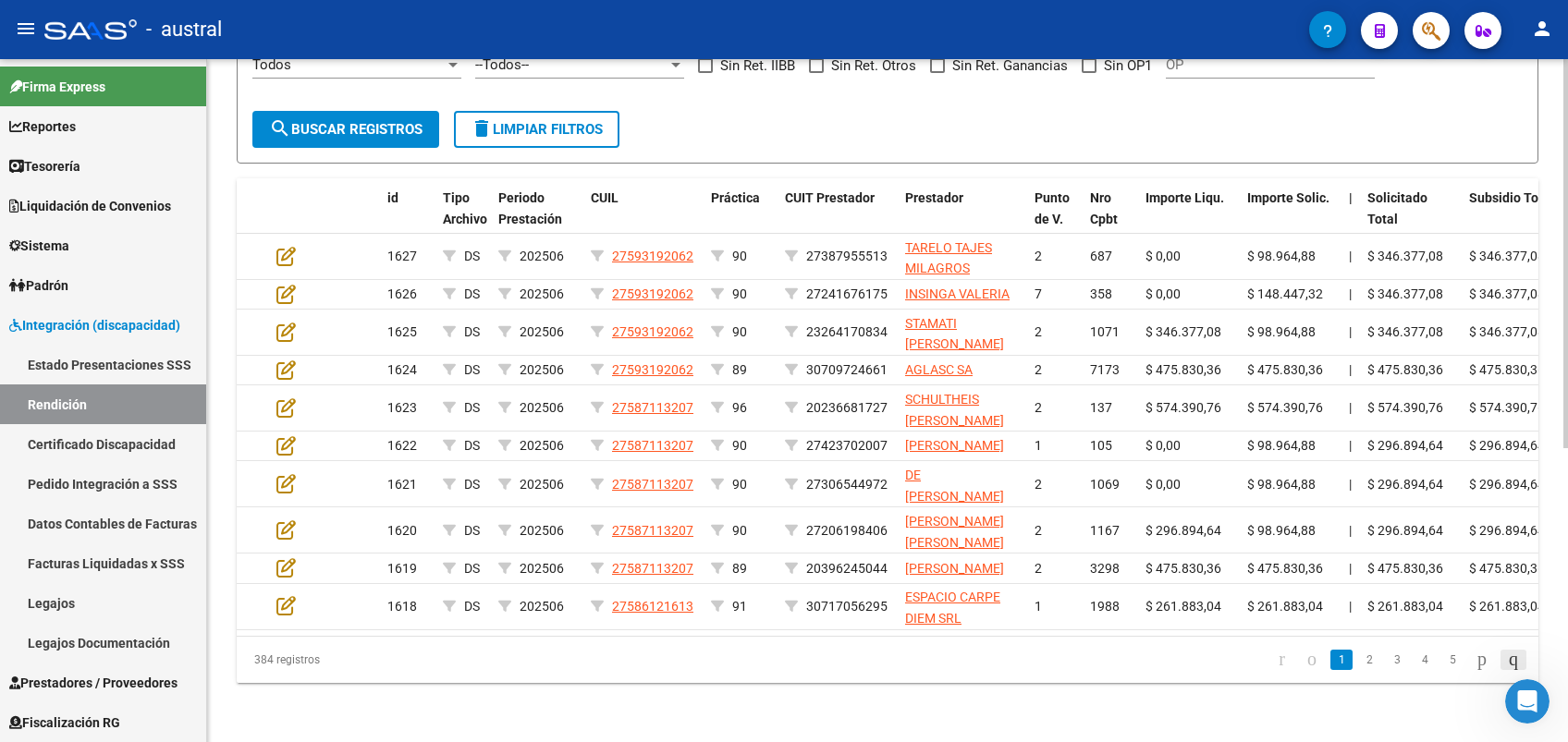
click at [1506, 670] on icon "go to last page" at bounding box center [1513, 659] width 15 height 23
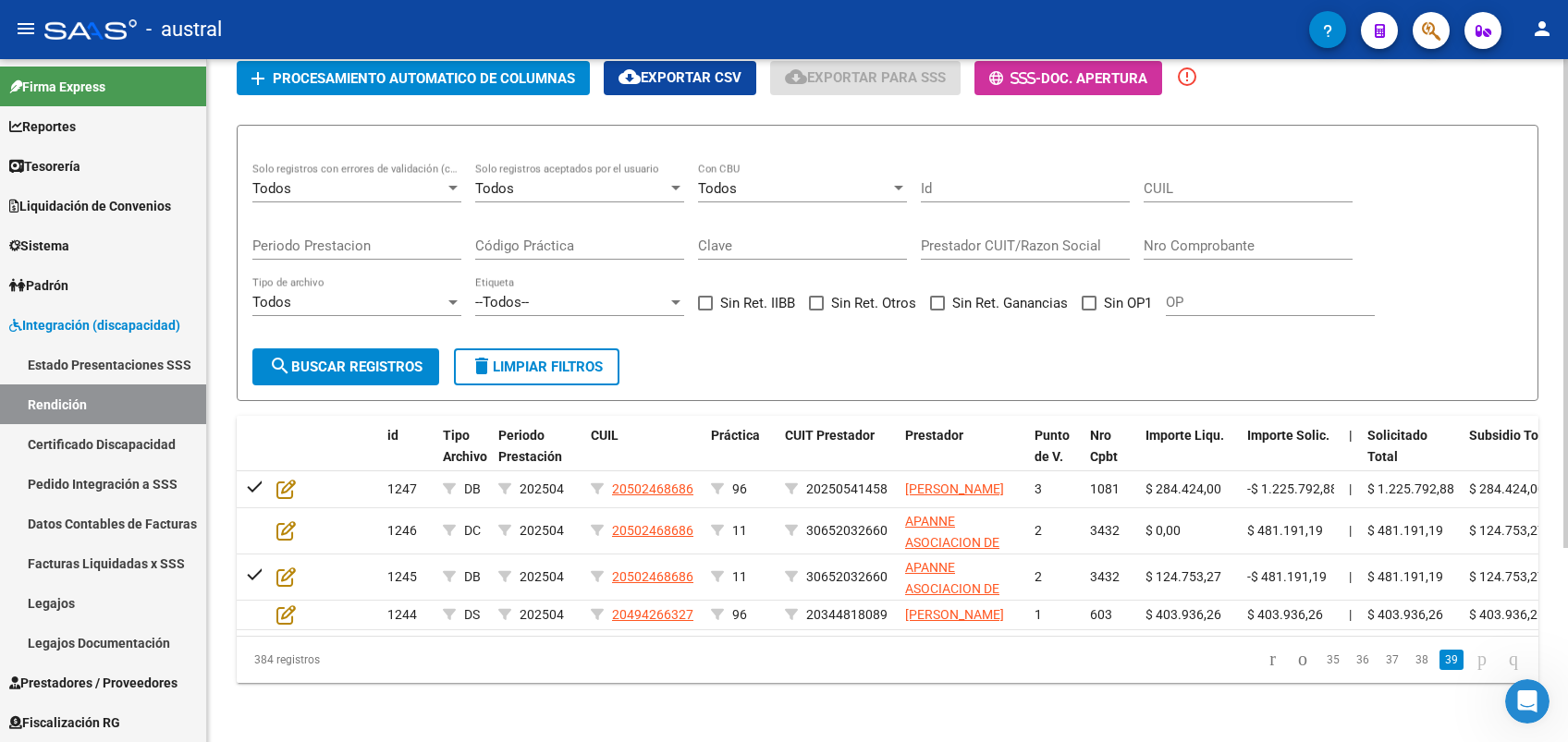
scroll to position [272, 0]
click at [1295, 657] on icon "go to previous page" at bounding box center [1302, 659] width 15 height 23
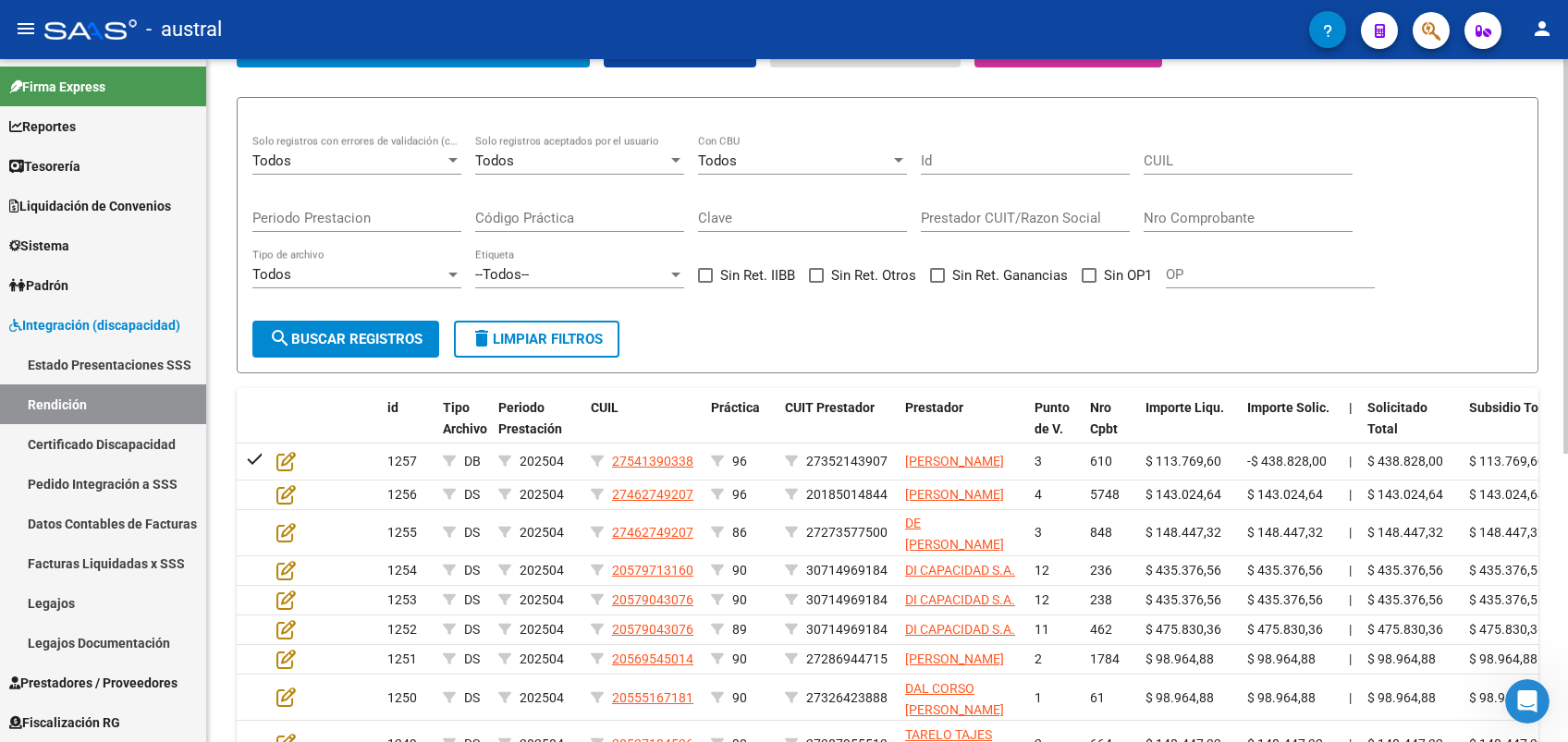
click at [1270, 657] on datatable-body-cell "$ 98.964,88" at bounding box center [1291, 659] width 102 height 28
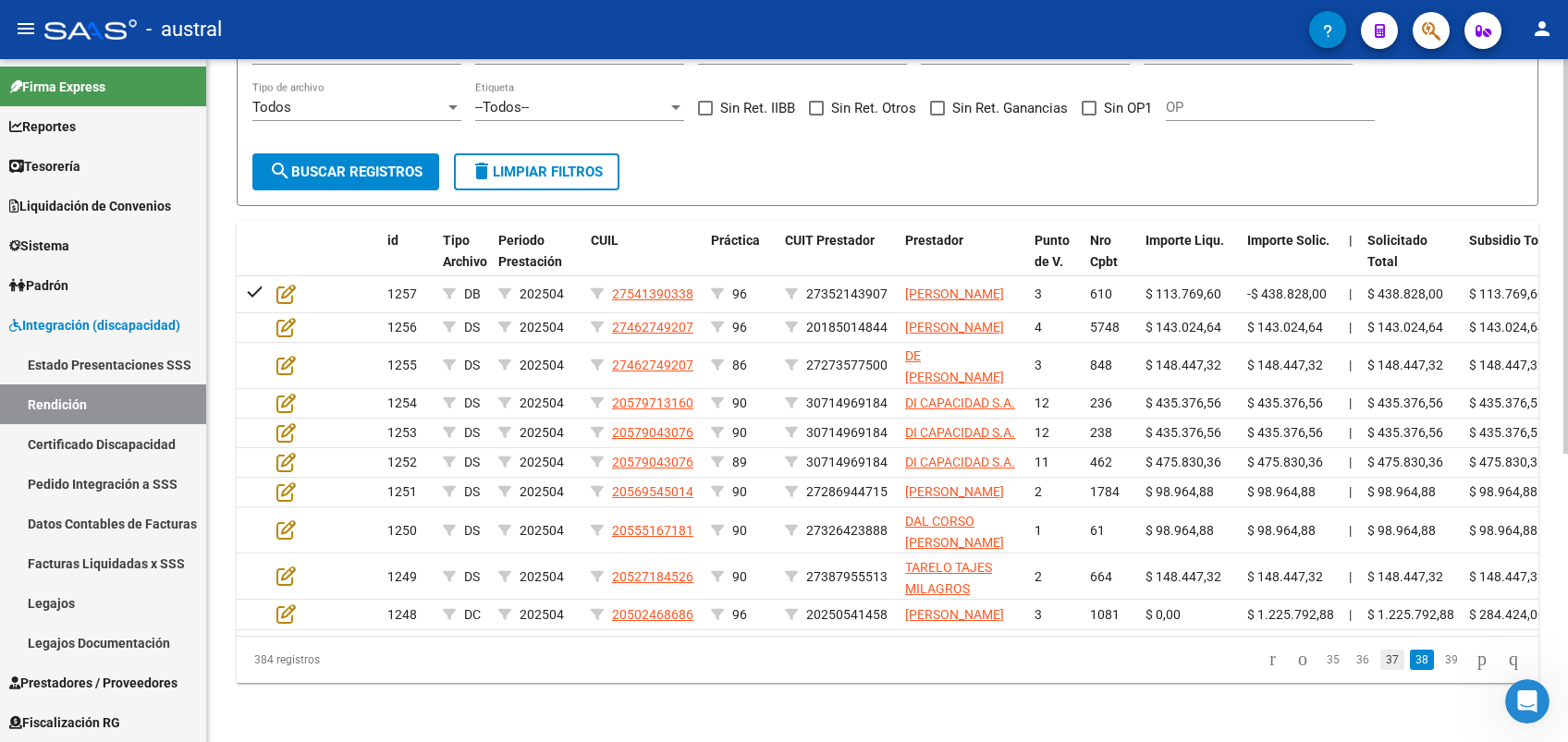
click at [1380, 662] on link "37" at bounding box center [1392, 660] width 24 height 21
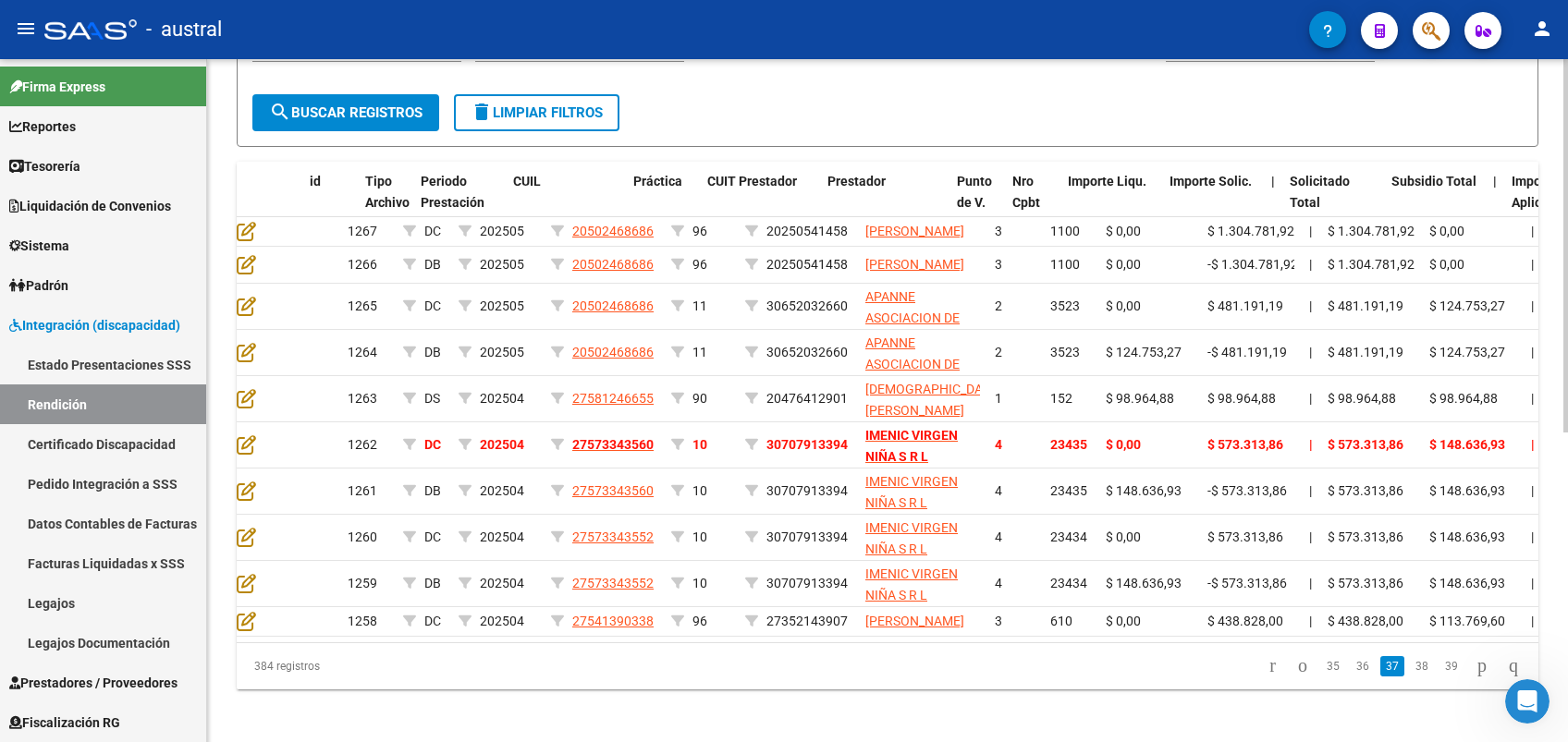
scroll to position [0, 0]
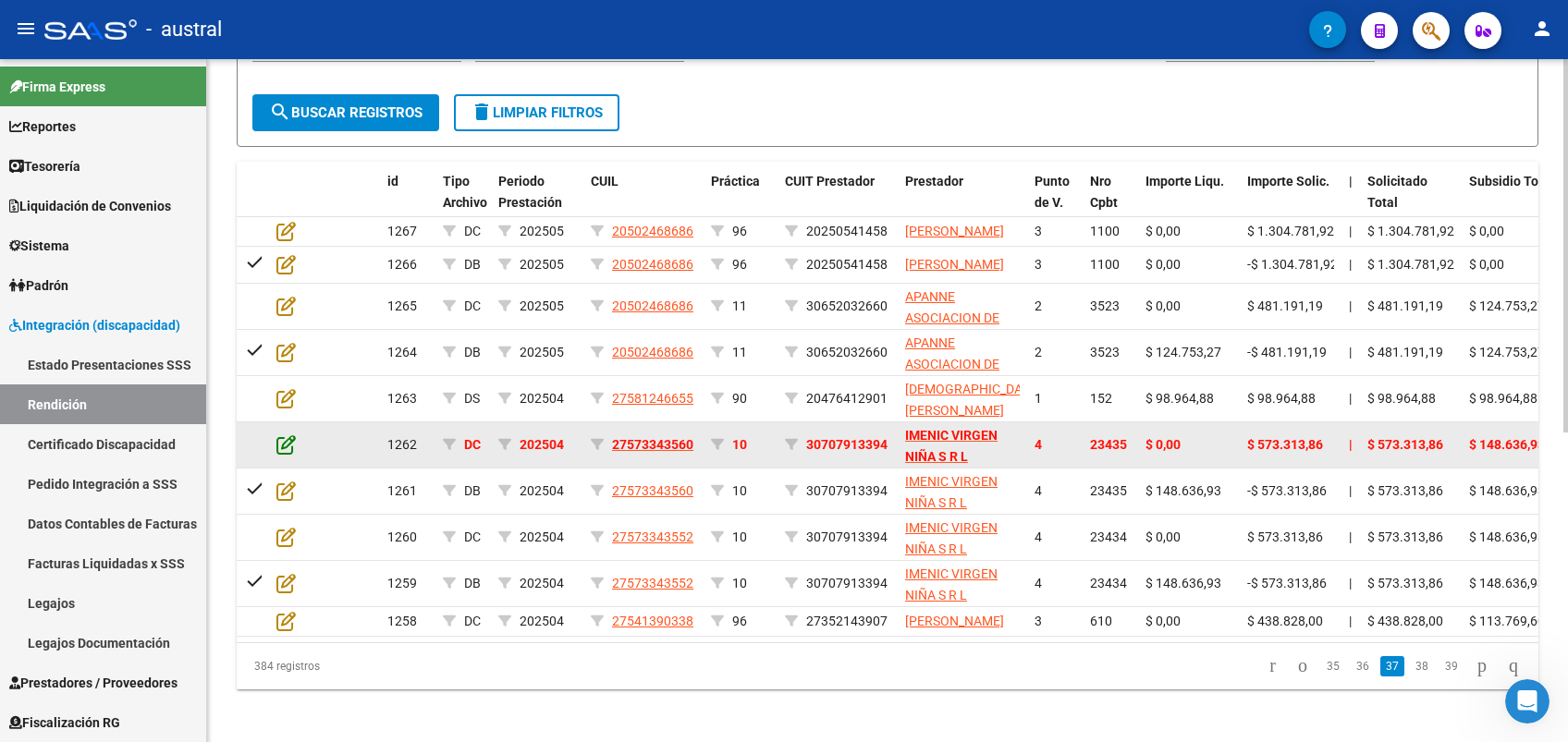
click at [291, 454] on icon at bounding box center [287, 445] width 20 height 21
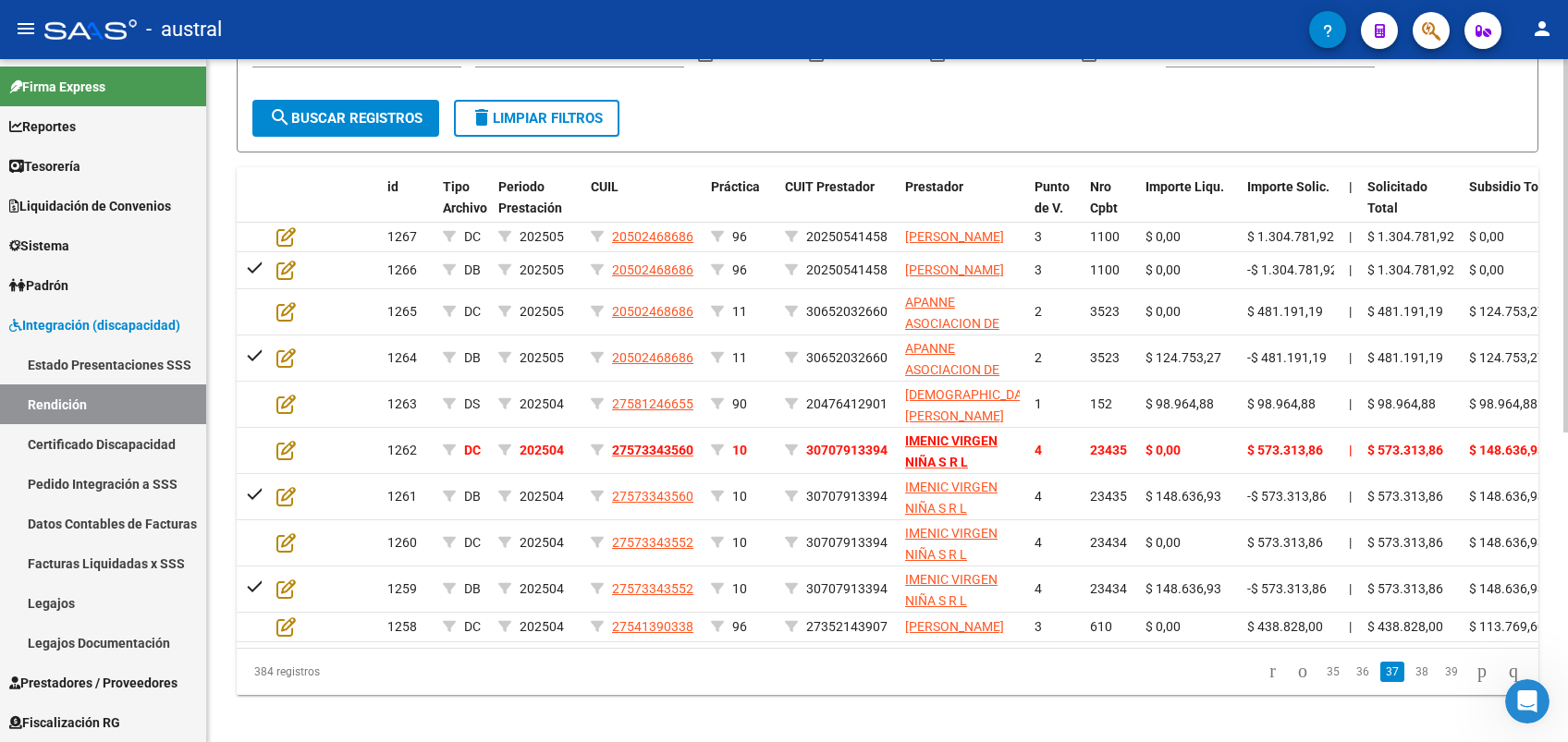
scroll to position [565, 0]
